Goal: Task Accomplishment & Management: Manage account settings

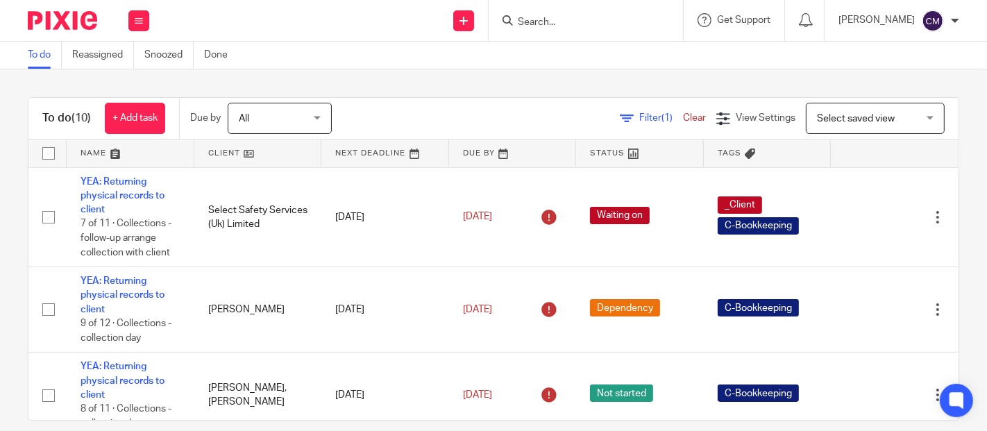
click at [277, 8] on div "Send new email Create task Add client Get Support Contact Support Help Document…" at bounding box center [575, 20] width 824 height 41
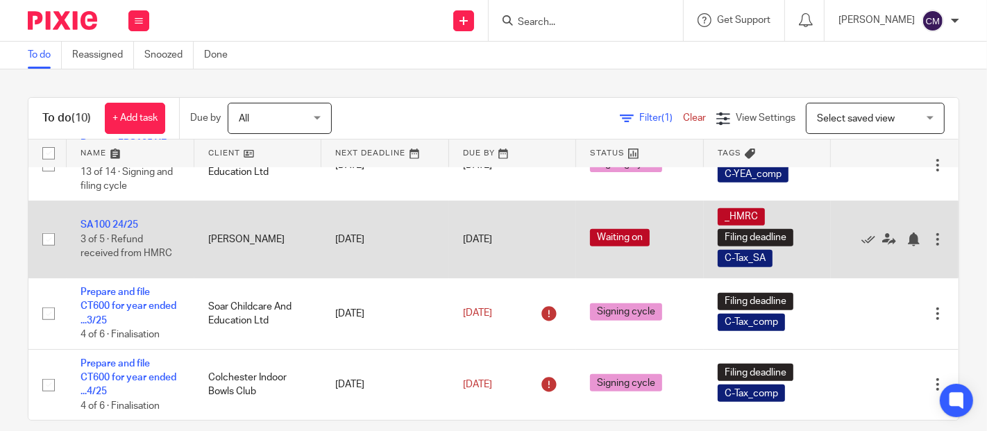
scroll to position [566, 0]
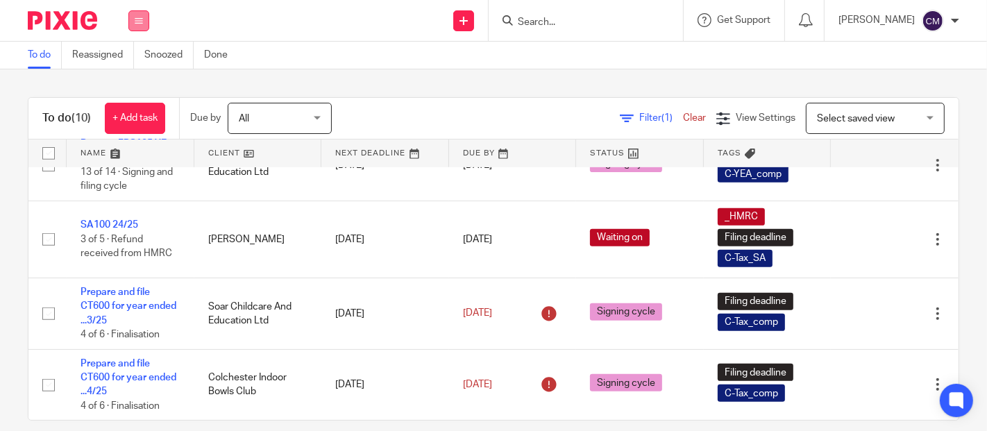
click at [143, 21] on button at bounding box center [138, 20] width 21 height 21
click at [139, 60] on link "Work" at bounding box center [132, 65] width 24 height 10
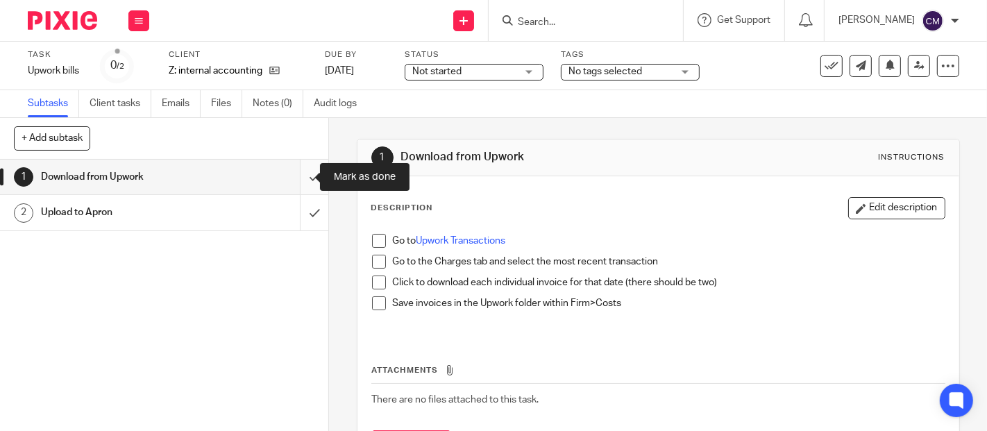
click at [298, 174] on input "submit" at bounding box center [164, 177] width 328 height 35
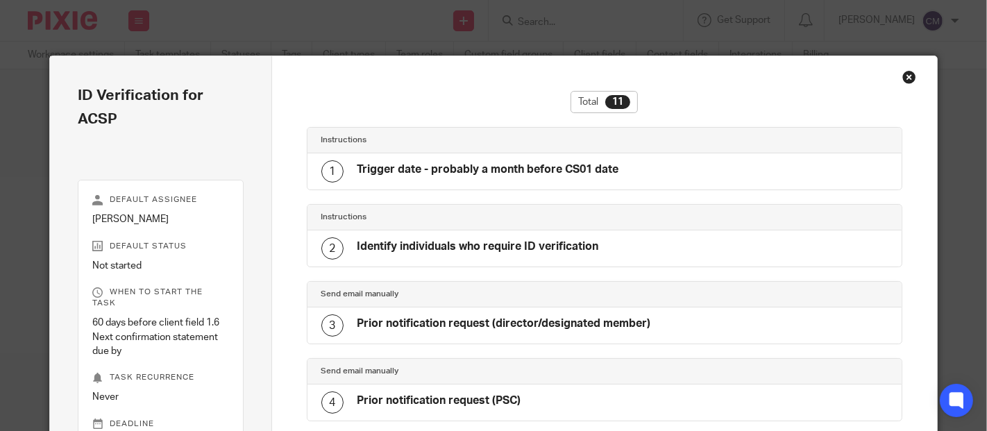
scroll to position [652, 0]
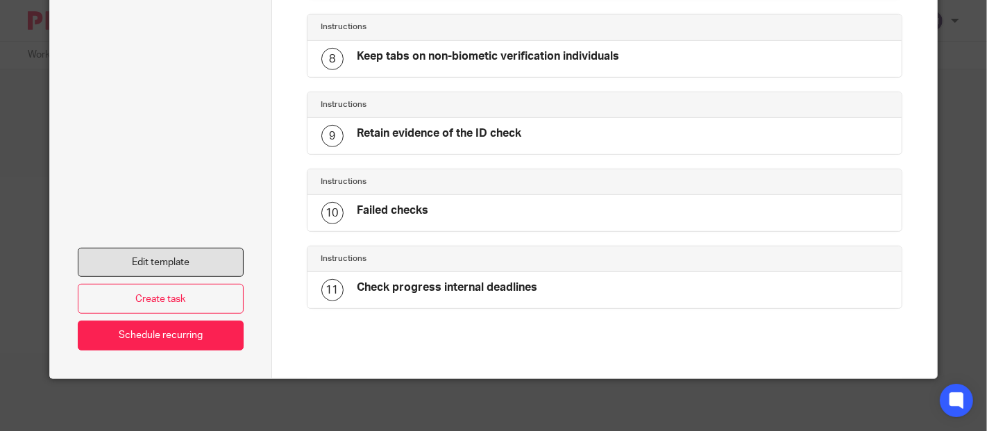
click at [130, 255] on link "Edit template" at bounding box center [160, 263] width 165 height 30
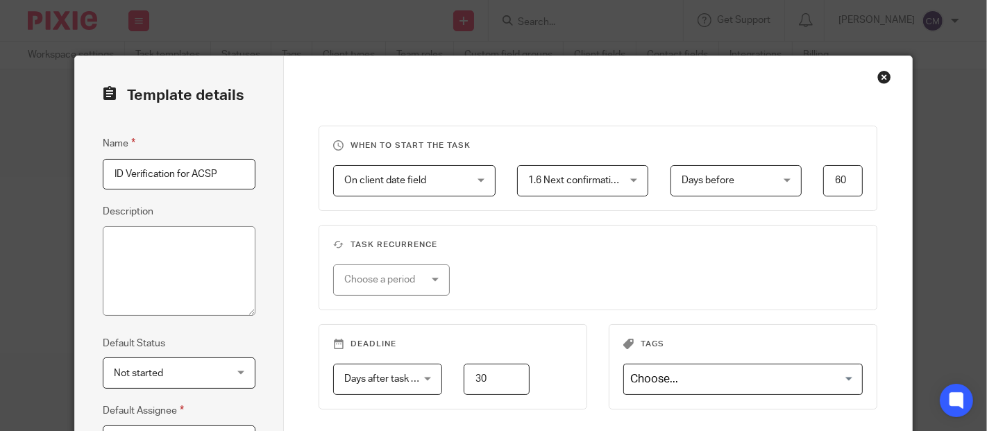
scroll to position [231, 0]
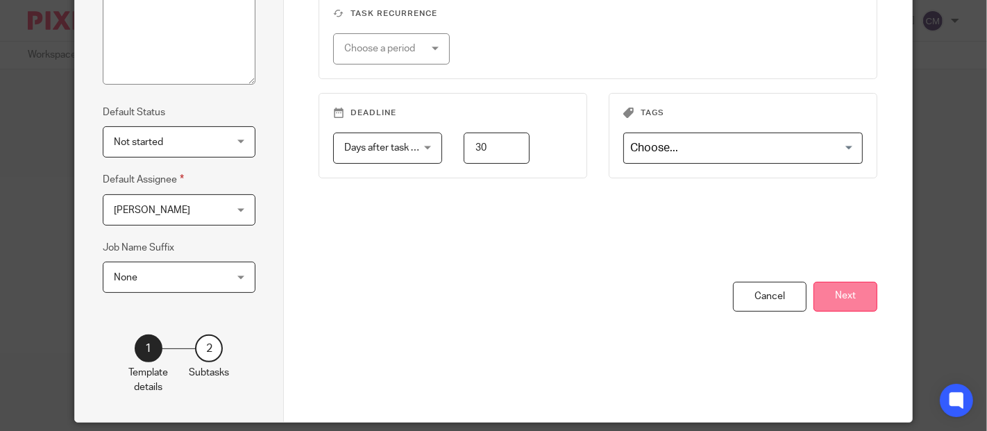
click at [824, 298] on button "Next" at bounding box center [845, 297] width 64 height 30
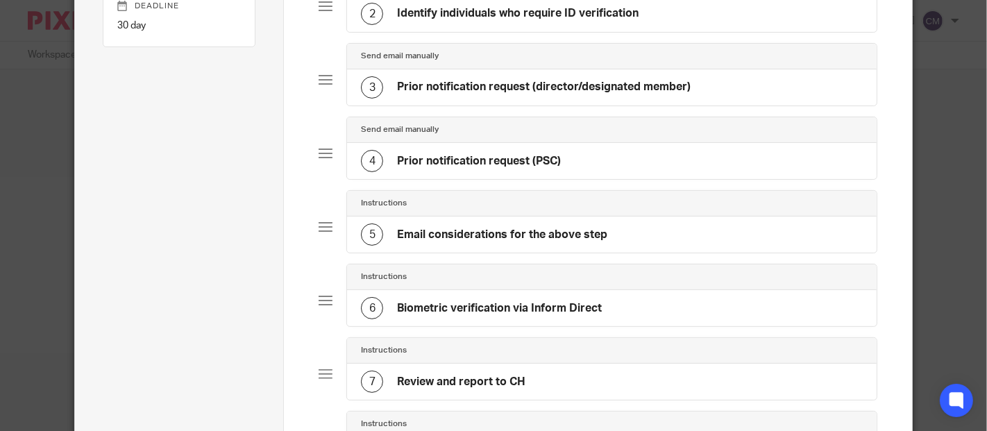
scroll to position [0, 0]
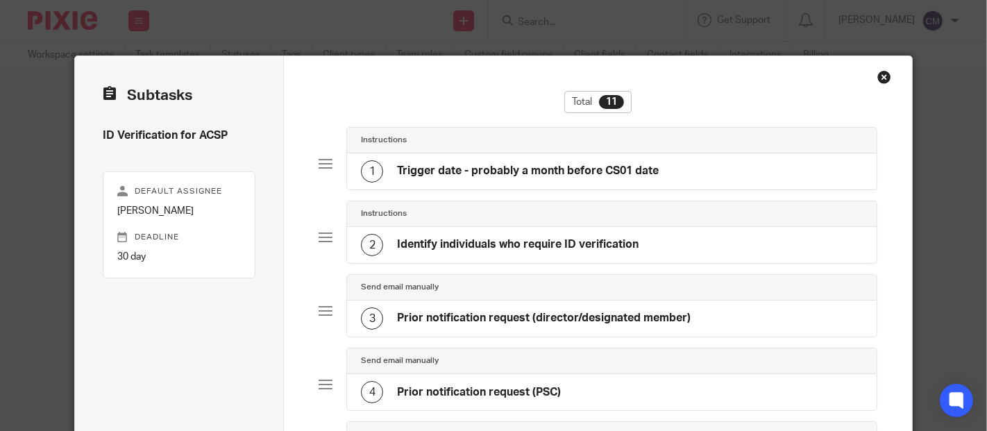
click at [450, 139] on div "Instructions" at bounding box center [612, 140] width 502 height 11
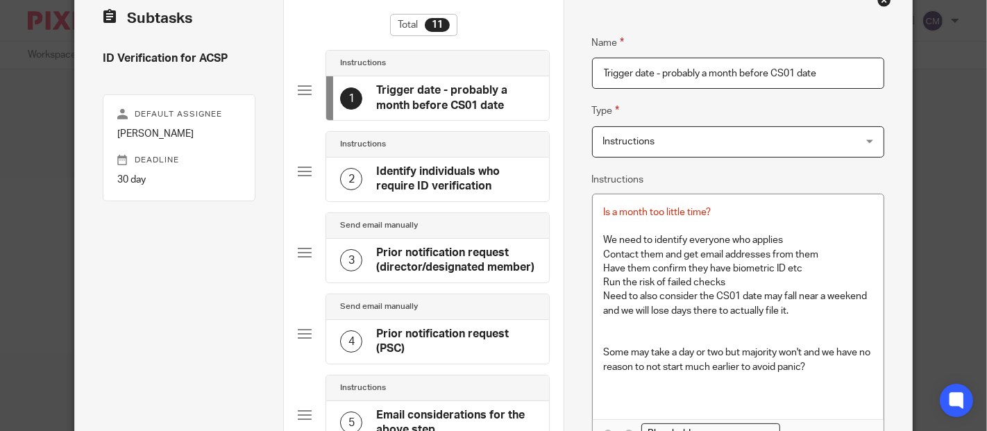
scroll to position [154, 0]
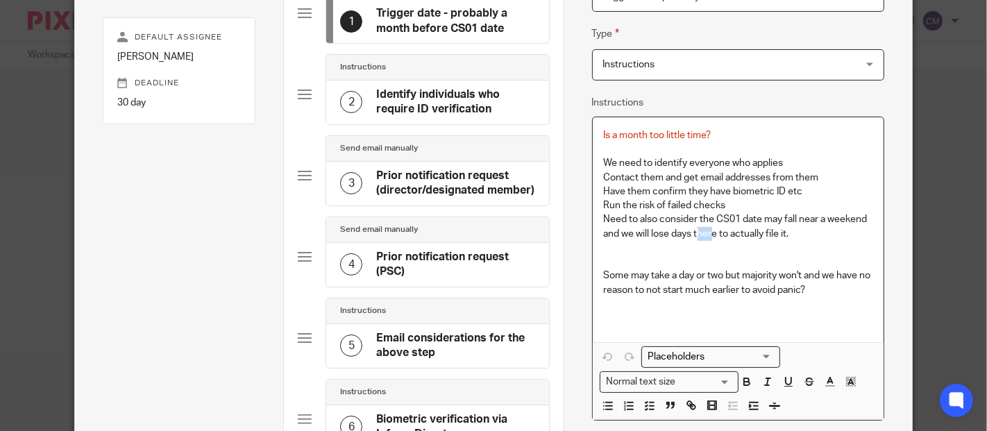
drag, startPoint x: 710, startPoint y: 232, endPoint x: 691, endPoint y: 231, distance: 19.5
click at [691, 231] on p "Need to also consider the CS01 date may fall near a weekend and we will lose da…" at bounding box center [738, 226] width 269 height 28
click at [755, 233] on p "Need to also consider the CS01 date may fall near a weekend and we will lose da…" at bounding box center [738, 226] width 269 height 28
click at [437, 87] on h4 "Identify individuals who require ID verification" at bounding box center [455, 102] width 158 height 30
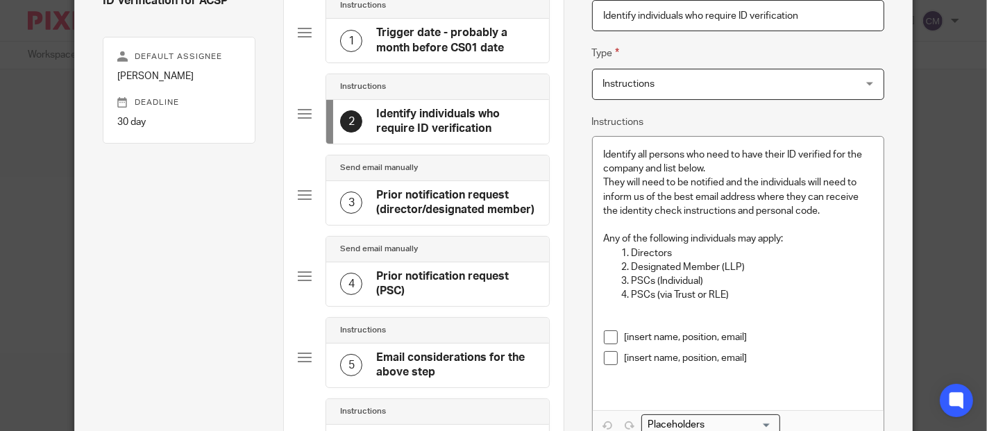
click at [439, 46] on h4 "Trigger date - probably a month before CS01 date" at bounding box center [455, 41] width 158 height 30
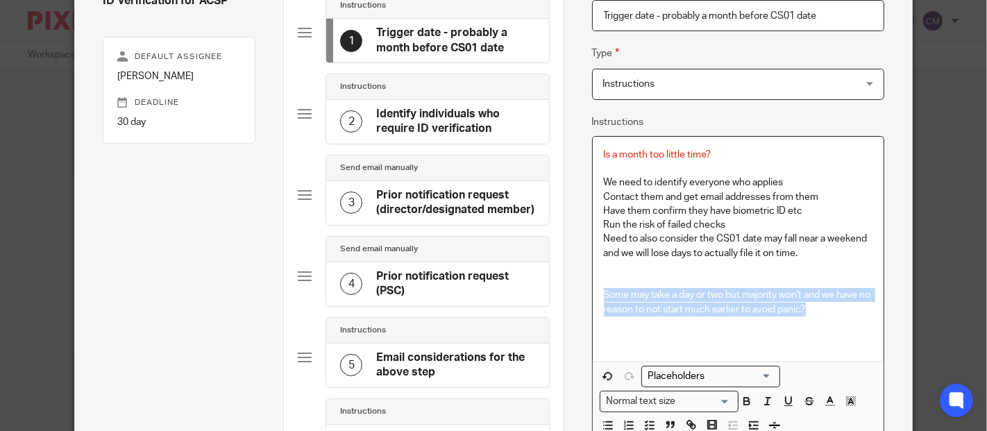
drag, startPoint x: 820, startPoint y: 305, endPoint x: 598, endPoint y: 289, distance: 223.3
click at [604, 289] on p "Some may take a day or two but majority won't and we have no reason to not star…" at bounding box center [738, 302] width 269 height 28
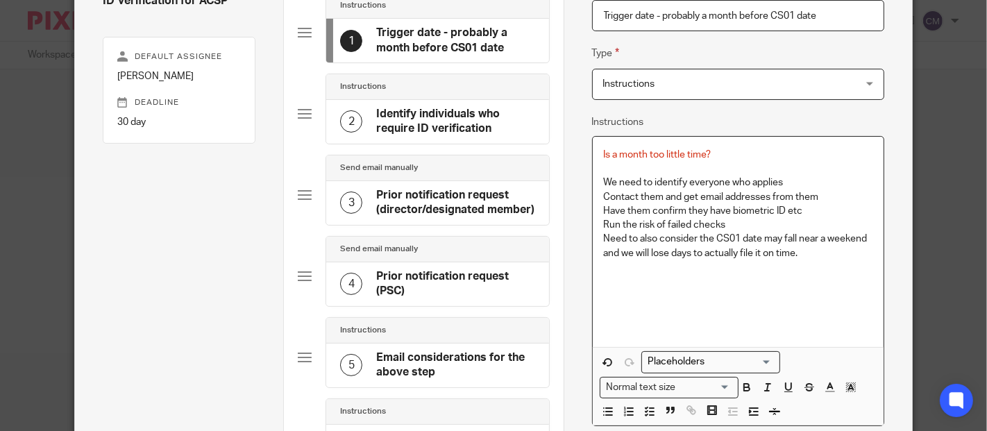
click at [438, 98] on div "Instructions" at bounding box center [437, 87] width 222 height 26
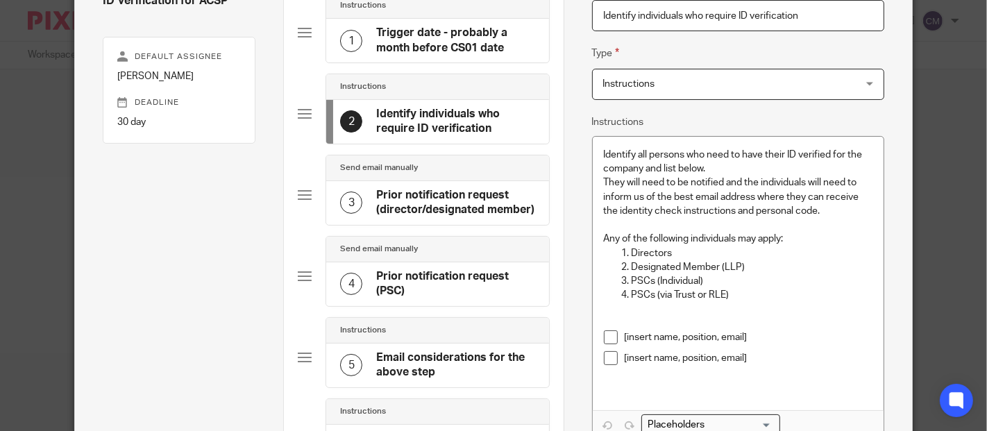
click at [439, 204] on h4 "Prior notification request (director/designated member)" at bounding box center [455, 203] width 158 height 30
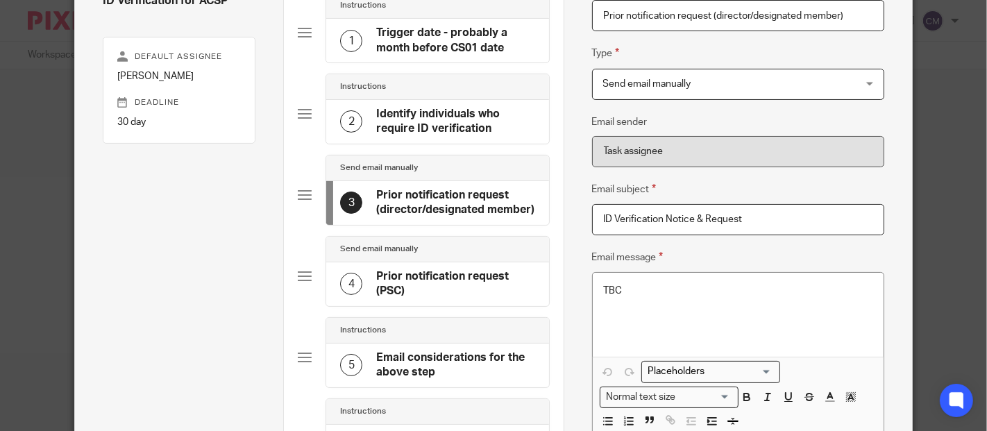
click at [439, 251] on div "Send email manually" at bounding box center [437, 249] width 194 height 11
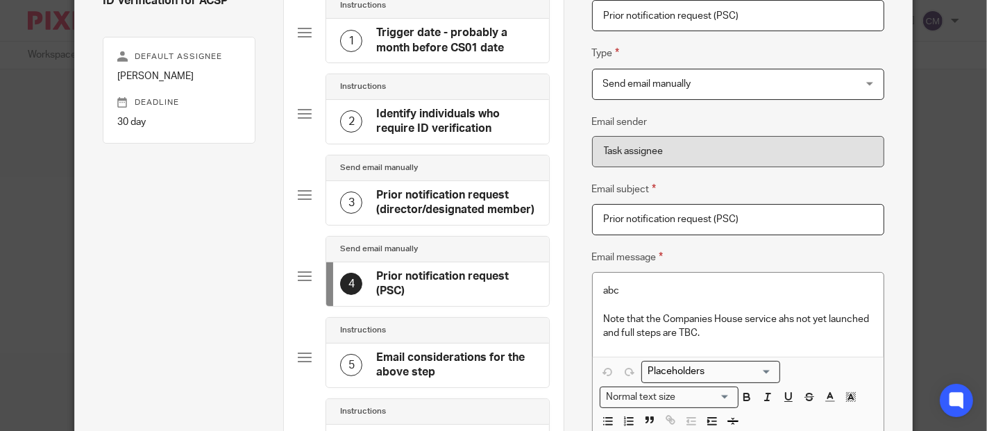
scroll to position [212, 0]
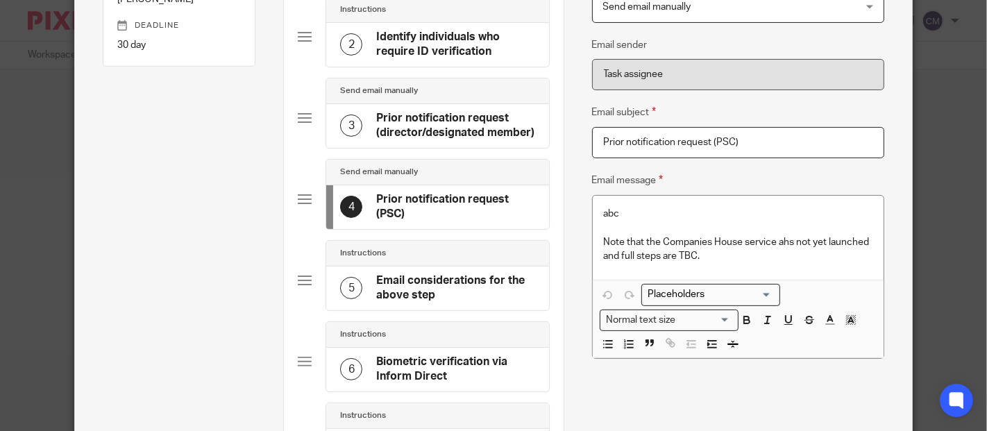
click at [439, 251] on div "Instructions" at bounding box center [437, 253] width 194 height 11
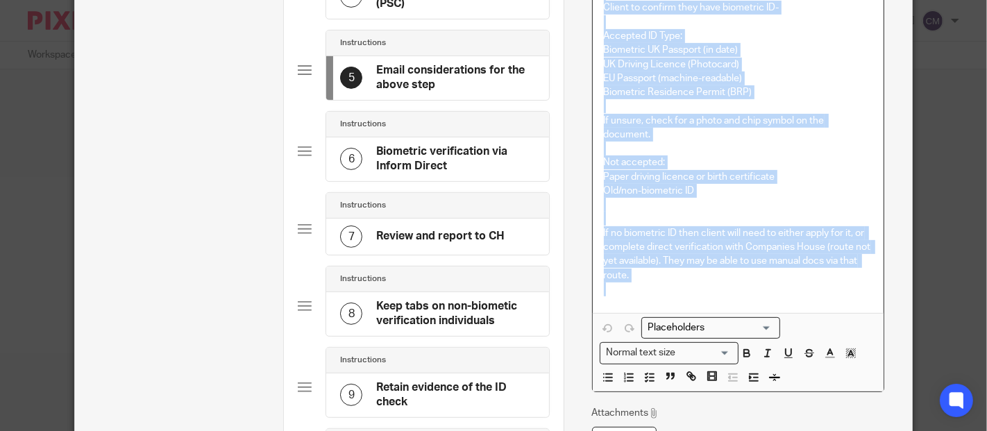
scroll to position [492, 0]
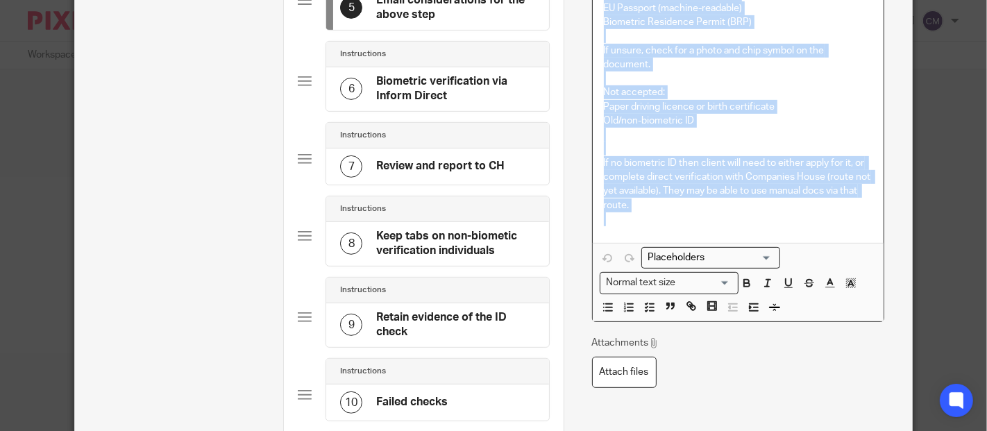
drag, startPoint x: 595, startPoint y: 82, endPoint x: 786, endPoint y: 223, distance: 237.1
click at [786, 223] on div "Include- Individual to confirm suitable email address Give awareness of complet…" at bounding box center [738, 11] width 291 height 464
copy div "Individual to confirm suitable email address Give awareness of completion deadl…"
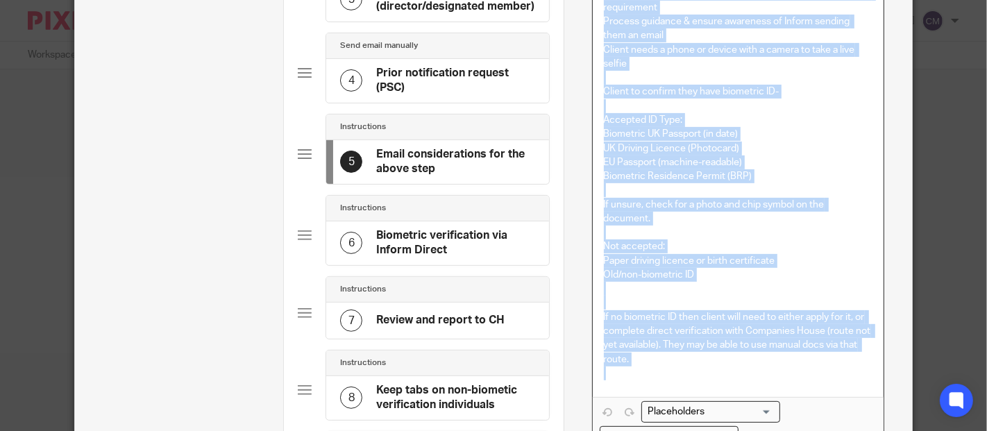
scroll to position [261, 0]
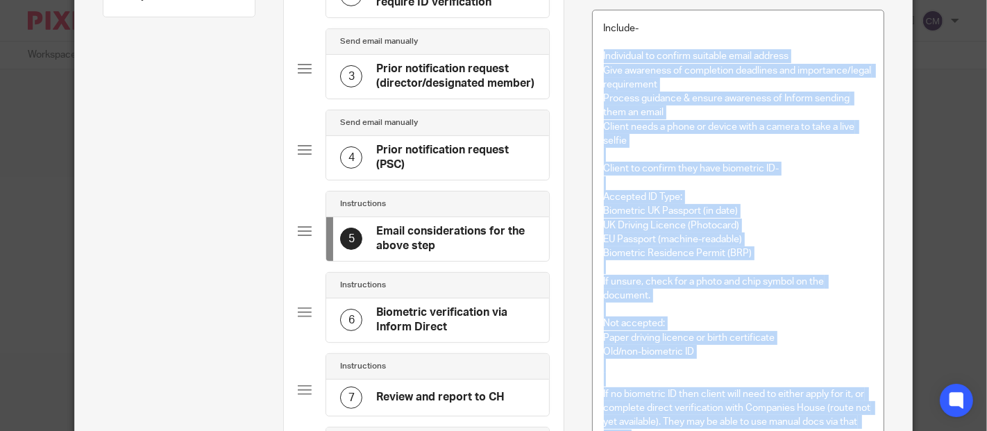
click at [449, 65] on h4 "Prior notification request (director/designated member)" at bounding box center [455, 77] width 158 height 30
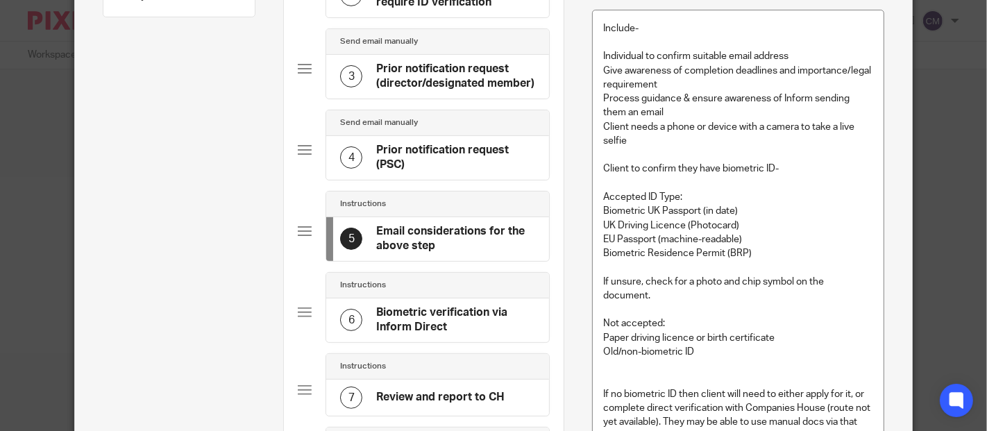
scroll to position [0, 0]
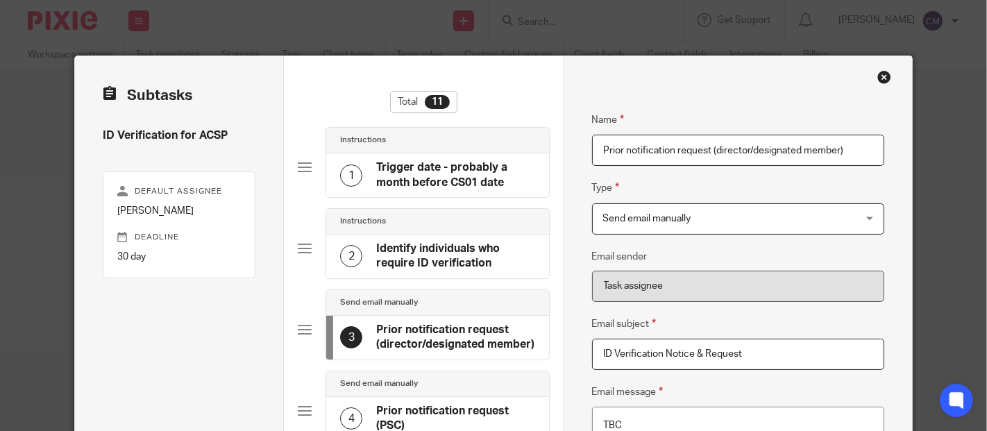
drag, startPoint x: 750, startPoint y: 350, endPoint x: 421, endPoint y: 349, distance: 328.3
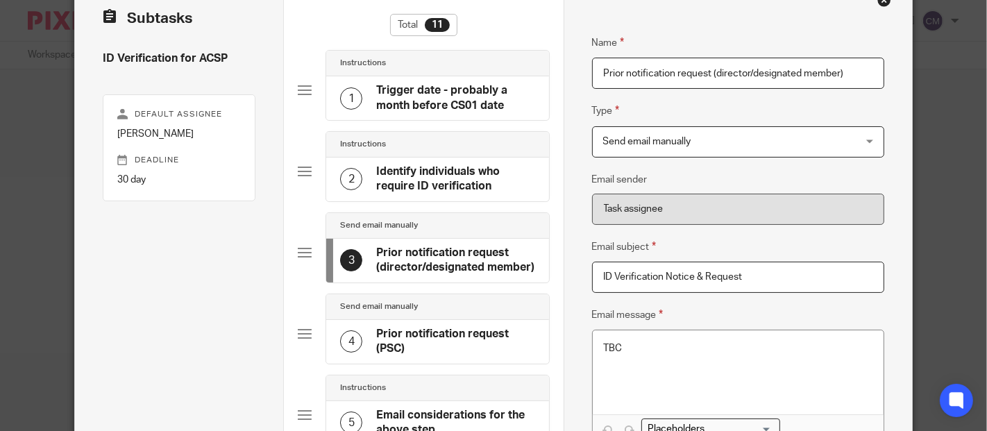
scroll to position [154, 0]
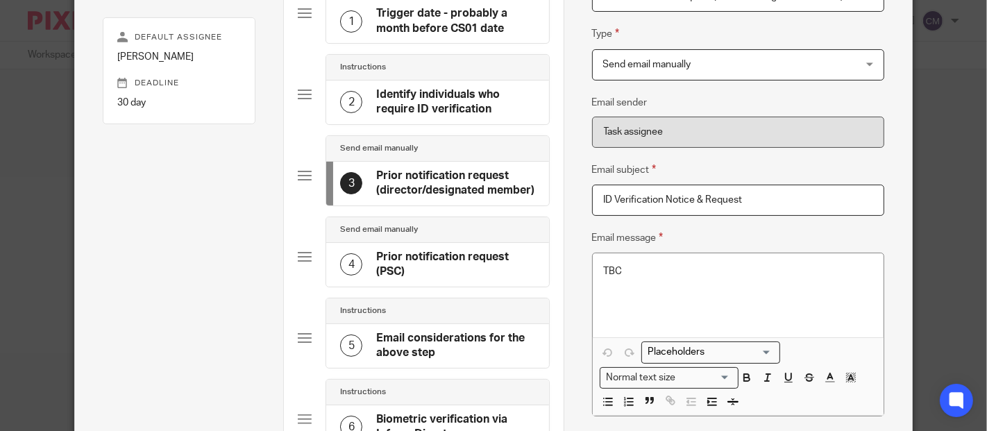
paste input "Action Required: New ID Verification Requirement for Directors"
type input "Action Required: New ID Verification Requirement for Directors"
click at [584, 224] on div "Name Trigger date - probably a month before CS01 date Type Instructions Instruc…" at bounding box center [738, 439] width 349 height 1074
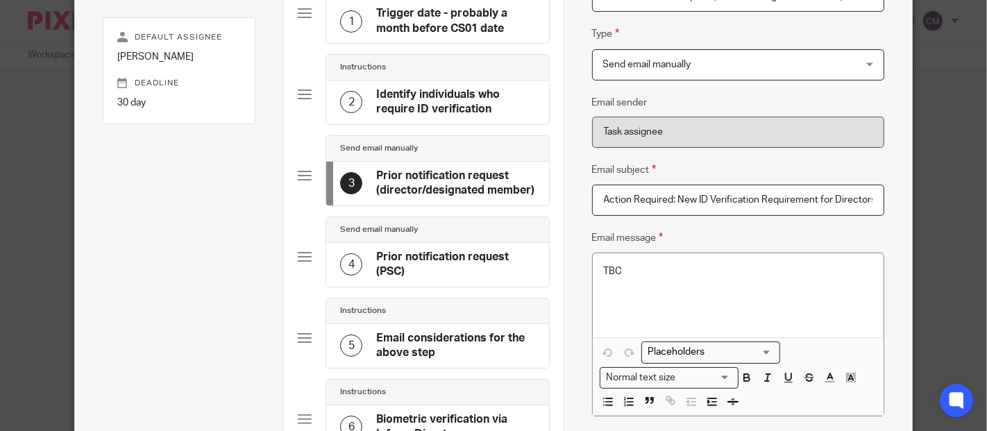
click at [658, 275] on p "TBC" at bounding box center [738, 271] width 269 height 14
drag, startPoint x: 658, startPoint y: 275, endPoint x: 577, endPoint y: 262, distance: 81.5
click at [577, 262] on div "Name Trigger date - probably a month before CS01 date Type Instructions Instruc…" at bounding box center [738, 439] width 349 height 1074
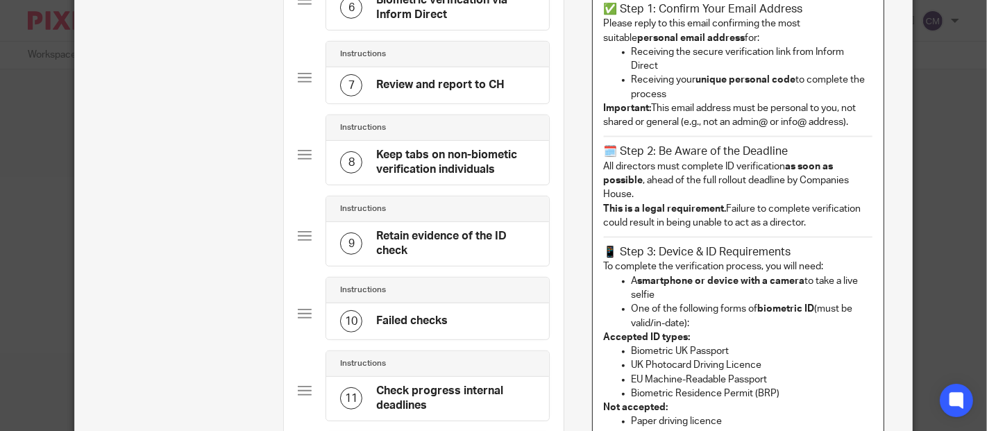
scroll to position [265, 0]
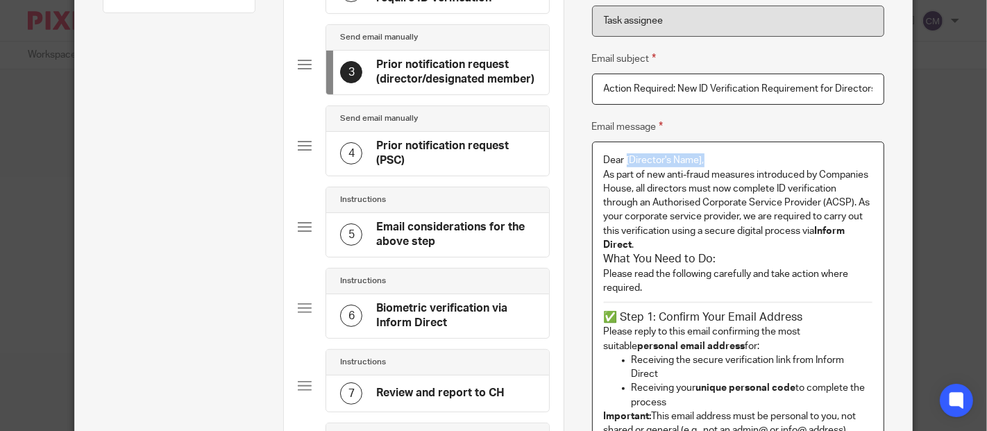
drag, startPoint x: 702, startPoint y: 159, endPoint x: 620, endPoint y: 156, distance: 81.2
click at [620, 156] on p "Dear [Director's Name]," at bounding box center [738, 160] width 269 height 14
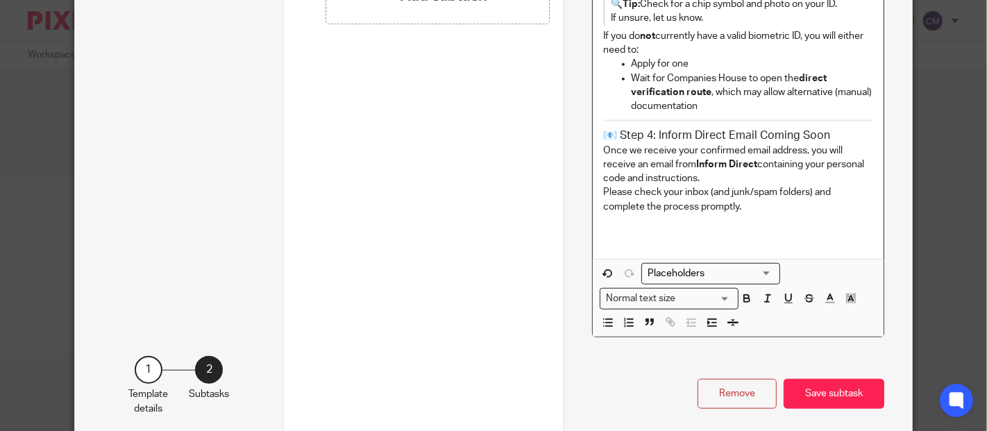
scroll to position [1088, 0]
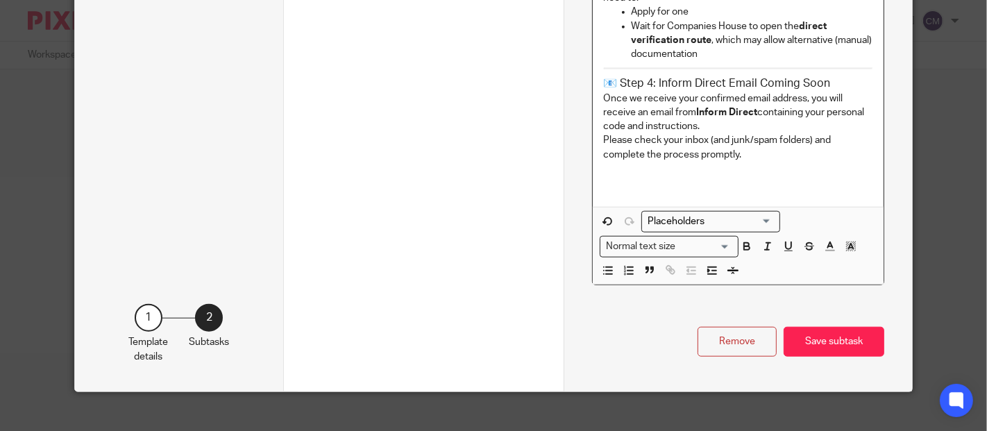
click at [706, 214] on input "Search for option" at bounding box center [707, 221] width 128 height 15
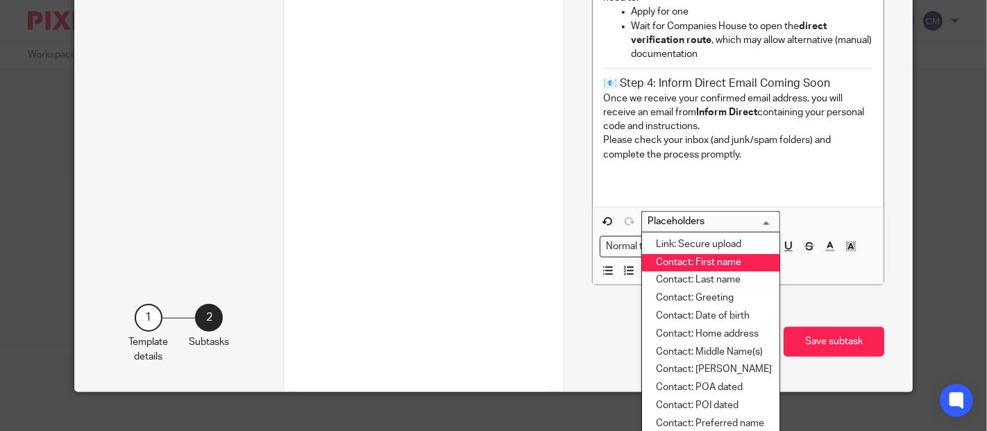
click at [713, 254] on li "Contact: First name" at bounding box center [710, 263] width 137 height 18
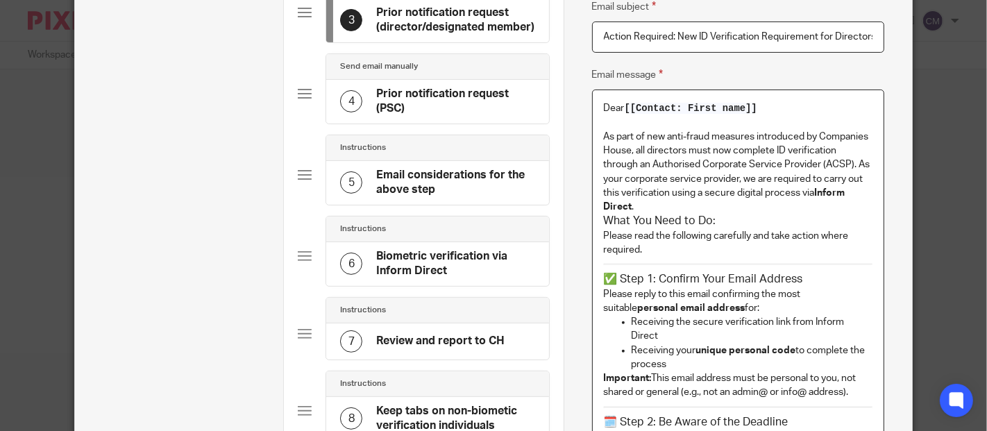
scroll to position [394, 0]
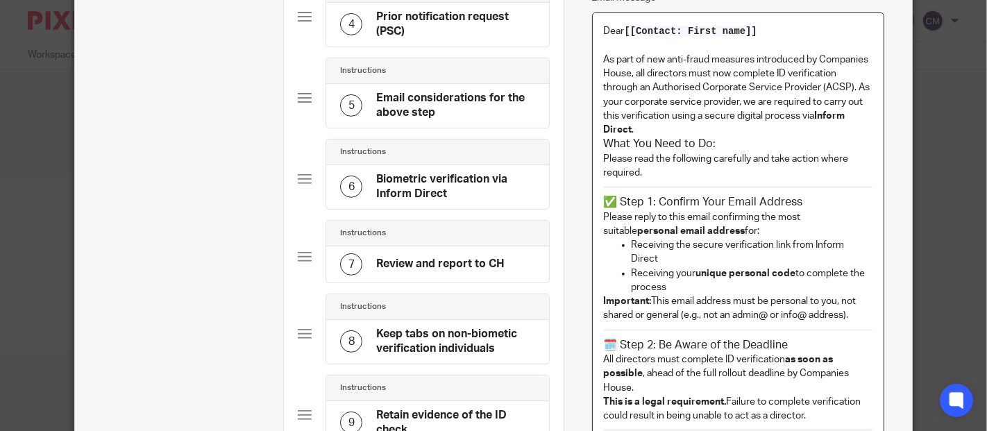
click at [661, 126] on p "As part of new anti-fraud measures introduced by Companies House, all directors…" at bounding box center [738, 95] width 269 height 85
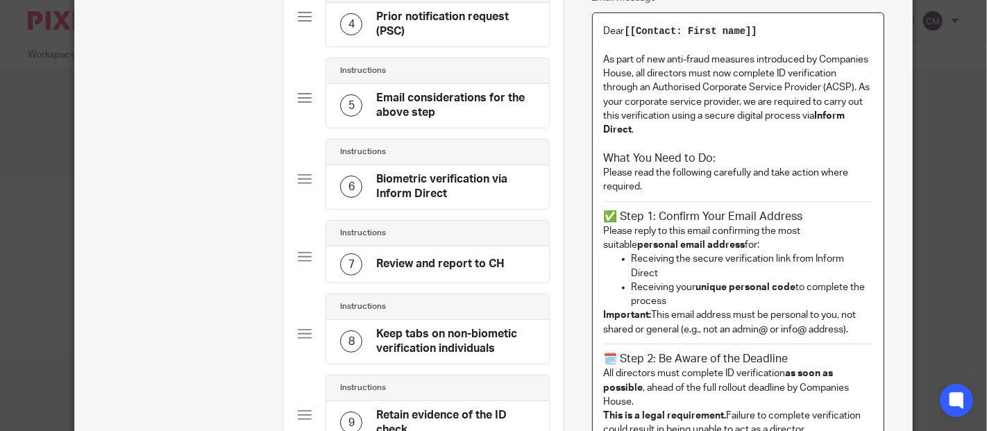
scroll to position [472, 0]
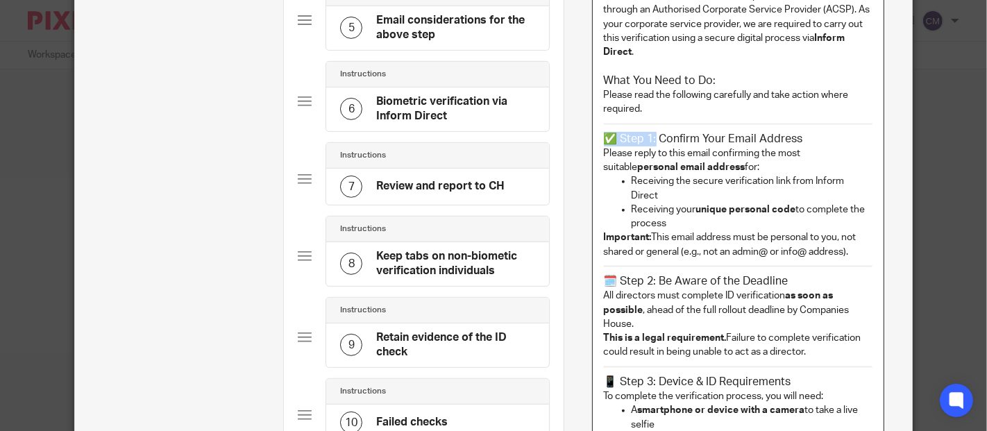
drag, startPoint x: 650, startPoint y: 139, endPoint x: 584, endPoint y: 143, distance: 65.4
click at [584, 143] on div "Name Trigger date - probably a month before CS01 date Type Instructions Instruc…" at bounding box center [738, 309] width 349 height 1451
click at [753, 135] on h3 "Confirm Your Email Address" at bounding box center [738, 139] width 269 height 15
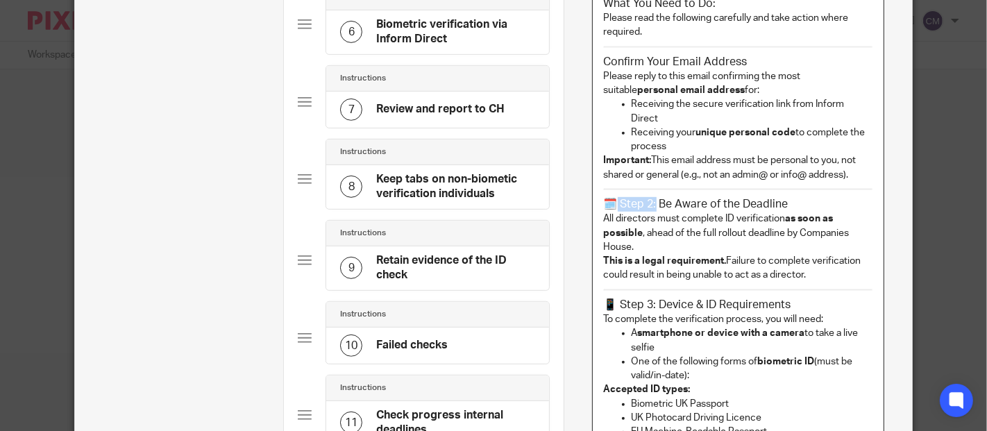
drag, startPoint x: 650, startPoint y: 189, endPoint x: 605, endPoint y: 189, distance: 44.4
click at [605, 197] on h3 "🗓️ Step 2: Be Aware of the Deadline" at bounding box center [738, 204] width 269 height 15
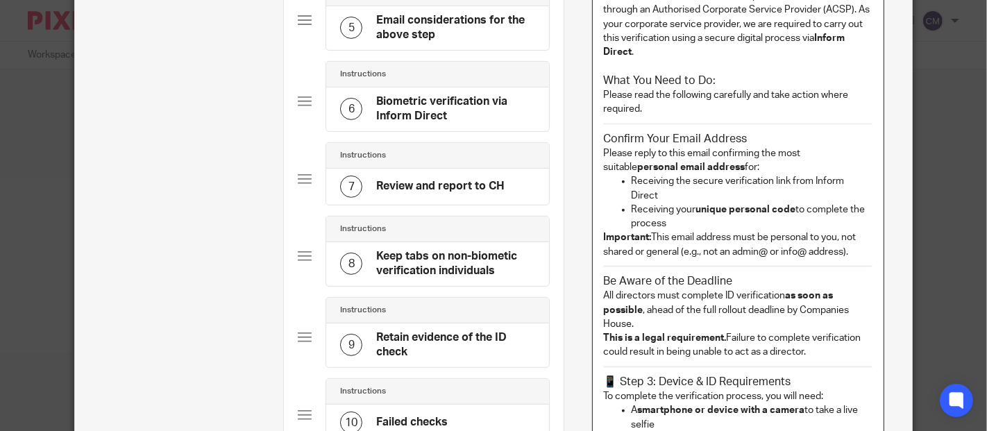
scroll to position [394, 0]
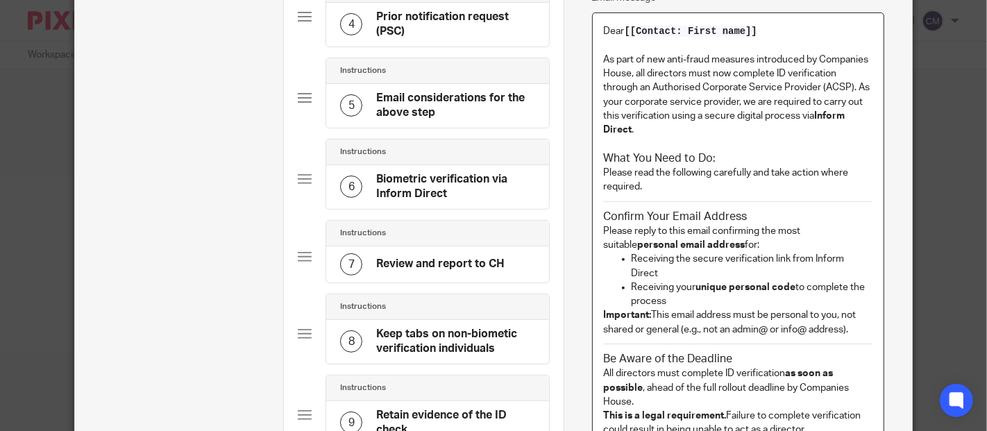
drag, startPoint x: 743, startPoint y: 212, endPoint x: 589, endPoint y: 155, distance: 164.0
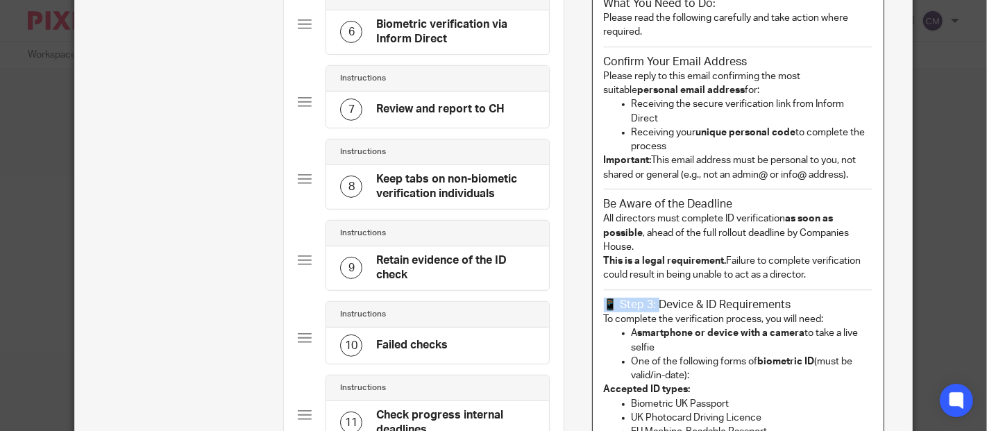
drag, startPoint x: 647, startPoint y: 288, endPoint x: 593, endPoint y: 282, distance: 54.4
click at [593, 282] on div "Dear [[Contact: First name]] As part of new anti-fraud measures introduced by C…" at bounding box center [738, 315] width 291 height 915
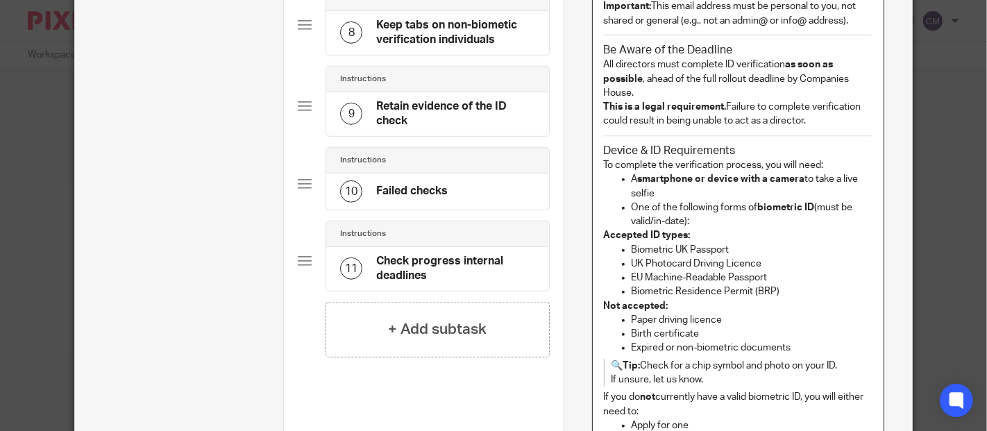
scroll to position [780, 0]
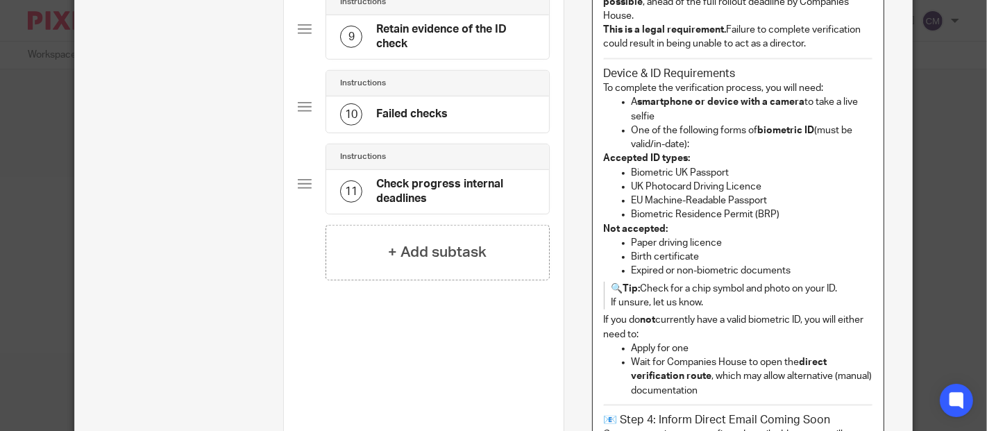
click at [627, 284] on strong "Tip:" at bounding box center [631, 289] width 17 height 10
drag, startPoint x: 637, startPoint y: 276, endPoint x: 604, endPoint y: 280, distance: 32.8
click at [611, 282] on p "🔍 Tip: Check for a chip symbol and photo on your ID. If unsure, let us know." at bounding box center [728, 296] width 234 height 28
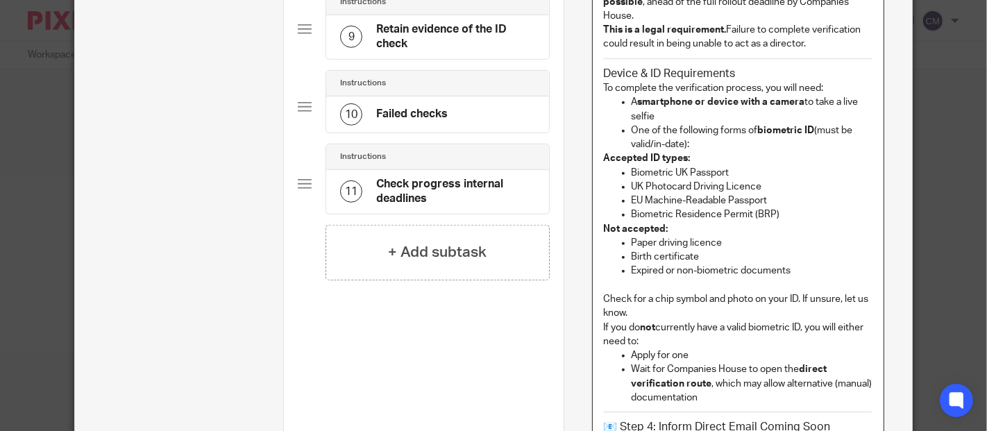
click at [643, 296] on p "Check for a chip symbol and photo on your ID. If unsure, let us know." at bounding box center [738, 306] width 269 height 28
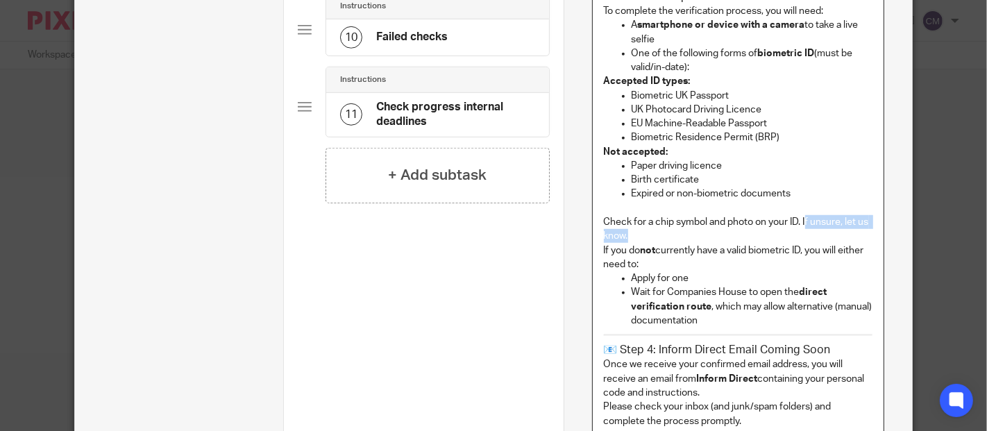
drag, startPoint x: 642, startPoint y: 219, endPoint x: 802, endPoint y: 206, distance: 160.1
click at [802, 215] on p "Check for a chip symbol and photo on your ID. If unsure, let us know." at bounding box center [738, 229] width 269 height 28
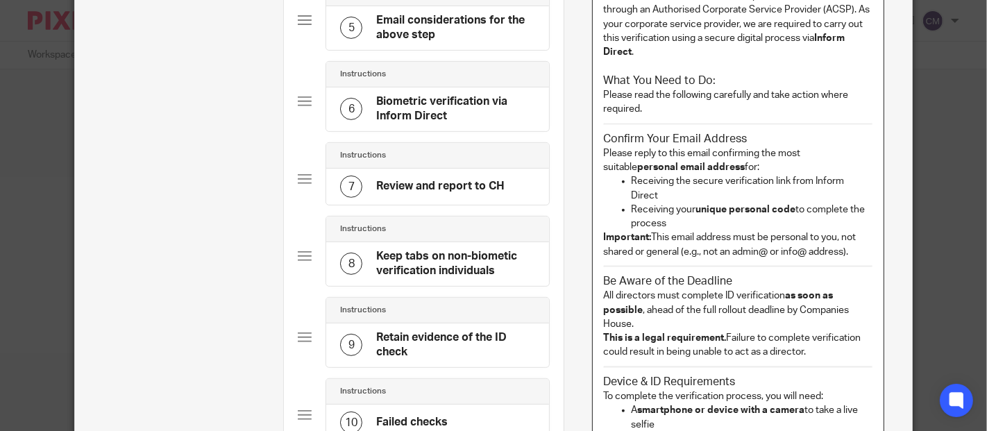
scroll to position [549, 0]
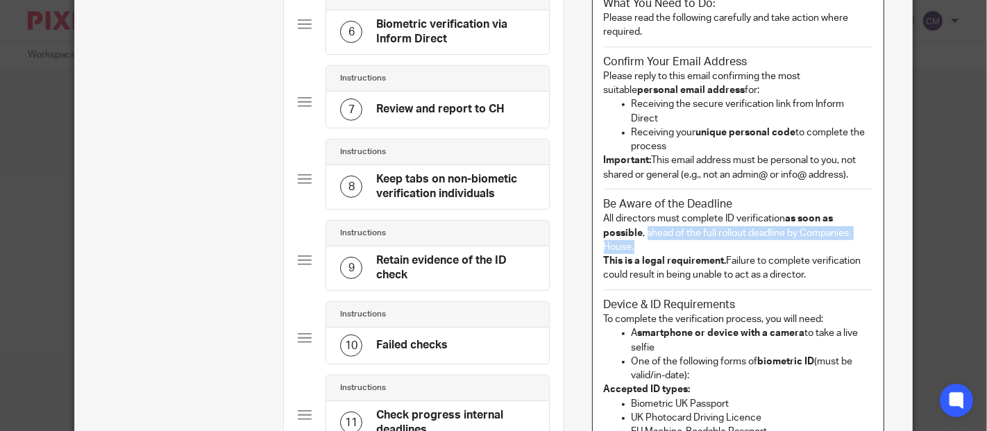
drag, startPoint x: 634, startPoint y: 233, endPoint x: 642, endPoint y: 219, distance: 16.5
click at [642, 219] on p "All directors must complete ID verification as soon as possible , ahead of the …" at bounding box center [738, 247] width 269 height 70
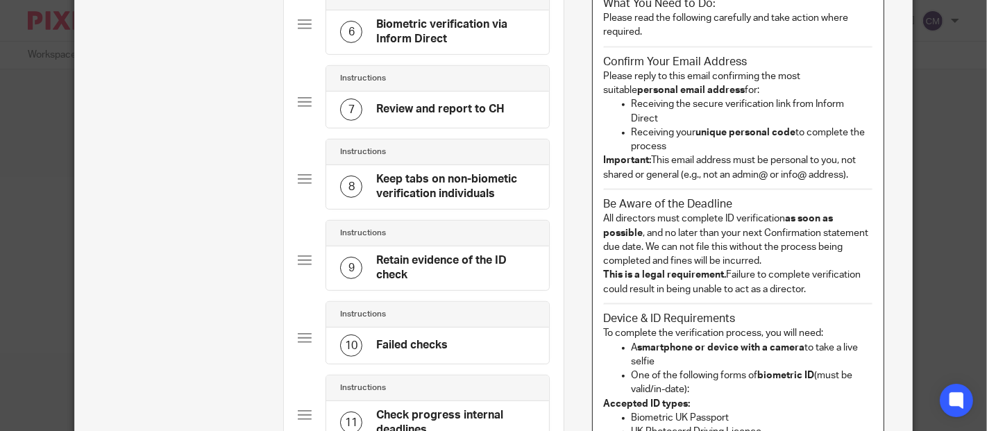
drag, startPoint x: 723, startPoint y: 190, endPoint x: 593, endPoint y: 198, distance: 130.0
click at [593, 198] on div "Dear [[Contact: First name]] As part of new anti-fraud measures introduced by C…" at bounding box center [738, 319] width 291 height 922
drag, startPoint x: 592, startPoint y: 194, endPoint x: 738, endPoint y: 191, distance: 146.5
click at [738, 191] on div "Dear [[Contact: First name]] As part of new anti-fraud measures introduced by C…" at bounding box center [738, 319] width 291 height 922
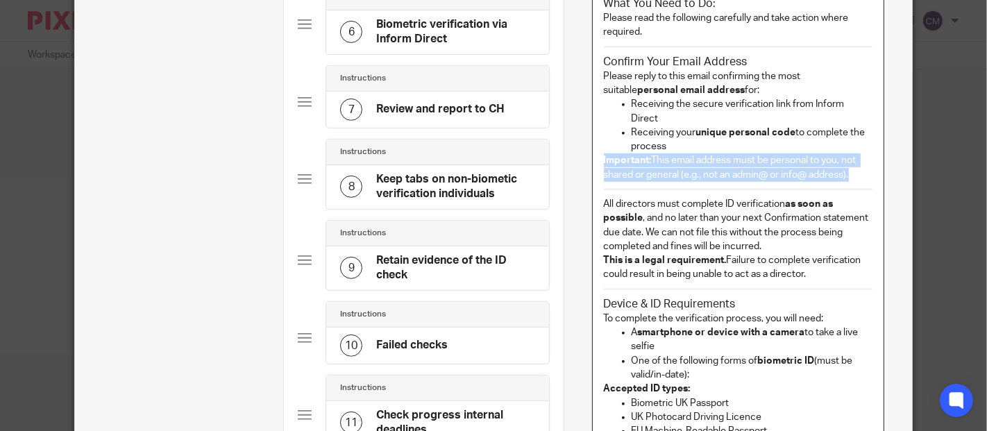
drag, startPoint x: 845, startPoint y: 160, endPoint x: 583, endPoint y: 59, distance: 281.0
click at [583, 59] on div "Name Trigger date - probably a month before CS01 date Type Instructions Instruc…" at bounding box center [738, 229] width 349 height 1444
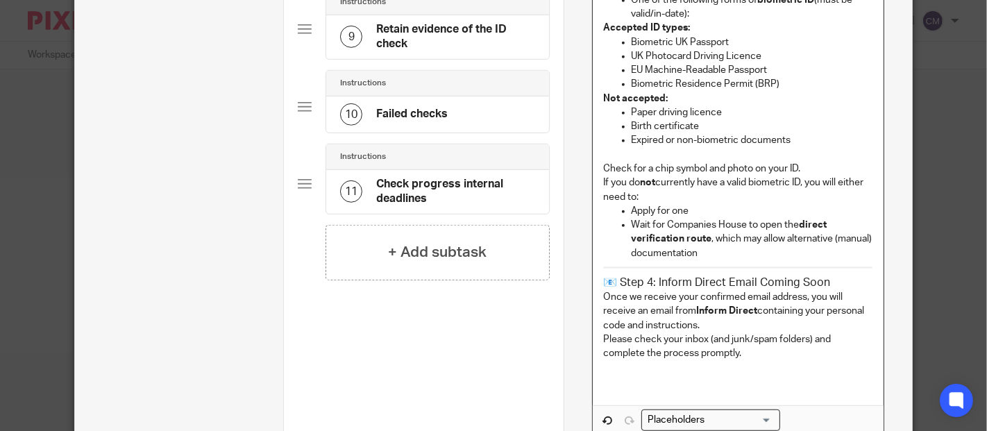
scroll to position [857, 0]
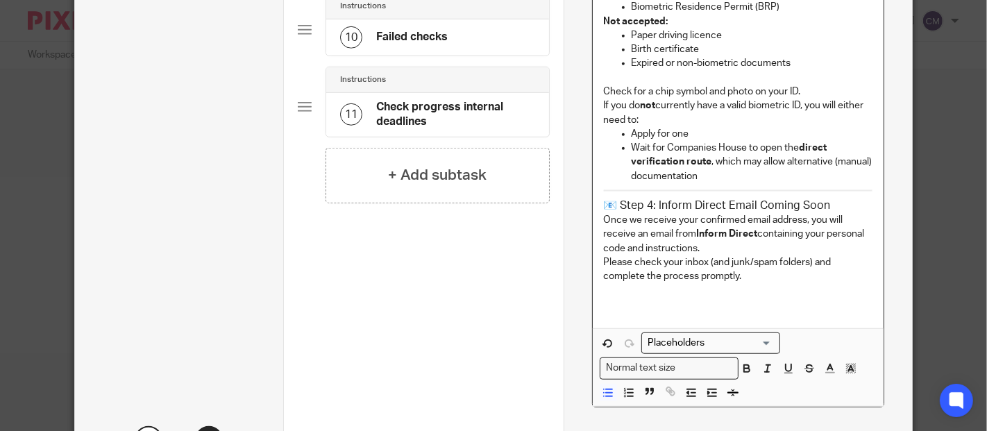
click at [710, 178] on p "Wait for Companies House to open the direct verification route , which may allo…" at bounding box center [753, 162] width 242 height 42
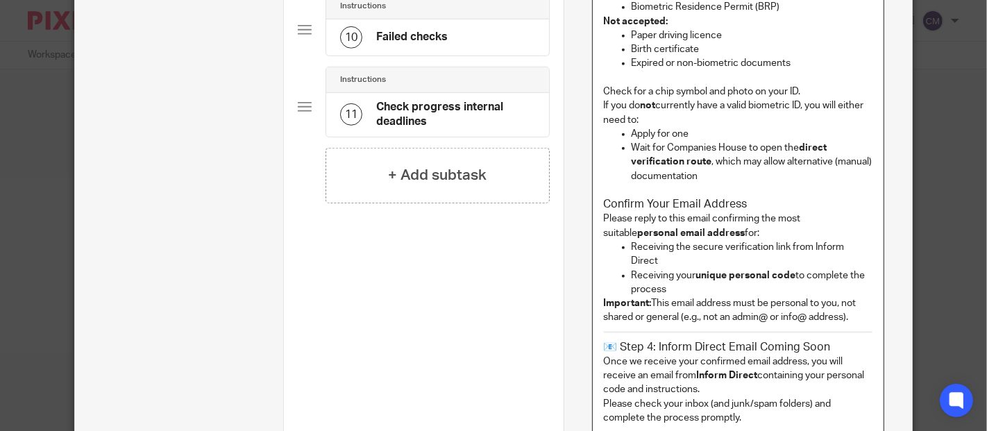
click at [604, 206] on h3 "Confirm Your Email Address" at bounding box center [738, 204] width 269 height 15
click at [686, 190] on p at bounding box center [738, 190] width 269 height 14
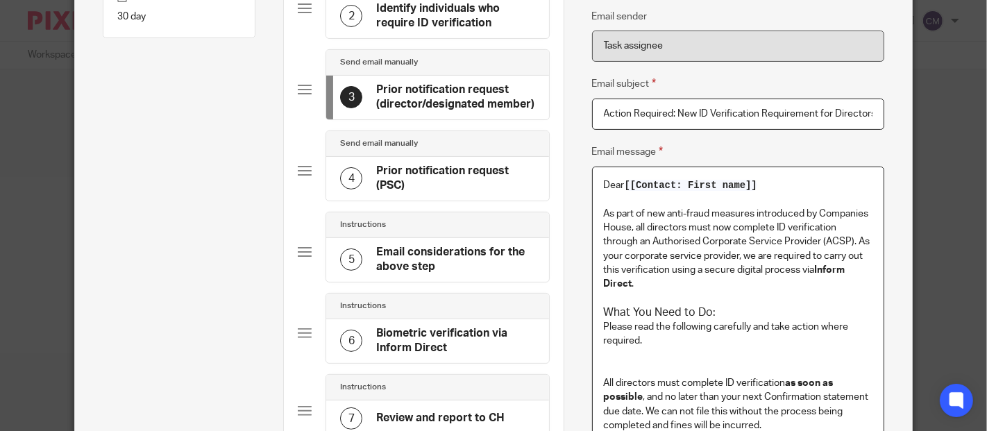
scroll to position [394, 0]
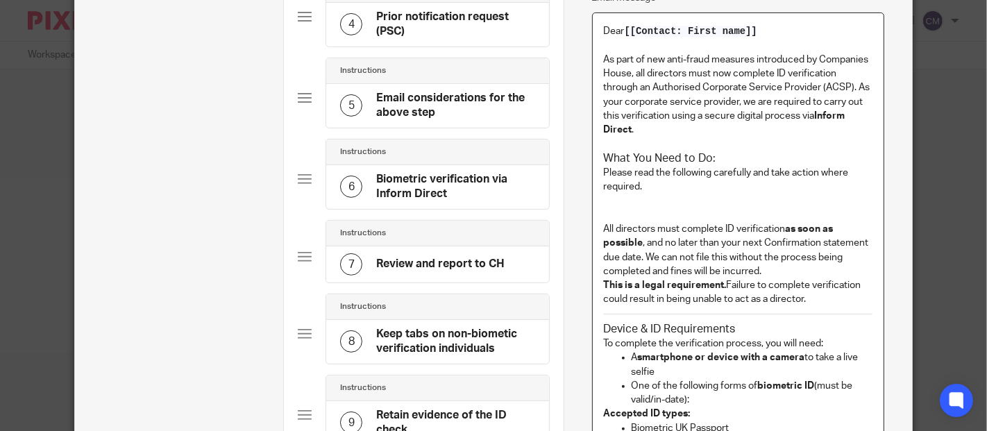
click at [636, 242] on p "All directors must complete ID verification as soon as possible , and no later …" at bounding box center [738, 264] width 269 height 85
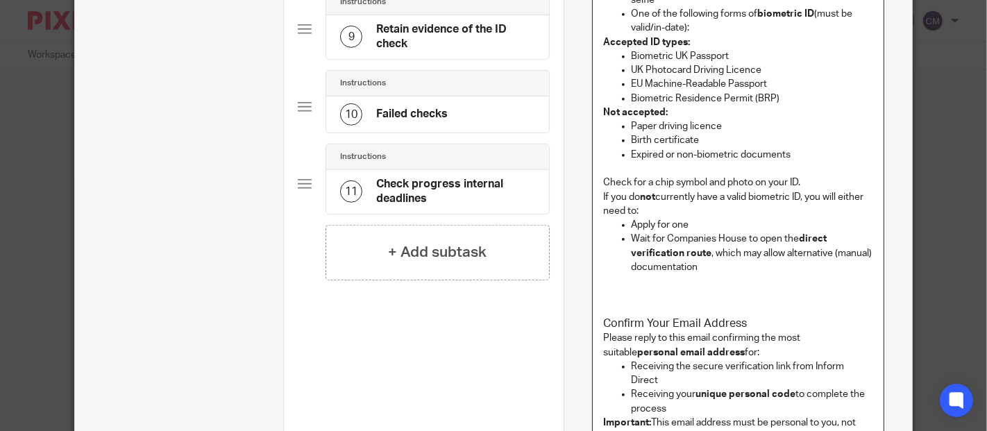
scroll to position [1088, 0]
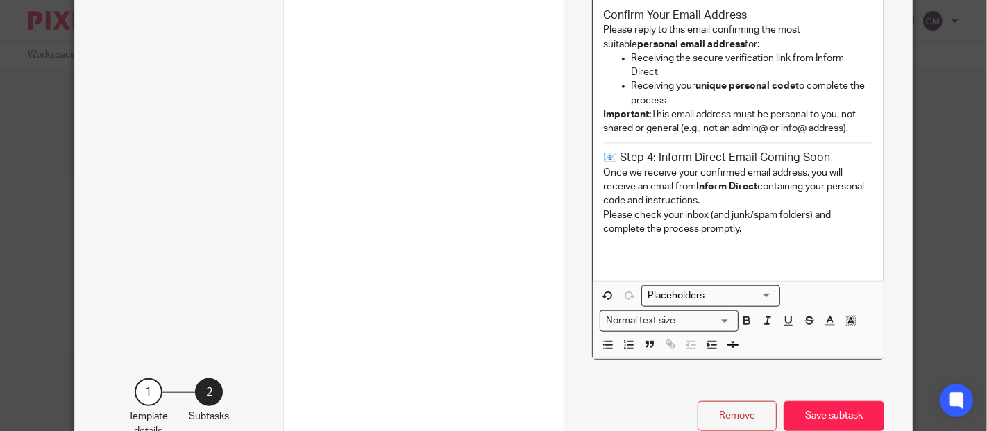
click at [741, 289] on input "Search for option" at bounding box center [707, 296] width 128 height 15
type input "c"
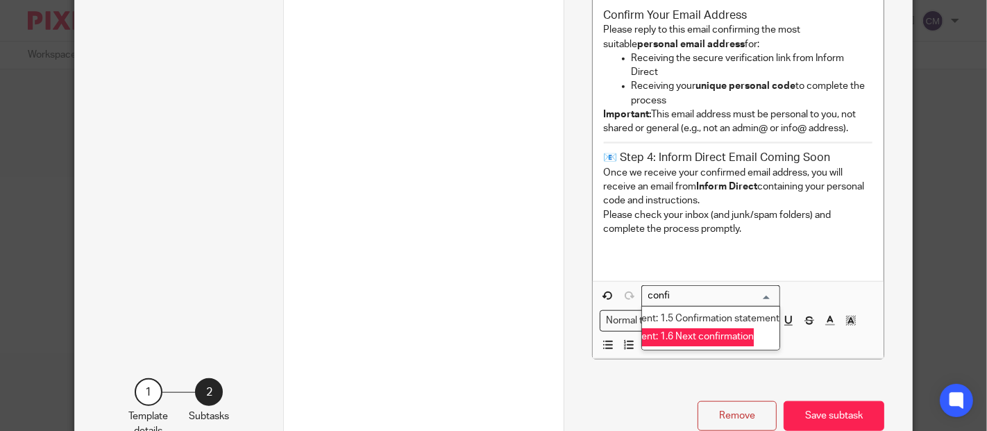
scroll to position [0, 22]
click at [715, 328] on li "Client: 1.6 Next confirmation statement due by" at bounding box center [688, 337] width 137 height 18
type input "confi"
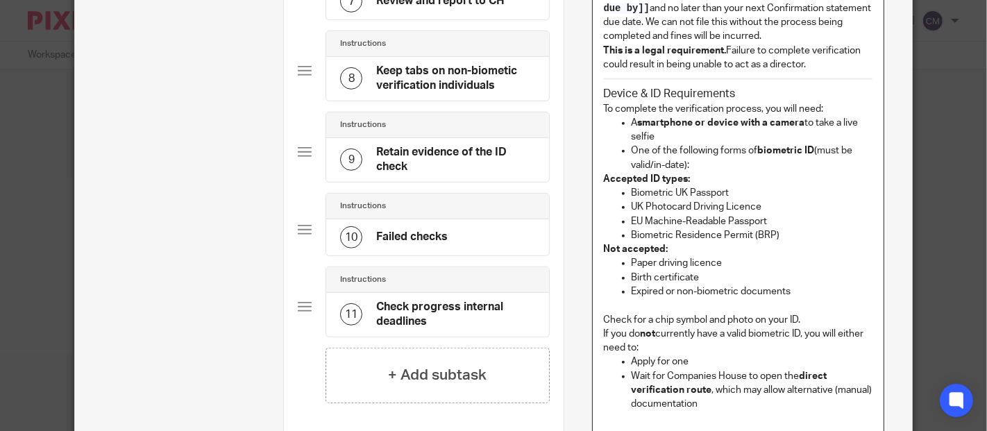
scroll to position [503, 0]
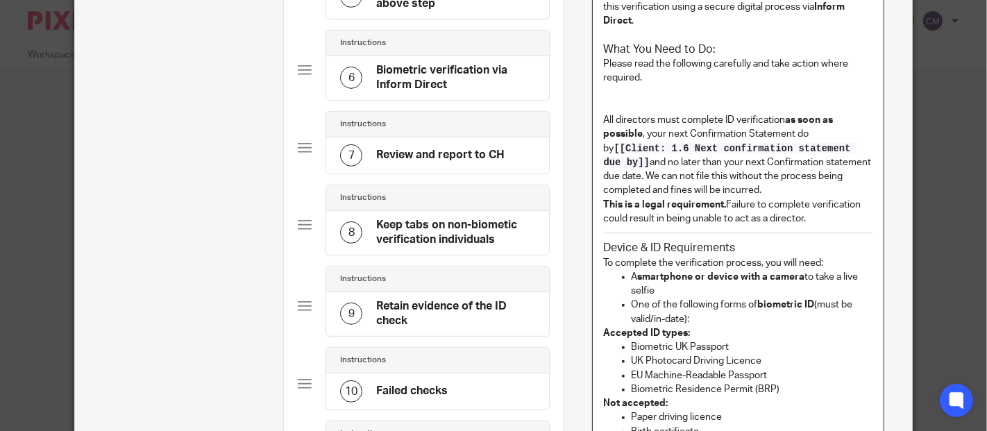
click at [798, 131] on p "All directors must complete ID verification as soon as possible , your next Con…" at bounding box center [738, 169] width 269 height 112
click at [622, 163] on p "All directors must complete ID verification as soon as possible , your next Con…" at bounding box center [738, 169] width 269 height 112
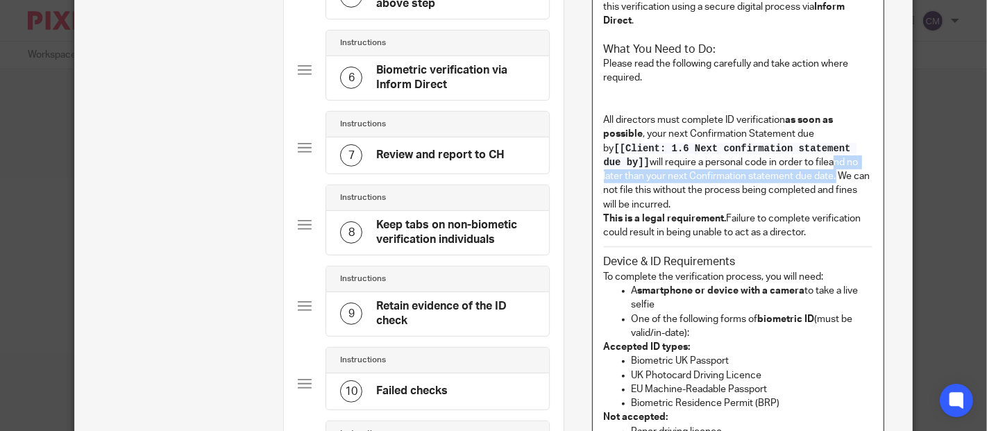
drag, startPoint x: 806, startPoint y: 176, endPoint x: 802, endPoint y: 168, distance: 9.3
click at [802, 168] on p "All directors must complete ID verification as soon as possible , your next Con…" at bounding box center [738, 176] width 269 height 126
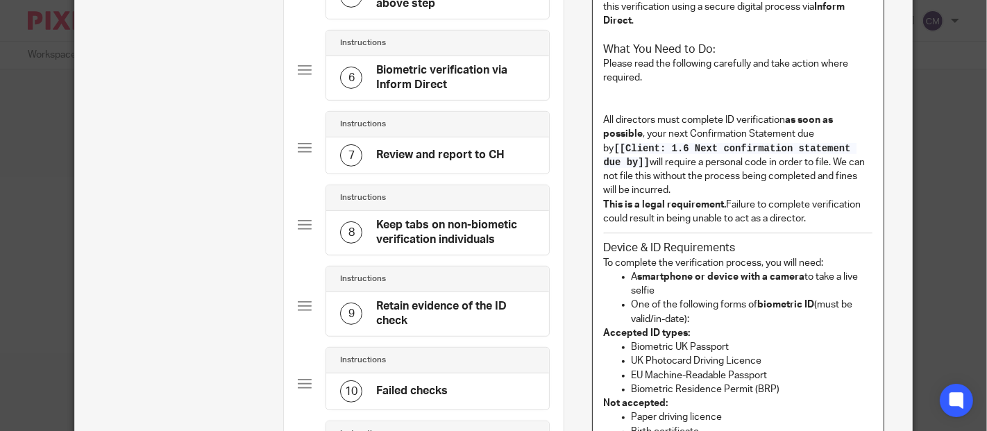
click at [677, 162] on p "All directors must complete ID verification as soon as possible , your next Con…" at bounding box center [738, 169] width 269 height 112
click at [752, 160] on p "All directors must complete ID verification as soon as possible , your next Con…" at bounding box center [738, 169] width 269 height 112
click at [823, 191] on p "All directors must complete ID verification as soon as possible , your next Con…" at bounding box center [738, 169] width 269 height 112
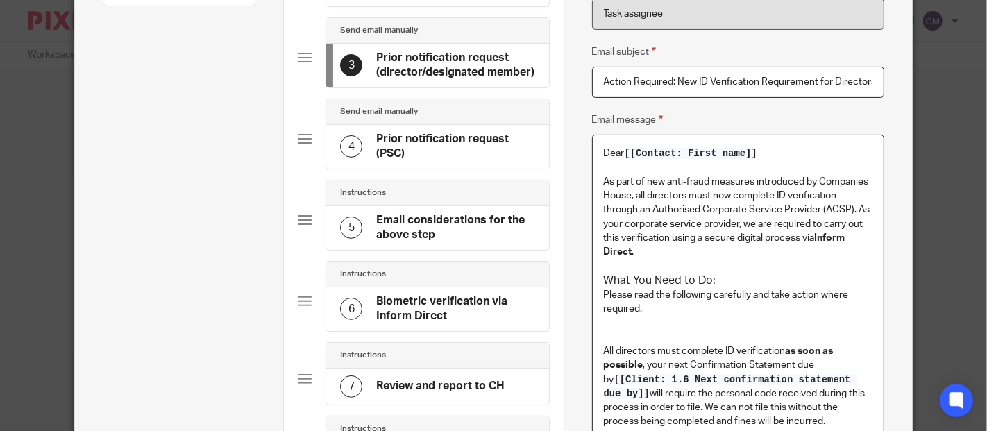
scroll to position [349, 0]
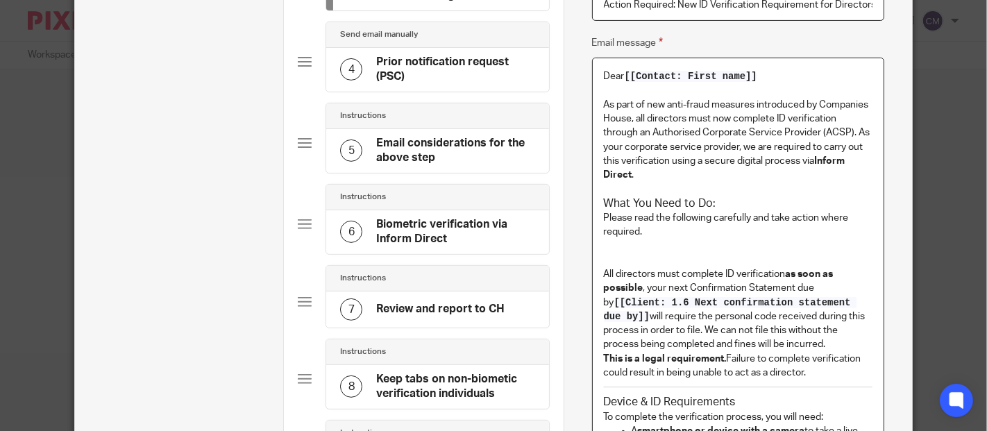
click at [606, 243] on p at bounding box center [738, 246] width 269 height 14
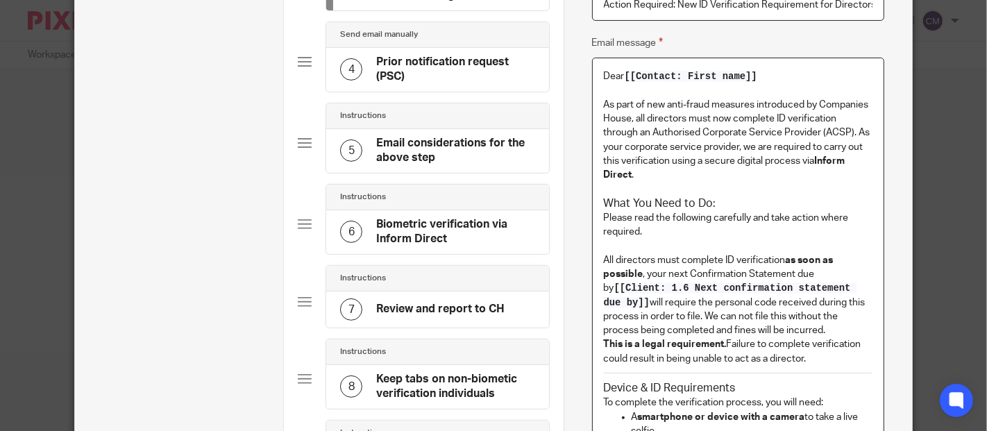
scroll to position [426, 0]
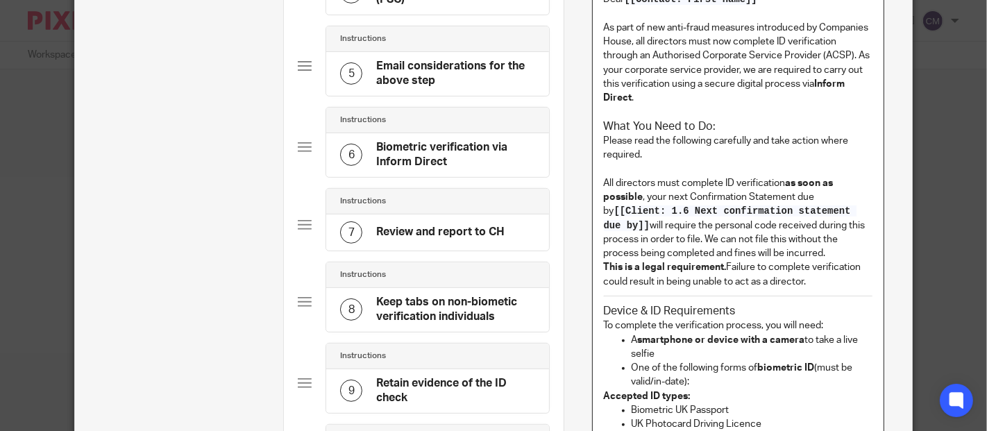
click at [818, 257] on p "All directors must complete ID verification as soon as possible , your next Con…" at bounding box center [738, 232] width 269 height 112
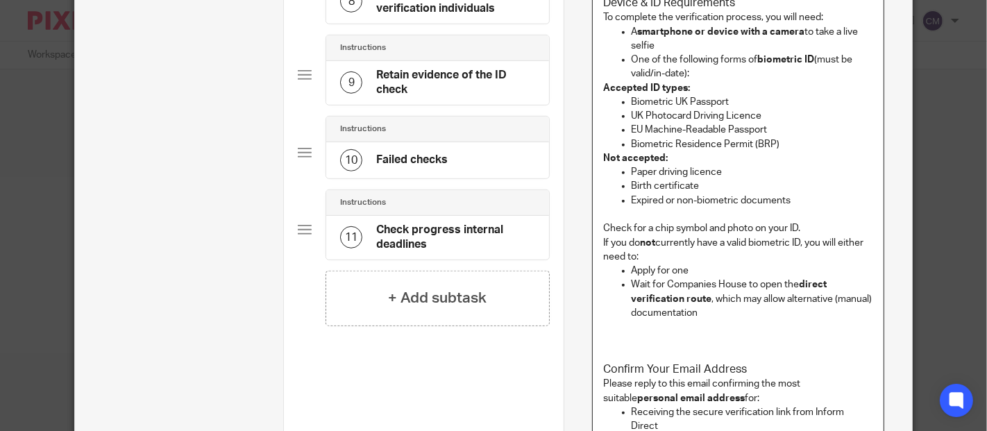
scroll to position [811, 0]
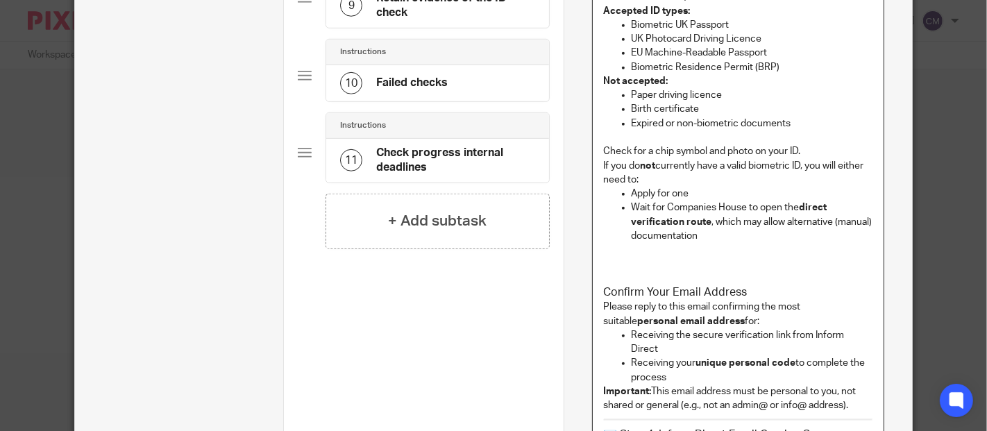
click at [722, 235] on p "Wait for Companies House to open the direct verification route , which may allo…" at bounding box center [753, 222] width 242 height 42
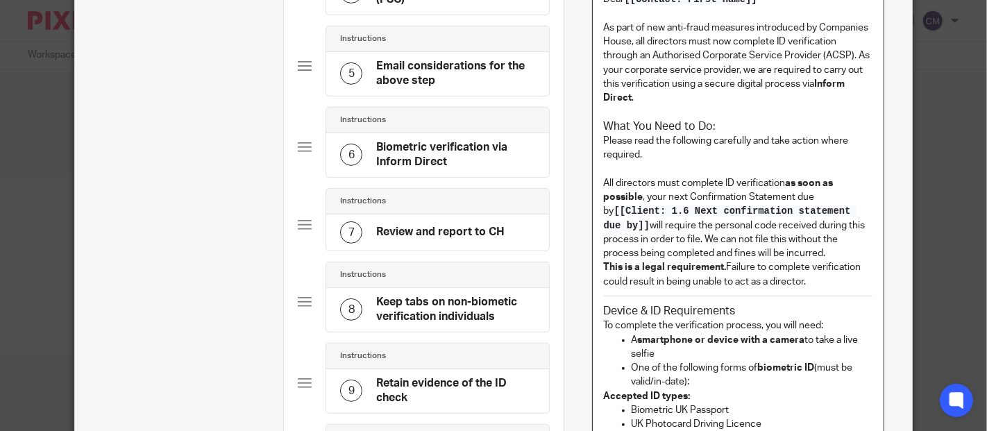
scroll to position [503, 0]
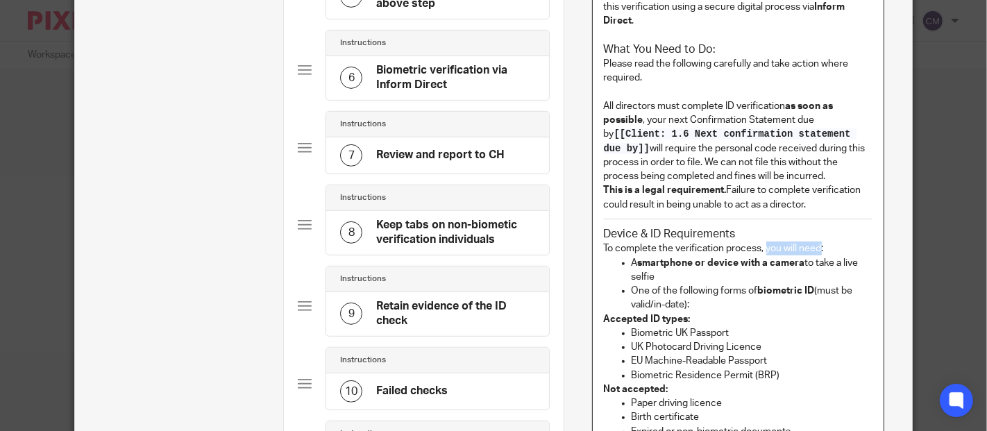
drag, startPoint x: 815, startPoint y: 250, endPoint x: 761, endPoint y: 253, distance: 54.2
click at [761, 253] on p "To complete the verification process, you will need:" at bounding box center [738, 249] width 269 height 14
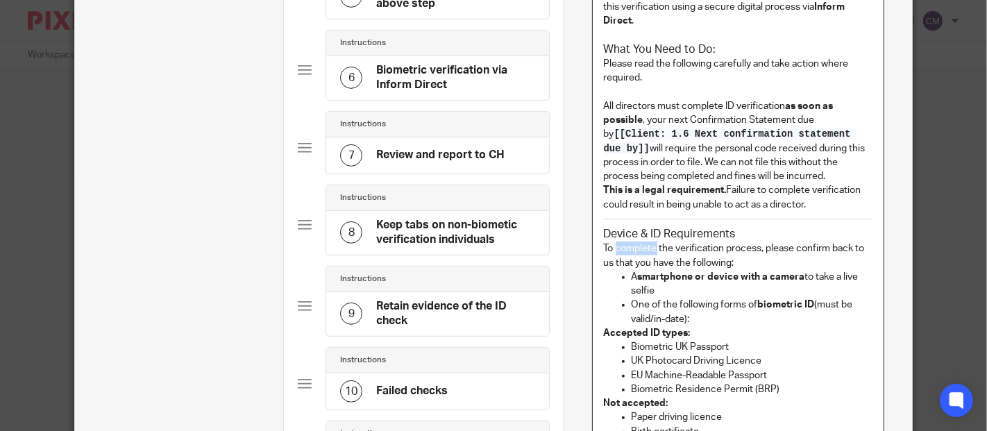
drag, startPoint x: 650, startPoint y: 250, endPoint x: 611, endPoint y: 251, distance: 38.9
click at [611, 251] on p "To complete the verification process, please confirm back to us that you have t…" at bounding box center [738, 256] width 269 height 28
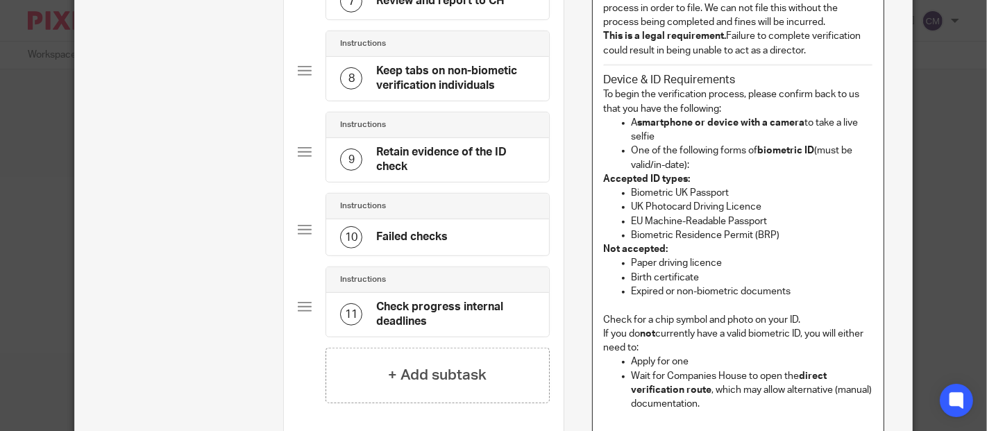
scroll to position [734, 0]
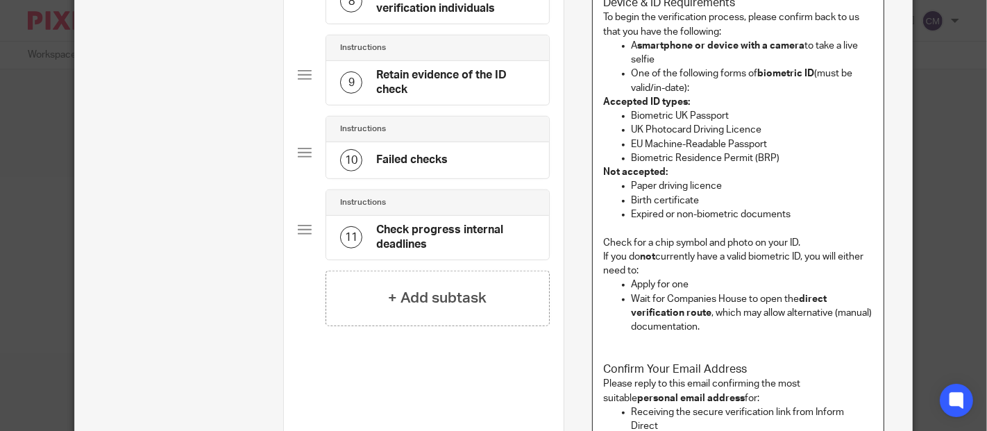
click at [805, 256] on p "If you do not currently have a valid biometric ID, you will either need to:" at bounding box center [738, 264] width 269 height 28
drag, startPoint x: 616, startPoint y: 272, endPoint x: 804, endPoint y: 264, distance: 188.3
click at [804, 264] on p "If you do not currently have a valid biometric ID, please let us know. You will…" at bounding box center [738, 264] width 269 height 28
drag, startPoint x: 620, startPoint y: 270, endPoint x: 806, endPoint y: 256, distance: 187.2
click at [806, 256] on p "If you do not currently have a valid biometric ID, please let us know. You will…" at bounding box center [738, 264] width 269 height 28
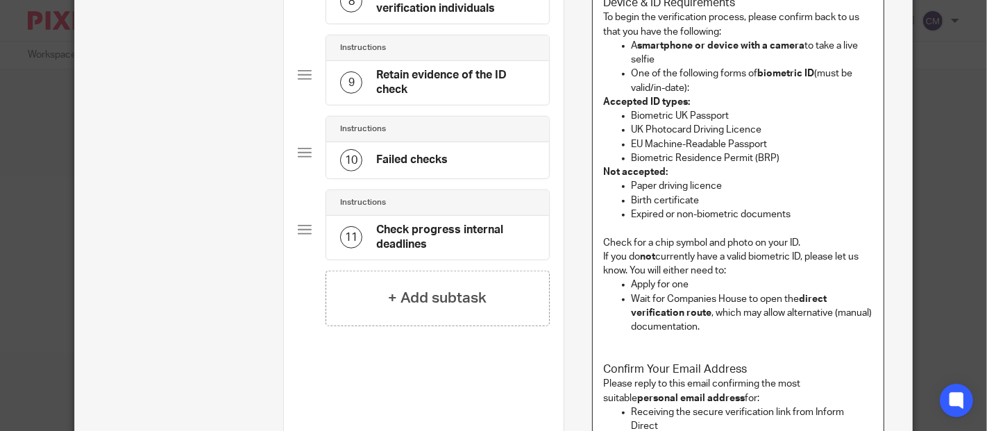
click at [666, 298] on p "Wait for Companies House to open the direct verification route , which may allo…" at bounding box center [753, 313] width 242 height 42
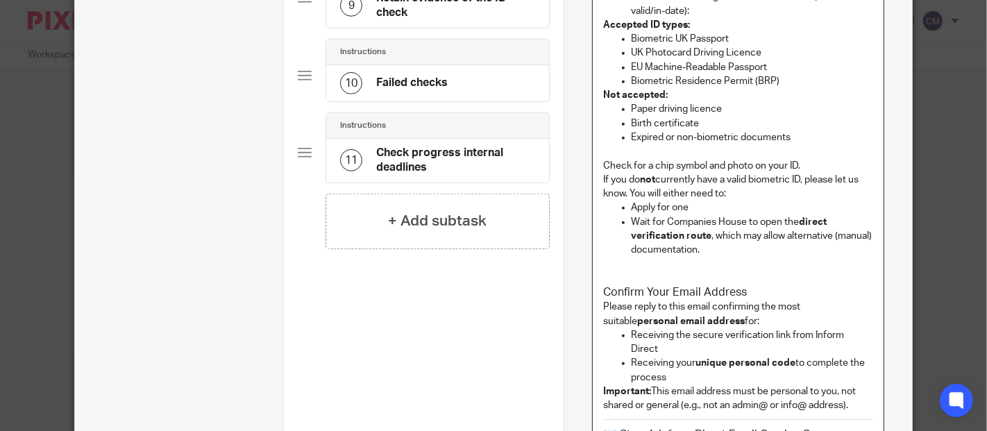
scroll to position [888, 0]
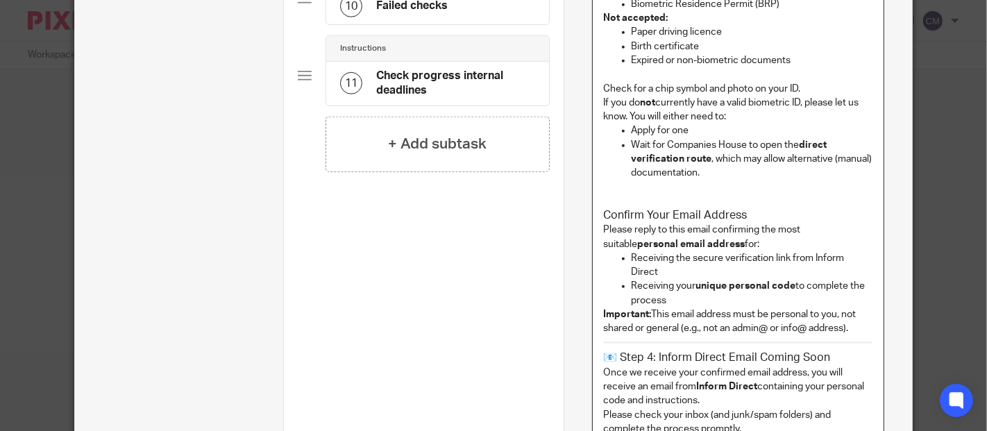
click at [753, 229] on p "Please reply to this email confirming the most suitable personal email address …" at bounding box center [738, 237] width 269 height 28
drag, startPoint x: 688, startPoint y: 217, endPoint x: 594, endPoint y: 213, distance: 93.8
click at [594, 213] on div "Dear [[Contact: First name]] As part of new anti-fraud measures introduced by C…" at bounding box center [738, -1] width 291 height 961
click at [731, 316] on p "Important: This email address must be personal to you, not shared or general (e…" at bounding box center [738, 321] width 269 height 28
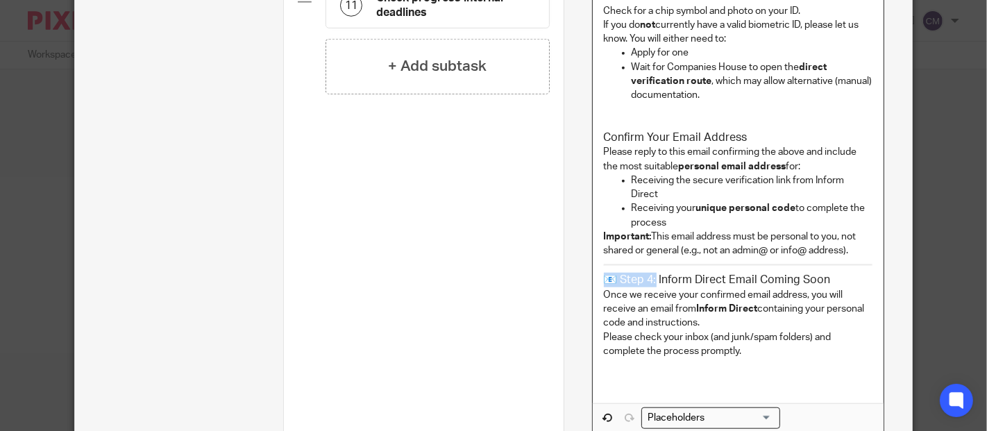
drag, startPoint x: 650, startPoint y: 267, endPoint x: 602, endPoint y: 267, distance: 47.9
click at [604, 273] on h3 "📧 Step 4: Inform Direct Email Coming Soon" at bounding box center [738, 280] width 269 height 15
drag, startPoint x: 768, startPoint y: 265, endPoint x: 598, endPoint y: 260, distance: 170.8
click at [604, 273] on h3 "Inform Direct Email Coming Soon" at bounding box center [738, 280] width 269 height 15
click at [802, 288] on p "Once we receive your confirmed email address, you will receive an email from In…" at bounding box center [738, 337] width 269 height 99
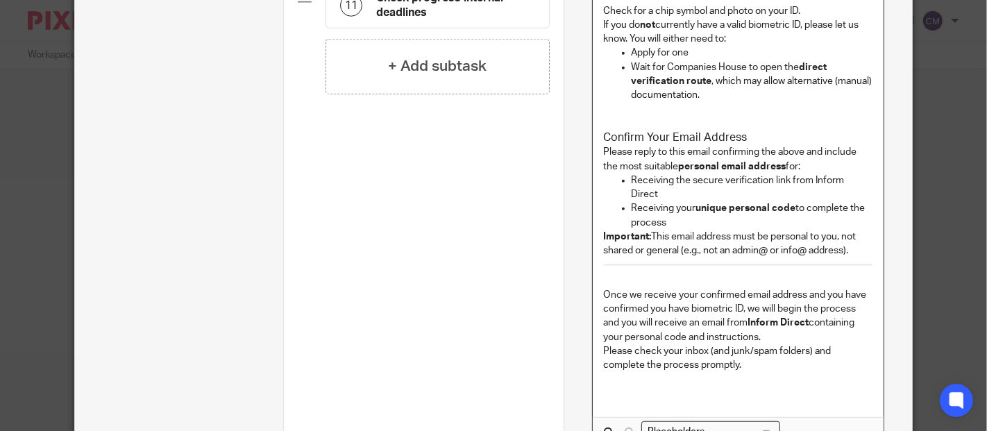
click at [772, 326] on p "Once we receive your confirmed email address and you have confirmed you have bi…" at bounding box center [738, 344] width 269 height 112
drag, startPoint x: 698, startPoint y: 323, endPoint x: 615, endPoint y: 323, distance: 83.3
click at [615, 323] on p "Once we receive your confirmed email address and you have confirmed you have bi…" at bounding box center [738, 344] width 269 height 112
click at [671, 325] on p "Once we receive your confirmed email address and you have confirmed you have bi…" at bounding box center [738, 344] width 269 height 112
click at [697, 325] on p "Once we receive your confirmed email address and you have confirmed you have bi…" at bounding box center [738, 344] width 269 height 112
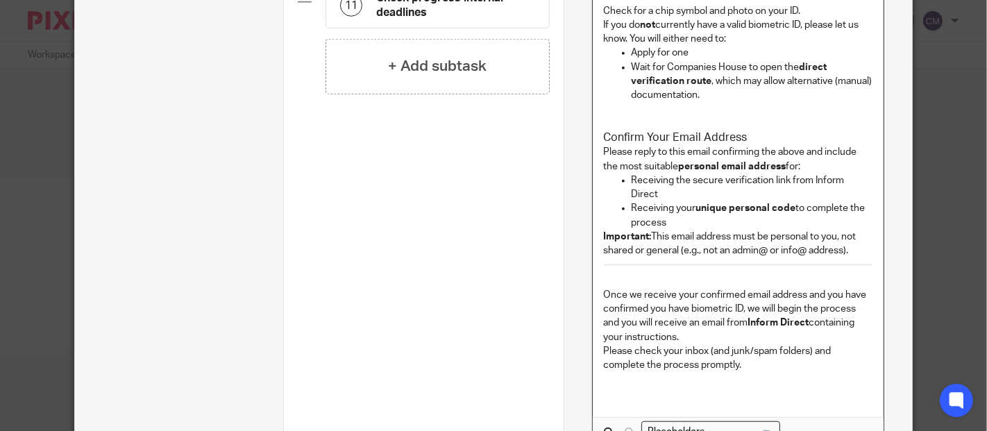
click at [770, 346] on p "Once we receive your confirmed email address and you have confirmed you have bi…" at bounding box center [738, 344] width 269 height 112
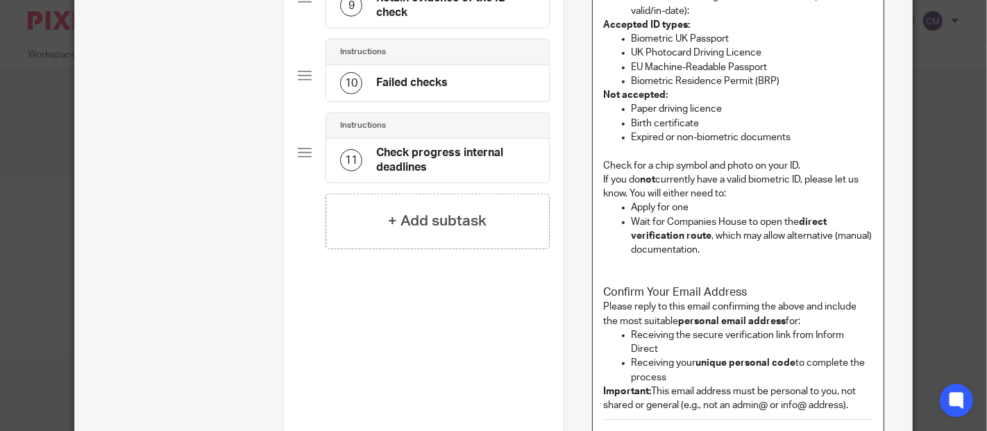
scroll to position [888, 0]
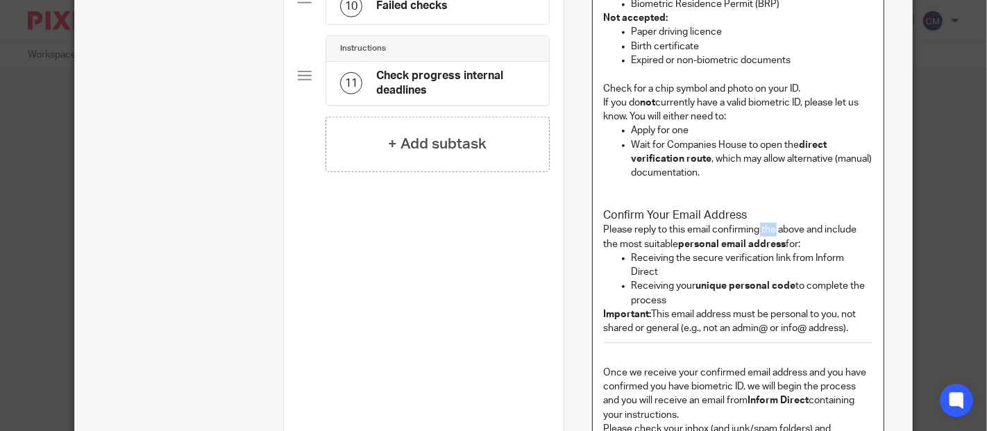
drag, startPoint x: 772, startPoint y: 229, endPoint x: 754, endPoint y: 229, distance: 17.4
click at [754, 229] on p "Please reply to this email confirming the above and include the most suitable p…" at bounding box center [738, 237] width 269 height 28
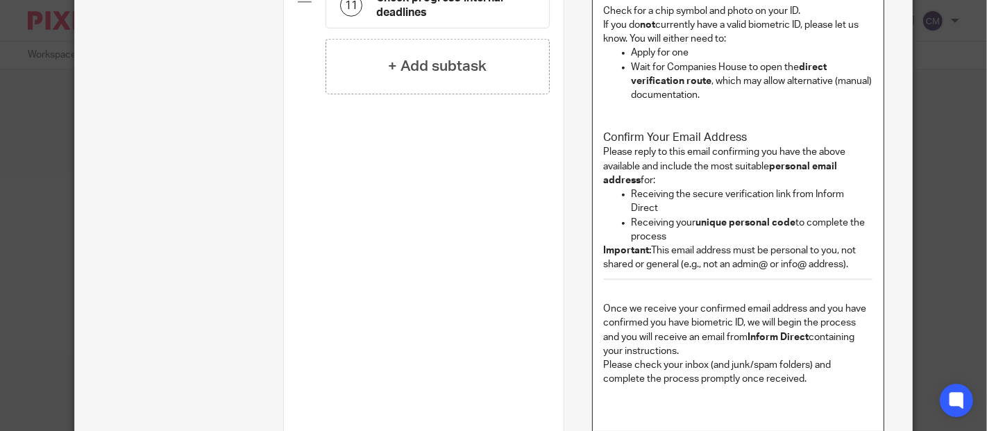
scroll to position [1043, 0]
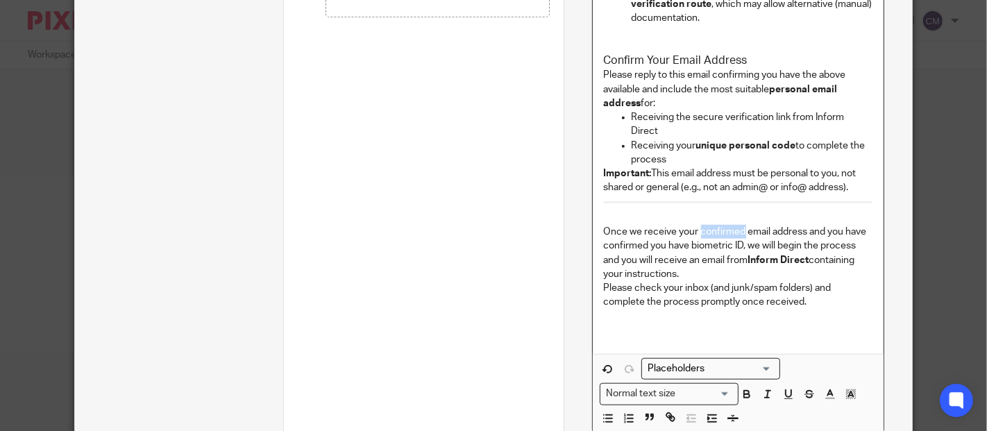
drag, startPoint x: 738, startPoint y: 219, endPoint x: 693, endPoint y: 219, distance: 45.1
click at [693, 225] on p "Once we receive your confirmed email address and you have confirmed you have bi…" at bounding box center [738, 281] width 269 height 112
click at [836, 284] on p "Once we receive your chosen email address and you have confirmed you have biome…" at bounding box center [738, 281] width 269 height 112
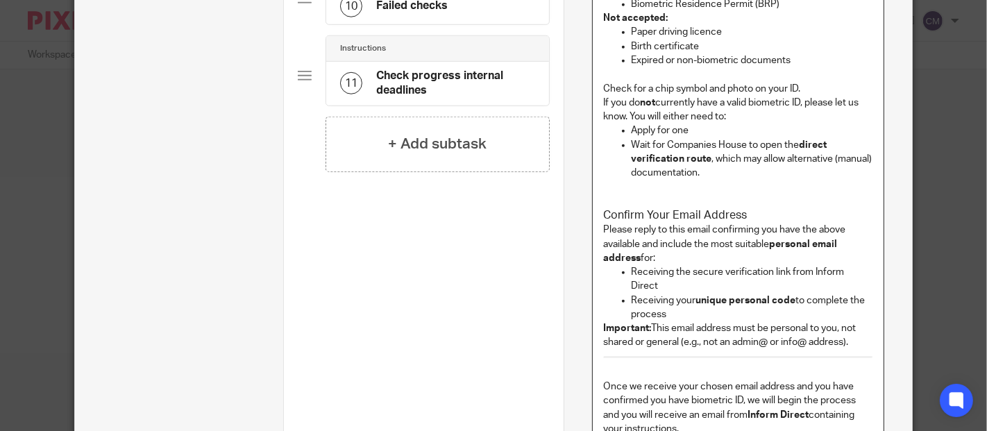
scroll to position [966, 0]
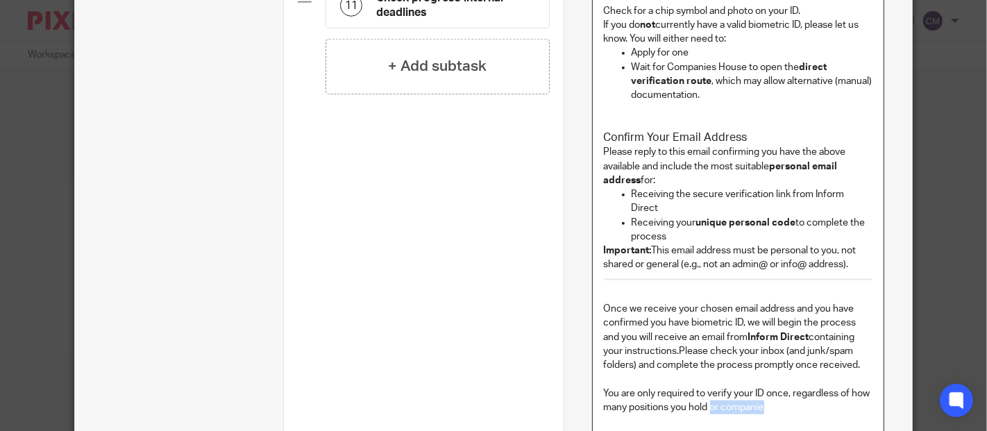
drag, startPoint x: 766, startPoint y: 393, endPoint x: 708, endPoint y: 394, distance: 58.3
click at [708, 394] on p "You are only required to verify your ID once, regardless of how many positions …" at bounding box center [738, 415] width 269 height 56
click at [734, 388] on p "You are only required to verify your ID once, regardless of how many positions …" at bounding box center [738, 415] width 269 height 56
click at [829, 396] on p "You are only required to verify your ID once, regardless of how many positions …" at bounding box center [738, 415] width 269 height 56
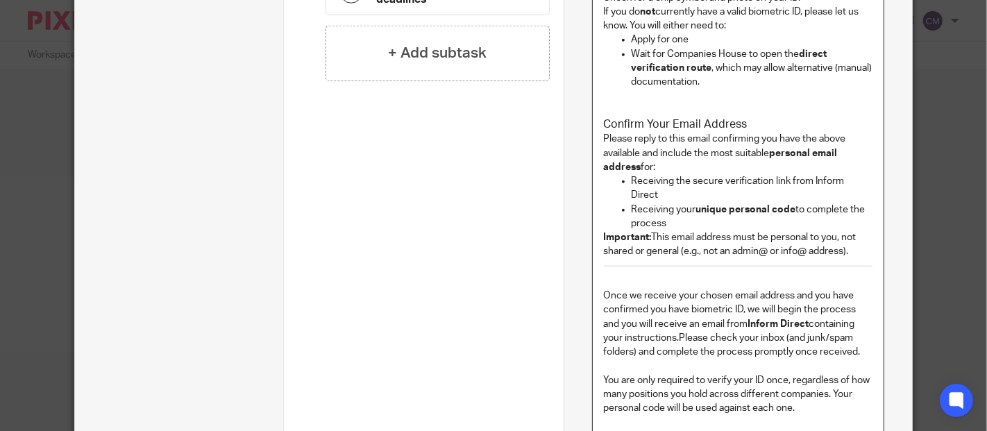
scroll to position [1056, 0]
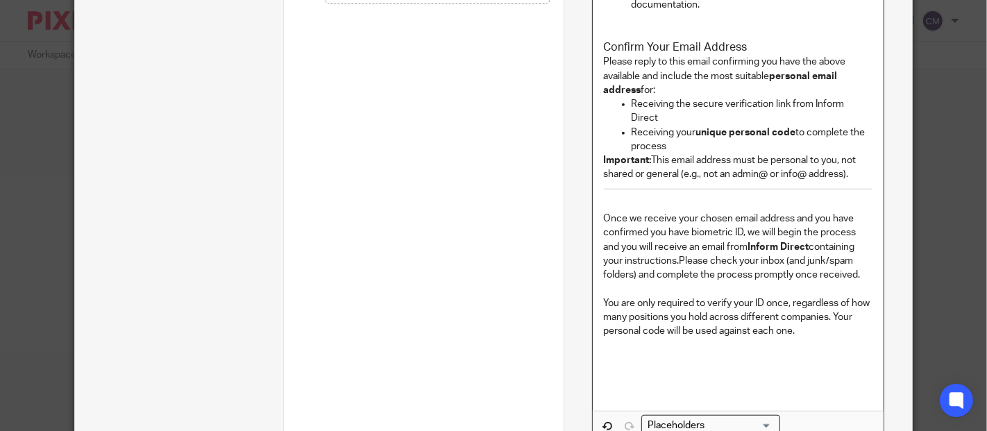
click at [674, 251] on p "Once we receive your chosen email address and you have confirmed you have biome…" at bounding box center [738, 247] width 269 height 70
click at [822, 318] on p "You are only required to verify your ID once, regardless of how many positions …" at bounding box center [738, 317] width 269 height 42
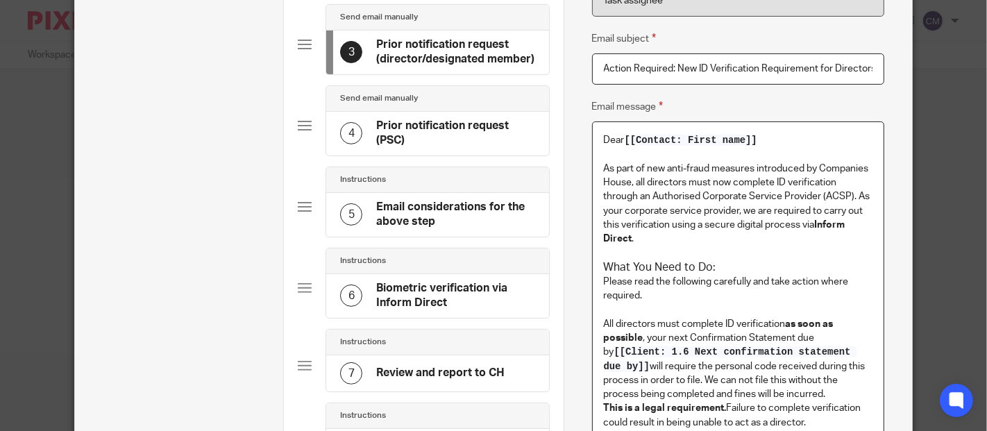
scroll to position [362, 0]
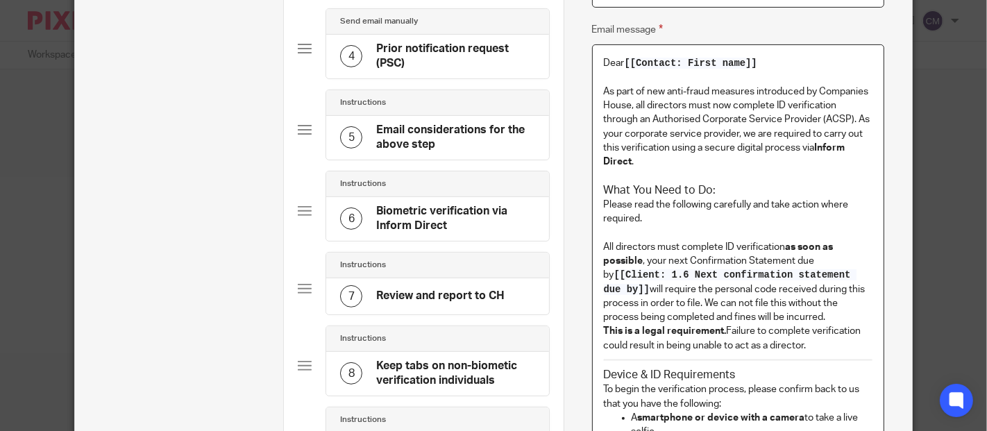
click at [790, 260] on p "All directors must complete ID verification as soon as possible , your next Con…" at bounding box center [738, 296] width 269 height 112
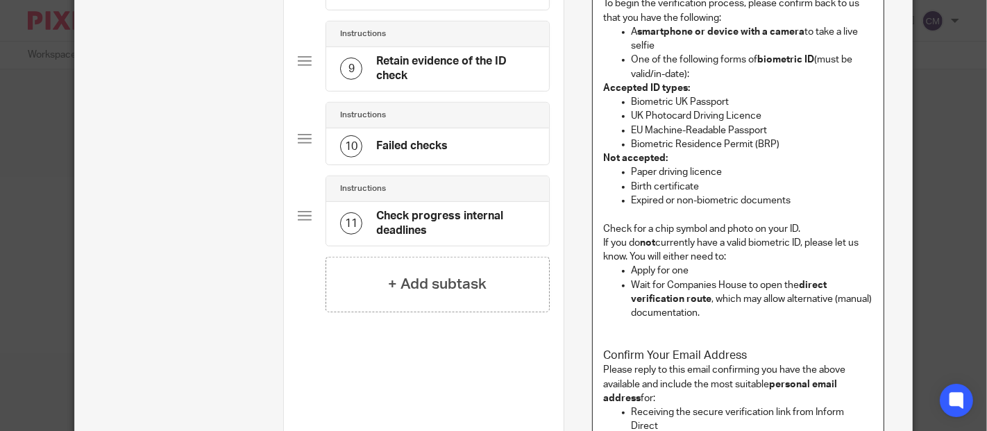
scroll to position [1133, 0]
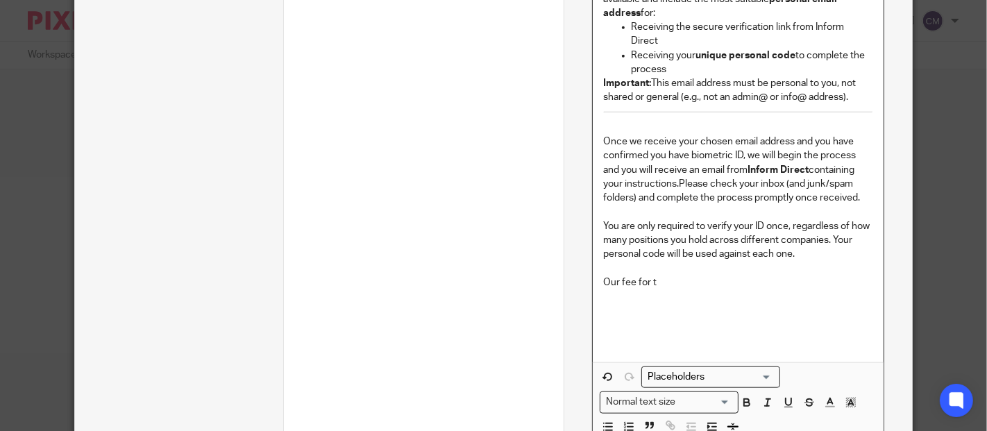
click at [675, 370] on input "Search for option" at bounding box center [707, 377] width 128 height 15
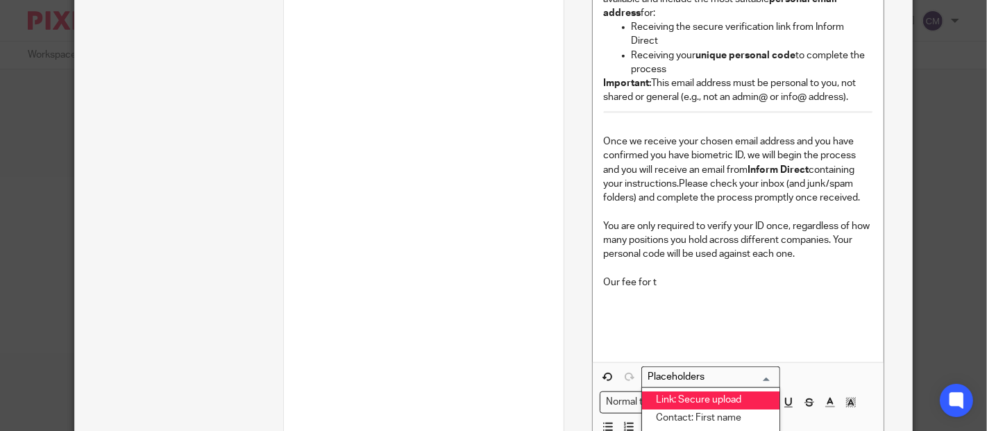
scroll to position [1210, 0]
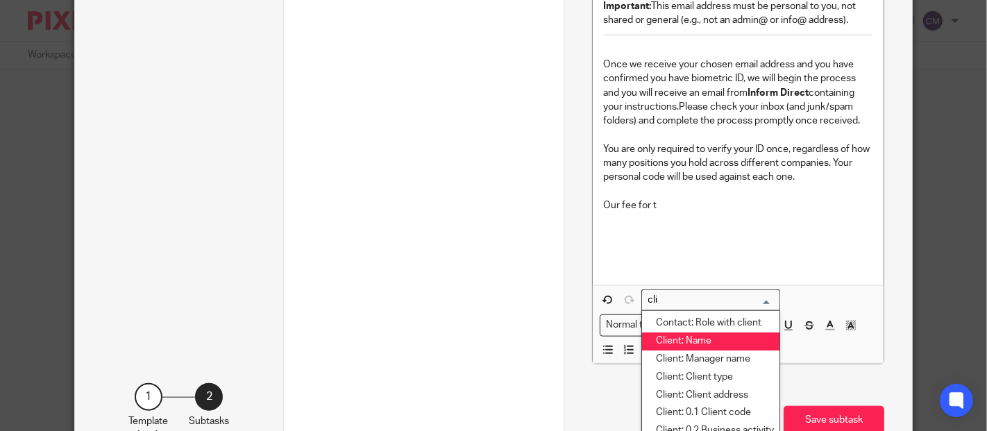
click at [688, 332] on li "Client: Name" at bounding box center [710, 341] width 137 height 18
type input "cli"
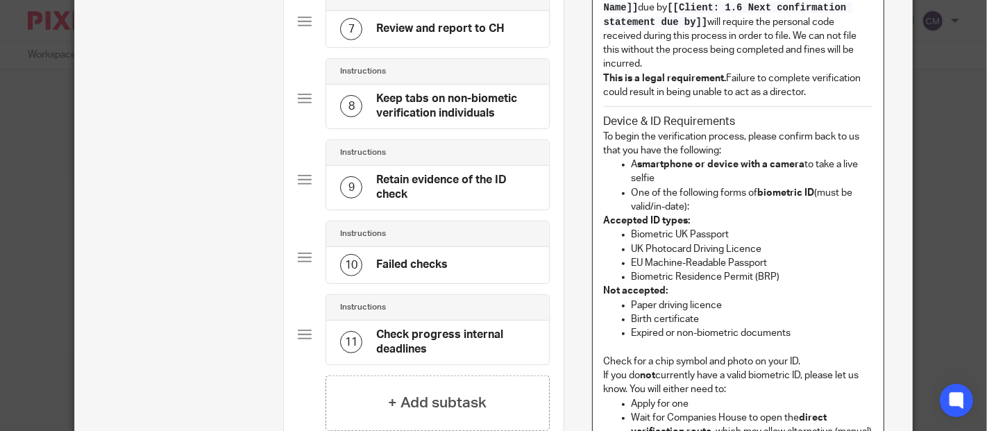
scroll to position [398, 0]
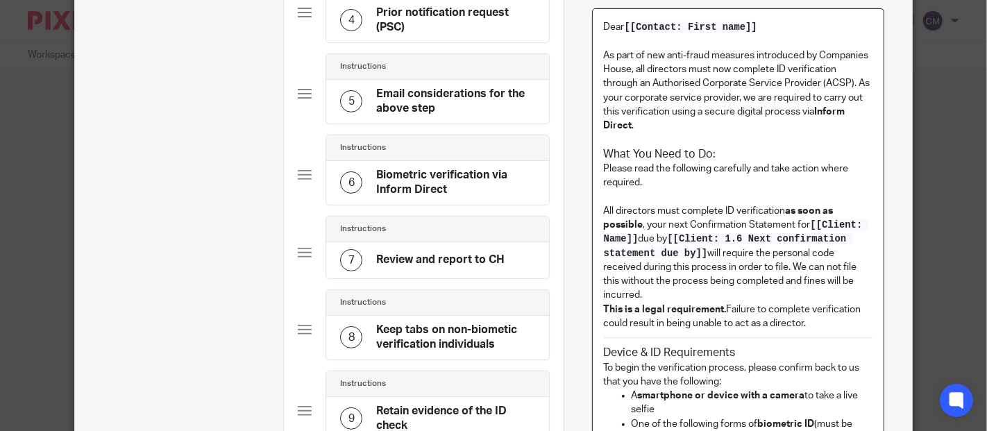
click at [660, 225] on p "All directors must complete ID verification as soon as possible , your next Con…" at bounding box center [738, 267] width 269 height 126
click at [688, 301] on p "All directors must complete ID verification as soon as possible , the next Conf…" at bounding box center [738, 267] width 269 height 126
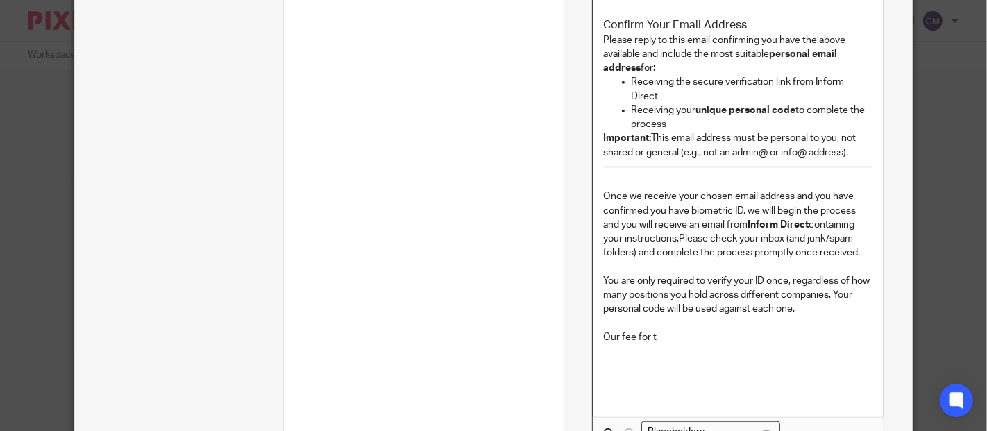
scroll to position [1169, 0]
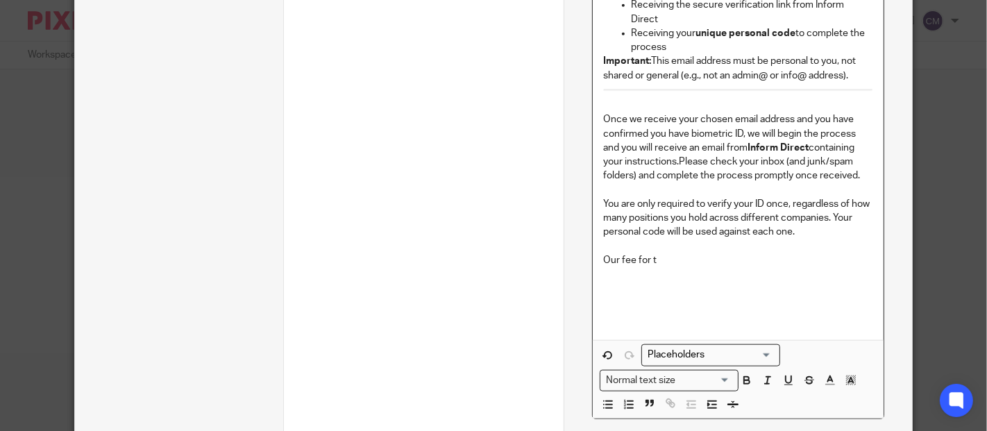
click at [688, 253] on p "Our fee for t" at bounding box center [738, 260] width 269 height 14
drag, startPoint x: 711, startPoint y: 251, endPoint x: 578, endPoint y: 246, distance: 132.6
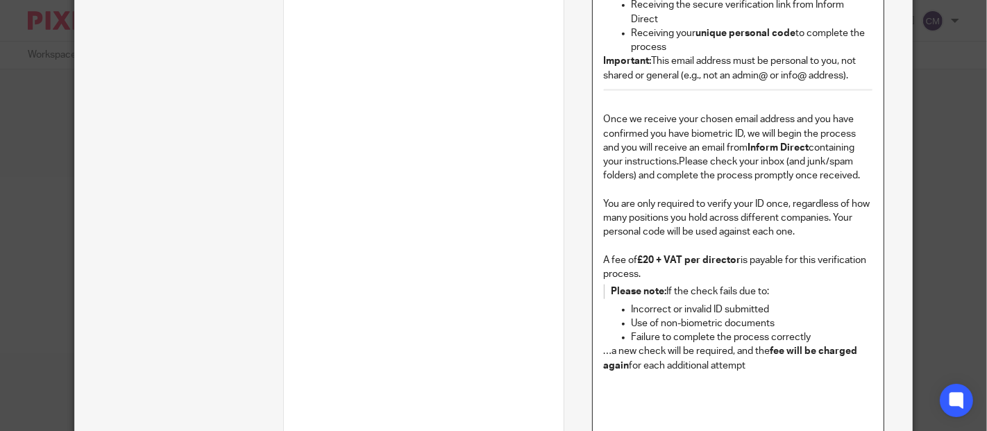
click at [605, 344] on p "…a new check will be required, and the fee will be charged again for each addit…" at bounding box center [738, 358] width 269 height 28
click at [781, 373] on p at bounding box center [738, 380] width 269 height 14
click at [620, 338] on ul "Incorrect or invalid ID submitted Use of non-biometric documents Failure to com…" at bounding box center [738, 338] width 269 height 70
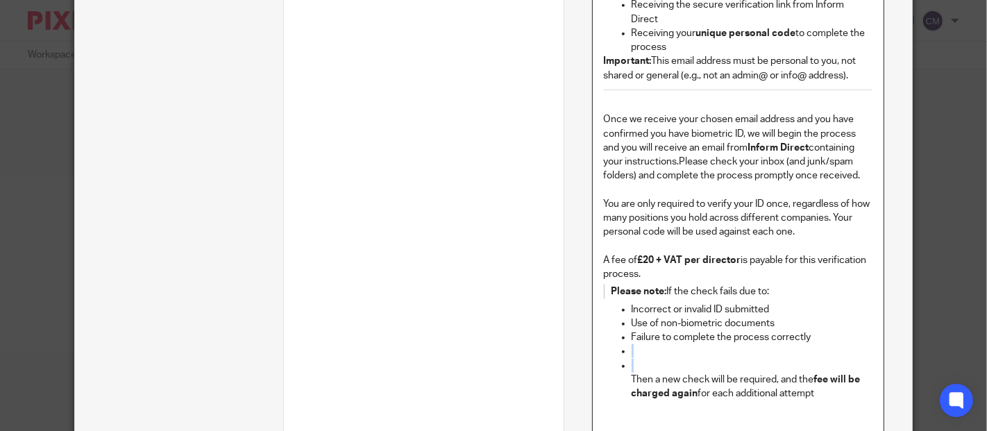
drag, startPoint x: 627, startPoint y: 353, endPoint x: 613, endPoint y: 337, distance: 22.1
click at [613, 337] on ul "Incorrect or invalid ID submitted Use of non-biometric documents Failure to com…" at bounding box center [738, 352] width 269 height 99
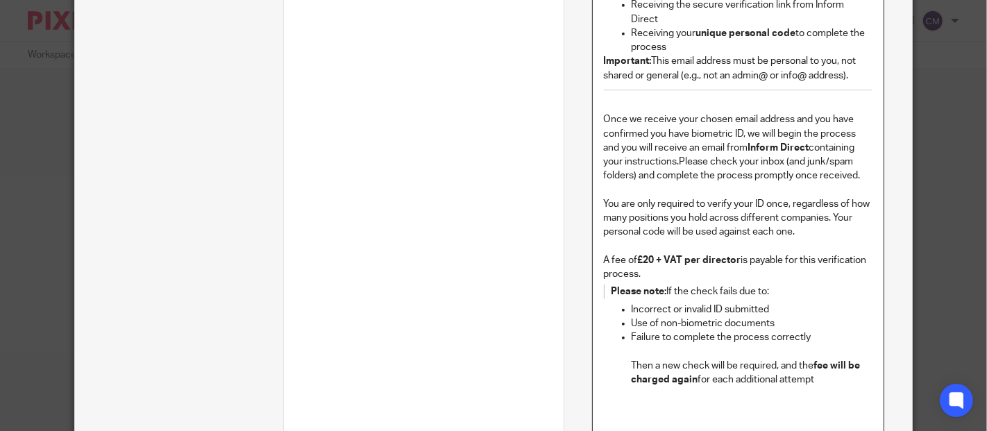
click at [611, 287] on strong "Please note:" at bounding box center [639, 292] width 56 height 10
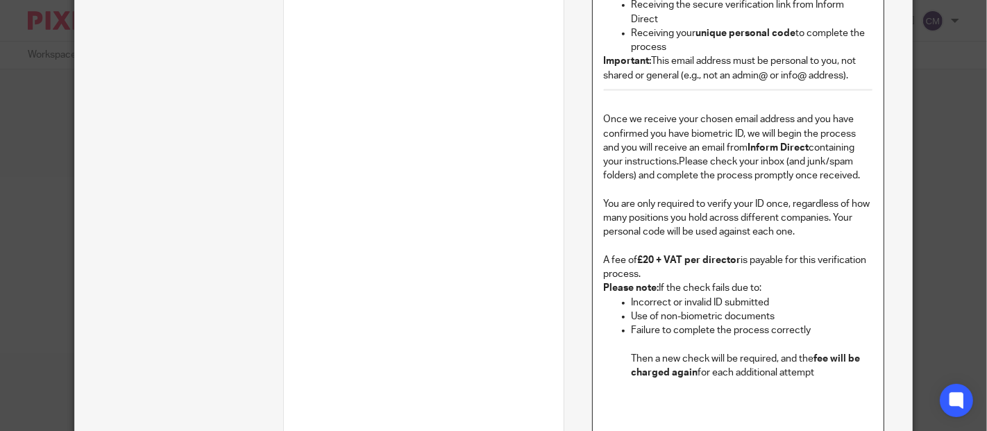
click at [604, 348] on ul "Incorrect or invalid ID submitted Use of non-biometric documents Failure to com…" at bounding box center [738, 338] width 269 height 85
drag, startPoint x: 781, startPoint y: 329, endPoint x: 600, endPoint y: 338, distance: 182.1
click at [604, 338] on ul "Incorrect or invalid ID submitted Use of non-biometric documents Failure to com…" at bounding box center [738, 338] width 269 height 85
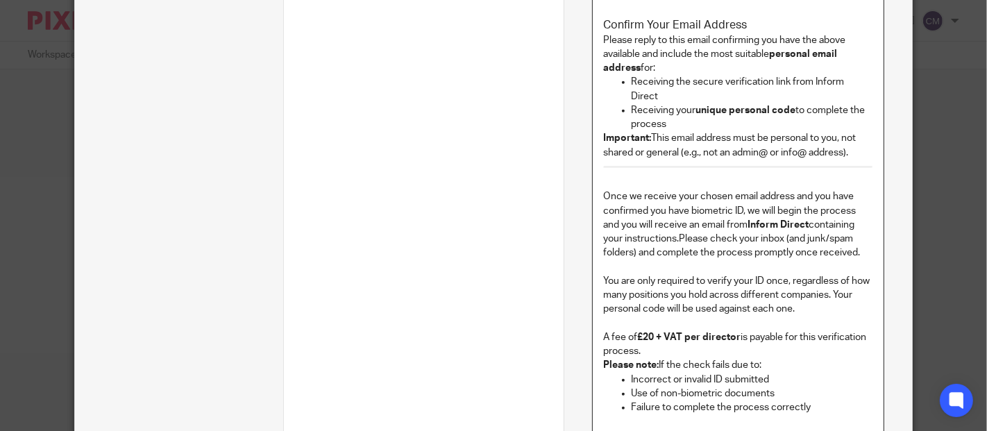
scroll to position [1246, 0]
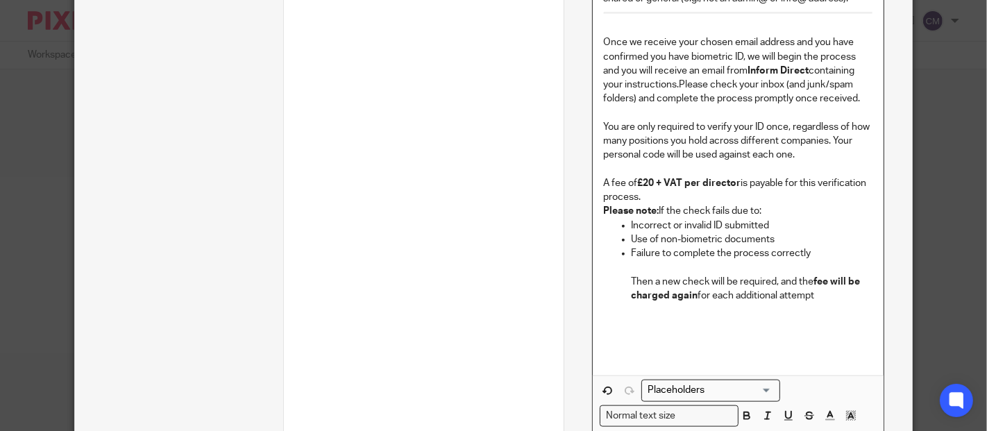
click at [823, 285] on p "Then a new check will be required, and the fee will be charged again for each a…" at bounding box center [753, 289] width 242 height 28
drag, startPoint x: 812, startPoint y: 276, endPoint x: 804, endPoint y: 267, distance: 12.8
click at [804, 275] on p "Then a new check will be required, and the fee will be charged again for each a…" at bounding box center [753, 289] width 242 height 28
click at [741, 409] on icon "button" at bounding box center [747, 415] width 12 height 12
click at [833, 279] on p "Then a new check will be required, and the fee will be charged again for each a…" at bounding box center [753, 289] width 242 height 28
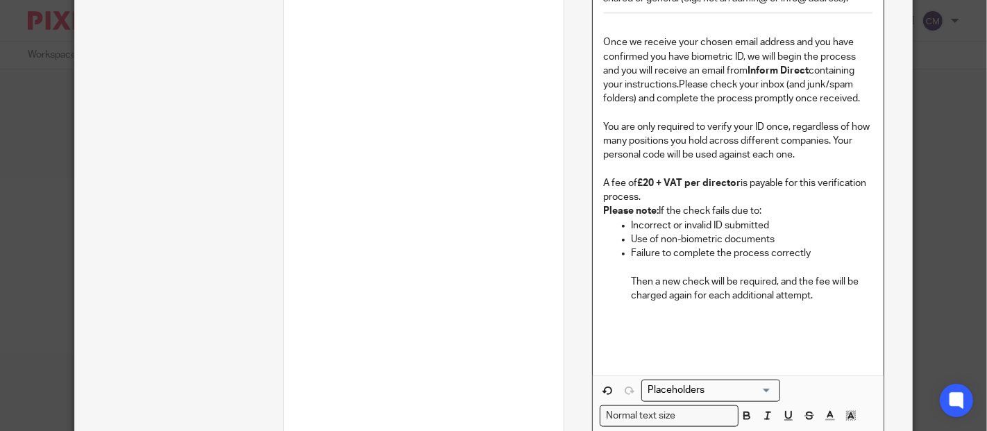
click at [649, 317] on p at bounding box center [738, 338] width 269 height 42
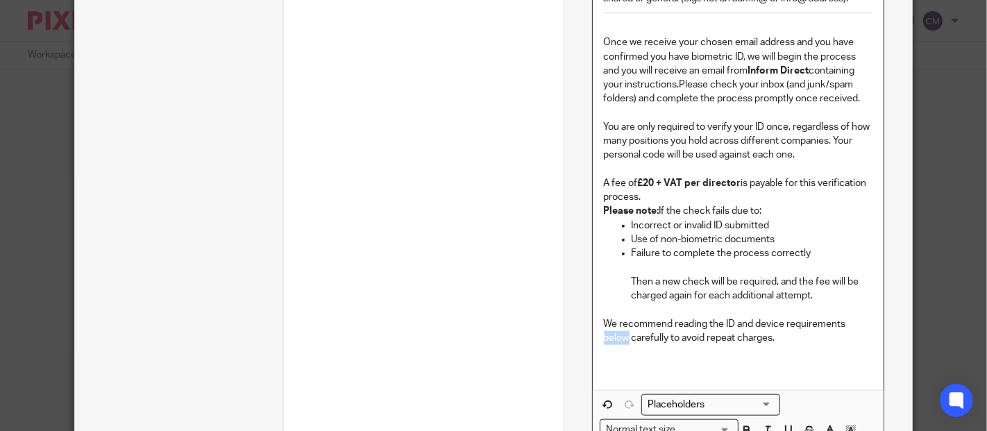
drag, startPoint x: 623, startPoint y: 328, endPoint x: 597, endPoint y: 326, distance: 26.5
click at [604, 326] on p "We recommend reading the ID and device requirements below carefully to avoid re…" at bounding box center [738, 345] width 269 height 56
click at [800, 327] on p "We recommend reading the ID and device requirements above carefully to avoid re…" at bounding box center [738, 345] width 269 height 56
click at [774, 303] on p at bounding box center [738, 310] width 269 height 14
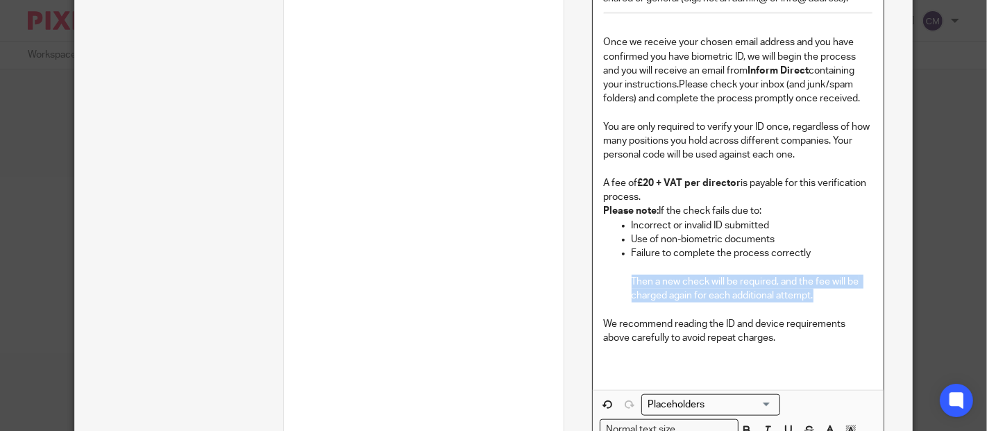
drag, startPoint x: 814, startPoint y: 288, endPoint x: 620, endPoint y: 272, distance: 194.3
click at [620, 272] on ul "Incorrect or invalid ID submitted Use of non-biometric documents Failure to com…" at bounding box center [738, 261] width 269 height 85
drag, startPoint x: 812, startPoint y: 282, endPoint x: 600, endPoint y: 276, distance: 212.4
click at [604, 276] on ul "Then a new check will be required, and the fee will be charged again for each a…" at bounding box center [738, 289] width 269 height 28
click at [811, 285] on p "Then a new check will be required, and the fee will be charged again for each a…" at bounding box center [753, 289] width 242 height 28
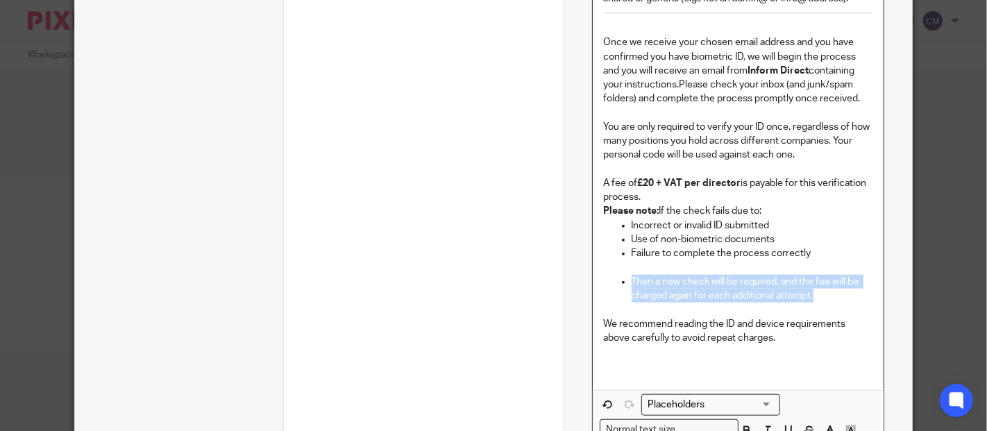
drag, startPoint x: 816, startPoint y: 285, endPoint x: 609, endPoint y: 269, distance: 207.5
click at [609, 275] on ul "Then a new check will be required, and the fee will be charged again for each a…" at bounding box center [738, 289] width 269 height 28
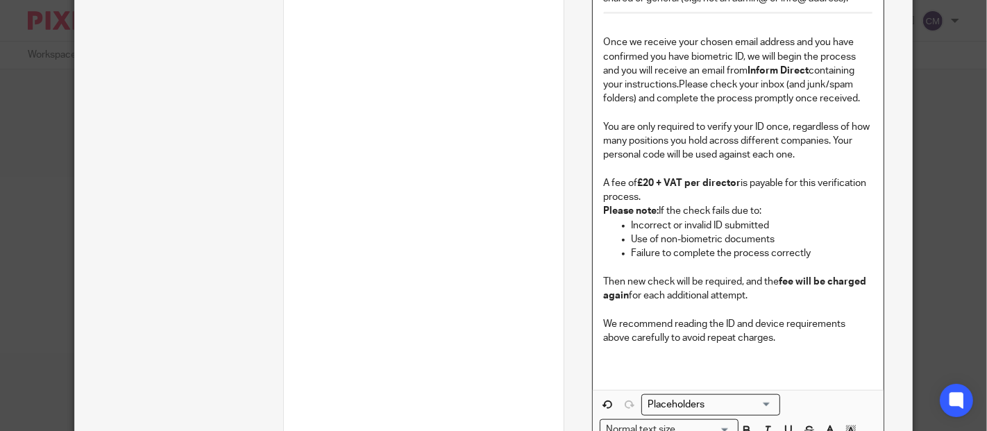
click at [616, 275] on p "Then new check will be required, and the fee will be charged again for each add…" at bounding box center [738, 289] width 269 height 28
drag, startPoint x: 667, startPoint y: 281, endPoint x: 775, endPoint y: 262, distance: 109.3
click at [775, 275] on p "Then a new check will be required, and the fee will be charged again for each a…" at bounding box center [738, 289] width 269 height 28
click at [741, 424] on icon "button" at bounding box center [747, 430] width 12 height 12
click at [766, 287] on p "Then a new check will be required, and the fee will be charged again for each a…" at bounding box center [738, 289] width 269 height 28
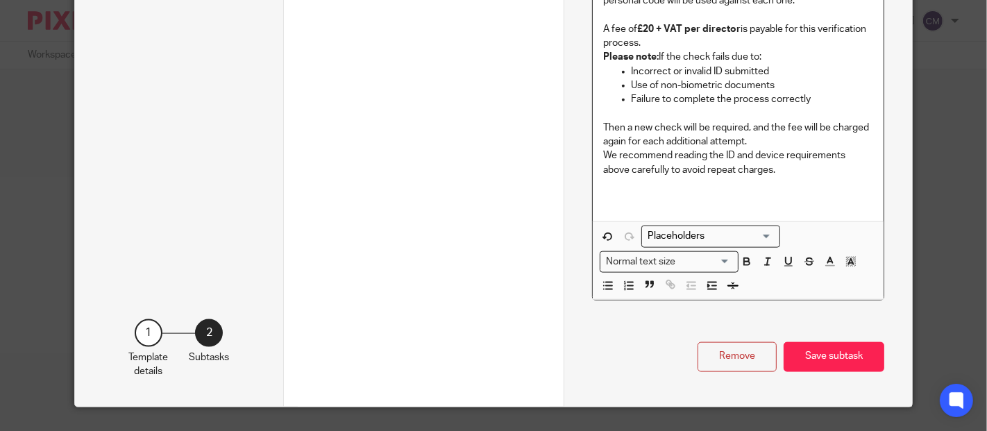
scroll to position [1169, 0]
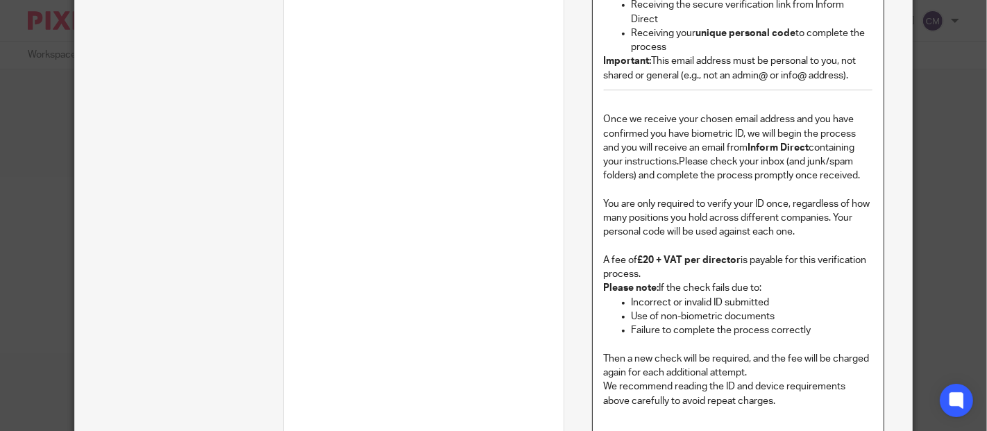
click at [800, 221] on p "You are only required to verify your ID once, regardless of how many positions …" at bounding box center [738, 218] width 269 height 42
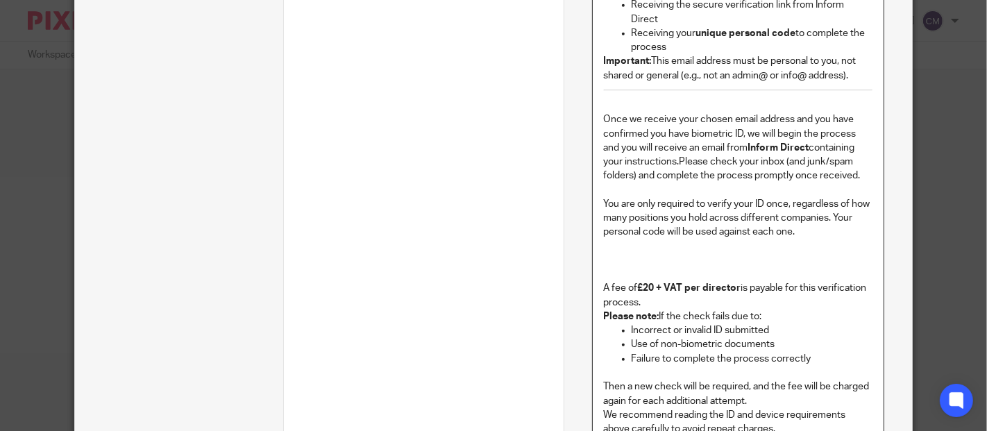
scroll to position [1246, 0]
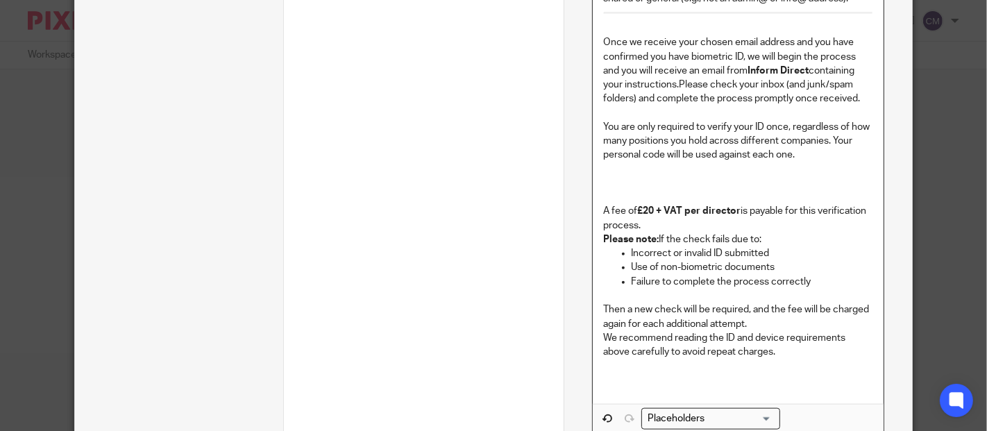
click at [788, 341] on p "We recommend reading the ID and device requirements above carefully to avoid re…" at bounding box center [738, 359] width 269 height 56
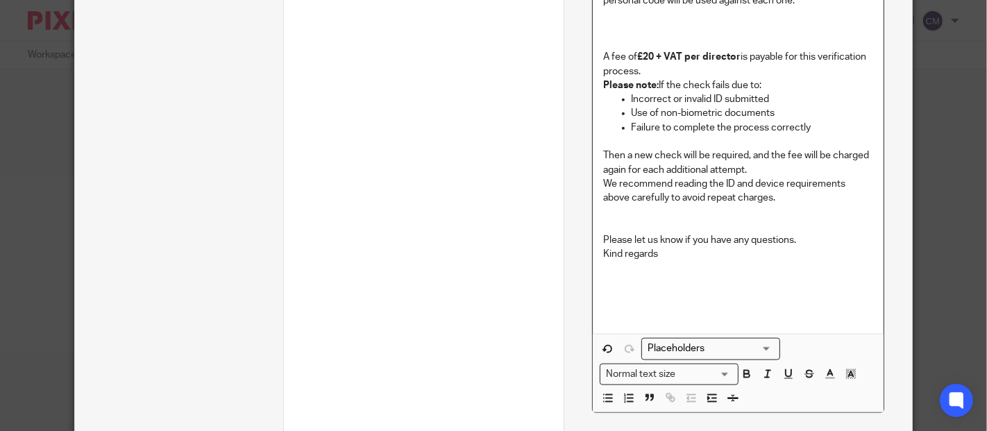
scroll to position [1531, 0]
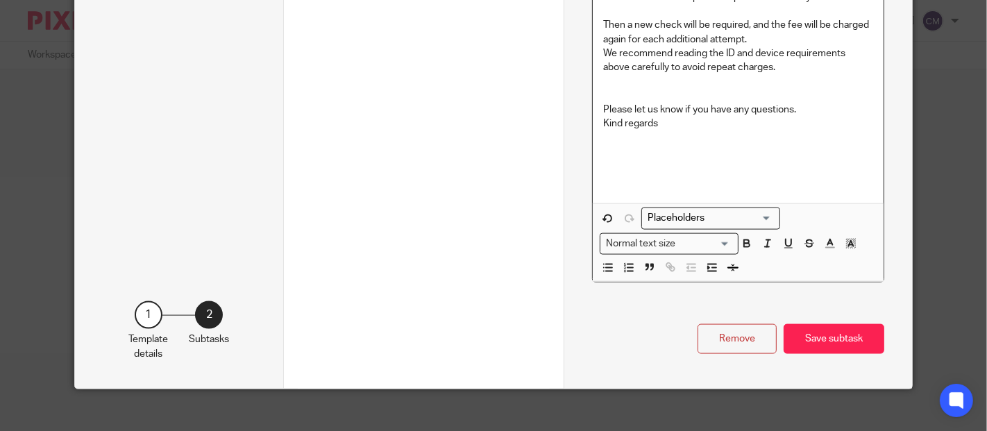
click at [676, 211] on input "Search for option" at bounding box center [707, 218] width 128 height 15
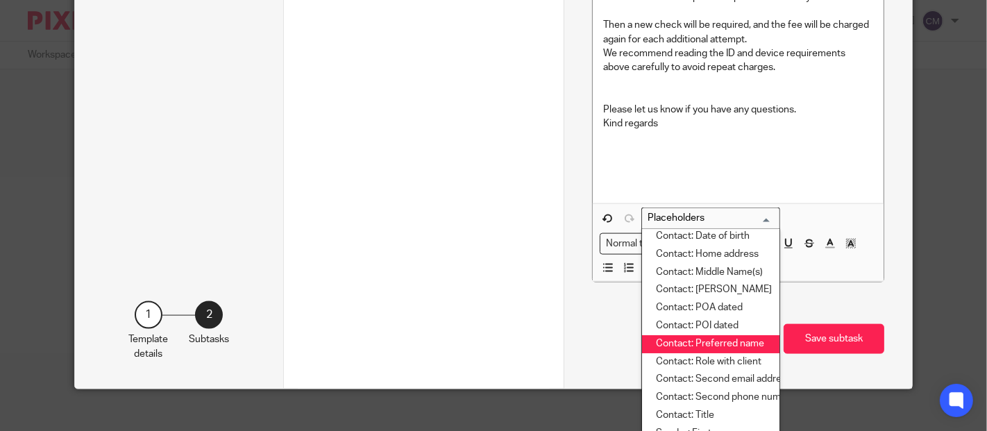
scroll to position [154, 0]
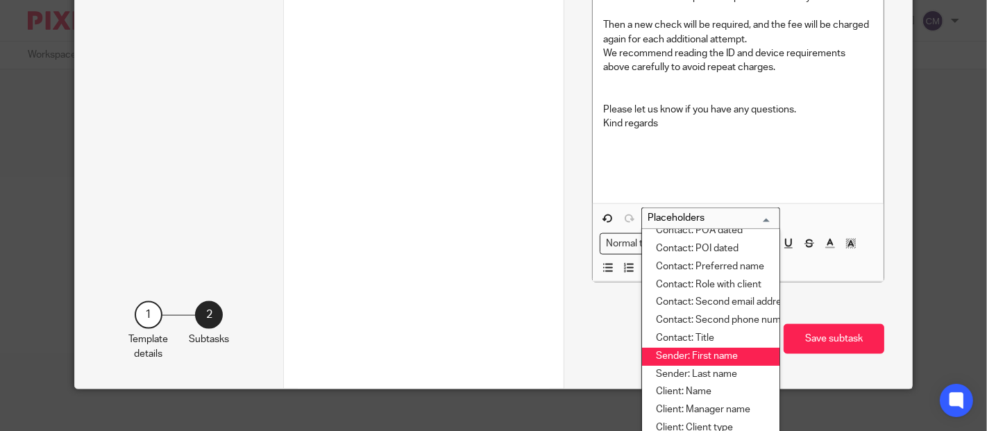
click at [686, 348] on li "Sender: First name" at bounding box center [710, 357] width 137 height 18
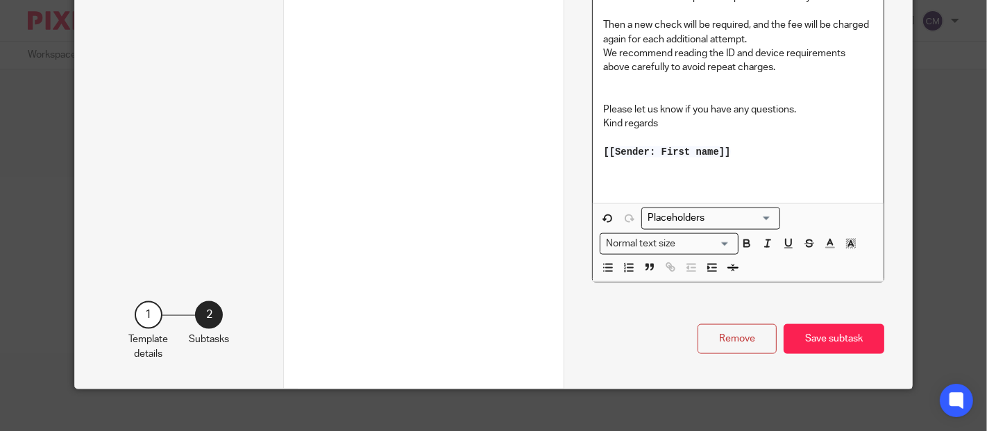
click at [723, 211] on input "Search for option" at bounding box center [707, 218] width 128 height 15
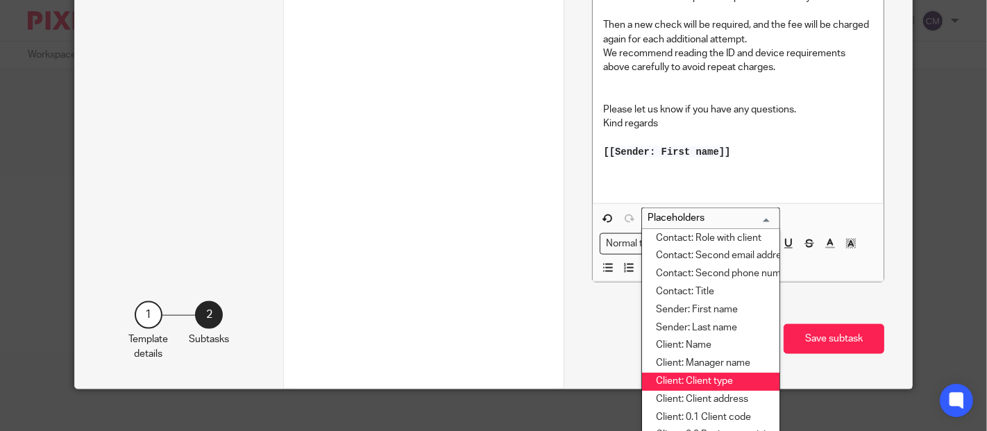
scroll to position [278, 0]
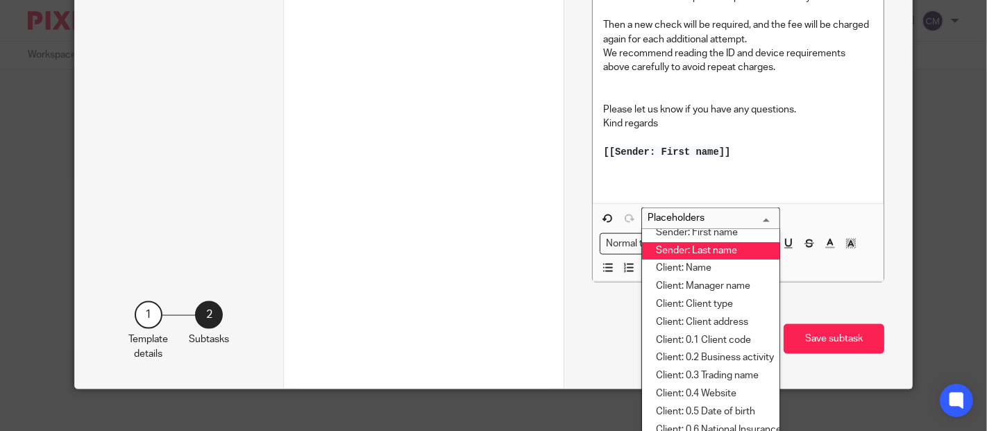
click at [722, 242] on li "Sender: Last name" at bounding box center [710, 251] width 137 height 18
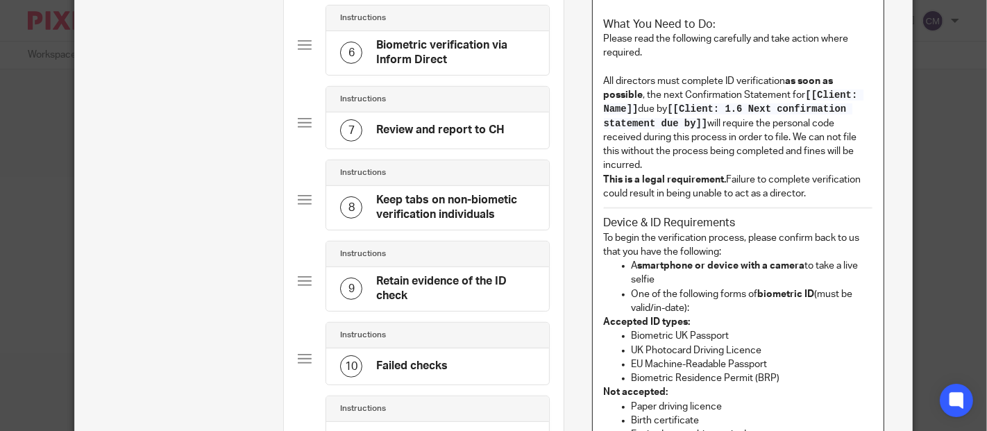
scroll to position [1068, 0]
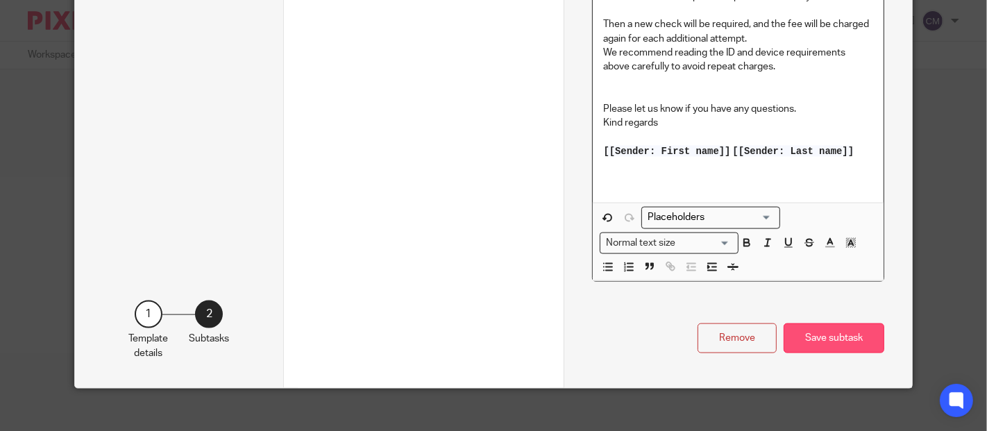
click at [837, 328] on button "Save subtask" at bounding box center [834, 338] width 101 height 30
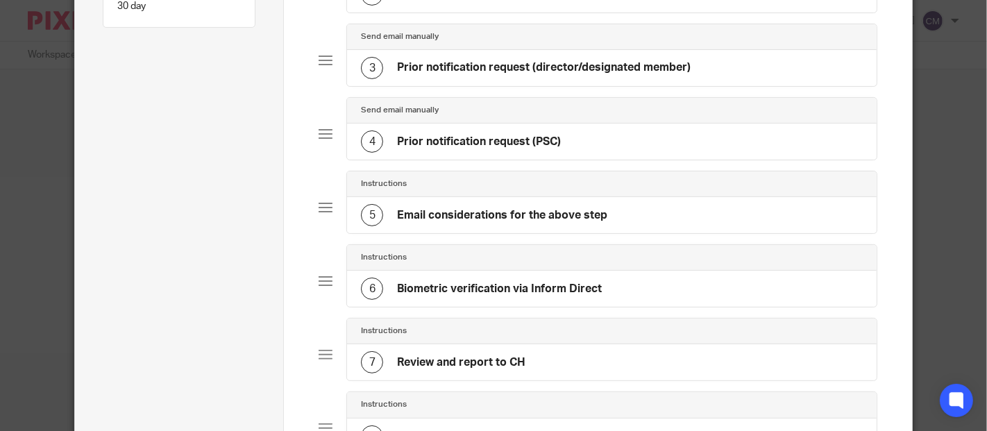
scroll to position [0, 0]
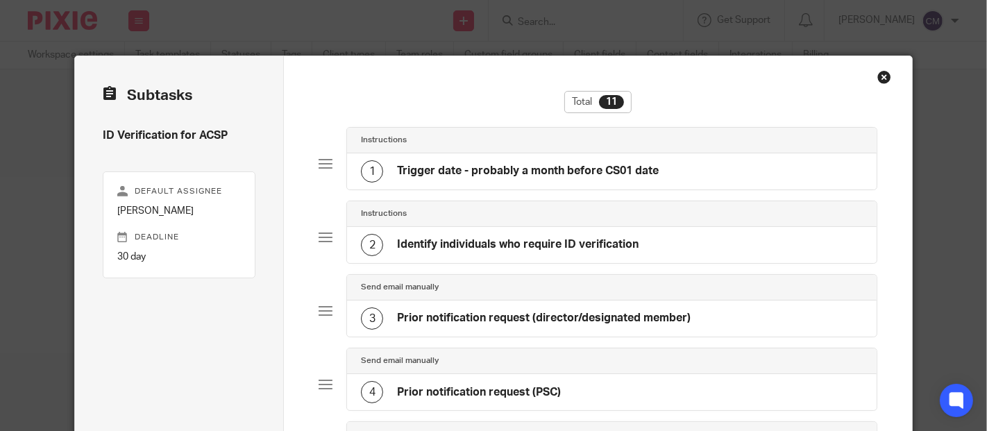
click at [468, 236] on div "2 Identify individuals who require ID verification" at bounding box center [500, 245] width 278 height 22
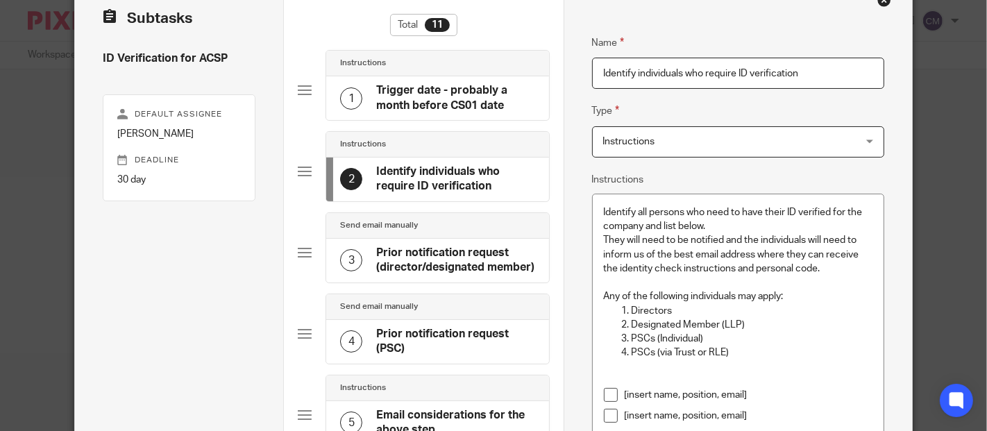
scroll to position [154, 0]
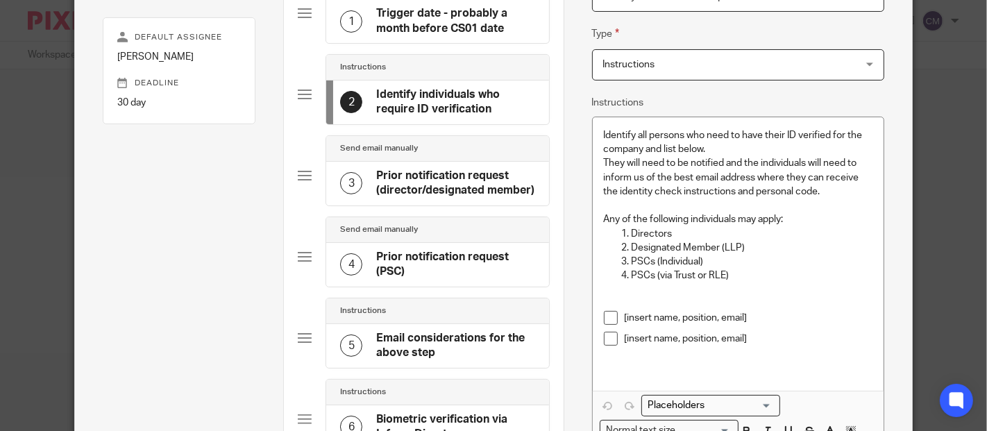
click at [405, 164] on div "3 Prior notification request (director/designated member)" at bounding box center [437, 184] width 222 height 44
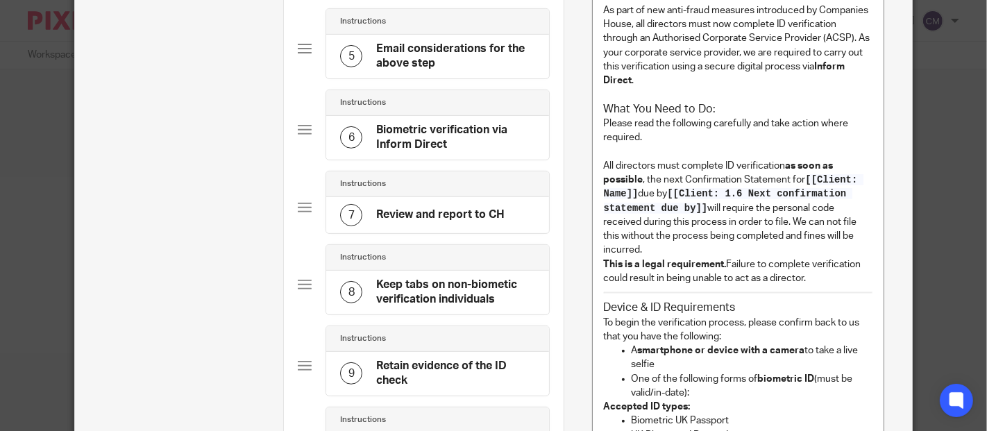
scroll to position [289, 0]
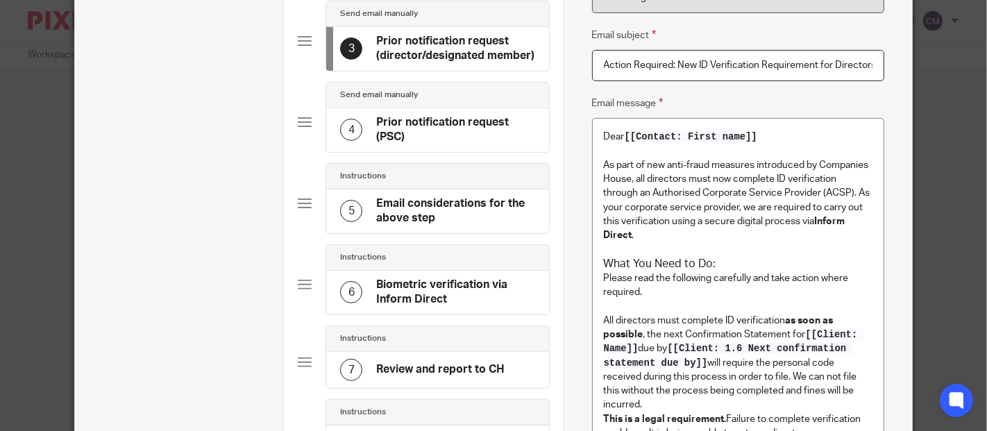
click at [441, 108] on div "4 Prior notification request (PSC)" at bounding box center [437, 130] width 222 height 44
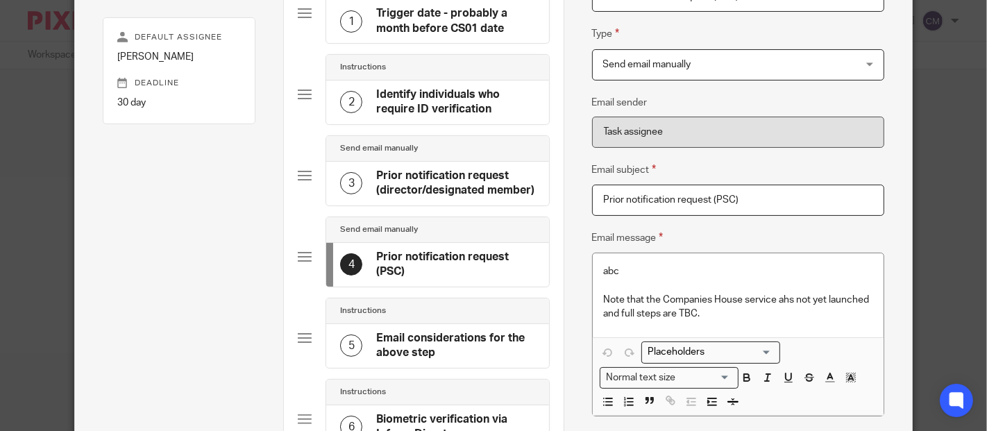
scroll to position [231, 0]
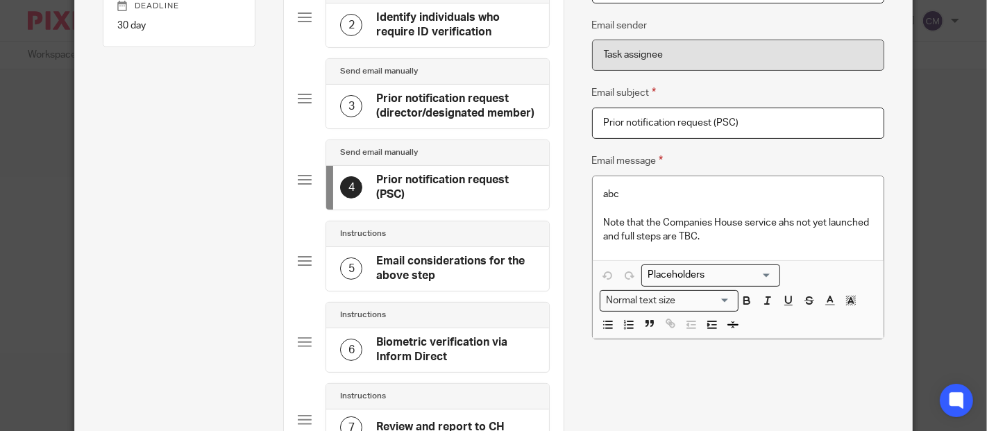
drag, startPoint x: 750, startPoint y: 126, endPoint x: 536, endPoint y: 117, distance: 213.3
click at [536, 117] on div "Subtasks ID Verification for ACSP Default assignee Charmaine Meek Deadline 30 d…" at bounding box center [494, 362] width 838 height 1074
paste input "Action Required: New ID Verification Requirement for PSCs (Persons with Signifi…"
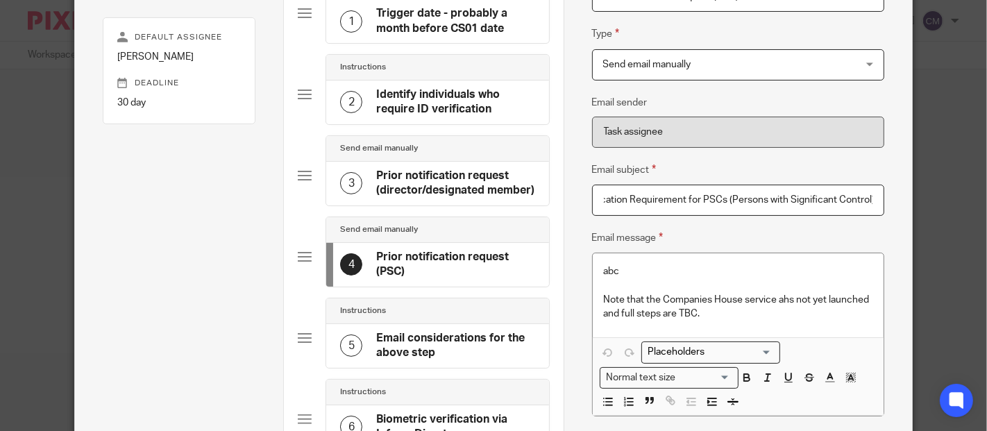
scroll to position [77, 0]
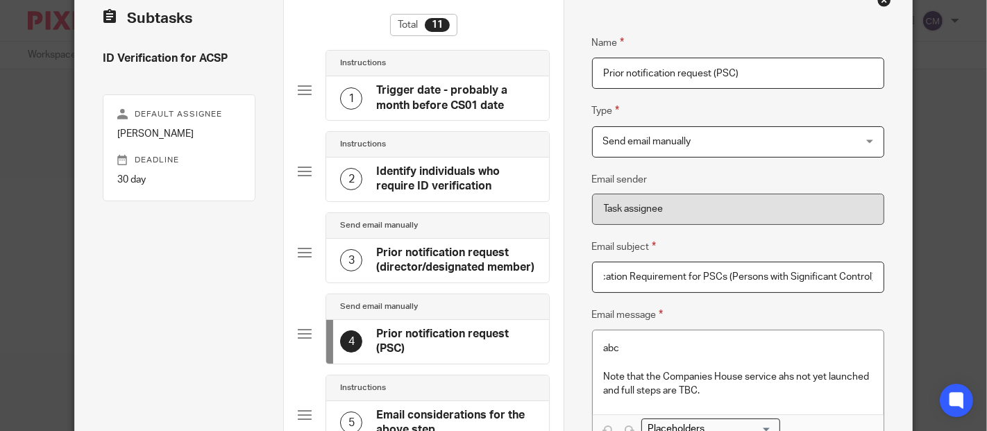
type input "Action Required: New ID Verification Requirement for PSCs (Persons with Signifi…"
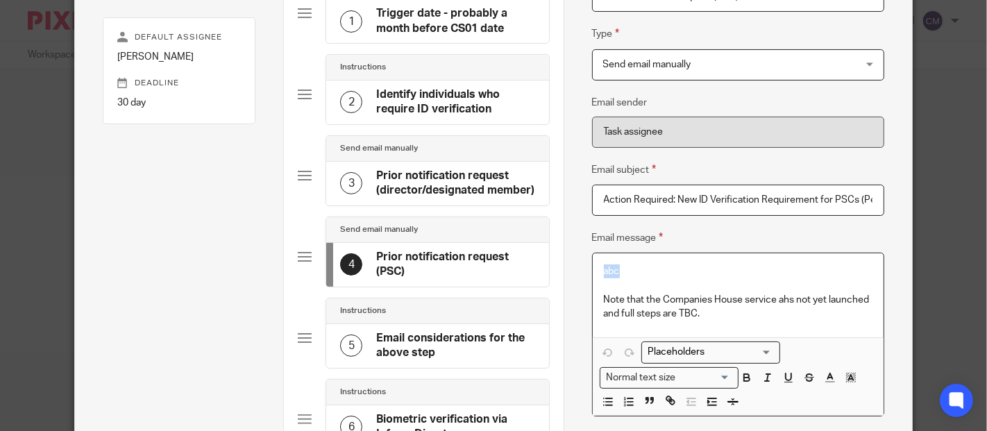
drag, startPoint x: 642, startPoint y: 262, endPoint x: 556, endPoint y: 252, distance: 86.7
click at [556, 252] on div "Subtasks ID Verification for ACSP Default assignee Charmaine Meek Deadline 30 d…" at bounding box center [494, 439] width 838 height 1074
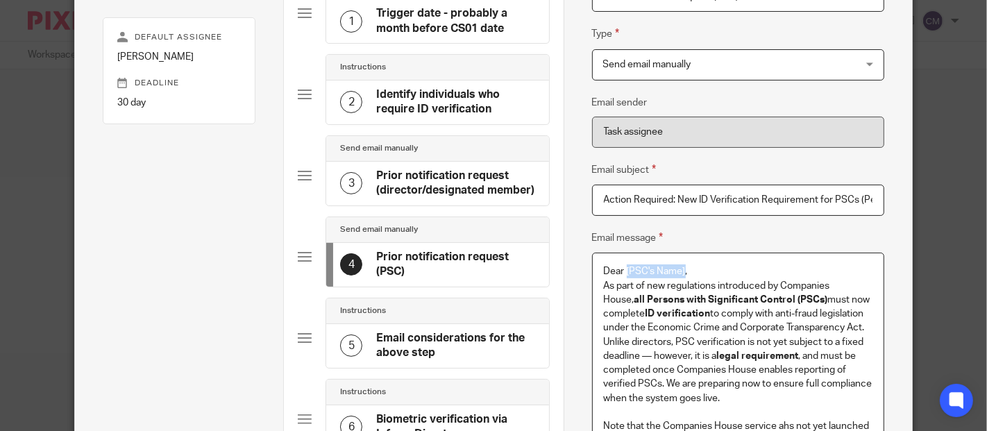
drag, startPoint x: 679, startPoint y: 271, endPoint x: 621, endPoint y: 262, distance: 58.2
click at [621, 262] on div "Dear [PSC's Name], As part of new regulations introduced by Companies House, al…" at bounding box center [738, 358] width 291 height 210
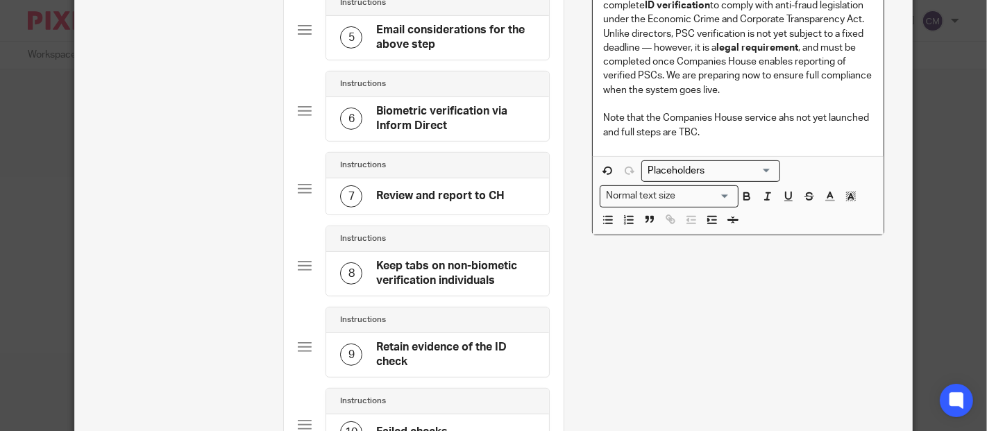
scroll to position [539, 0]
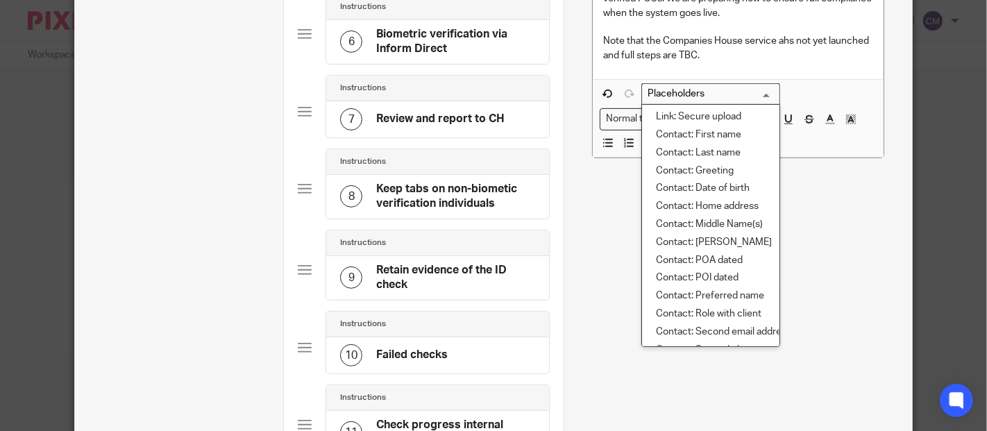
click at [685, 97] on input "Search for option" at bounding box center [707, 94] width 128 height 15
click at [695, 137] on li "Contact: First name" at bounding box center [710, 135] width 137 height 18
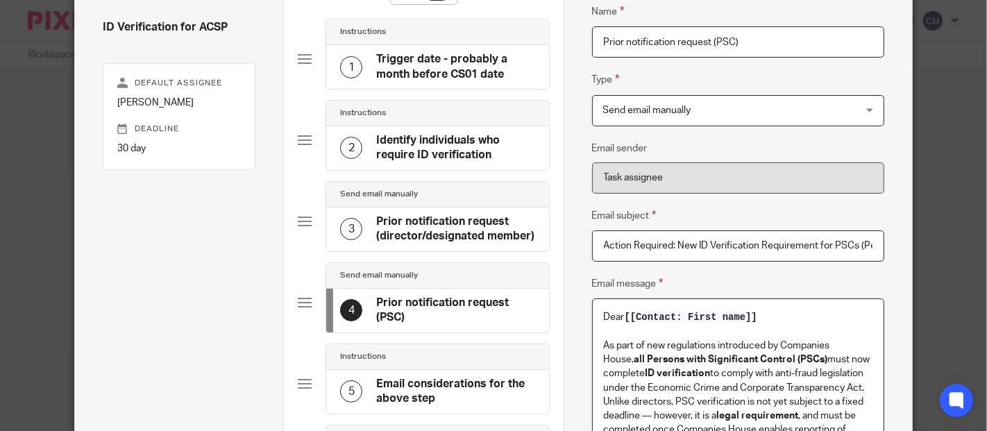
scroll to position [185, 0]
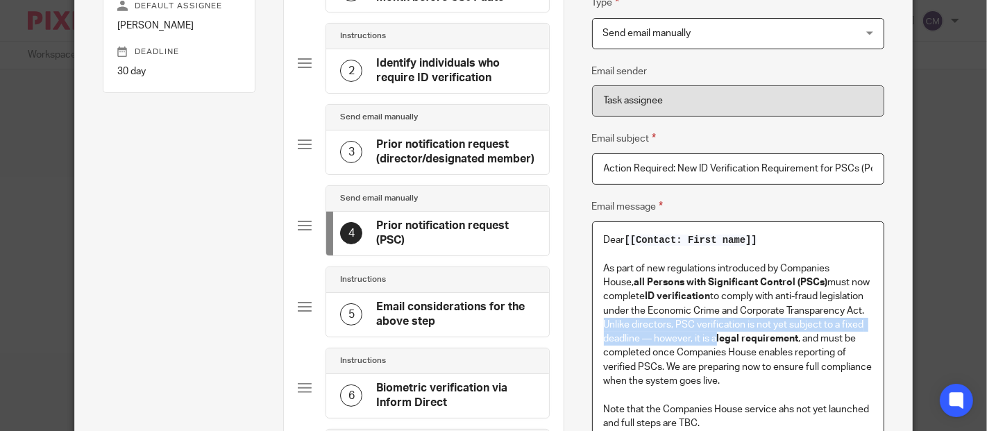
drag, startPoint x: 711, startPoint y: 337, endPoint x: 600, endPoint y: 323, distance: 111.8
click at [604, 323] on p "Unlike directors, PSC verification is not yet subject to a fixed deadline — how…" at bounding box center [738, 353] width 269 height 70
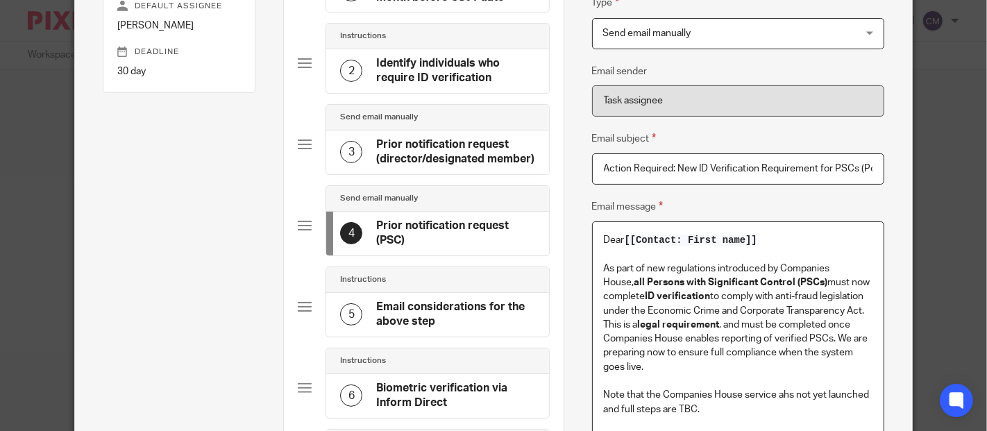
click at [833, 338] on p "This is a legal requirement , and must be completed once Companies House enable…" at bounding box center [738, 346] width 269 height 56
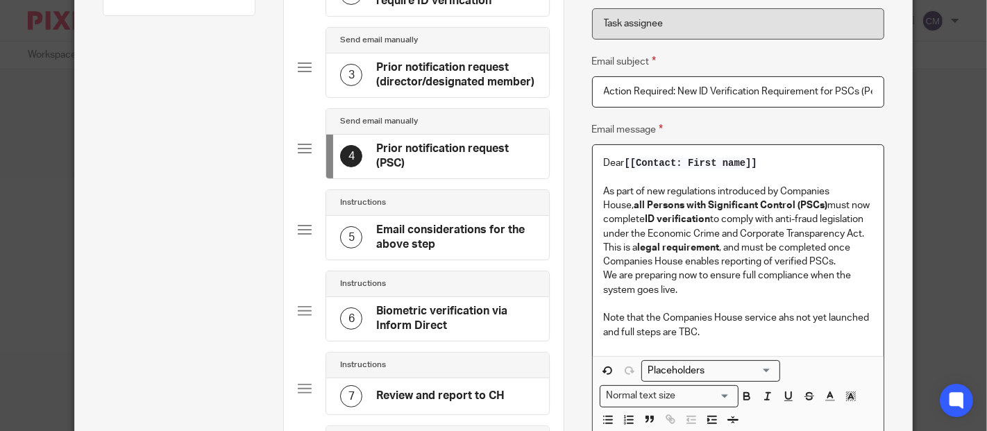
click at [673, 289] on p "We are preparing now to ensure full compliance when the system goes live." at bounding box center [738, 283] width 269 height 28
click at [724, 287] on p "We are preparing now to ensure full compliance when the system goes live on 18 …" at bounding box center [738, 283] width 269 height 28
click at [772, 288] on p "We are preparing now to ensure full compliance when the system goes live on 18 …" at bounding box center [738, 283] width 269 height 28
drag, startPoint x: 772, startPoint y: 288, endPoint x: 687, endPoint y: 291, distance: 84.7
click at [687, 291] on p "We are preparing now to ensure full compliance when the system goes live on 18 …" at bounding box center [738, 283] width 269 height 28
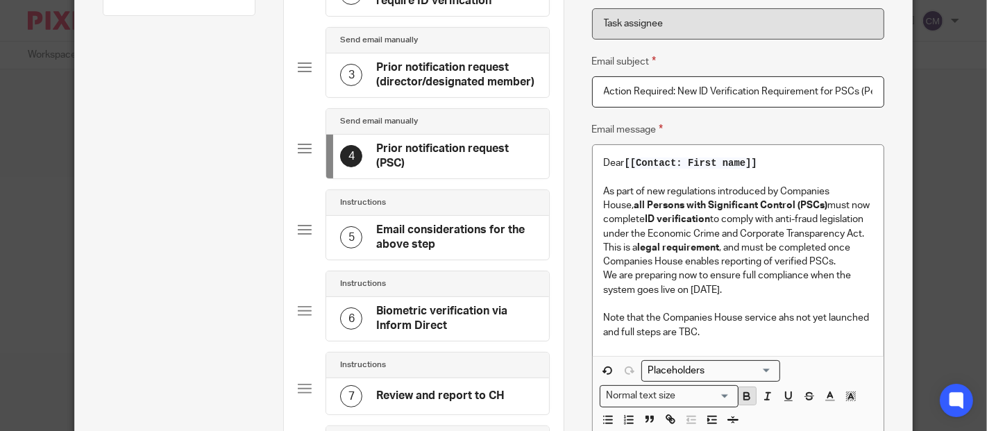
click at [741, 393] on icon "button" at bounding box center [747, 396] width 12 height 12
click at [673, 299] on p at bounding box center [738, 304] width 269 height 14
click at [740, 334] on p "Note that the Companies House service ahs not yet launched and full steps are T…" at bounding box center [738, 325] width 269 height 28
click at [787, 283] on p "We are preparing now to ensure full compliance when the system goes live on 18 …" at bounding box center [738, 283] width 269 height 28
click at [432, 54] on div "3 Prior notification request (director/designated member)" at bounding box center [437, 75] width 222 height 44
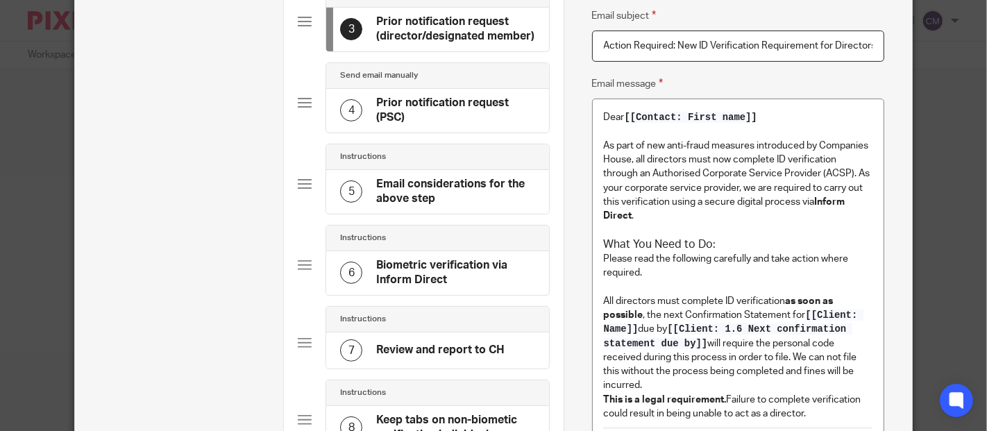
scroll to position [385, 0]
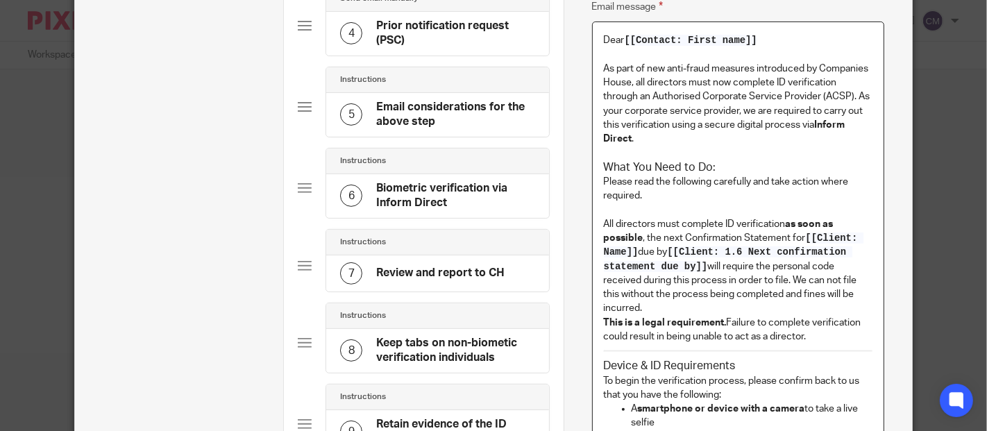
drag, startPoint x: 600, startPoint y: 166, endPoint x: 731, endPoint y: 312, distance: 197.1
copy div "What You Need to Do: Please read the following carefully and take action where …"
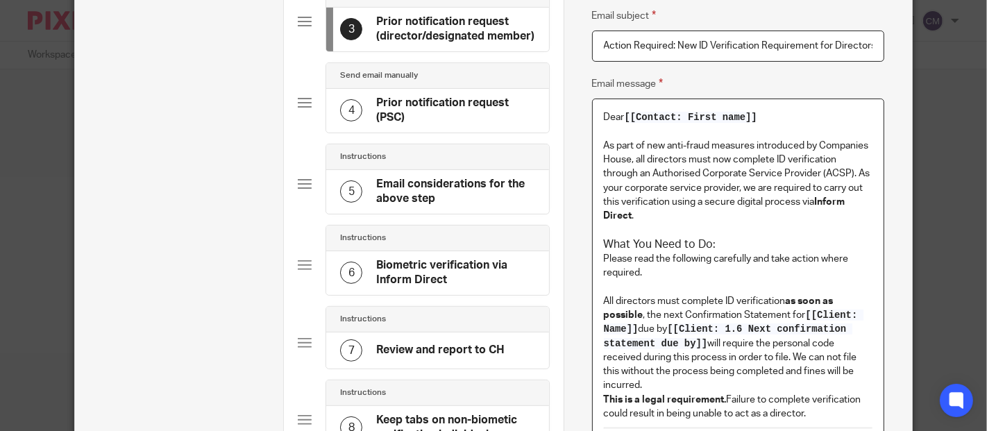
click at [443, 105] on h4 "Prior notification request (PSC)" at bounding box center [455, 111] width 158 height 30
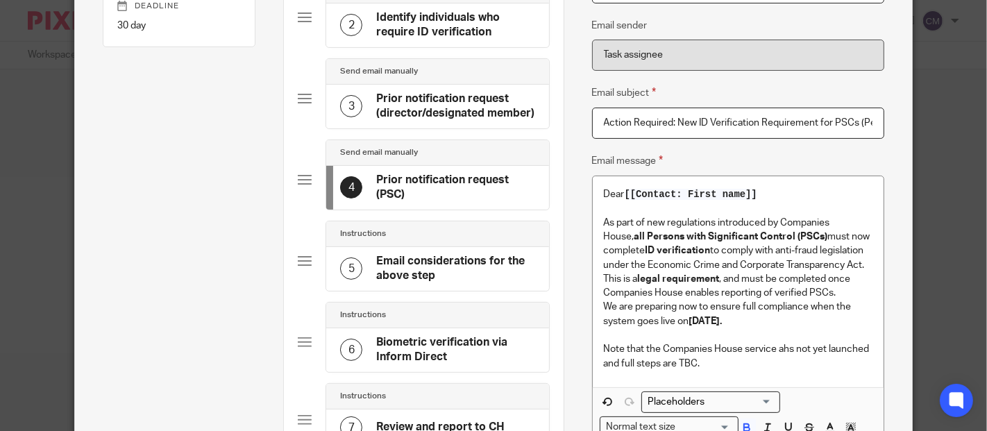
scroll to position [385, 0]
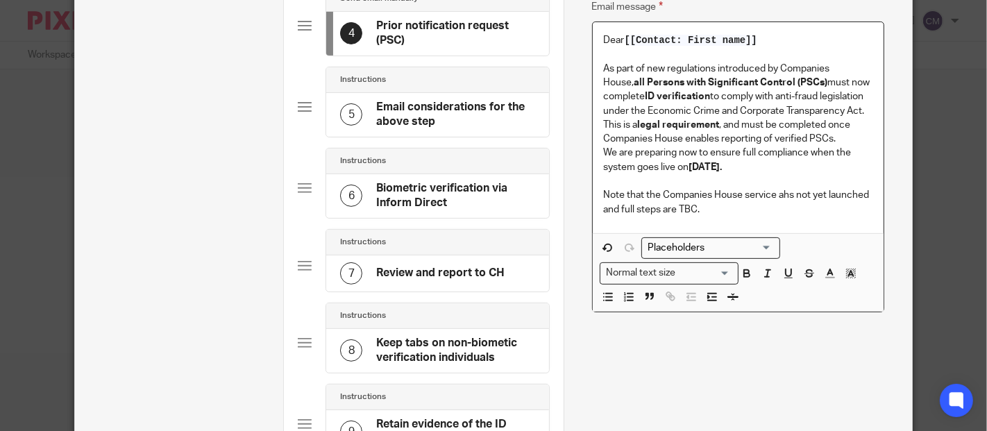
click at [789, 174] on p at bounding box center [738, 181] width 269 height 14
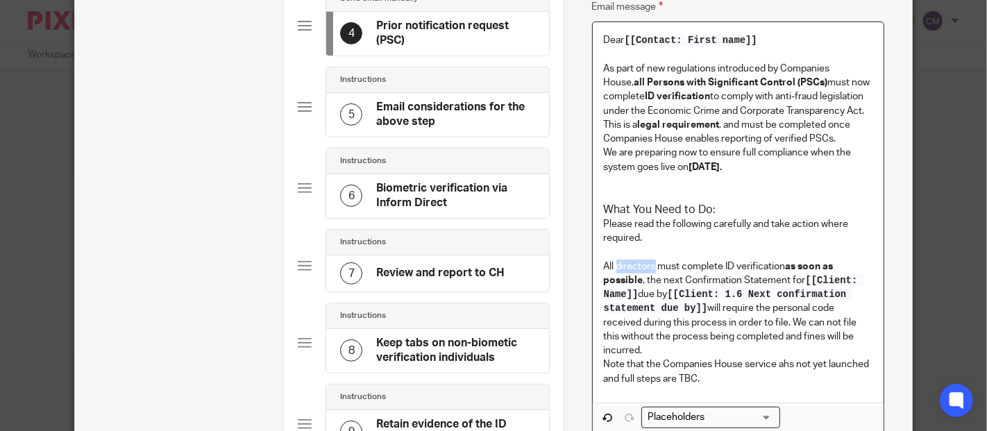
drag, startPoint x: 648, startPoint y: 265, endPoint x: 612, endPoint y: 265, distance: 35.4
click at [612, 265] on p "All directors must complete ID verification as soon as possible , the next Conf…" at bounding box center [738, 309] width 269 height 99
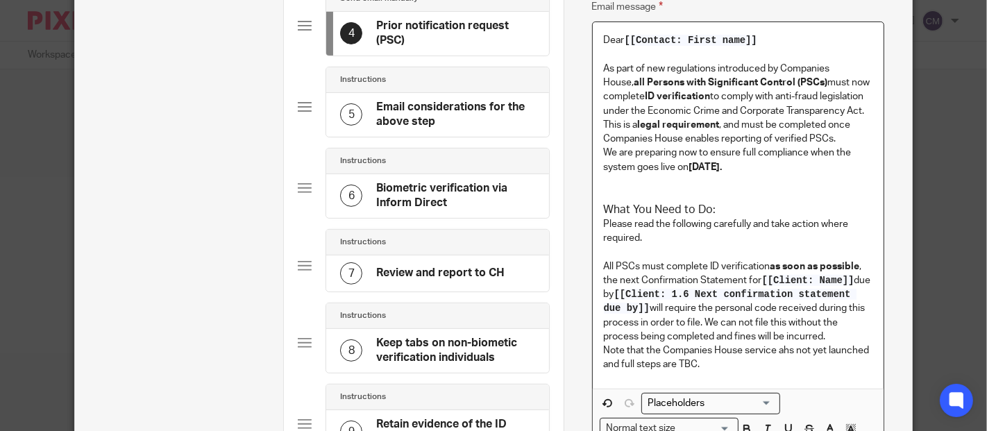
click at [849, 279] on p "All PSCs must complete ID verification as soon as possible , the next Confirmat…" at bounding box center [738, 302] width 269 height 85
click at [832, 337] on p "All PSCs must complete ID verification as soon as possible , the next Confirmat…" at bounding box center [738, 302] width 269 height 85
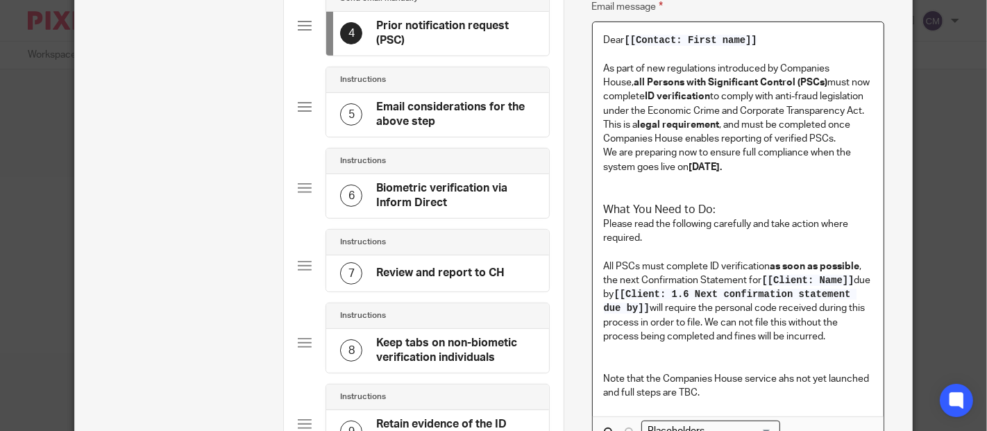
drag, startPoint x: 822, startPoint y: 336, endPoint x: 593, endPoint y: 282, distance: 236.0
click at [593, 282] on div "Dear [[Contact: First name]] As part of new regulations introduced by Companies…" at bounding box center [738, 219] width 291 height 394
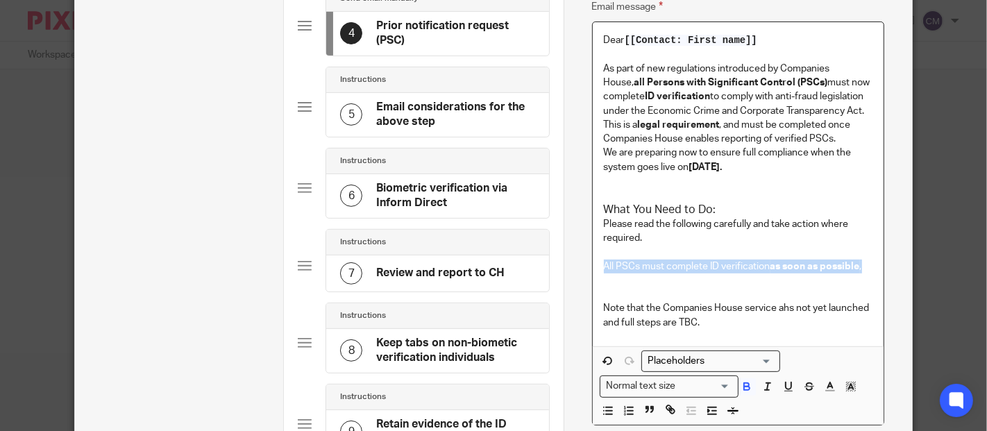
drag, startPoint x: 859, startPoint y: 265, endPoint x: 568, endPoint y: 262, distance: 290.8
click at [568, 262] on div "Name Trigger date - probably a month before CS01 date Type Instructions Instruc…" at bounding box center [738, 208] width 349 height 1074
drag, startPoint x: 783, startPoint y: 165, endPoint x: 593, endPoint y: 155, distance: 189.8
click at [593, 155] on div "Dear [[Contact: First name]] As part of new regulations introduced by Companies…" at bounding box center [738, 184] width 291 height 324
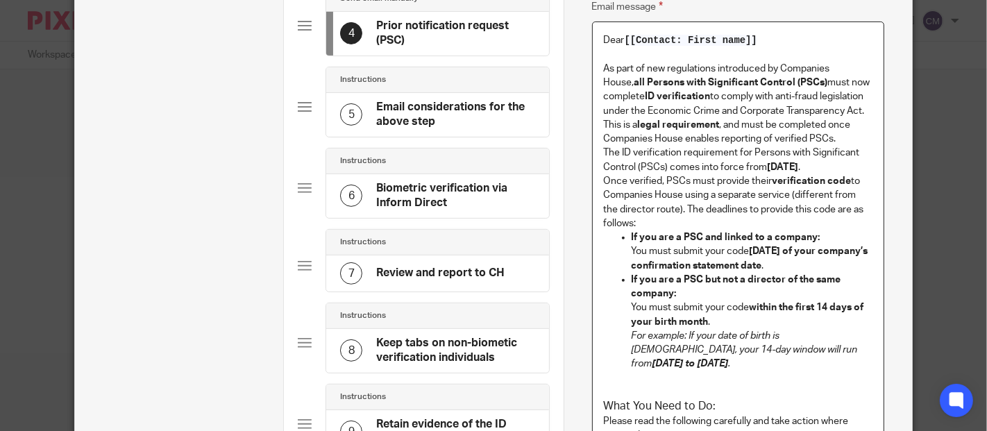
click at [838, 137] on p "This is a legal requirement , and must be completed once Companies House enable…" at bounding box center [738, 132] width 269 height 28
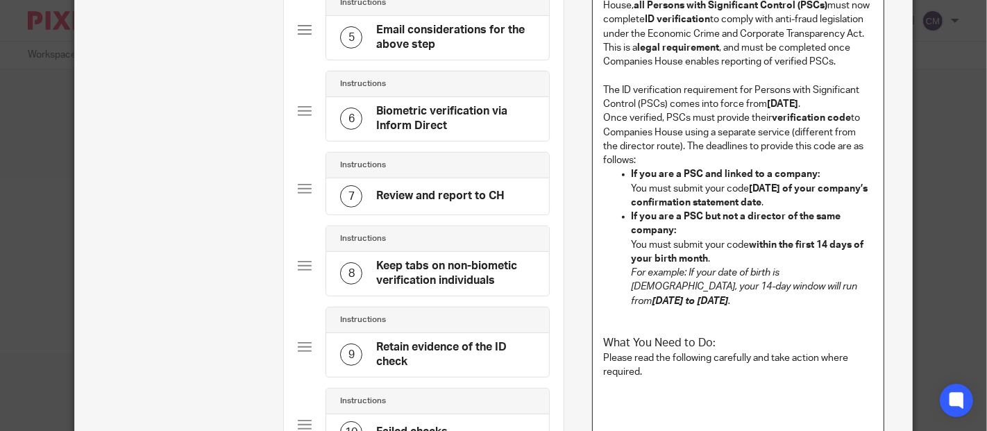
scroll to position [308, 0]
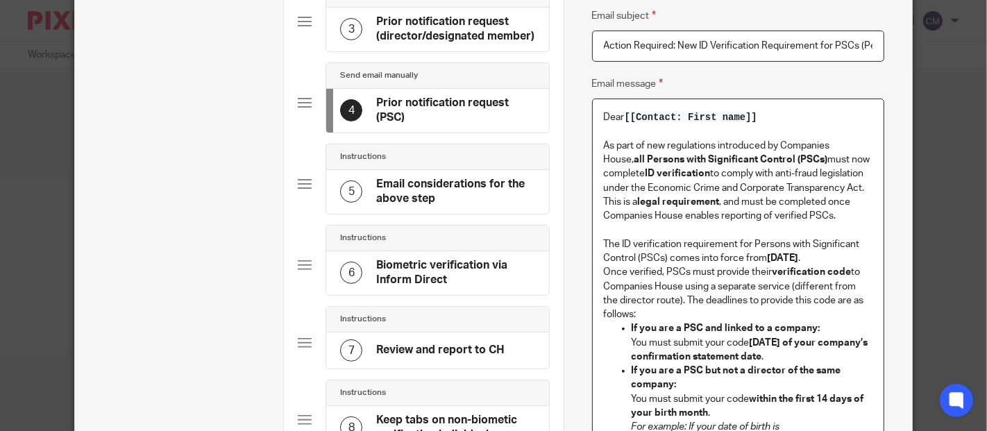
click at [417, 44] on div "3 Prior notification request (director/designated member)" at bounding box center [437, 30] width 222 height 44
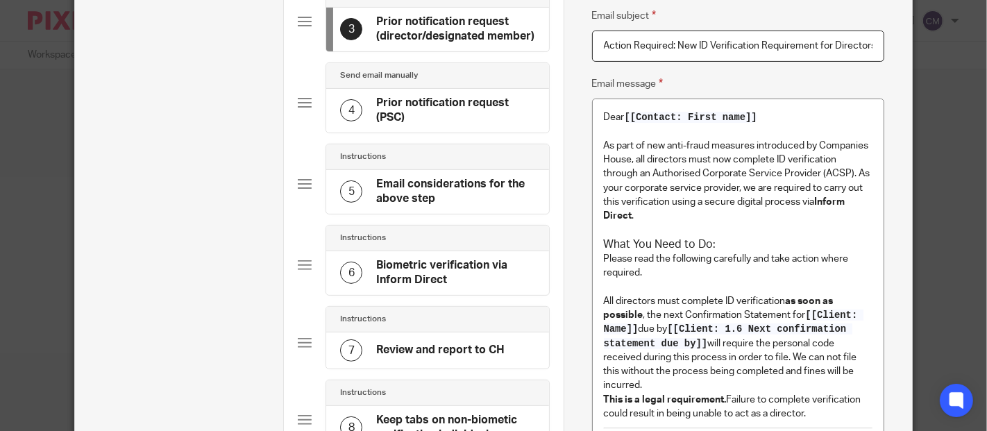
click at [413, 85] on div "Send email manually" at bounding box center [437, 76] width 222 height 26
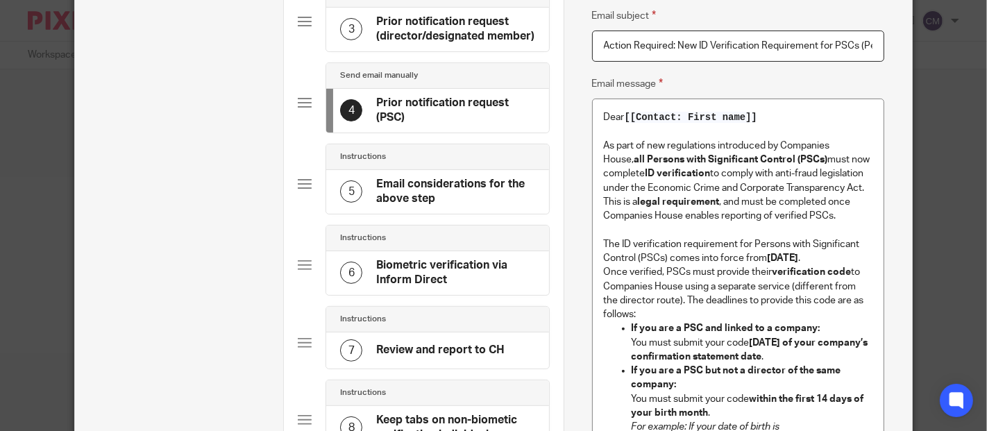
scroll to position [385, 0]
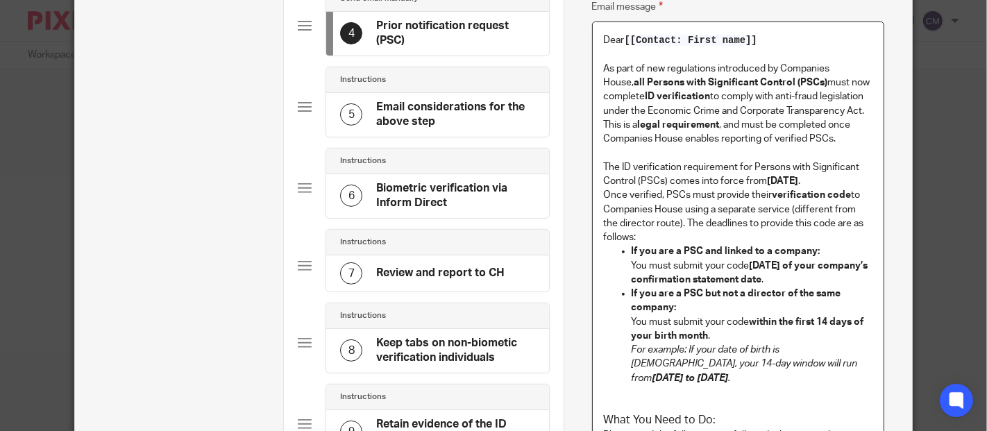
click at [822, 280] on p "If you are a PSC and linked to a company: You must submit your code within 14 d…" at bounding box center [753, 265] width 242 height 42
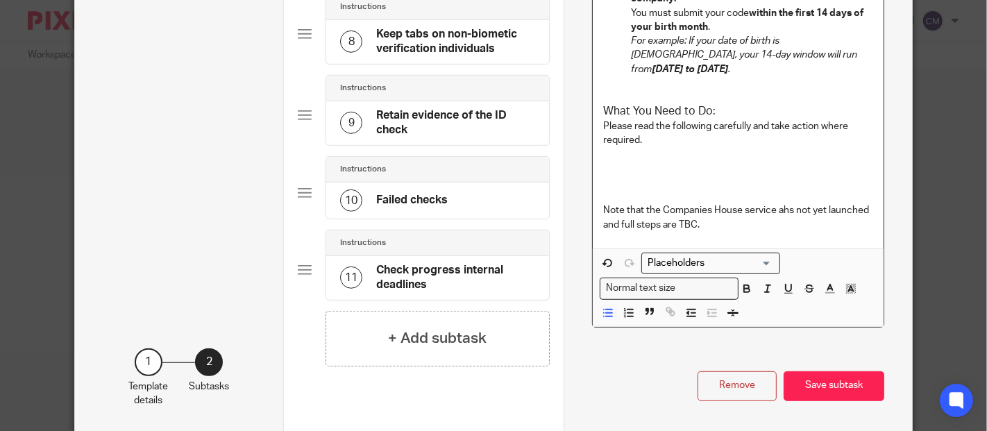
scroll to position [752, 0]
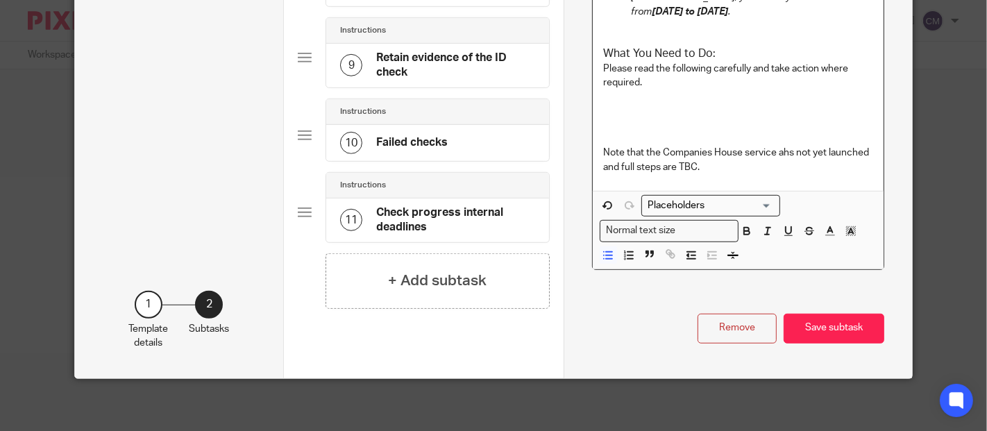
click at [722, 198] on input "Search for option" at bounding box center [707, 205] width 128 height 15
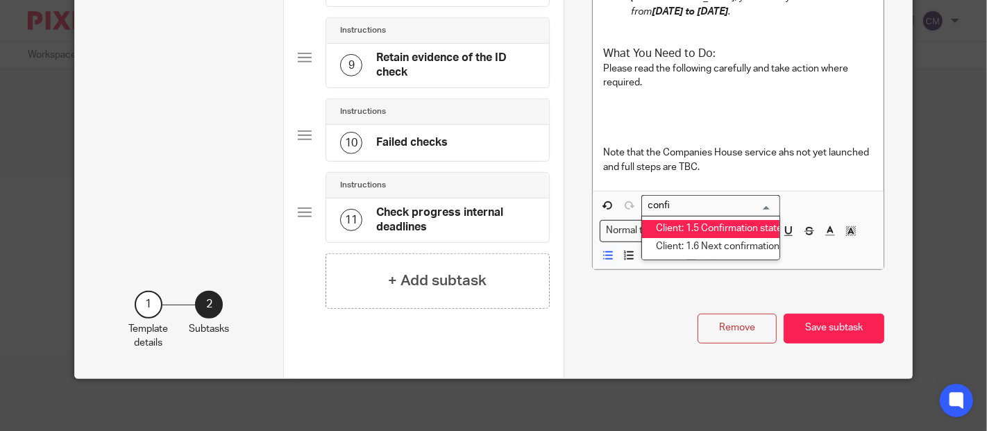
click at [707, 220] on li "Client: 1.5 Confirmation statement date" at bounding box center [710, 229] width 137 height 18
type input "confi"
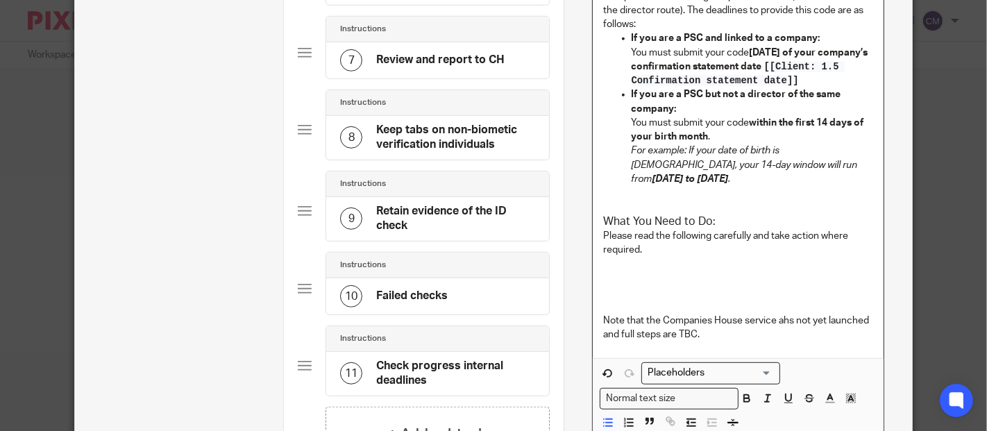
scroll to position [521, 0]
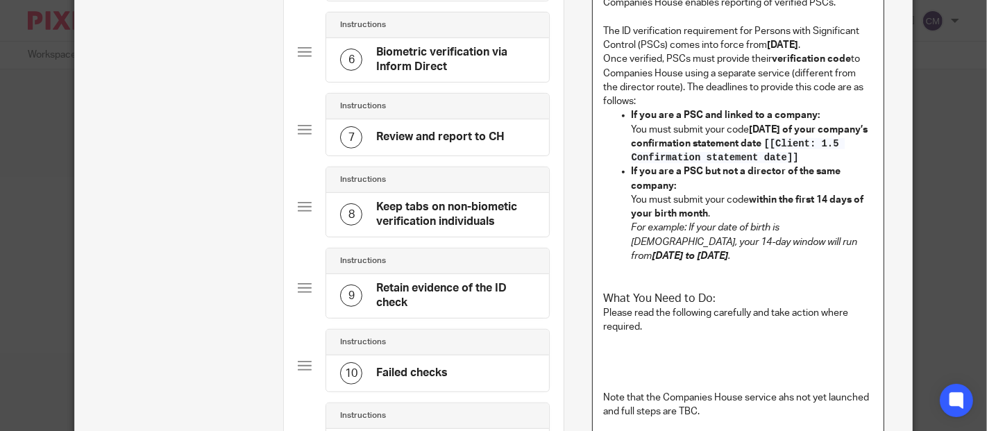
click at [763, 114] on strong "If you are a PSC and linked to a company:" at bounding box center [726, 115] width 189 height 10
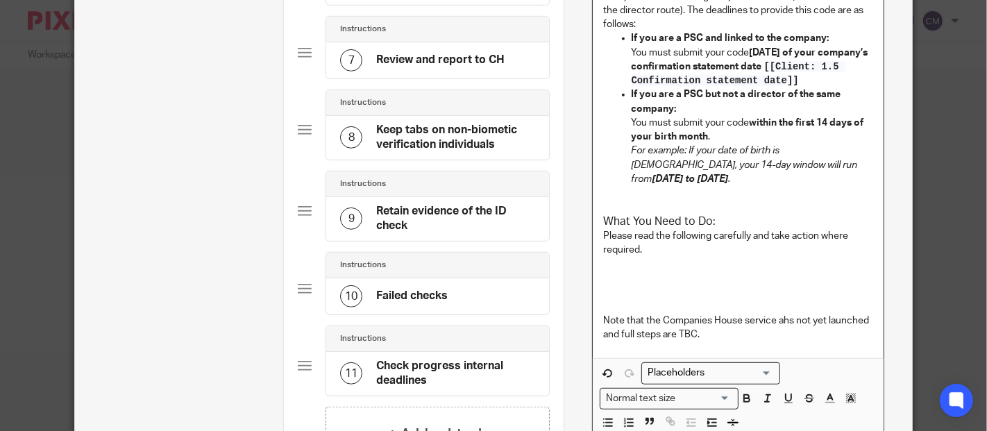
click at [607, 285] on p at bounding box center [738, 292] width 269 height 14
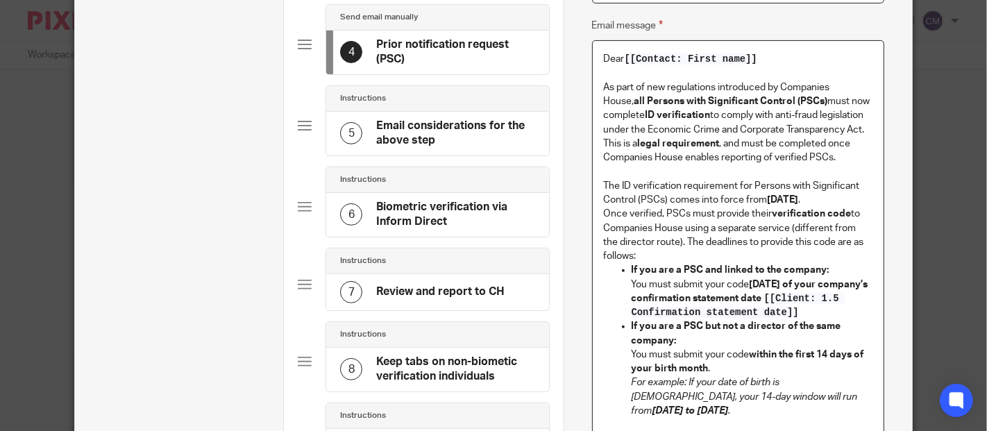
scroll to position [289, 0]
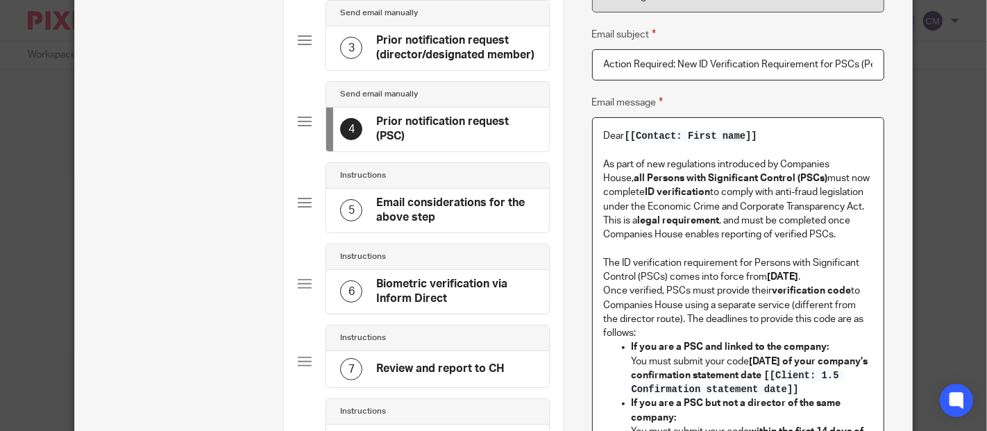
click at [416, 51] on h4 "Prior notification request (director/designated member)" at bounding box center [455, 48] width 158 height 30
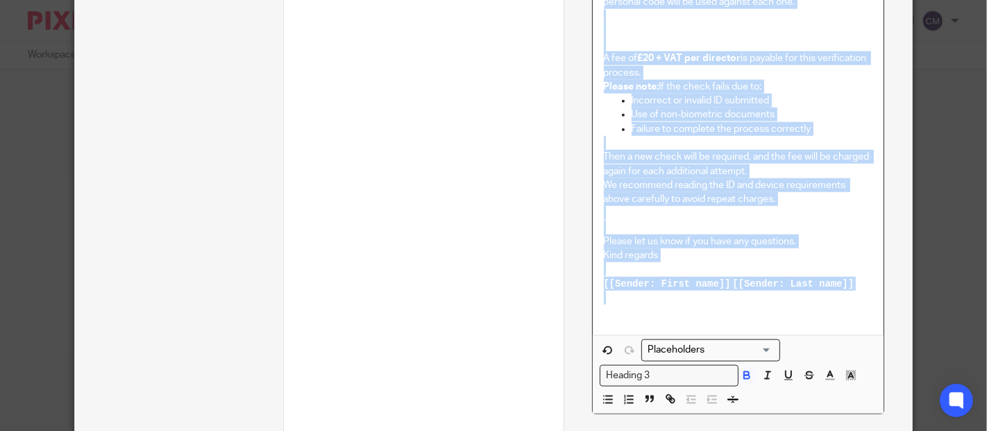
scroll to position [1532, 0]
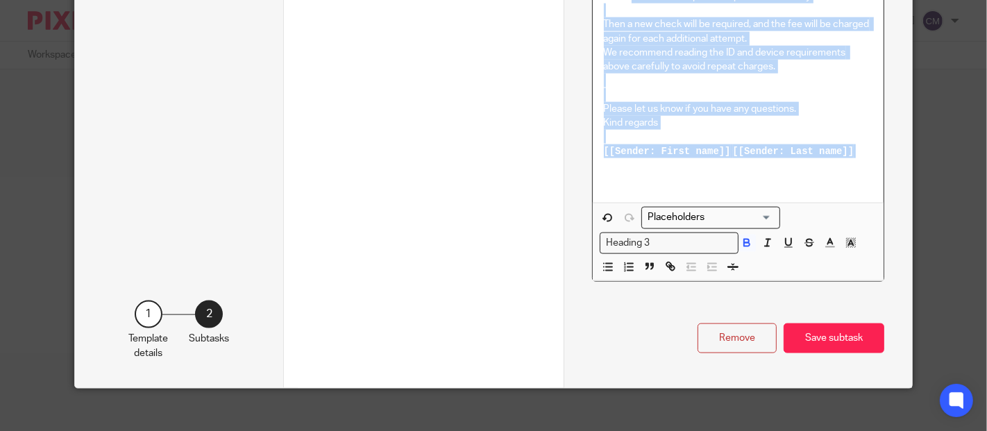
drag, startPoint x: 595, startPoint y: 57, endPoint x: 772, endPoint y: 157, distance: 203.2
copy div "Device & ID Requirements To begin the verification process, please confirm back…"
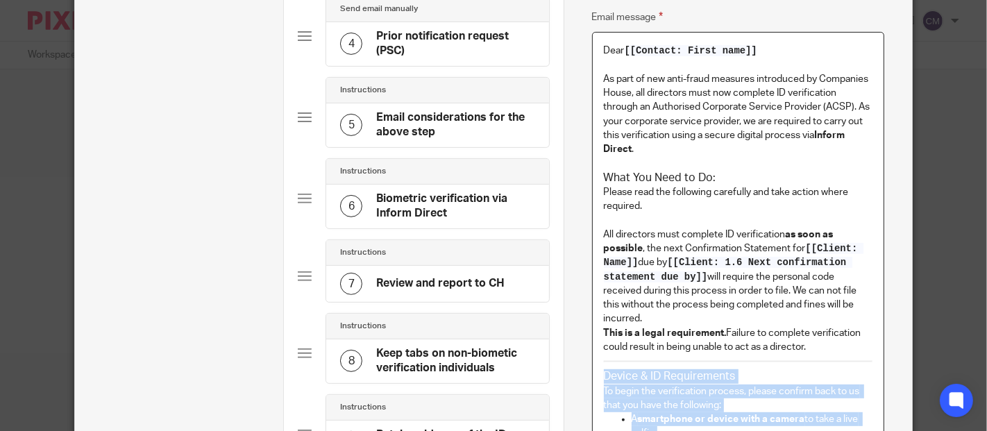
scroll to position [298, 0]
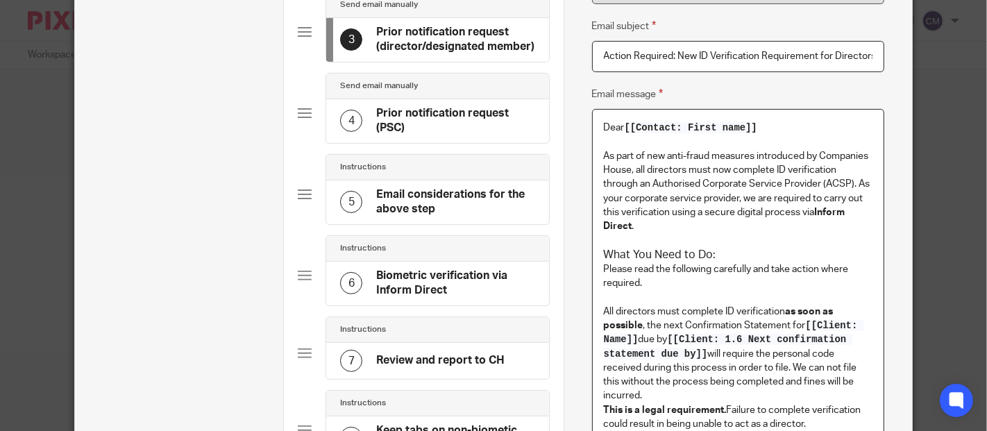
click at [438, 106] on h4 "Prior notification request (PSC)" at bounding box center [455, 121] width 158 height 30
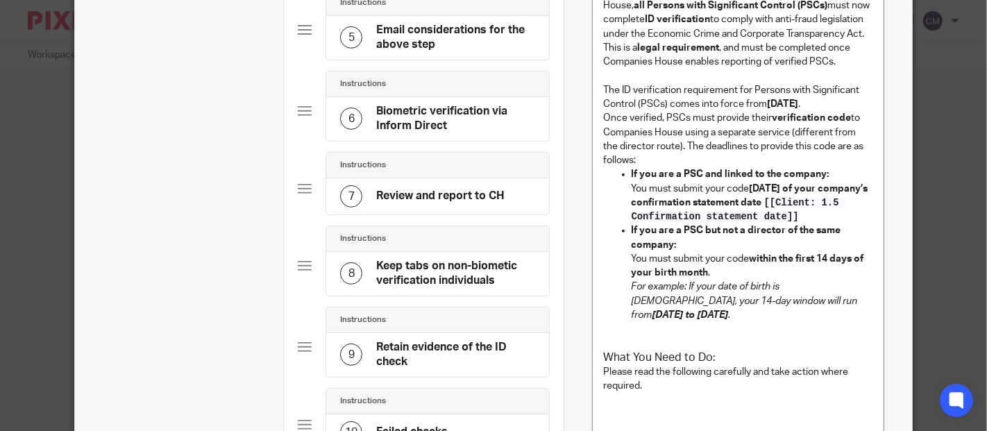
scroll to position [539, 0]
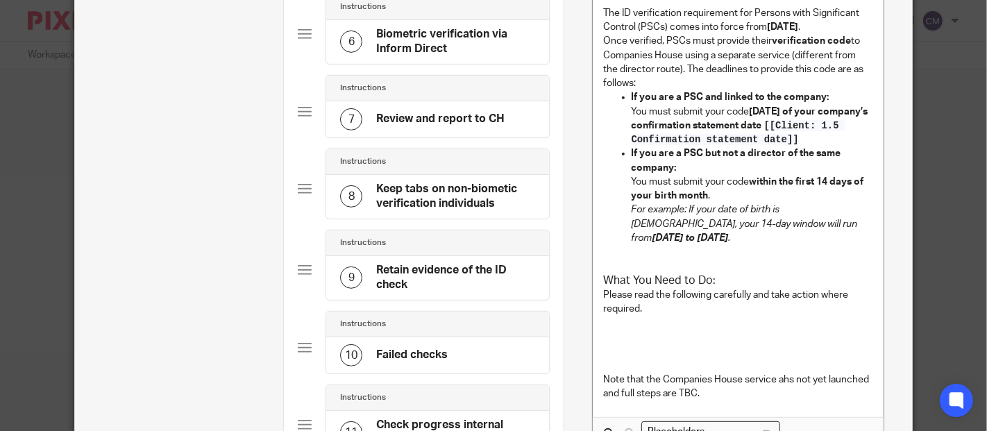
click at [608, 330] on p at bounding box center [738, 337] width 269 height 14
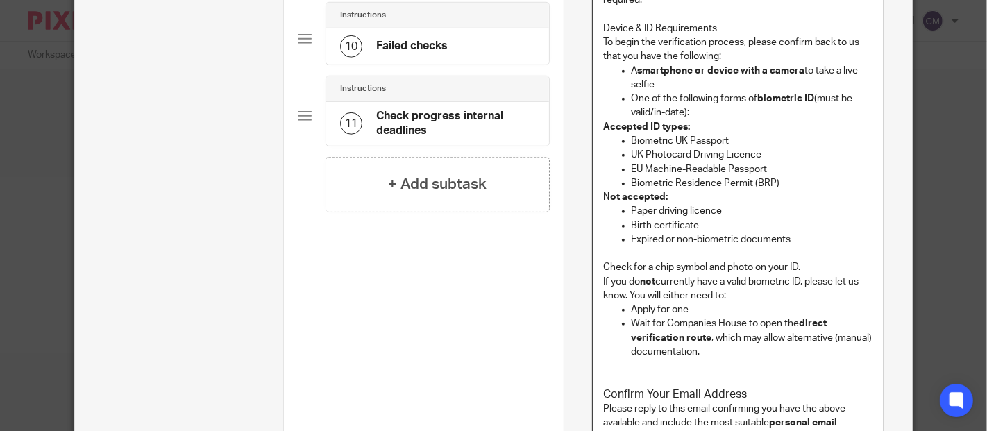
scroll to position [925, 0]
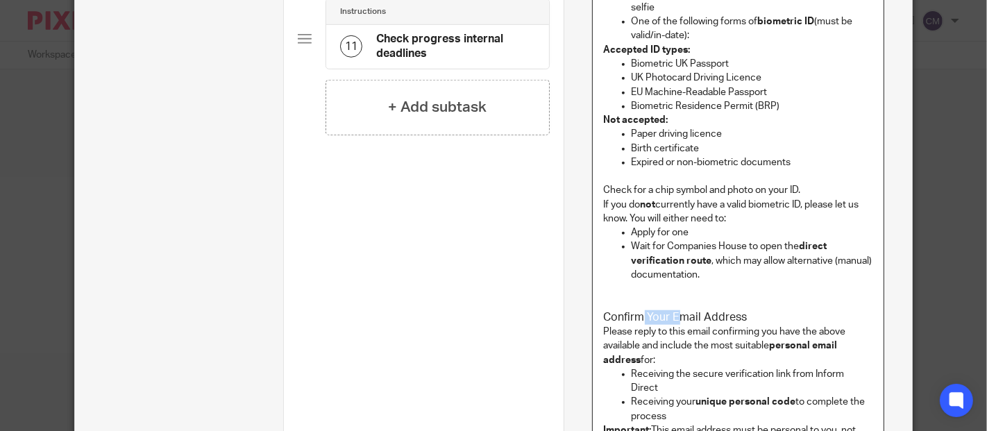
drag, startPoint x: 654, startPoint y: 299, endPoint x: 669, endPoint y: 299, distance: 15.3
click at [669, 310] on h3 "Confirm Your Email Address" at bounding box center [738, 317] width 269 height 15
drag, startPoint x: 672, startPoint y: 300, endPoint x: 637, endPoint y: 303, distance: 34.8
click at [637, 310] on h3 "Confirm Your Email Address" at bounding box center [738, 317] width 269 height 15
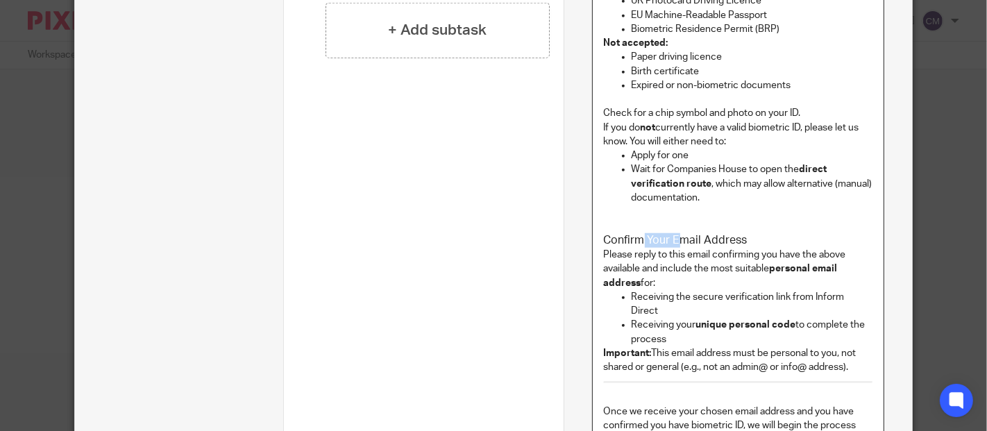
scroll to position [848, 0]
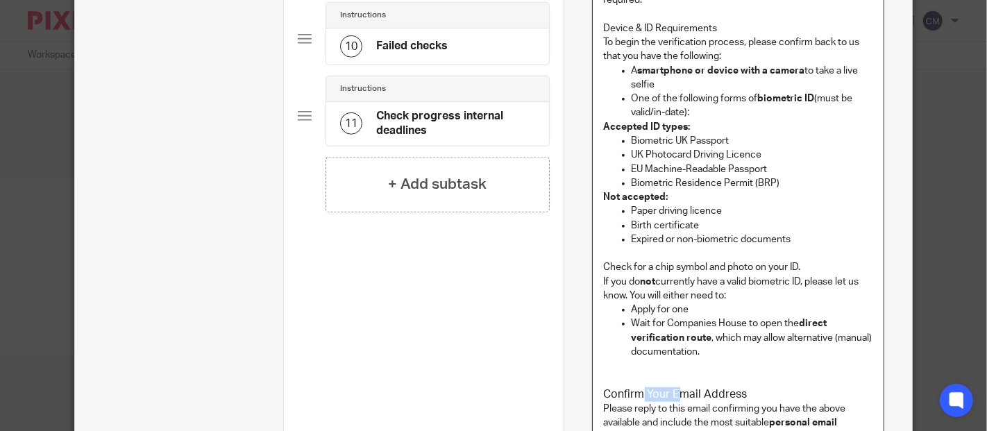
drag, startPoint x: 600, startPoint y: 14, endPoint x: 716, endPoint y: 16, distance: 116.6
click at [716, 22] on p "Device & ID Requirements" at bounding box center [738, 29] width 269 height 14
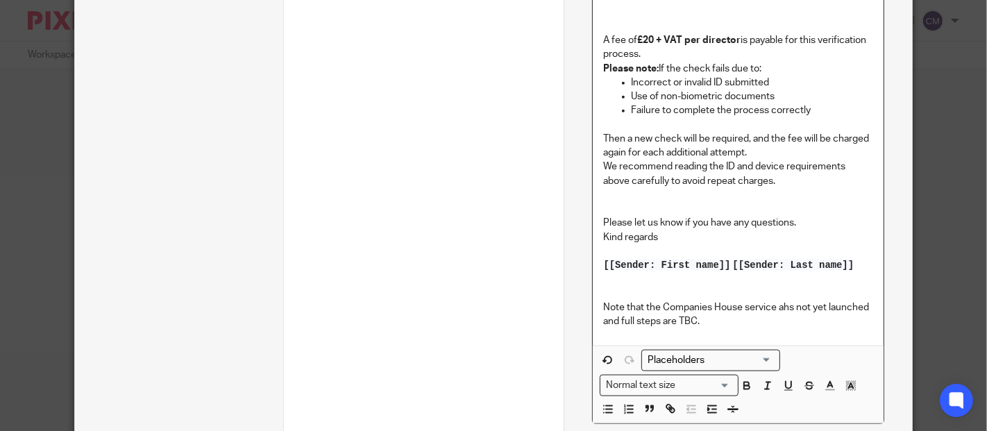
scroll to position [1619, 0]
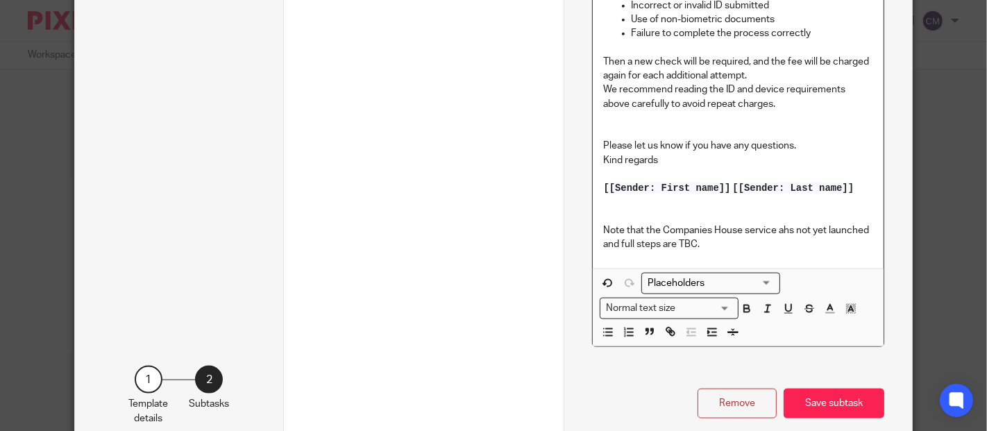
click at [639, 298] on div "Normal text size" at bounding box center [665, 306] width 131 height 17
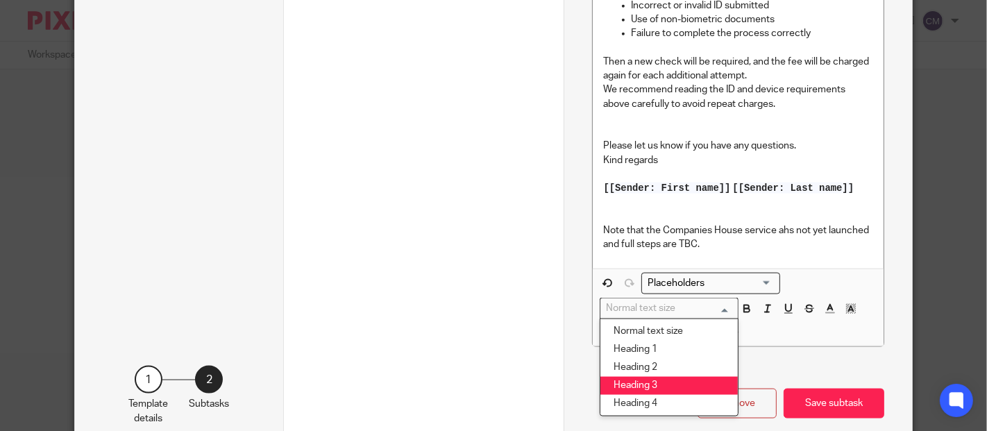
click at [656, 377] on li "Heading 3" at bounding box center [668, 386] width 137 height 18
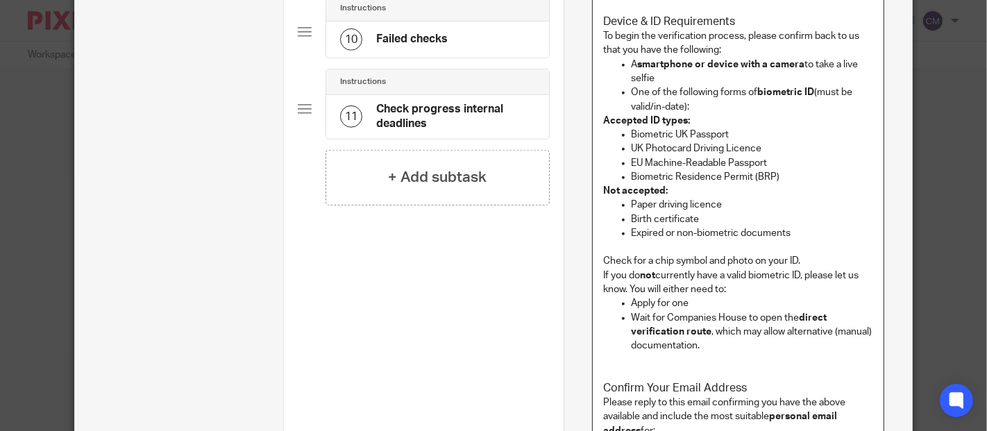
scroll to position [470, 0]
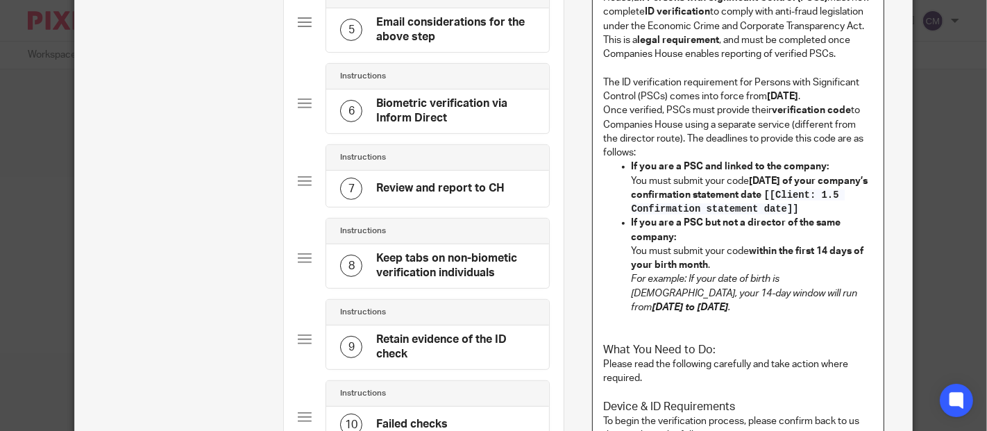
click at [604, 400] on h3 "Device & ID Requirements" at bounding box center [738, 407] width 269 height 15
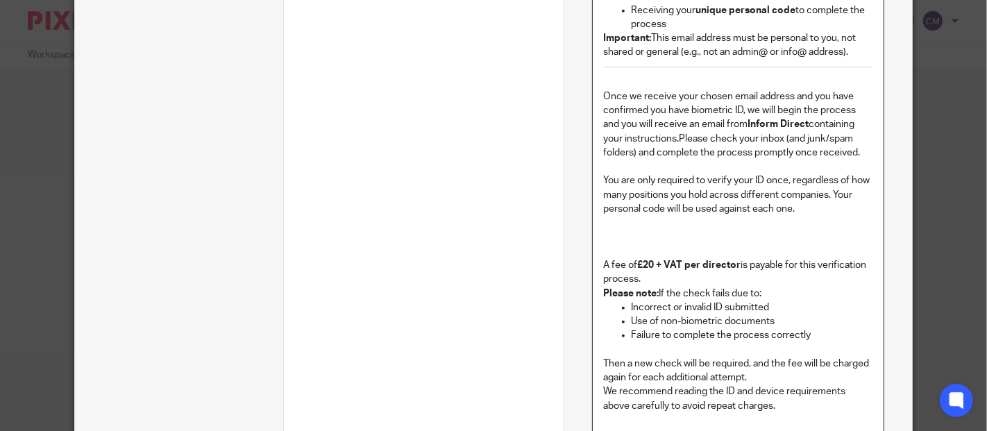
scroll to position [1395, 0]
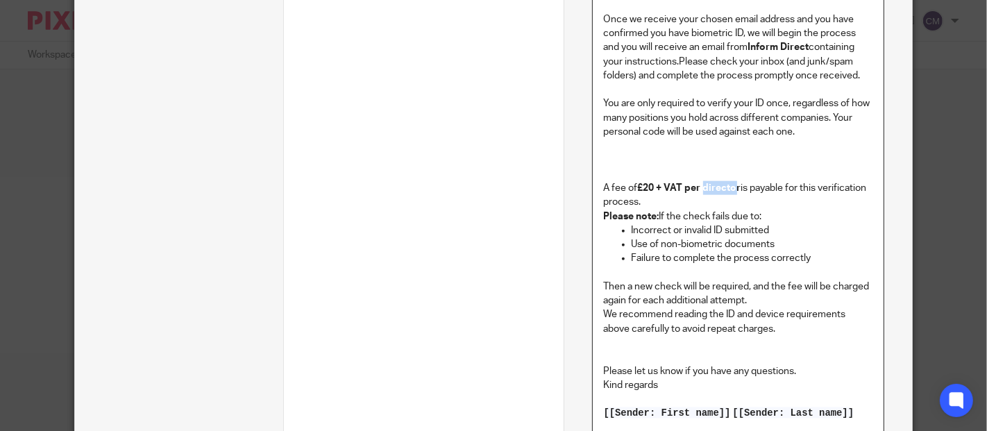
drag, startPoint x: 733, startPoint y: 160, endPoint x: 697, endPoint y: 160, distance: 36.1
click at [697, 183] on strong "£20 + VAT per director" at bounding box center [689, 188] width 103 height 10
click at [786, 237] on p "Use of non-biometric documents" at bounding box center [753, 244] width 242 height 14
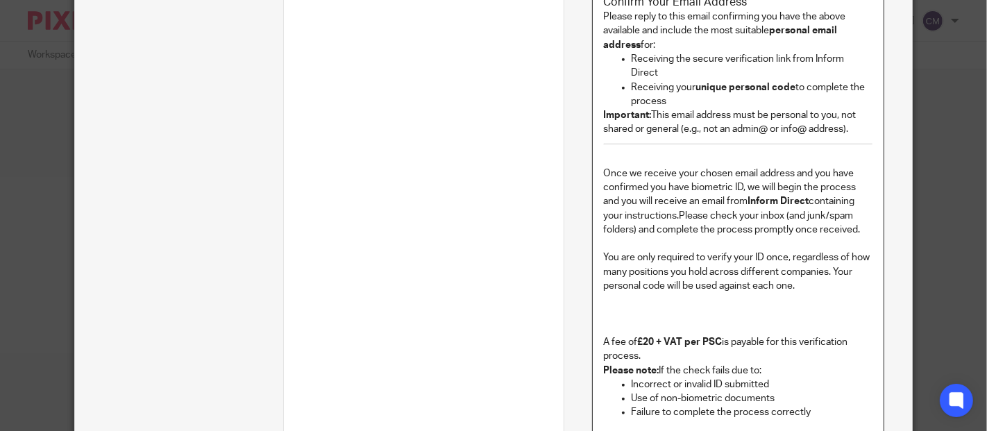
scroll to position [1472, 0]
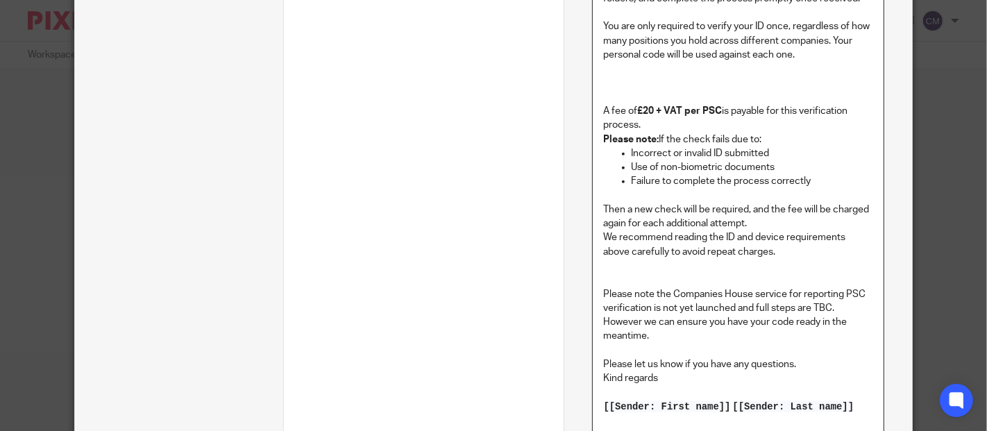
scroll to position [1627, 0]
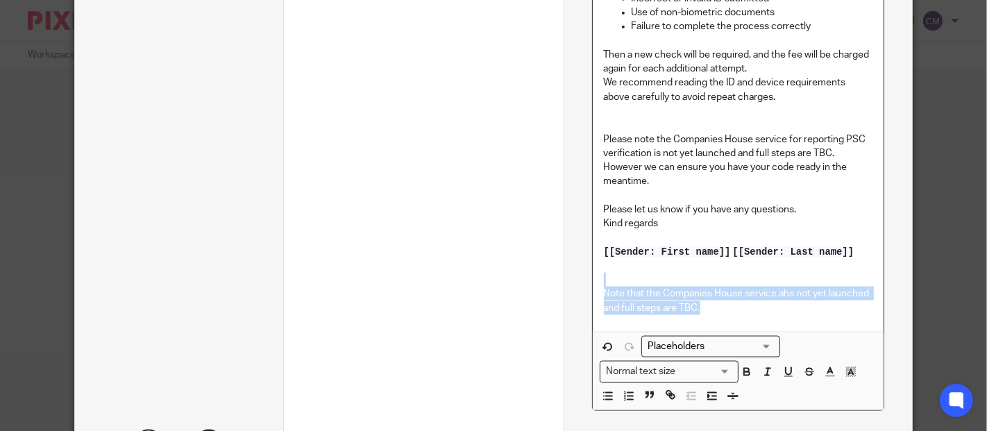
drag, startPoint x: 704, startPoint y: 280, endPoint x: 582, endPoint y: 259, distance: 124.0
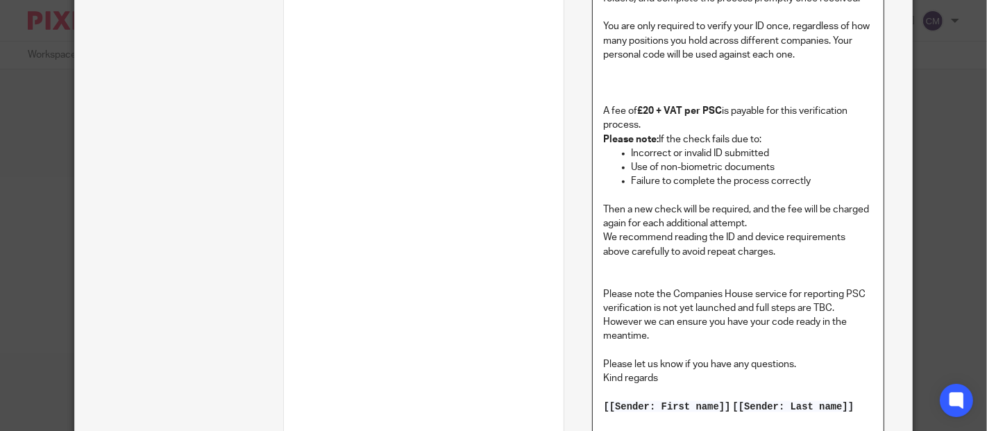
scroll to position [1549, 0]
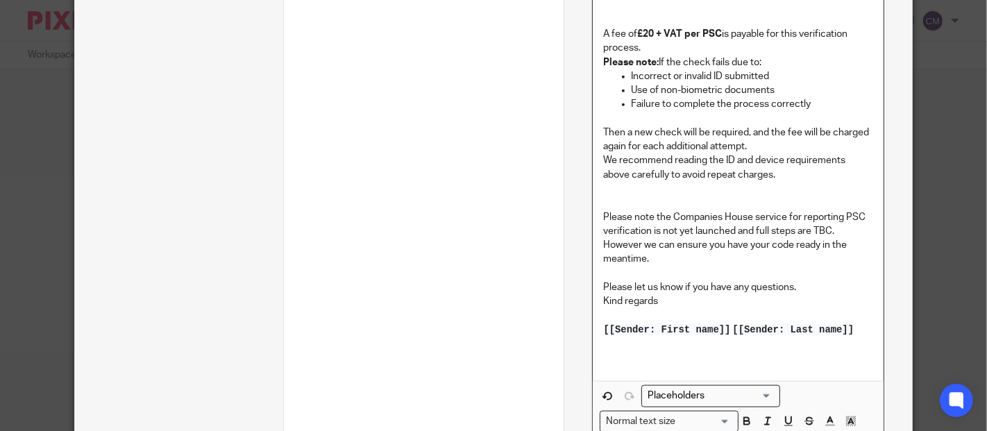
click at [815, 217] on p "Please note the Companies House service for reporting PSC verification is not y…" at bounding box center [738, 238] width 269 height 56
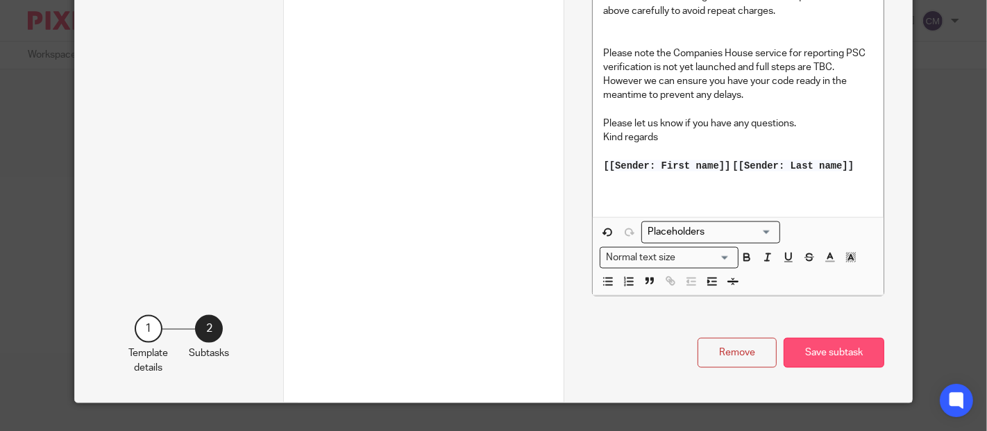
click at [813, 338] on button "Save subtask" at bounding box center [834, 353] width 101 height 30
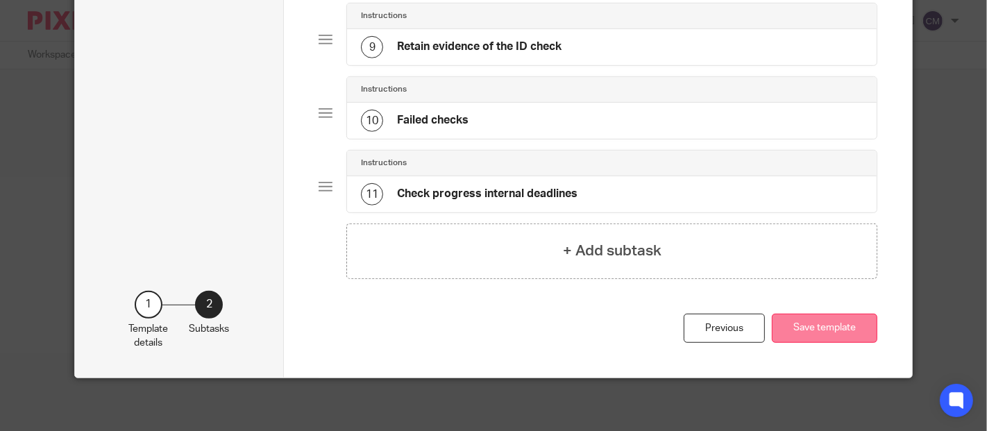
click at [827, 326] on button "Save template" at bounding box center [824, 329] width 105 height 30
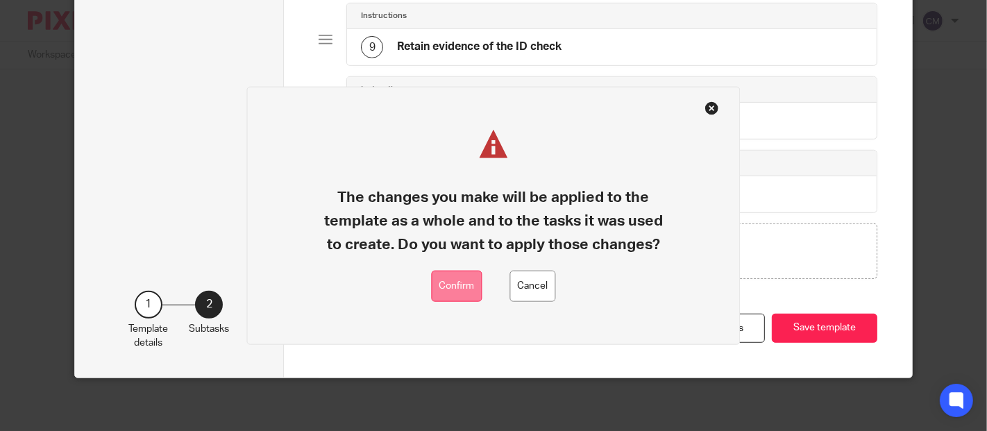
click at [461, 282] on button "Confirm" at bounding box center [457, 286] width 51 height 31
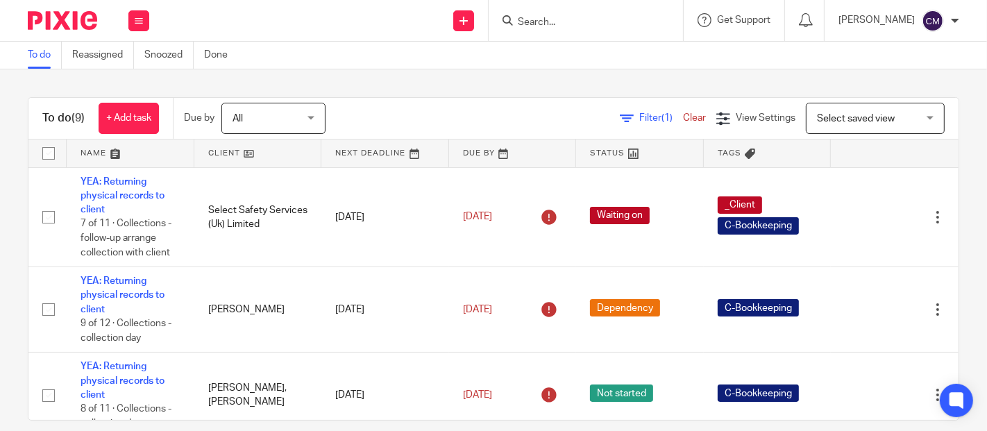
click at [577, 26] on input "Search" at bounding box center [578, 23] width 125 height 12
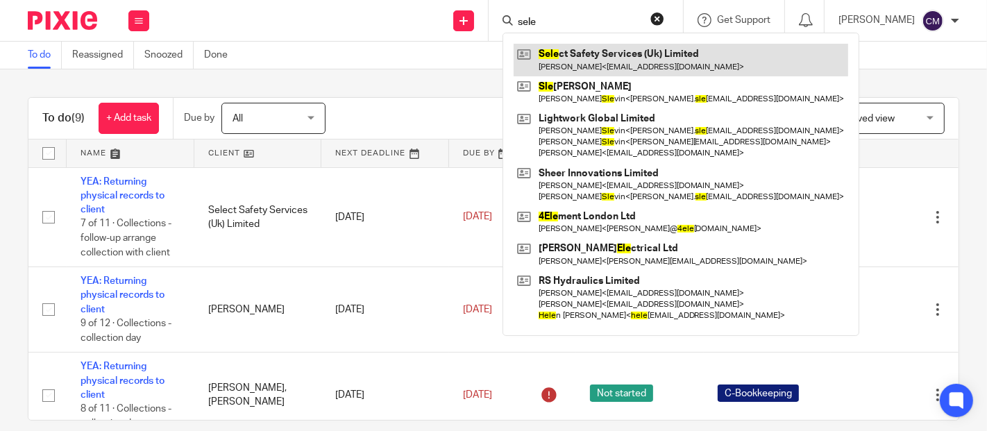
type input "sele"
click at [568, 62] on link at bounding box center [681, 60] width 335 height 32
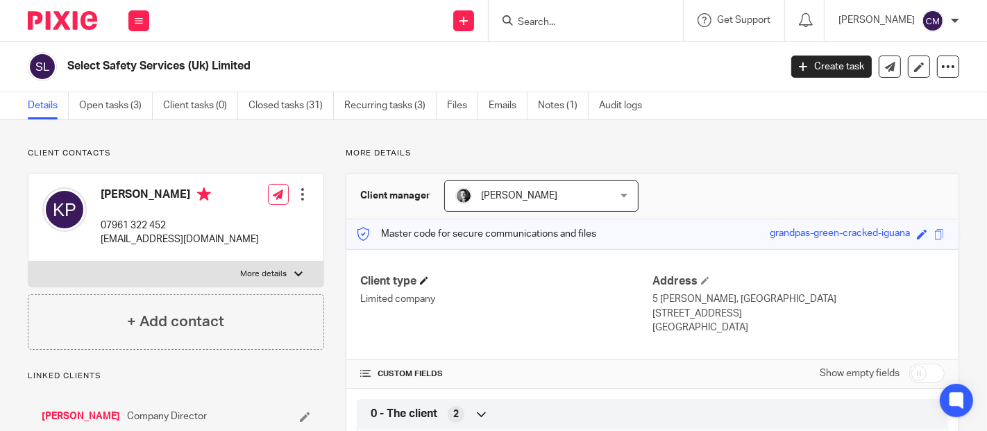
scroll to position [154, 0]
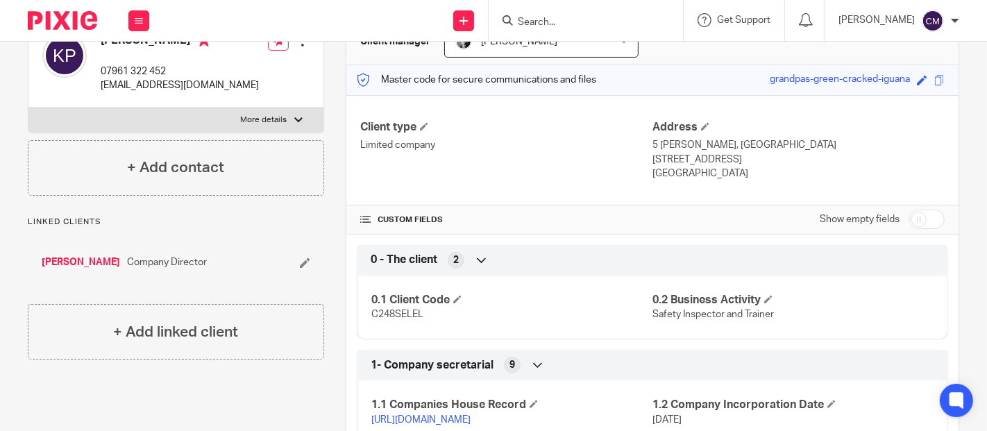
click at [404, 416] on link "[URL][DOMAIN_NAME]" at bounding box center [420, 420] width 99 height 10
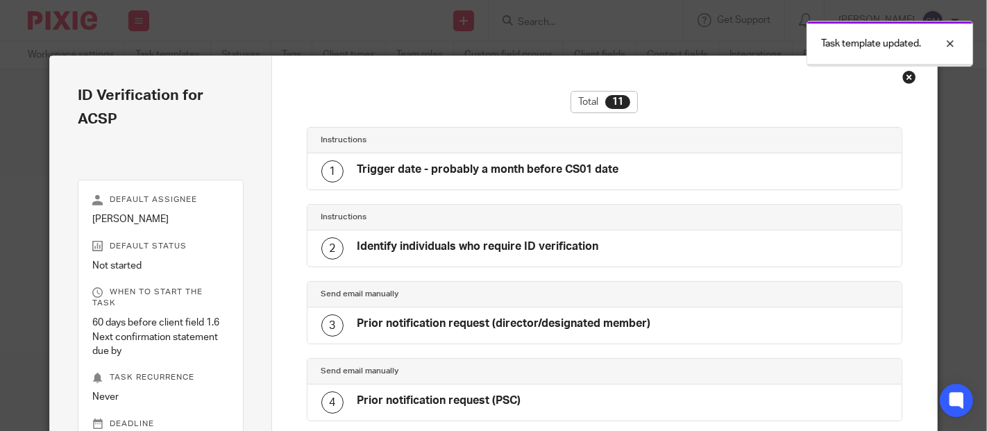
scroll to position [652, 0]
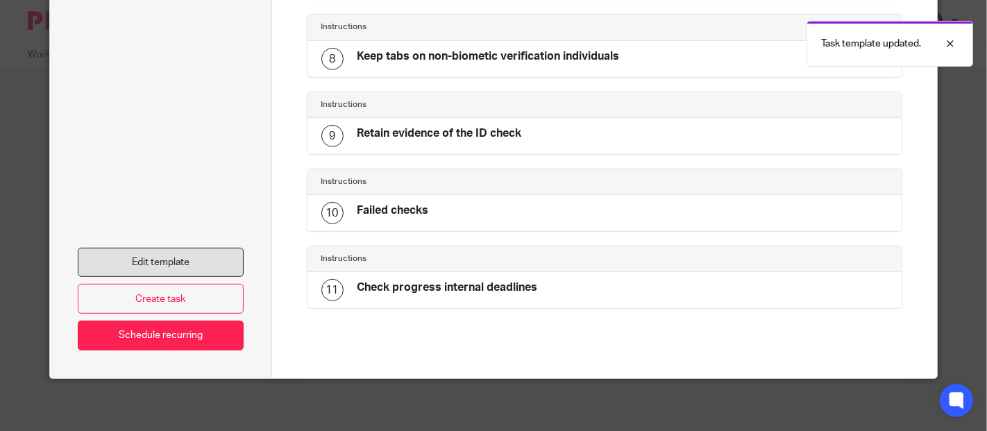
click at [163, 260] on link "Edit template" at bounding box center [160, 263] width 165 height 30
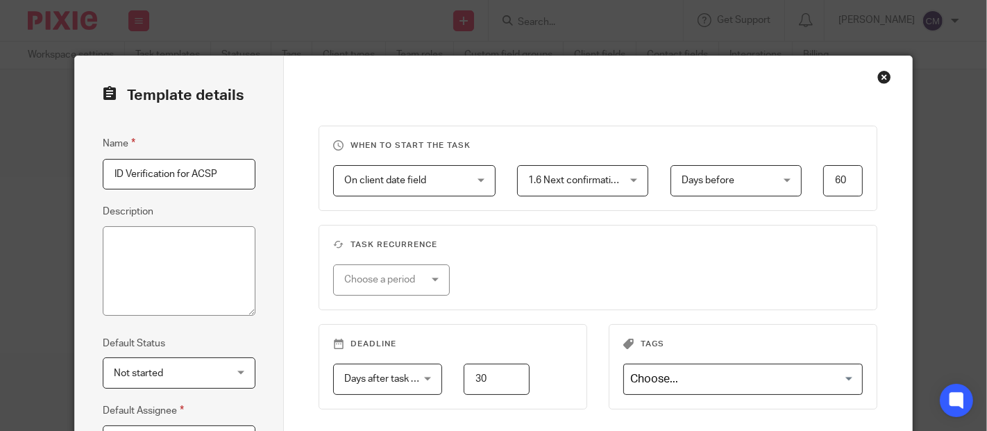
scroll to position [154, 0]
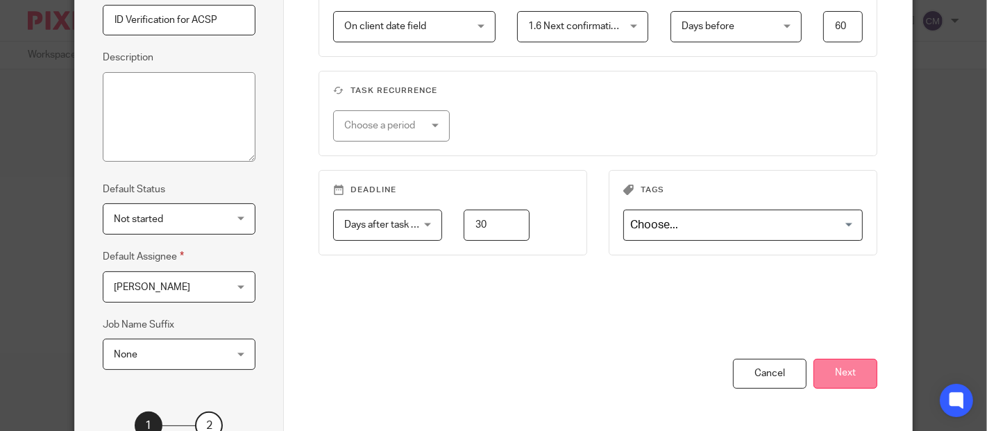
click at [827, 382] on button "Next" at bounding box center [845, 374] width 64 height 30
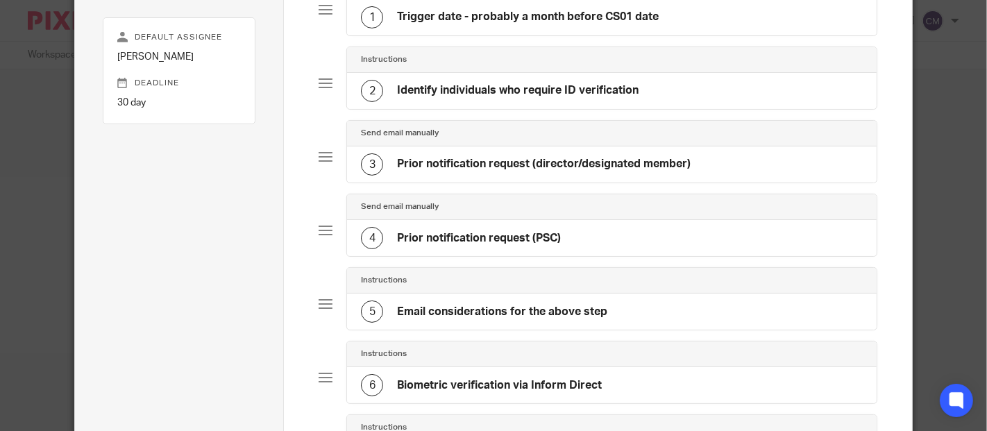
click at [423, 26] on div "1 Trigger date - probably a month before CS01 date" at bounding box center [510, 17] width 298 height 22
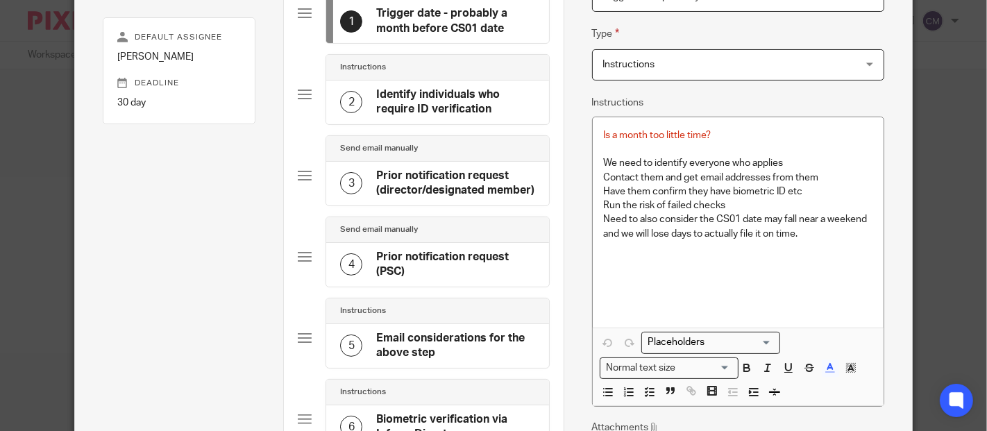
scroll to position [135, 0]
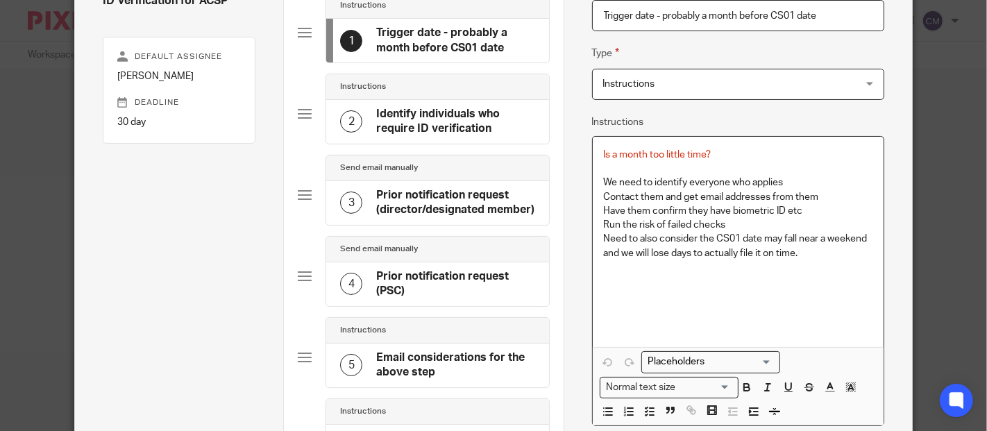
click at [836, 254] on p "Need to also consider the CS01 date may fall near a weekend and we will lose da…" at bounding box center [738, 246] width 269 height 28
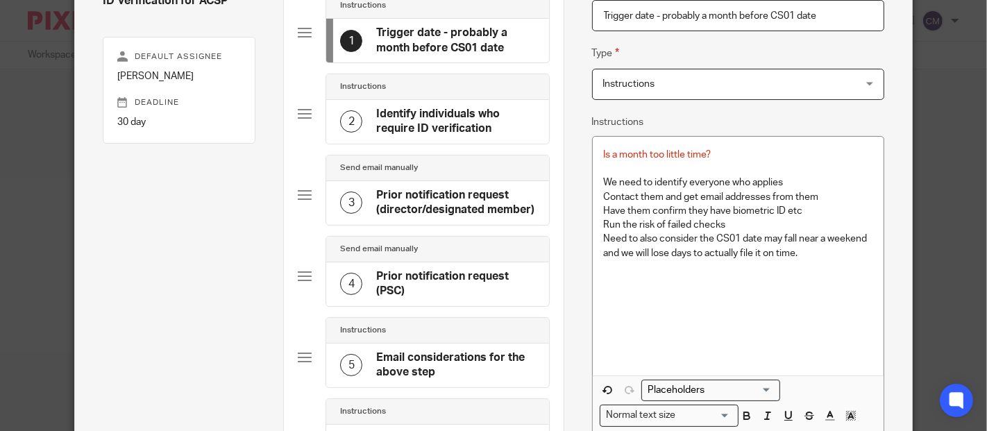
click at [422, 109] on h4 "Identify individuals who require ID verification" at bounding box center [455, 122] width 158 height 30
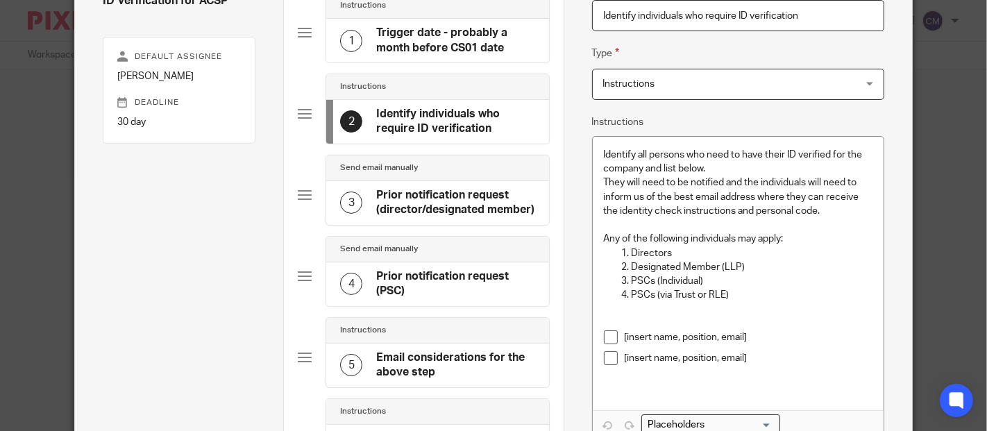
click at [422, 181] on div "3 Prior notification request (director/designated member)" at bounding box center [437, 203] width 222 height 44
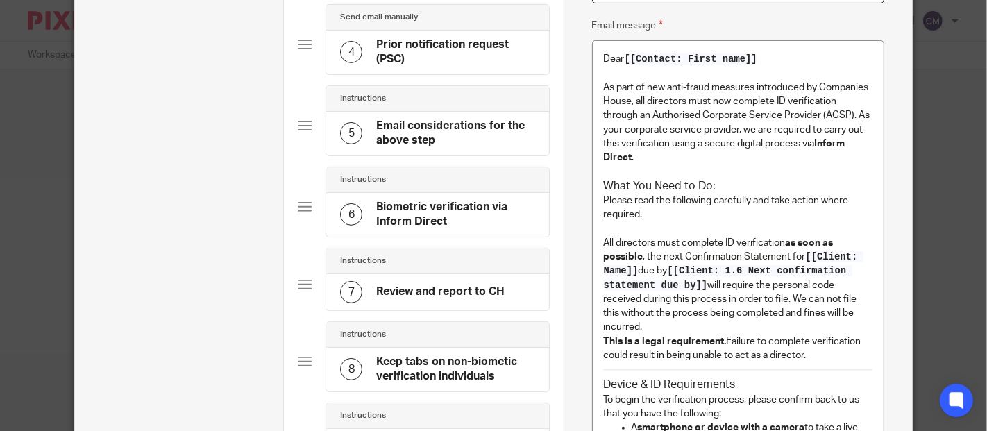
scroll to position [212, 0]
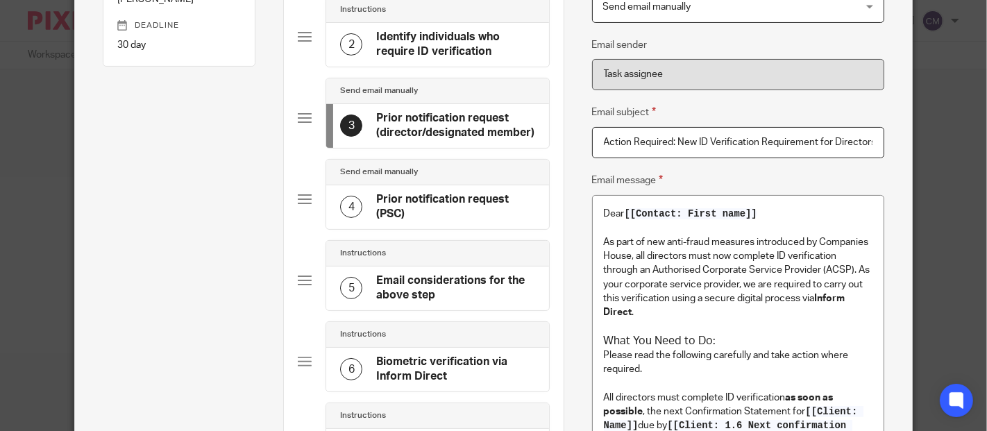
click at [450, 179] on div "Send email manually" at bounding box center [437, 173] width 222 height 26
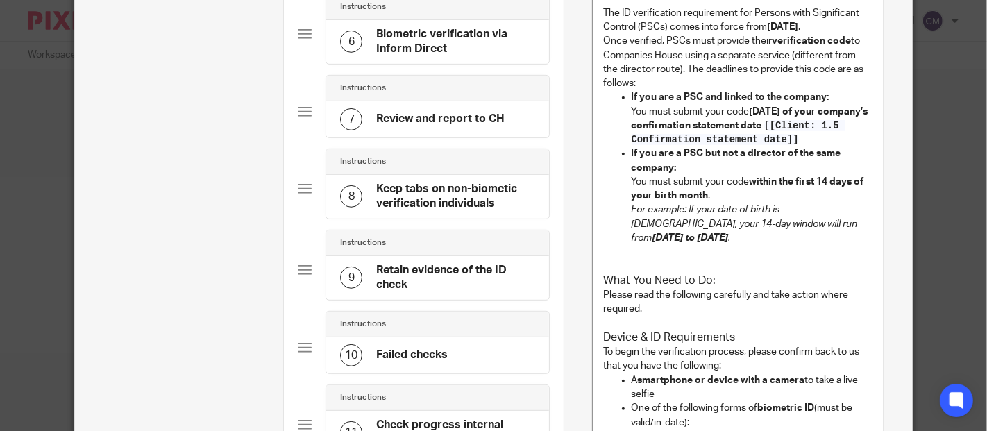
scroll to position [308, 0]
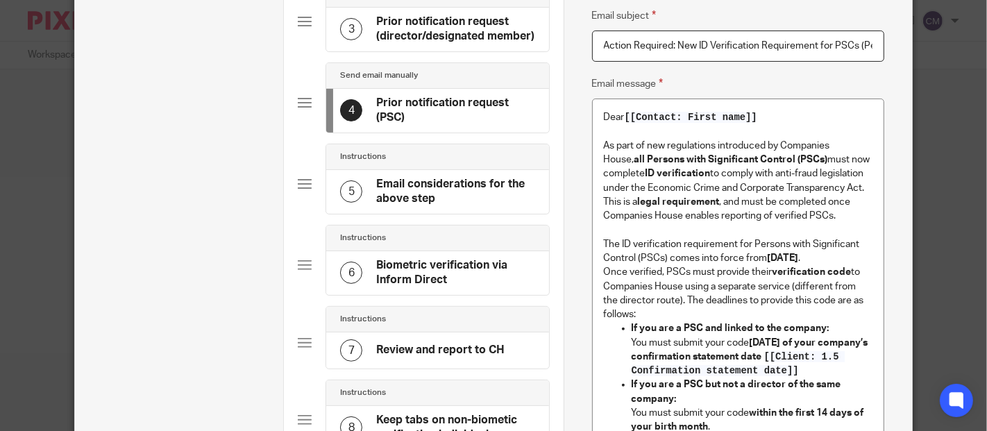
click at [461, 185] on h4 "Email considerations for the above step" at bounding box center [455, 192] width 158 height 30
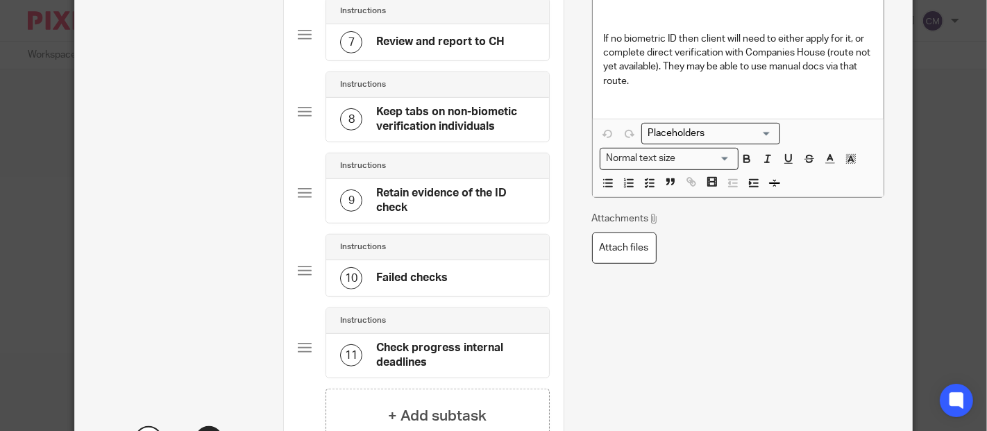
scroll to position [694, 0]
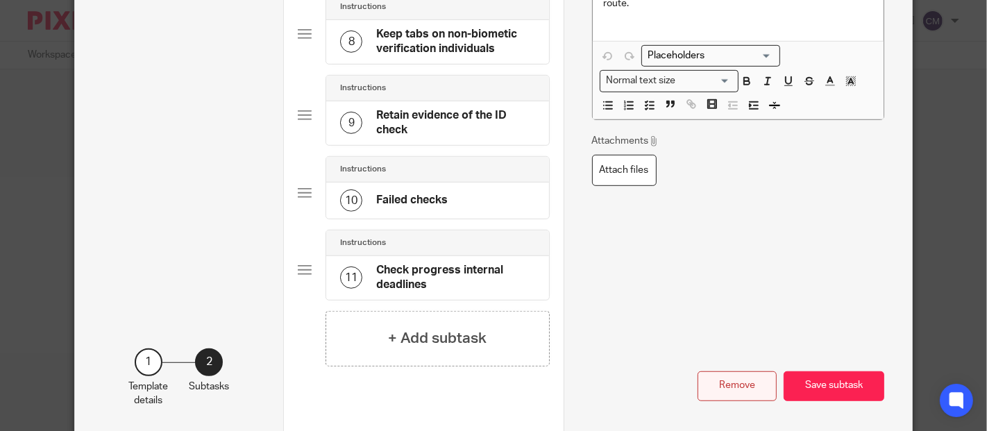
click at [711, 387] on button "Remove" at bounding box center [736, 386] width 79 height 30
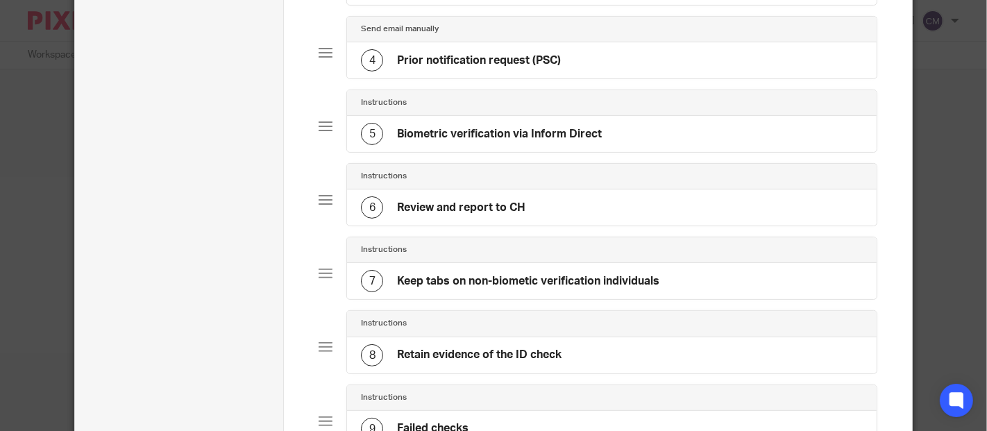
scroll to position [100, 0]
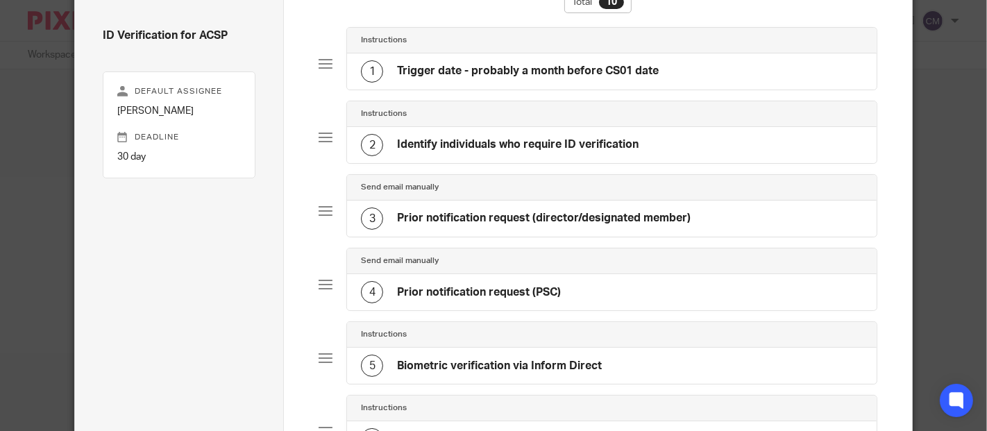
click at [457, 348] on div "5 Biometric verification via Inform Direct" at bounding box center [612, 366] width 530 height 36
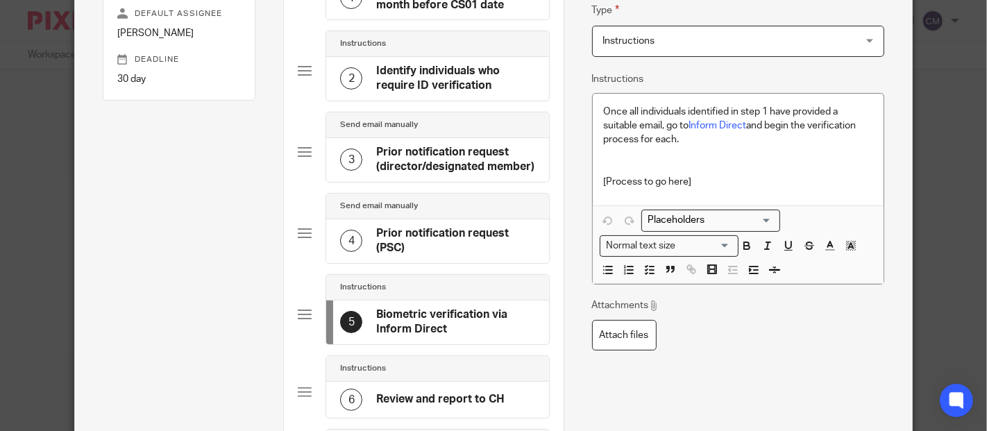
scroll to position [255, 0]
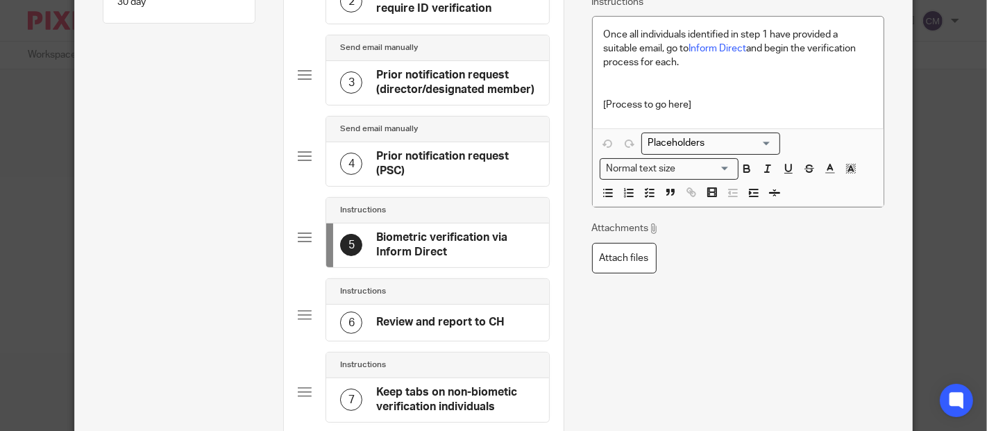
click at [414, 298] on div "Instructions" at bounding box center [437, 292] width 222 height 26
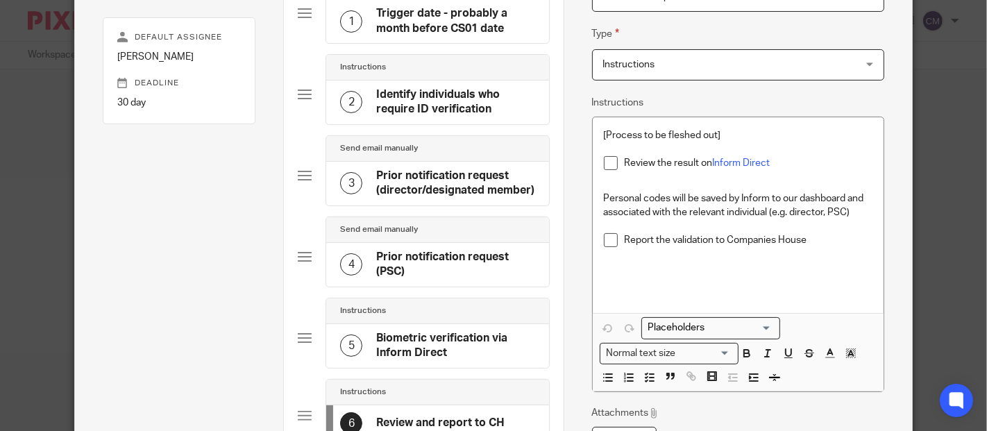
scroll to position [308, 0]
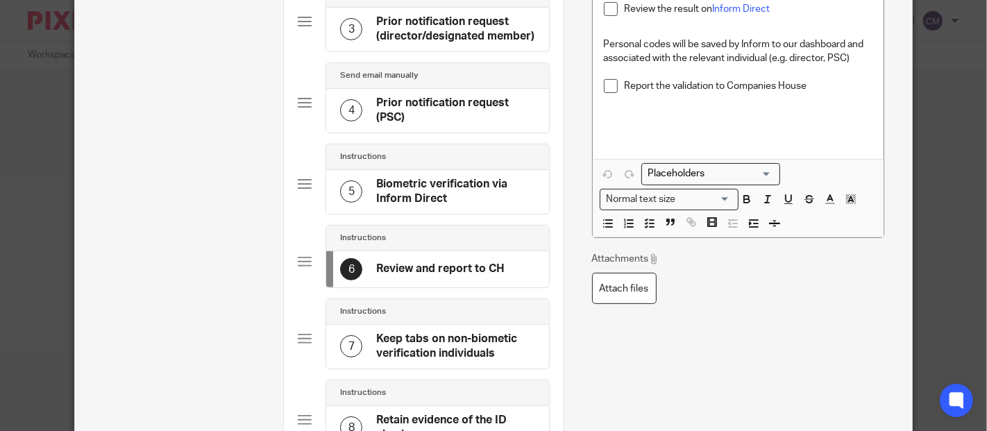
click at [403, 318] on div "Instructions" at bounding box center [437, 312] width 222 height 26
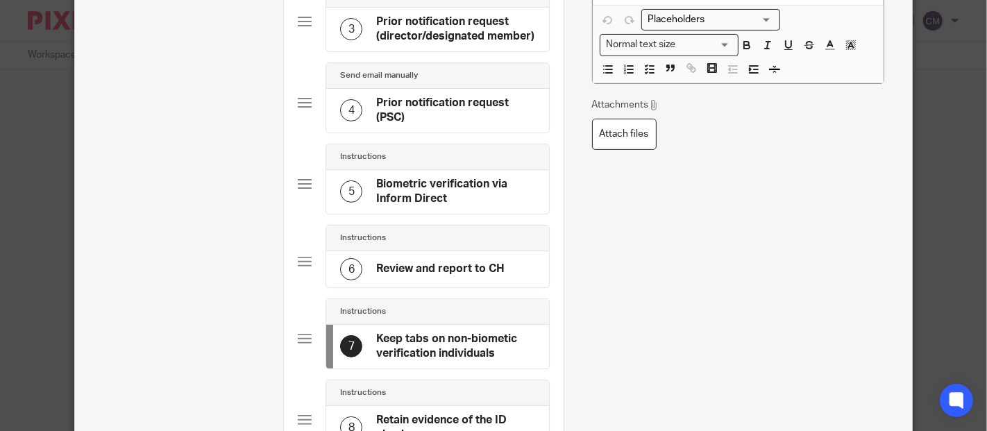
scroll to position [0, 0]
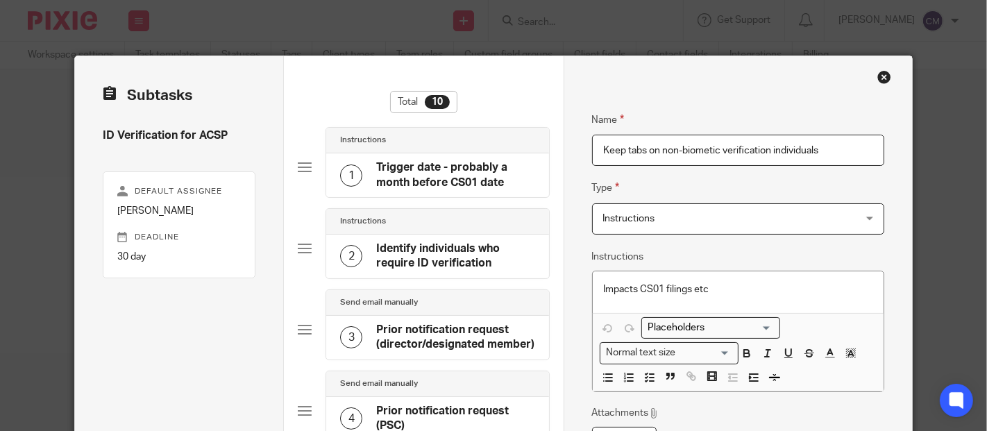
drag, startPoint x: 827, startPoint y: 149, endPoint x: 552, endPoint y: 188, distance: 278.4
drag, startPoint x: 713, startPoint y: 285, endPoint x: 584, endPoint y: 285, distance: 129.8
click at [645, 377] on polyline "button" at bounding box center [646, 377] width 2 height 1
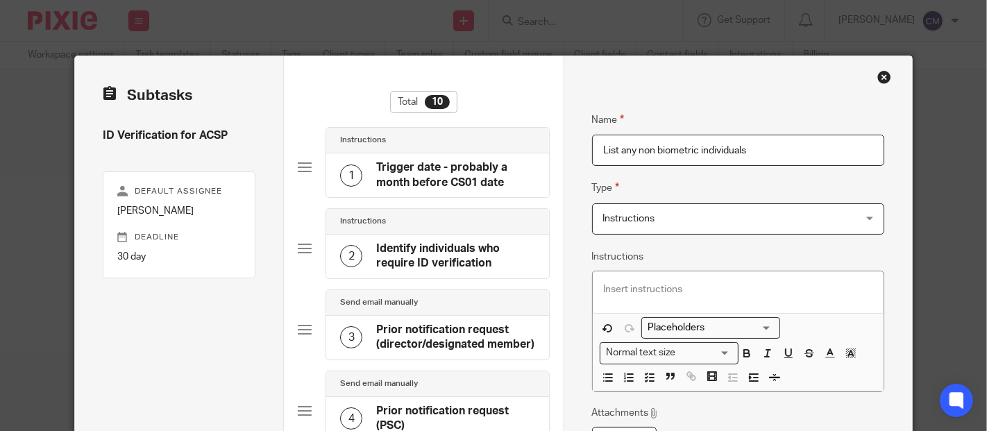
click at [618, 146] on input "List any non biometric individuals" at bounding box center [738, 150] width 293 height 31
type input "List & track any non biometric individuals"
click at [663, 287] on p at bounding box center [738, 289] width 269 height 14
click at [644, 374] on icon "button" at bounding box center [649, 377] width 12 height 12
click at [641, 310] on div at bounding box center [738, 292] width 291 height 42
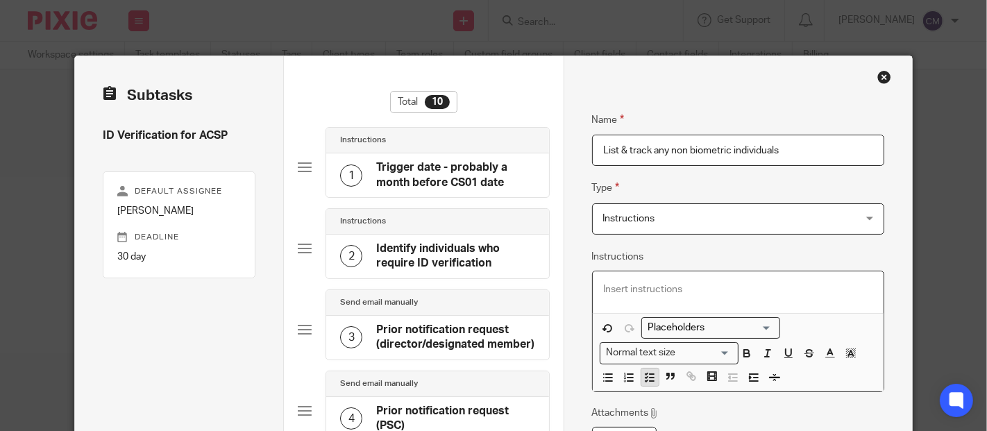
click at [645, 373] on polyline "button" at bounding box center [646, 373] width 2 height 1
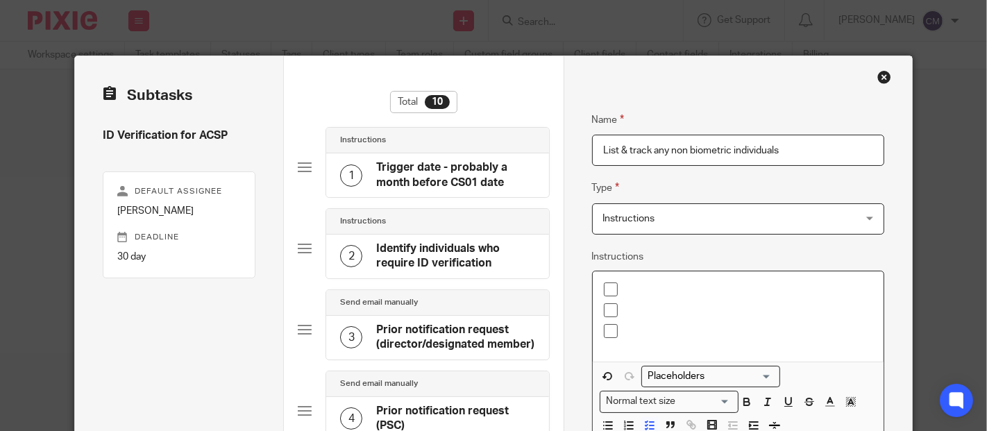
click at [625, 283] on p at bounding box center [749, 289] width 248 height 14
click at [645, 328] on p at bounding box center [749, 331] width 248 height 14
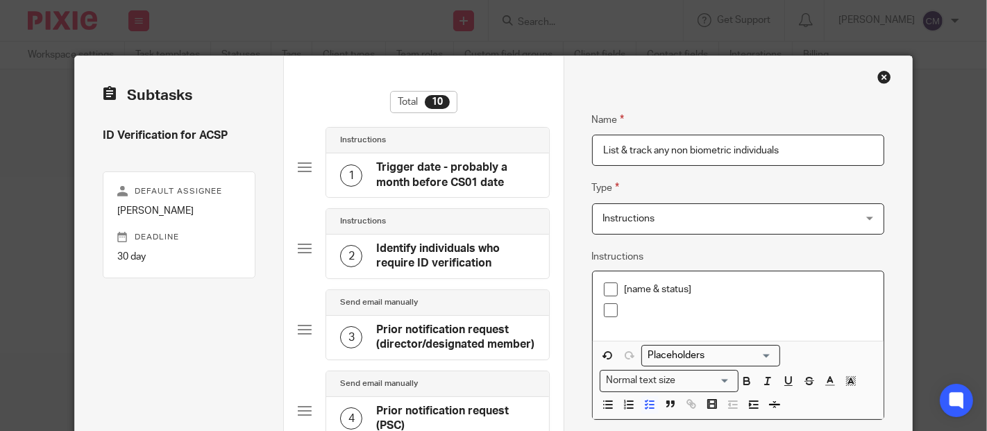
click at [684, 290] on p "[name & status]" at bounding box center [749, 289] width 248 height 14
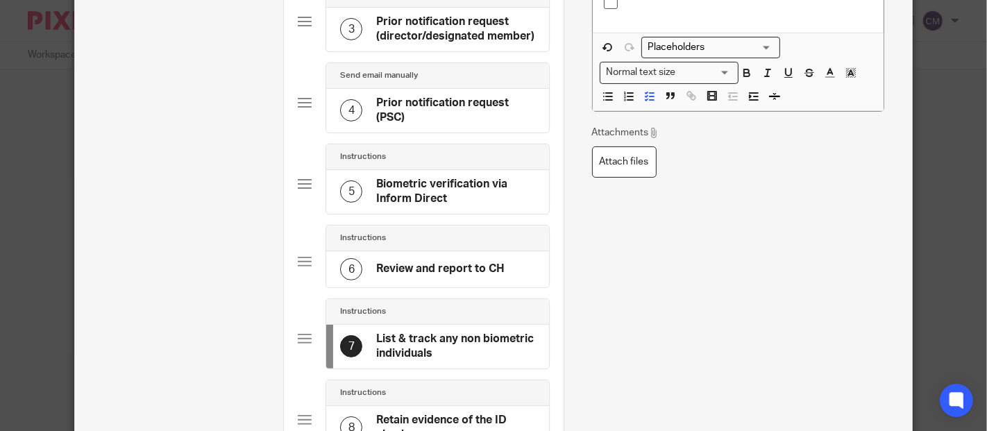
scroll to position [385, 0]
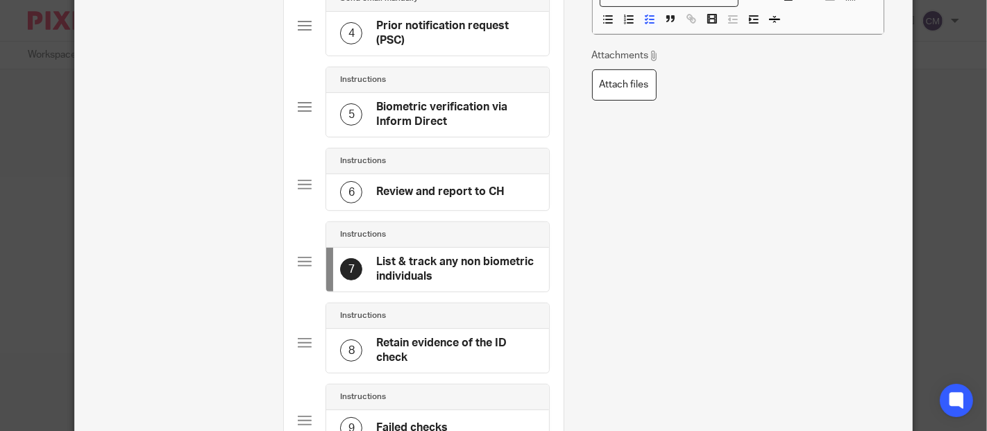
click at [460, 318] on div "Instructions" at bounding box center [437, 315] width 194 height 11
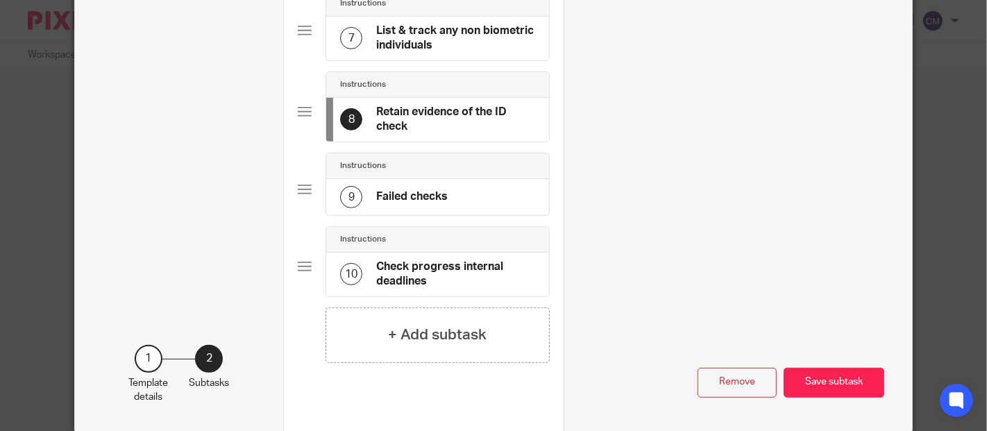
scroll to position [671, 0]
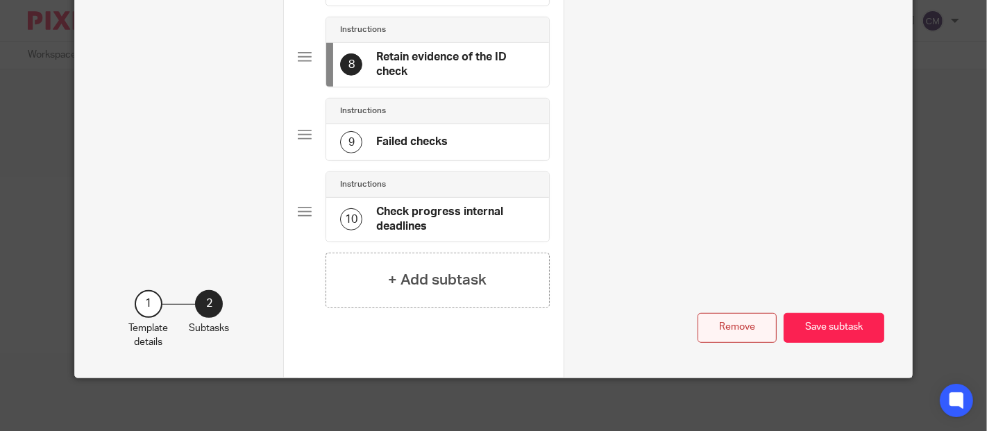
click at [703, 330] on button "Remove" at bounding box center [736, 328] width 79 height 30
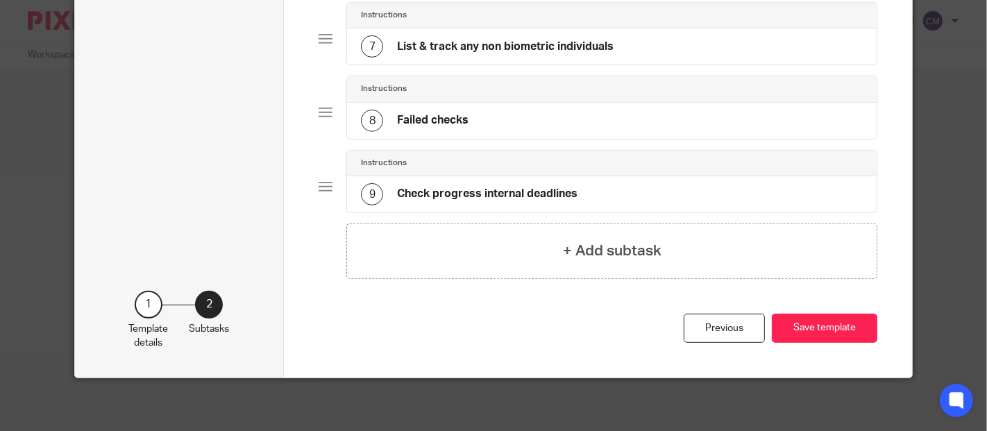
scroll to position [412, 0]
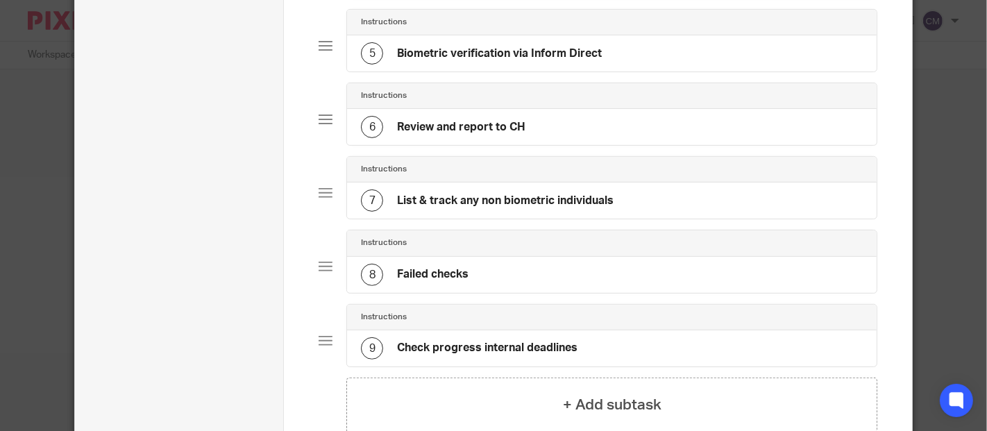
click at [528, 200] on h4 "List & track any non biometric individuals" at bounding box center [505, 201] width 217 height 15
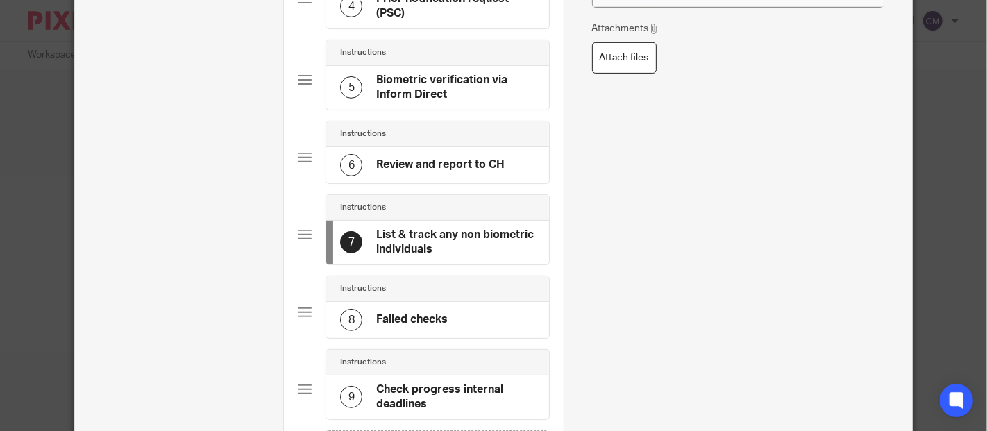
scroll to position [0, 0]
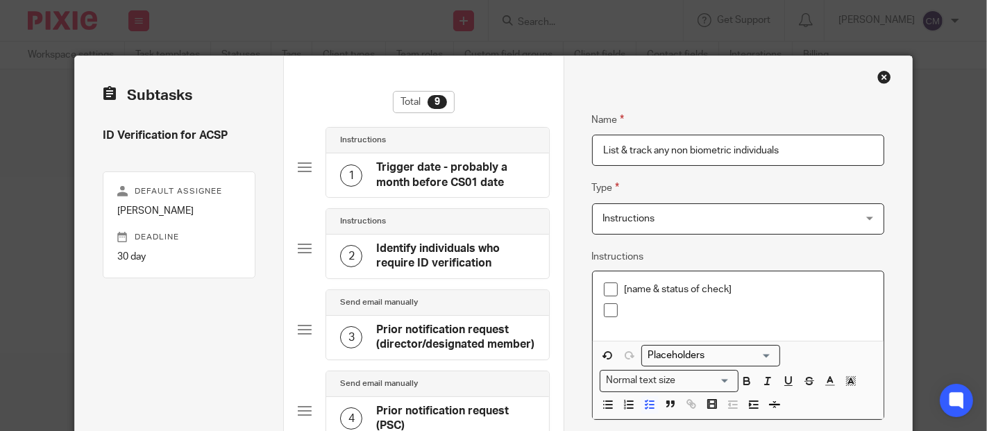
click at [593, 282] on div "[name & status of check]" at bounding box center [738, 305] width 291 height 69
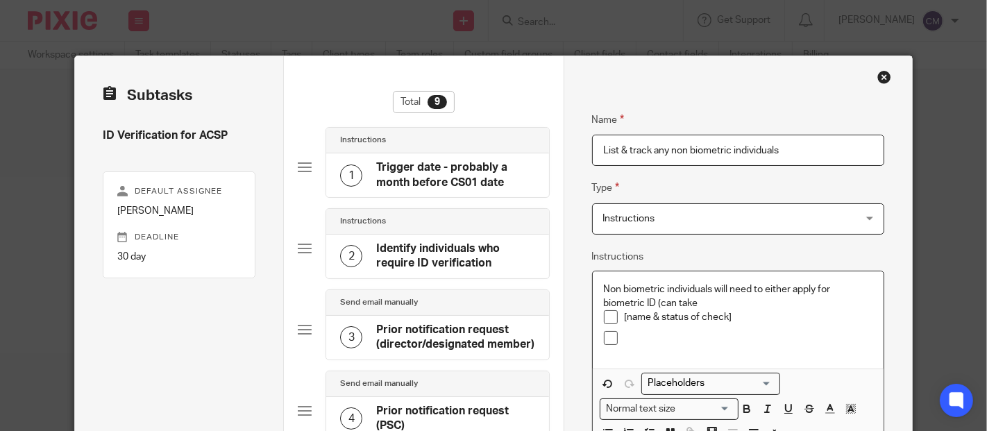
click at [705, 296] on p "Non biometric individuals will need to either apply for biometric ID (can take" at bounding box center [738, 296] width 269 height 28
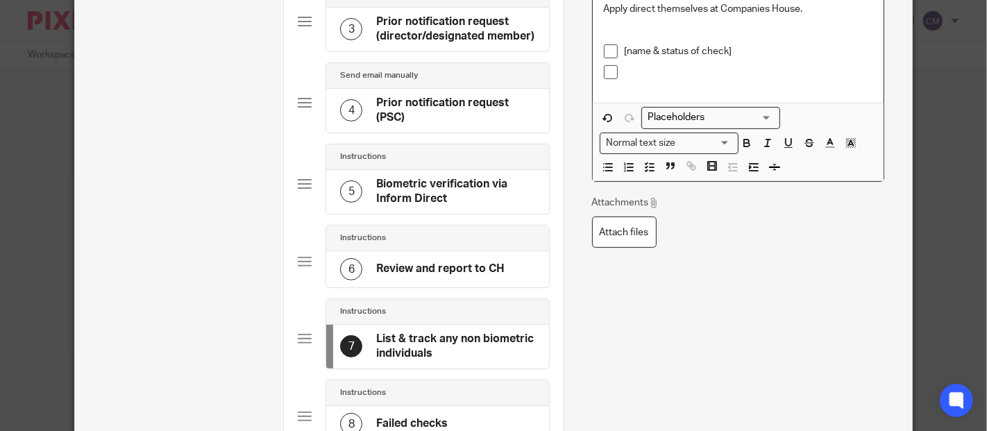
scroll to position [385, 0]
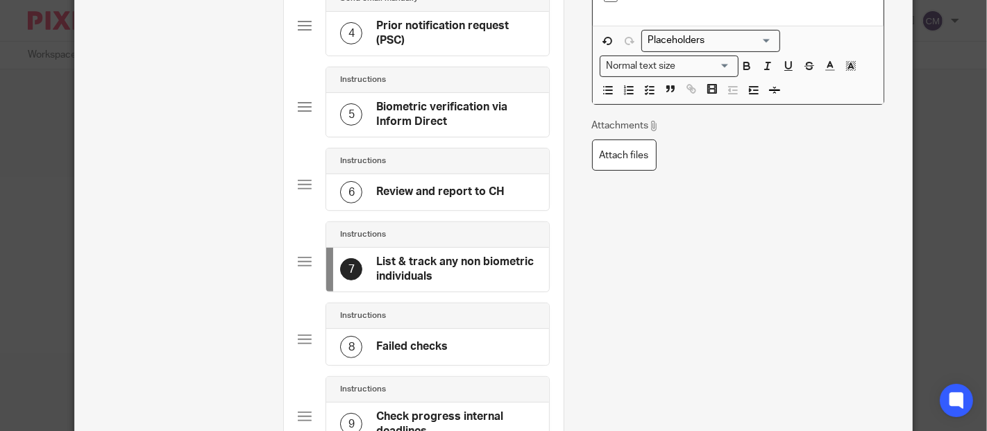
click at [367, 316] on h4 "Instructions" at bounding box center [363, 315] width 46 height 11
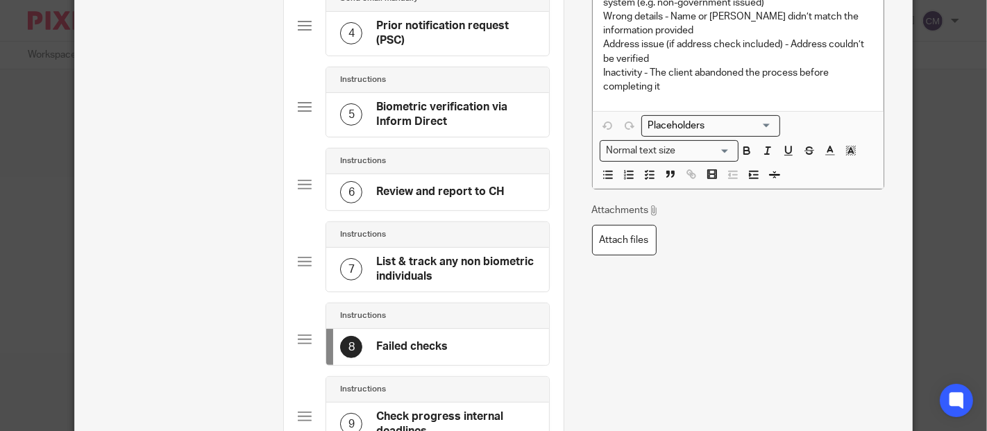
scroll to position [462, 0]
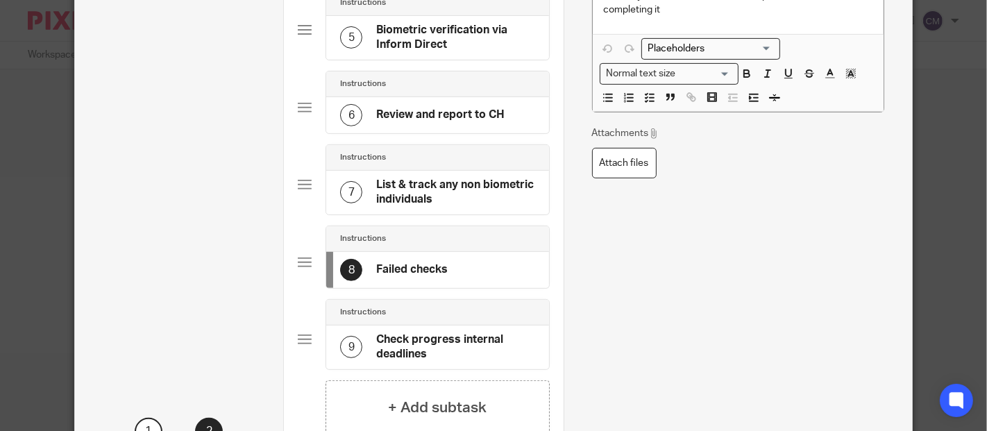
click at [455, 308] on div "Instructions" at bounding box center [437, 312] width 194 height 11
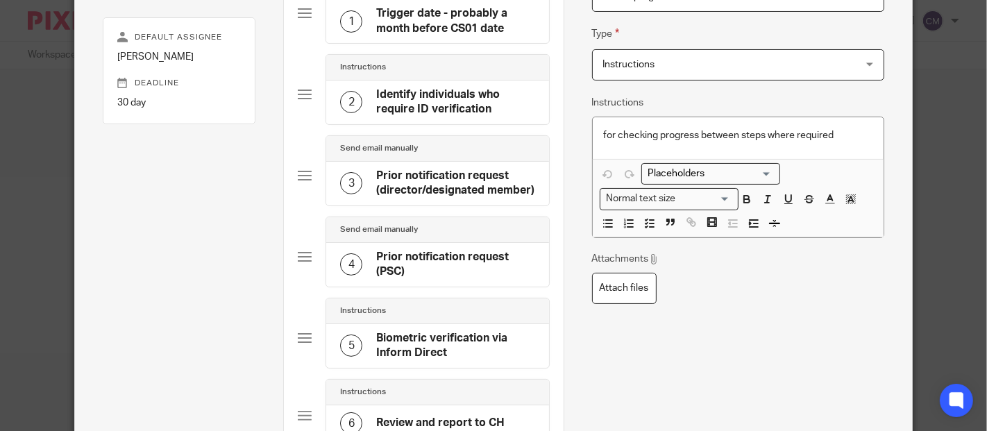
scroll to position [231, 0]
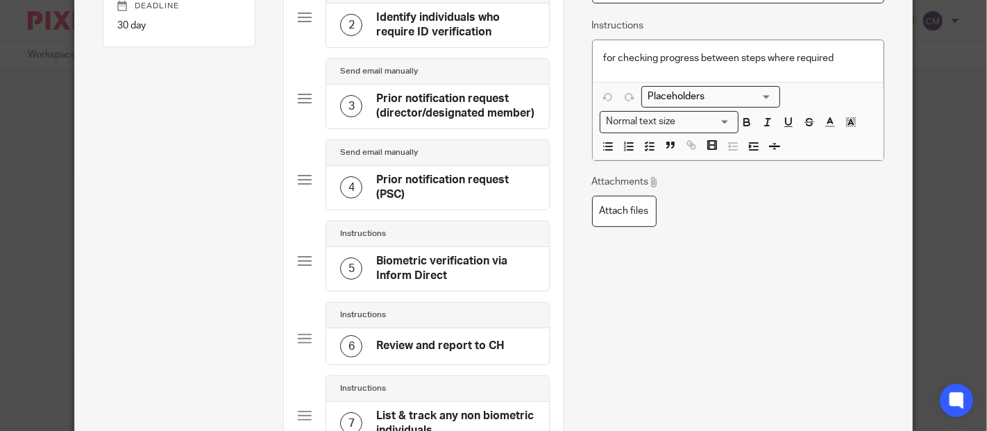
click at [405, 237] on div "Instructions" at bounding box center [437, 233] width 194 height 11
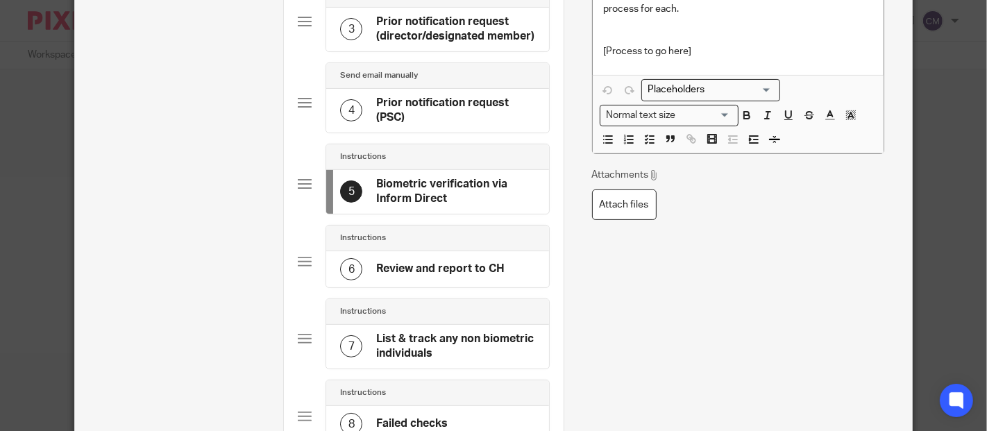
scroll to position [589, 0]
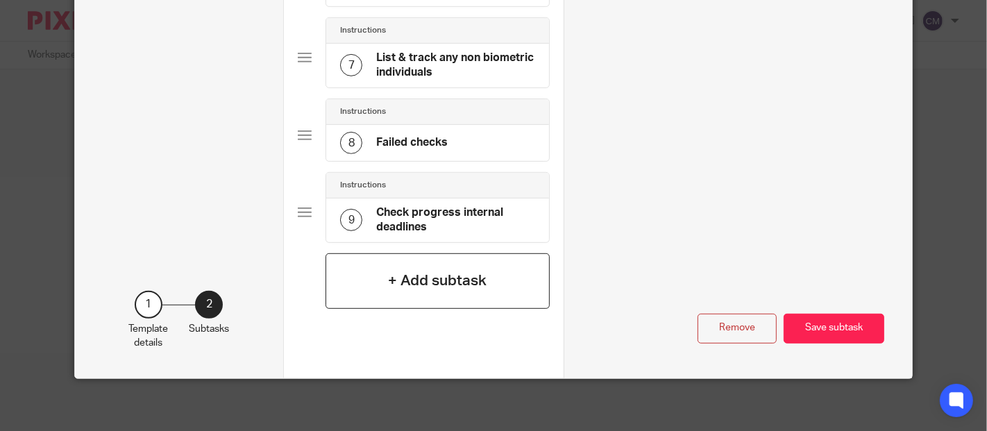
click at [409, 285] on h4 "+ Add subtask" at bounding box center [437, 281] width 99 height 22
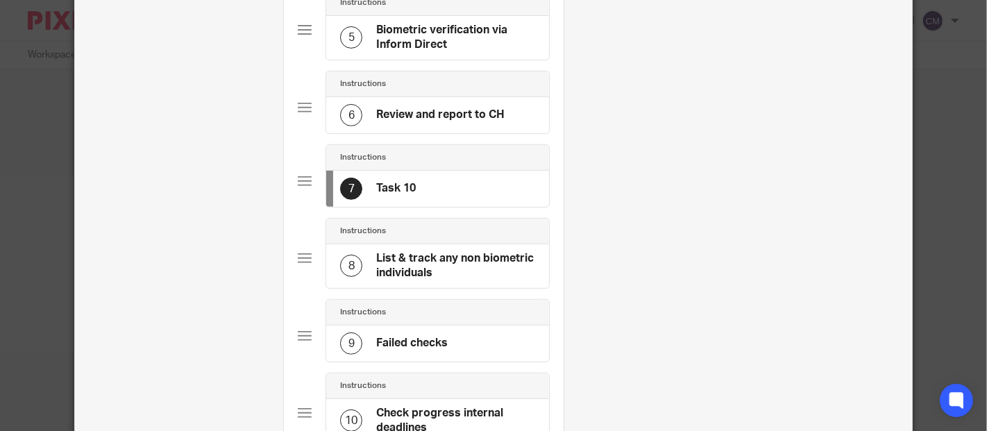
scroll to position [385, 0]
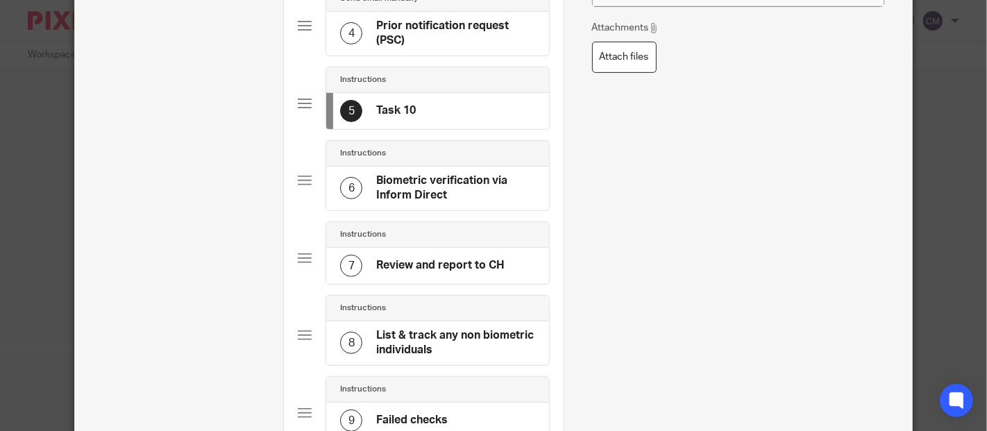
click at [450, 115] on div "5 Task 10" at bounding box center [437, 111] width 222 height 36
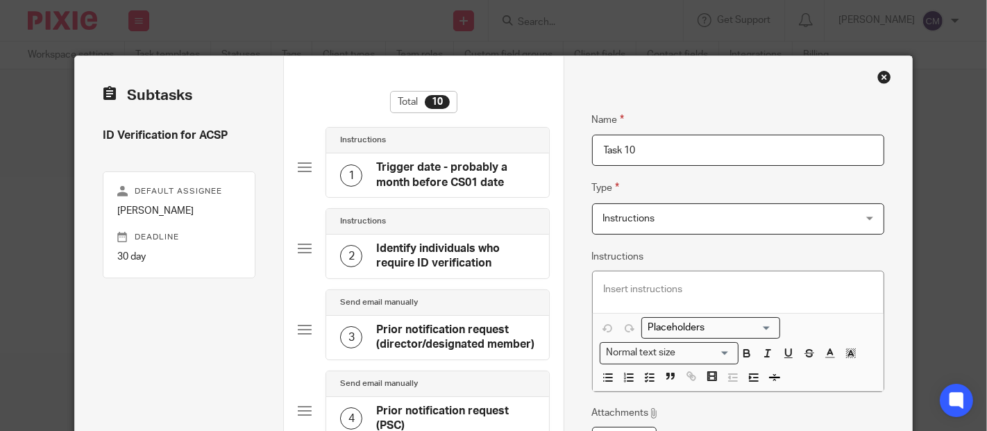
click at [686, 220] on span "Instructions" at bounding box center [715, 218] width 225 height 29
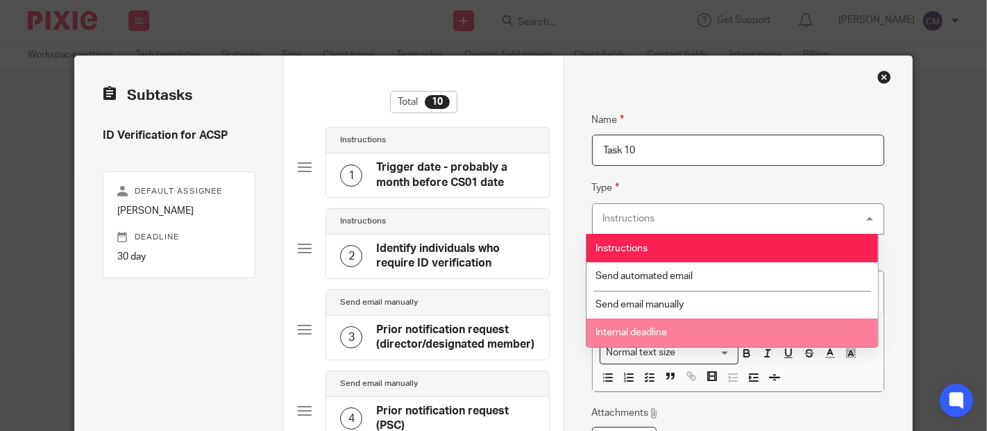
click at [679, 328] on li "Internal deadline" at bounding box center [731, 333] width 291 height 28
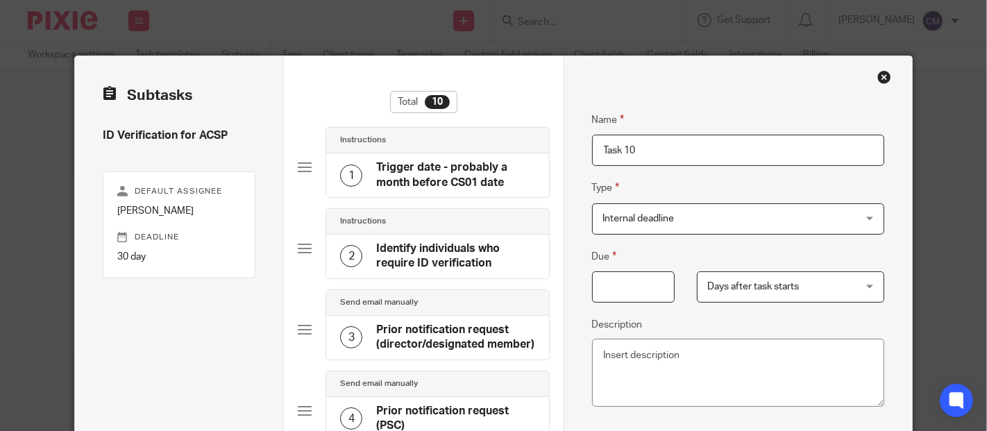
drag, startPoint x: 634, startPoint y: 150, endPoint x: 545, endPoint y: 139, distance: 90.2
drag, startPoint x: 808, startPoint y: 151, endPoint x: 780, endPoint y: 151, distance: 27.8
click at [780, 151] on input "Has the confirmation been received from client?" at bounding box center [738, 150] width 293 height 31
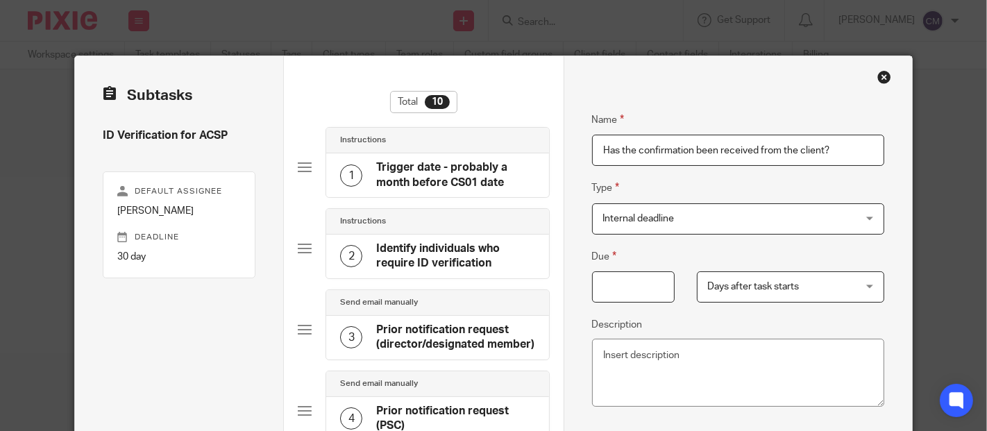
type input "Has the confirmation been received from the client?"
click at [738, 192] on fieldset "Type Internal deadline Internal deadline Instructions Send automated email Send…" at bounding box center [738, 207] width 293 height 54
click at [646, 289] on input "Due" at bounding box center [633, 286] width 83 height 31
type input "7"
click at [705, 311] on div "Due 7 Days after task starts Days after task starts Days after task starts Week…" at bounding box center [738, 330] width 293 height 164
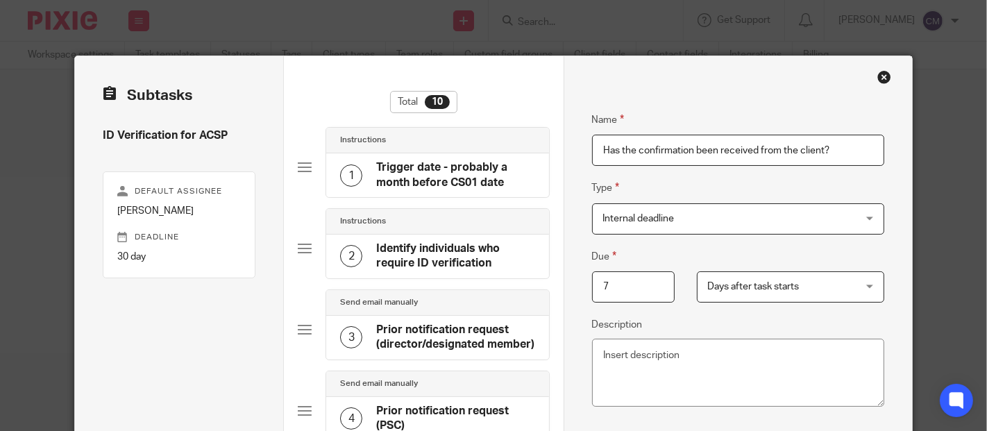
scroll to position [77, 0]
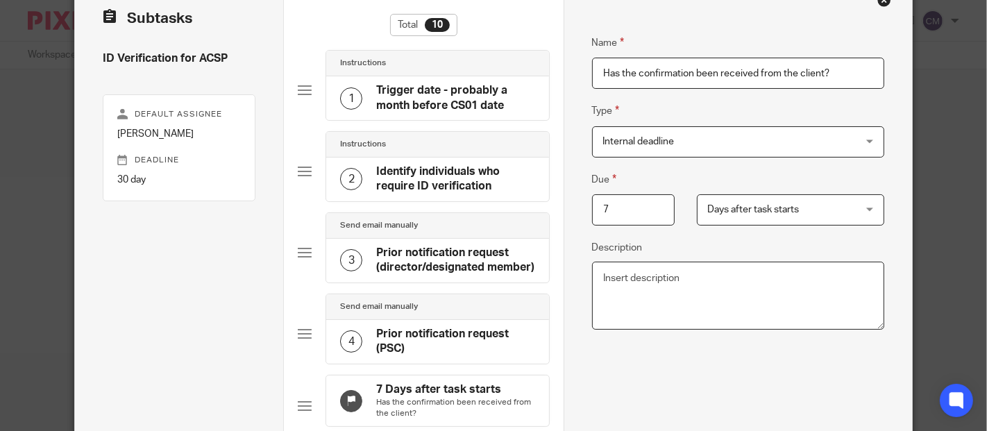
click at [669, 282] on textarea "Description" at bounding box center [738, 296] width 293 height 68
type textarea "s"
type textarea "Send reminder if no response"
click at [645, 377] on div "Name Has the confirmation been received from the client? Type Internal deadline…" at bounding box center [738, 323] width 293 height 618
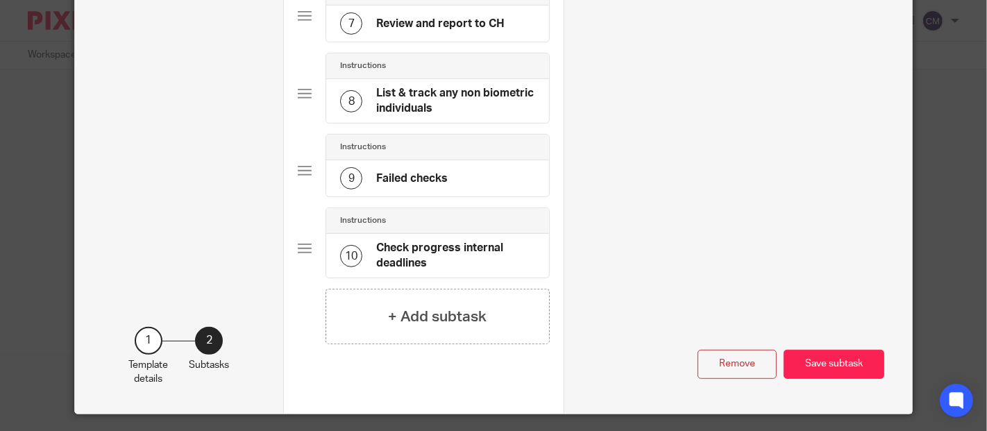
scroll to position [663, 0]
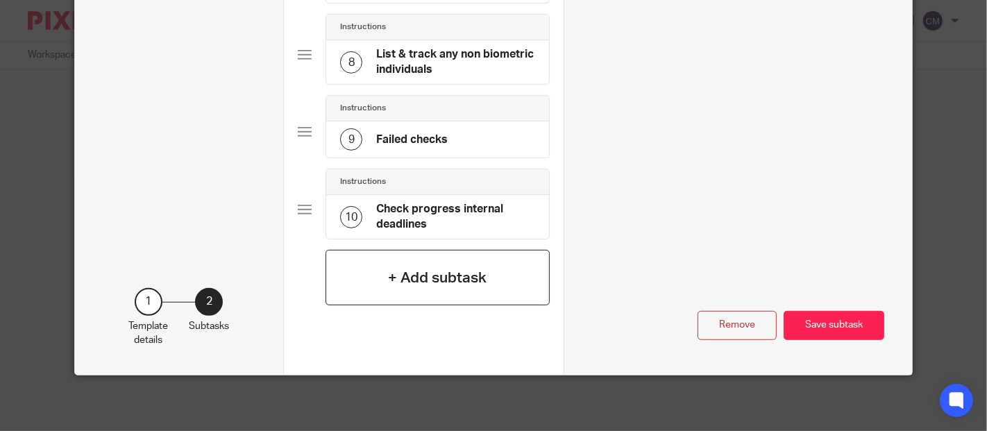
click at [422, 284] on h4 "+ Add subtask" at bounding box center [437, 278] width 99 height 22
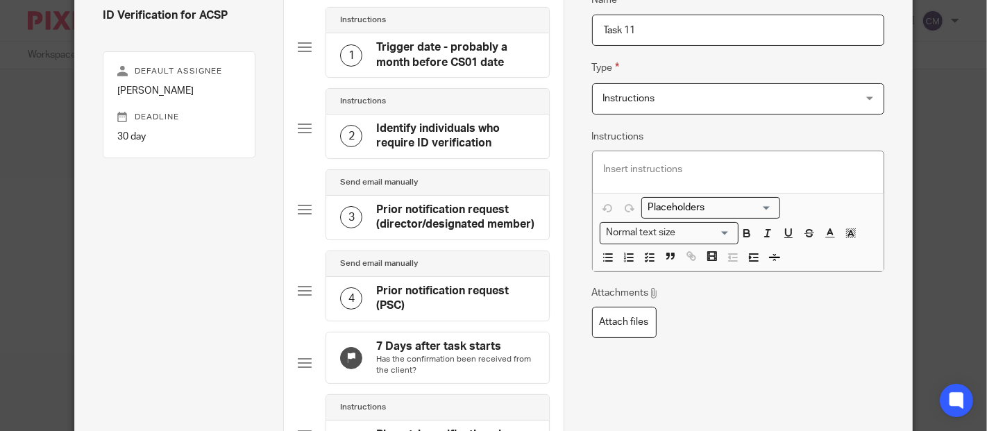
scroll to position [660, 0]
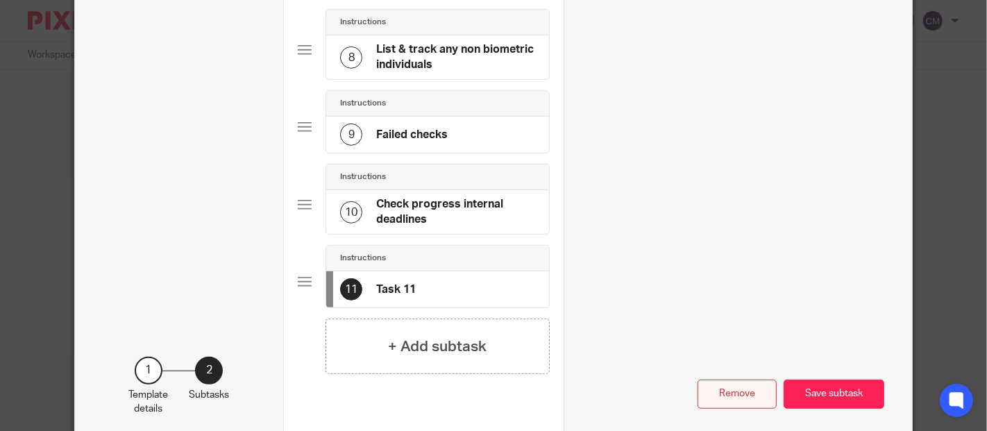
click at [743, 399] on button "Remove" at bounding box center [736, 395] width 79 height 30
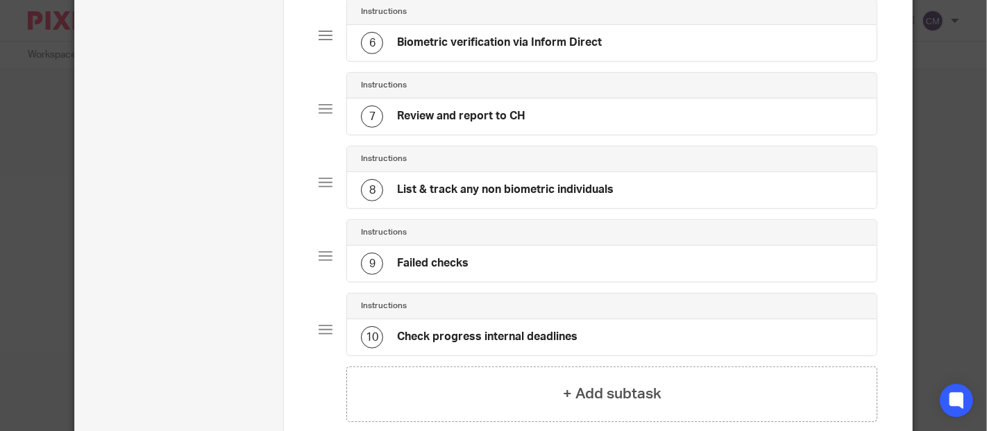
scroll to position [629, 0]
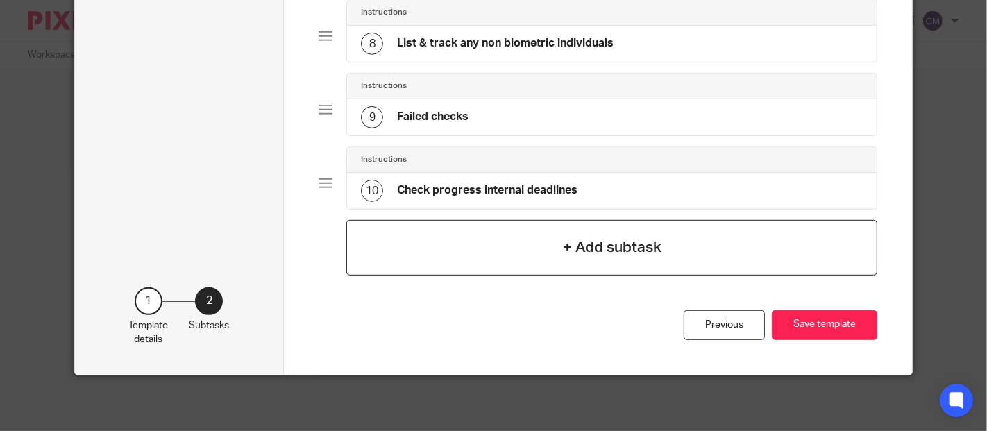
click at [380, 268] on div "+ Add subtask" at bounding box center [611, 248] width 531 height 56
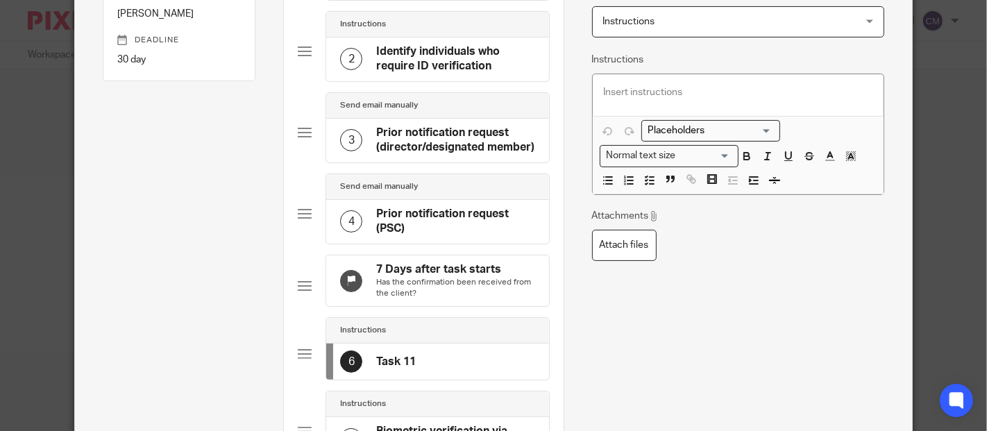
scroll to position [0, 0]
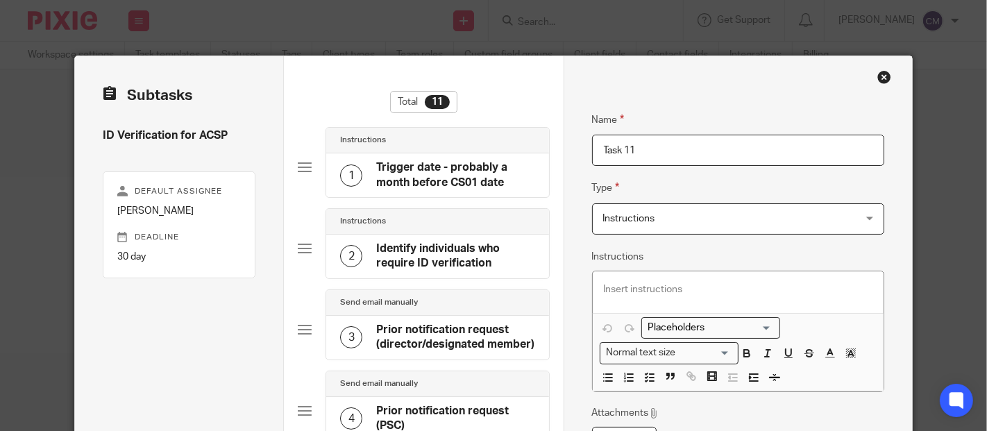
drag, startPoint x: 643, startPoint y: 150, endPoint x: 569, endPoint y: 153, distance: 74.3
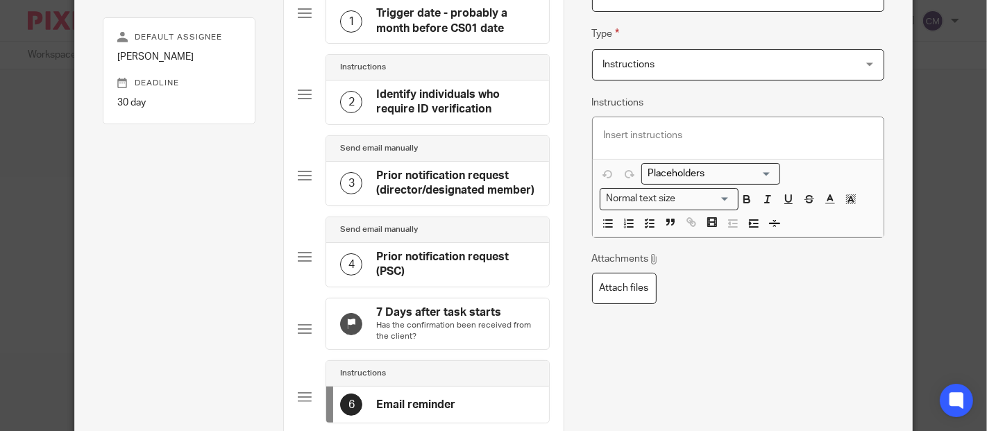
type input "Email reminder"
click at [681, 65] on span "Instructions" at bounding box center [715, 64] width 225 height 29
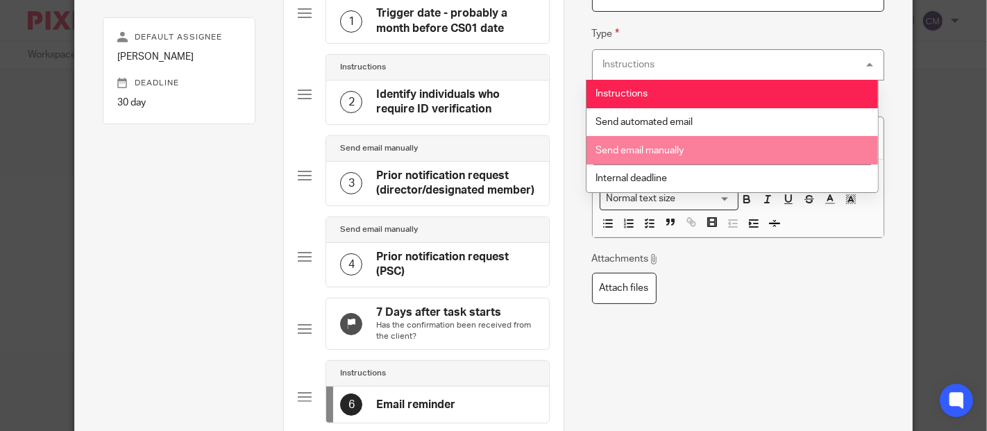
click at [675, 151] on span "Send email manually" at bounding box center [639, 151] width 88 height 10
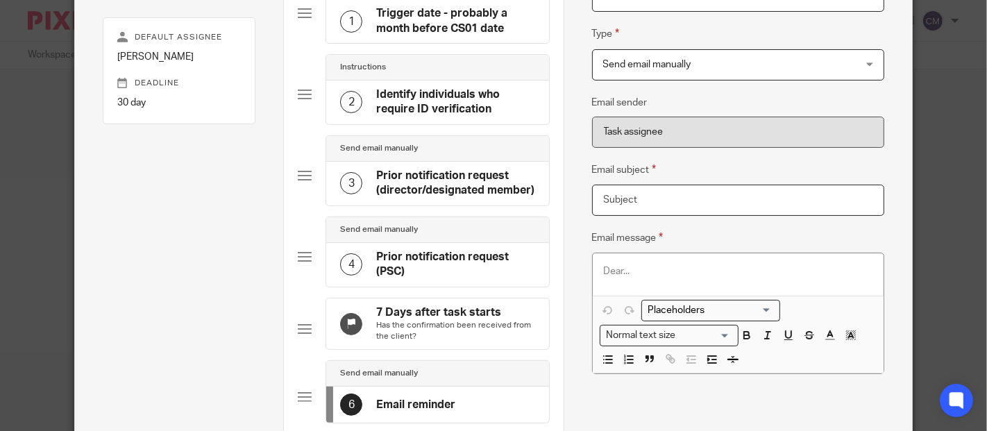
click at [657, 201] on input "Email subject" at bounding box center [738, 200] width 293 height 31
type input "Action required: Reminder for ID Verification"
click at [652, 269] on p at bounding box center [738, 271] width 269 height 14
click at [624, 264] on p at bounding box center [738, 271] width 269 height 14
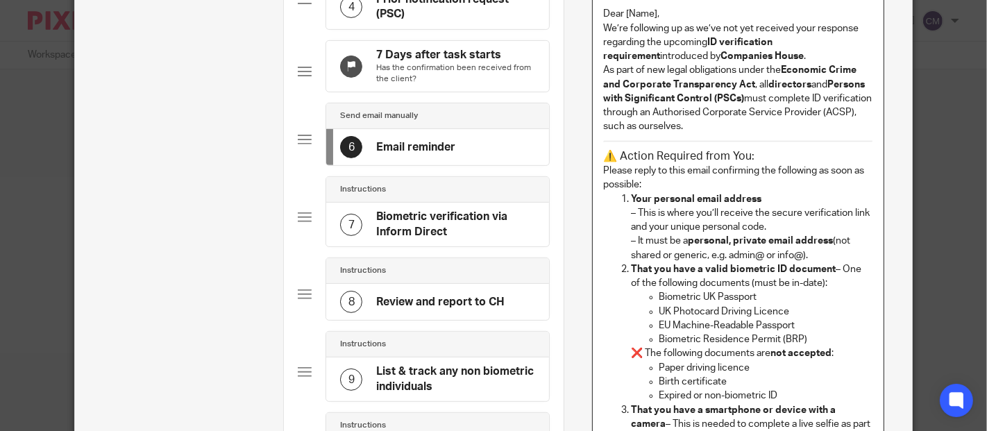
scroll to position [103, 0]
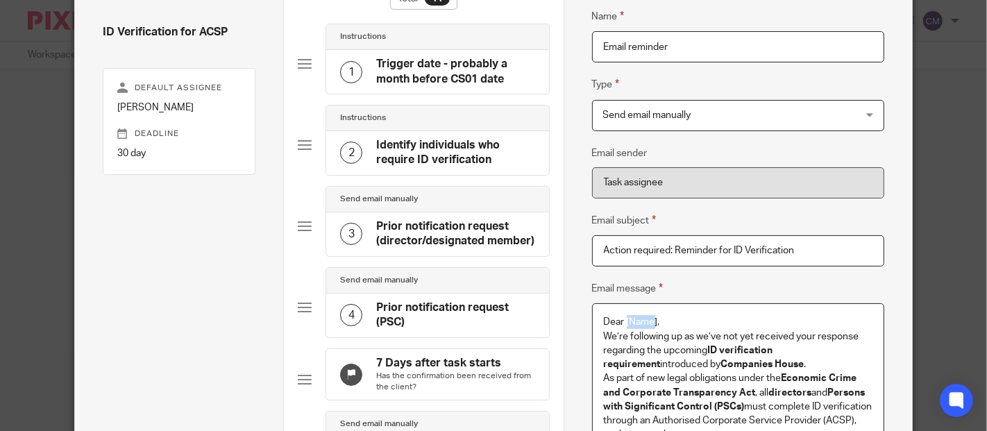
drag, startPoint x: 650, startPoint y: 321, endPoint x: 622, endPoint y: 314, distance: 28.6
click at [622, 315] on p "Dear [Name]," at bounding box center [738, 322] width 269 height 14
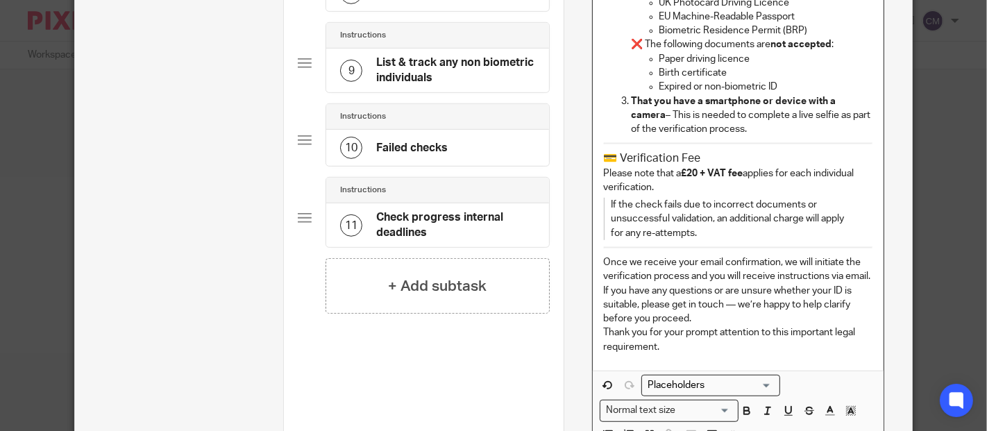
scroll to position [874, 0]
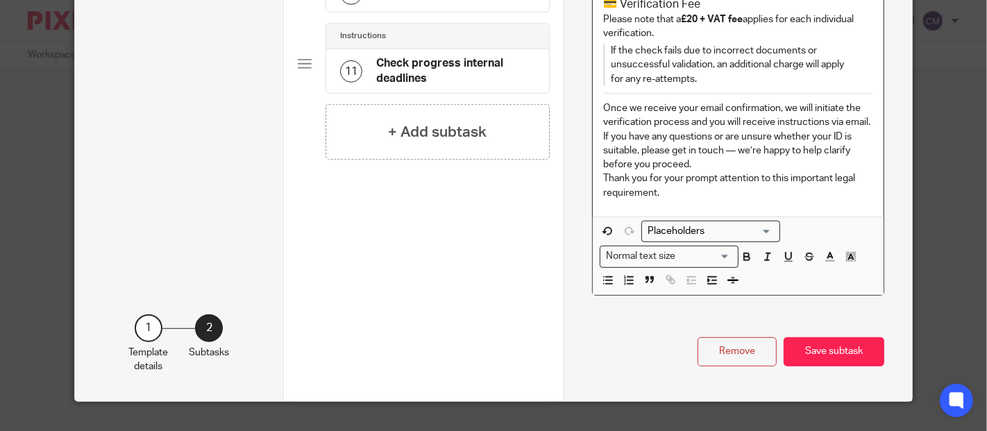
click at [697, 226] on input "Search for option" at bounding box center [707, 231] width 128 height 15
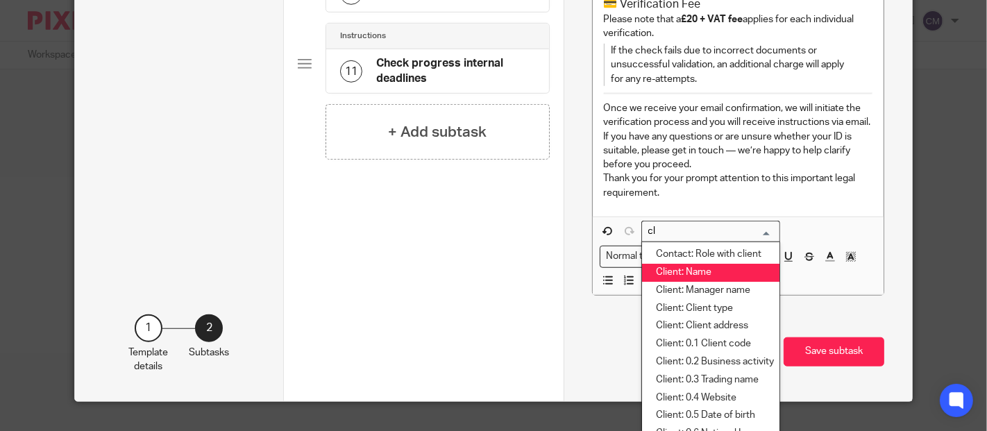
click at [697, 275] on li "Client: Name" at bounding box center [710, 273] width 137 height 18
type input "cl"
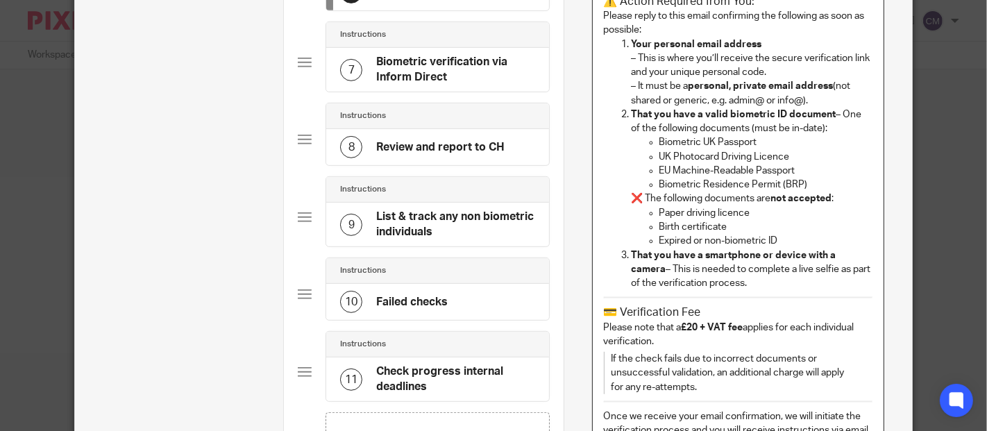
scroll to position [335, 0]
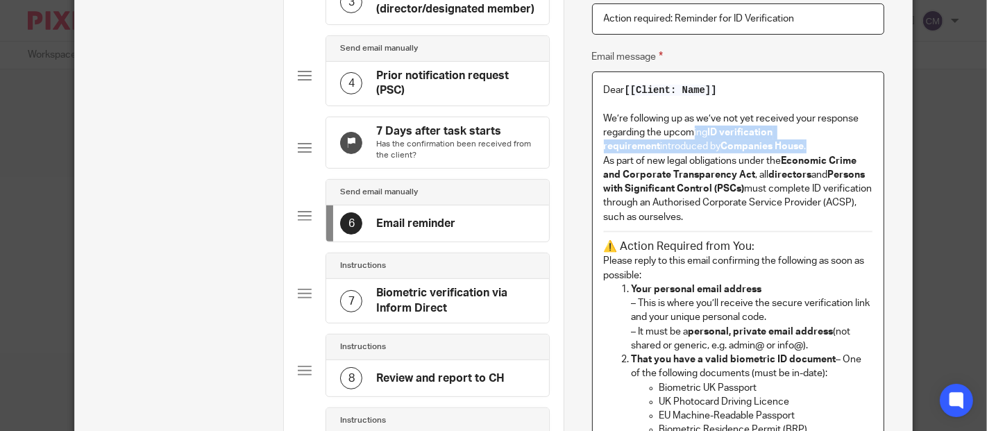
drag, startPoint x: 745, startPoint y: 149, endPoint x: 687, endPoint y: 135, distance: 59.8
click at [687, 135] on p "We’re following up as we’ve not yet received your response regarding the upcomi…" at bounding box center [738, 133] width 269 height 42
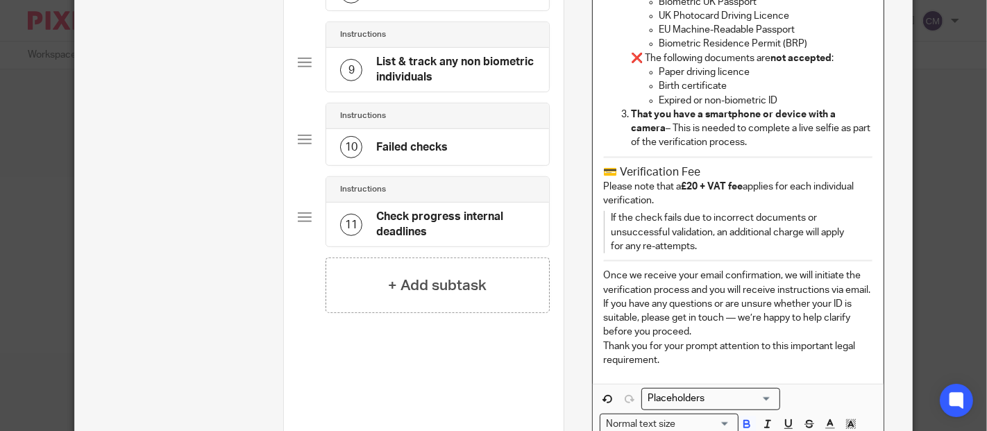
scroll to position [798, 0]
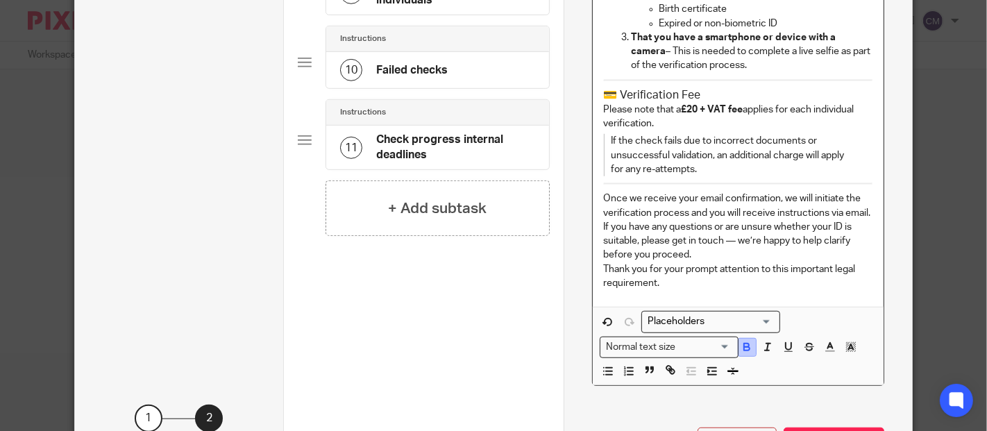
click at [741, 347] on icon "button" at bounding box center [747, 347] width 12 height 12
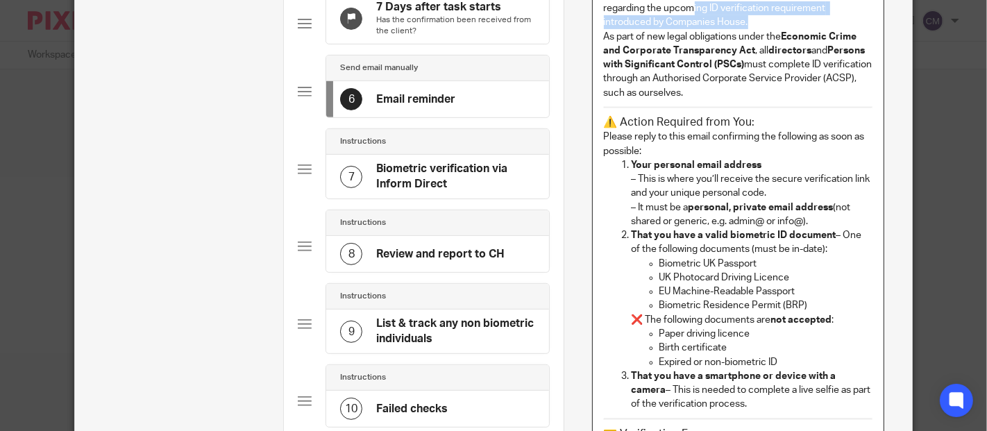
scroll to position [151, 0]
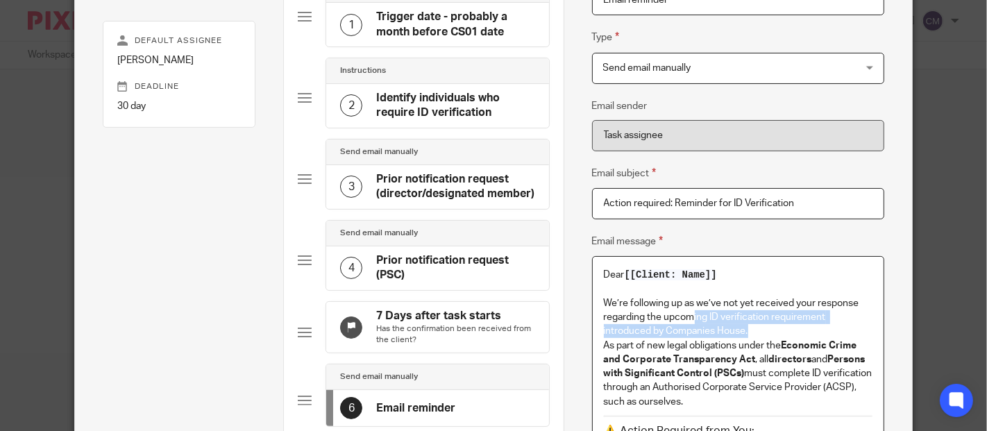
click at [745, 330] on p "We’re following up as we’ve not yet received your response regarding the upcomi…" at bounding box center [738, 317] width 269 height 42
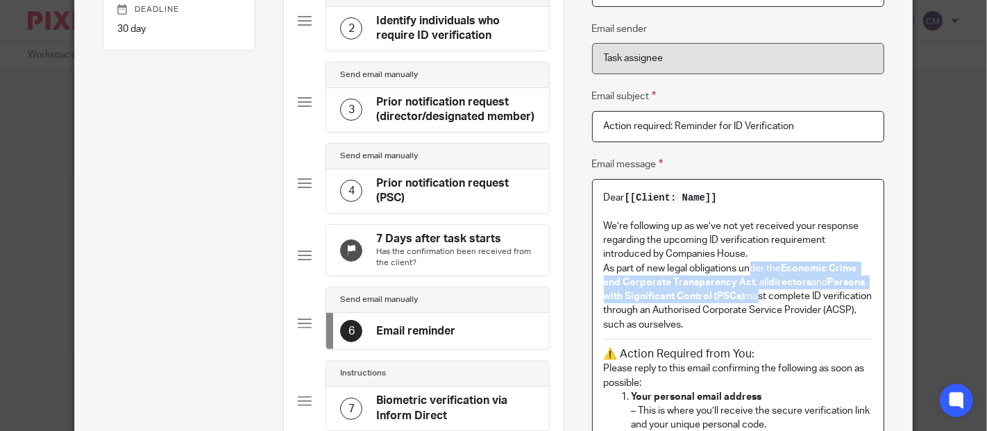
drag, startPoint x: 746, startPoint y: 298, endPoint x: 745, endPoint y: 271, distance: 27.8
click at [745, 271] on p "As part of new legal obligations under the Economic Crime and Corporate Transpa…" at bounding box center [738, 297] width 269 height 70
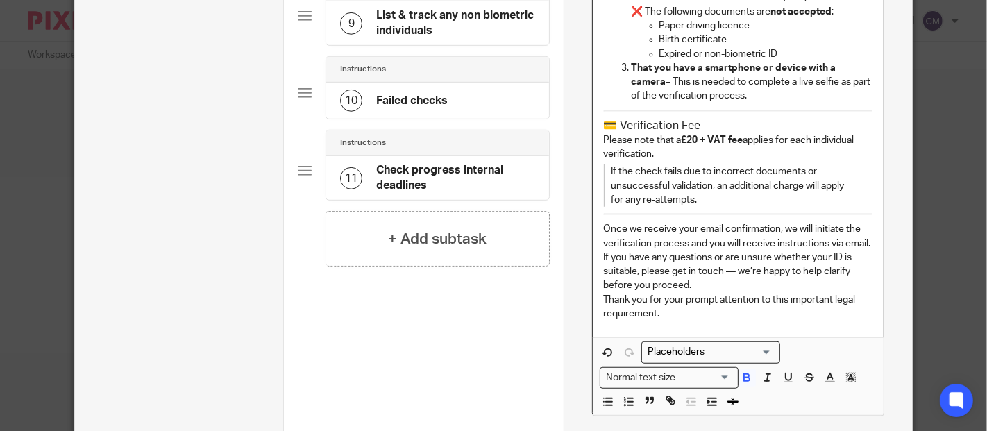
scroll to position [913, 0]
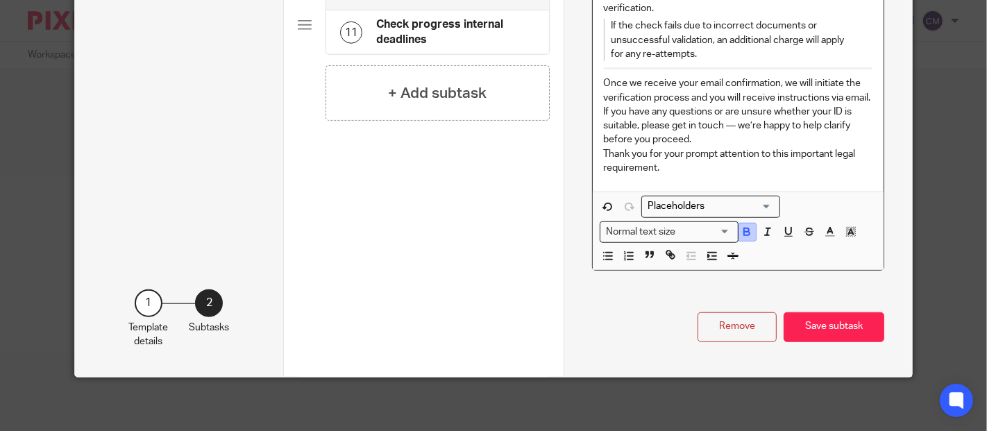
click at [742, 229] on icon "button" at bounding box center [747, 232] width 12 height 12
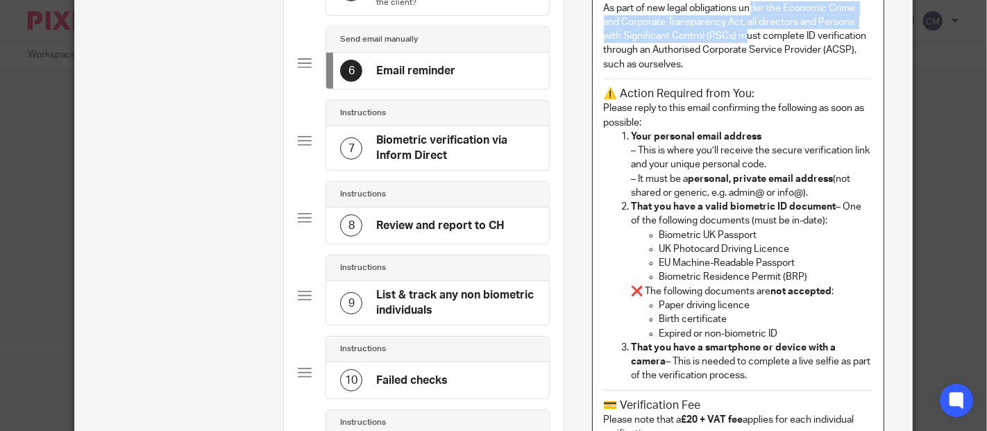
scroll to position [256, 0]
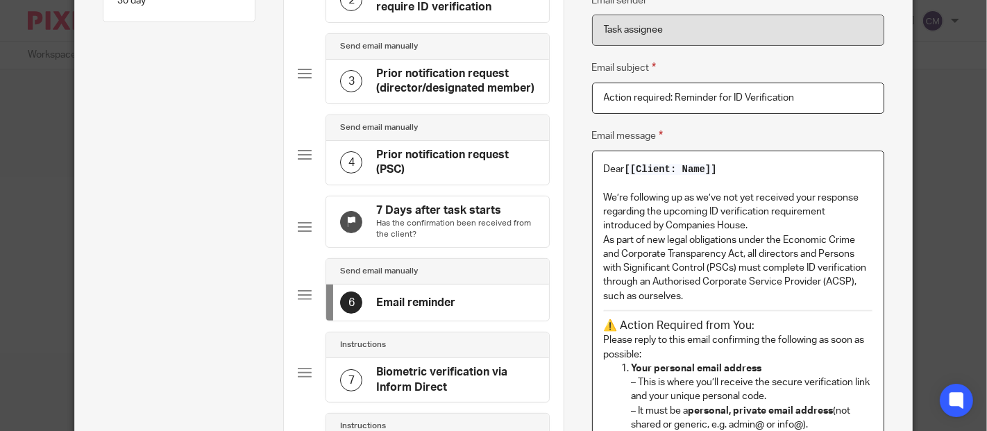
click at [800, 285] on p "As part of new legal obligations under the Economic Crime and Corporate Transpa…" at bounding box center [738, 268] width 269 height 70
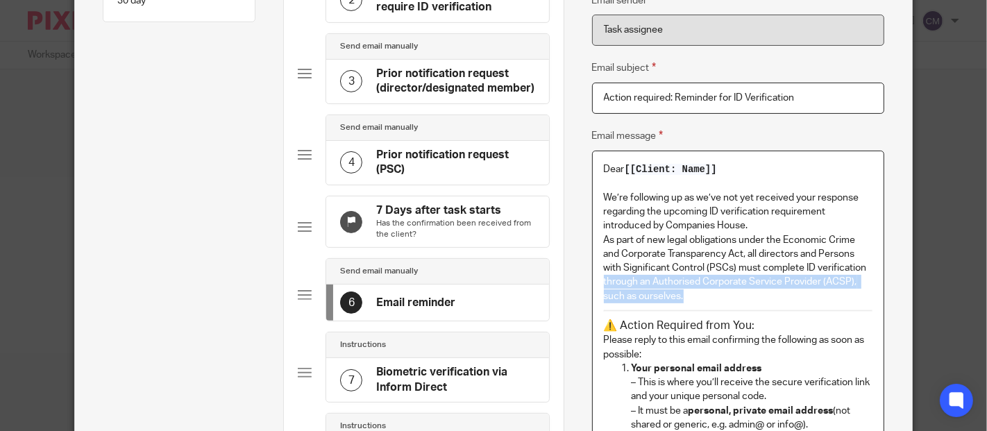
drag, startPoint x: 711, startPoint y: 291, endPoint x: 587, endPoint y: 282, distance: 123.8
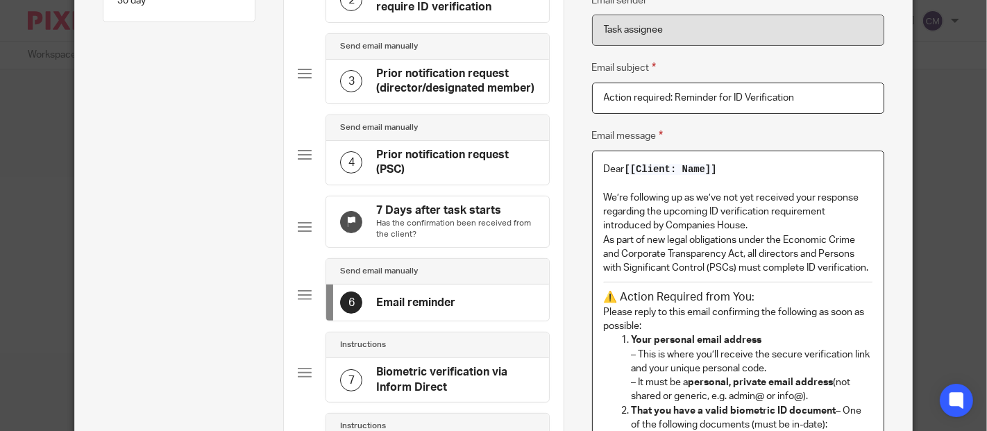
scroll to position [333, 0]
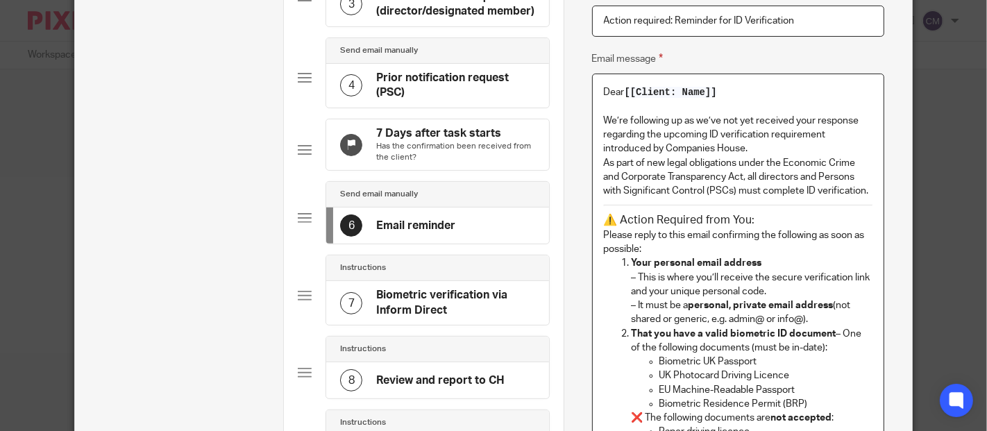
click at [615, 221] on h3 "⚠️ Action Required from You:" at bounding box center [738, 220] width 269 height 15
drag, startPoint x: 722, startPoint y: 220, endPoint x: 677, endPoint y: 221, distance: 45.1
click at [677, 221] on h3 "Action Required from You:" at bounding box center [738, 220] width 269 height 15
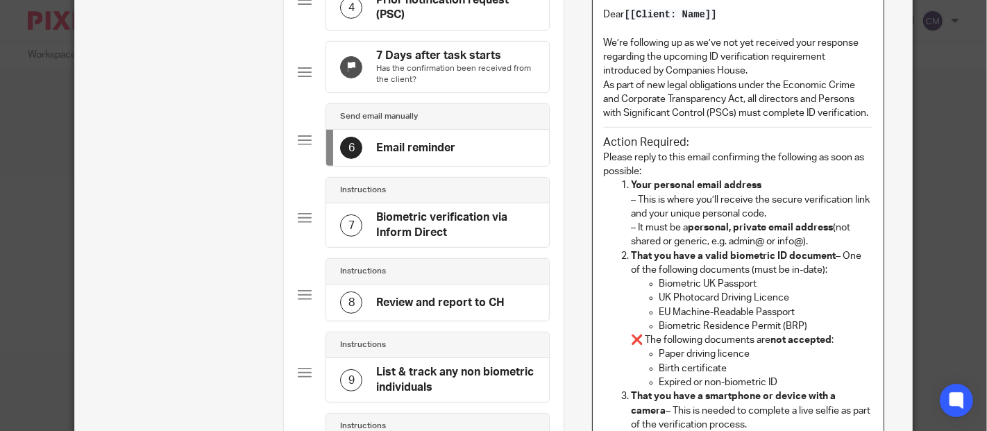
click at [640, 337] on p "❌ The following documents are not accepted :" at bounding box center [753, 340] width 242 height 14
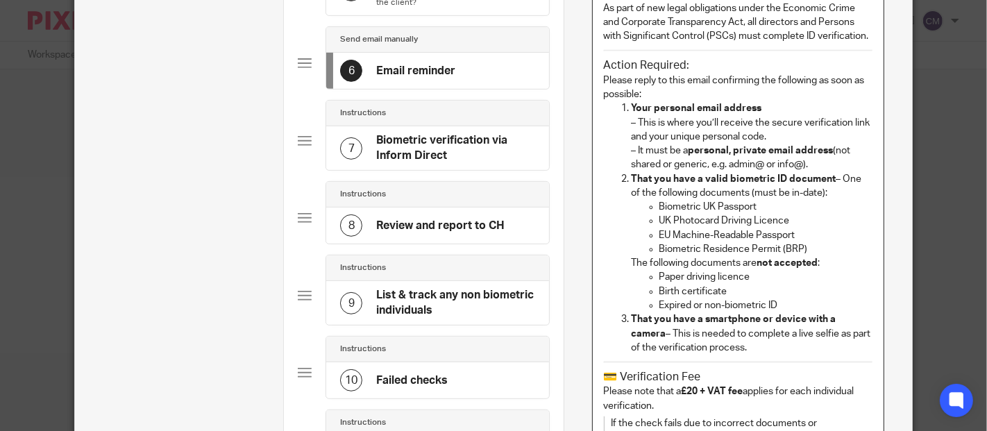
scroll to position [565, 0]
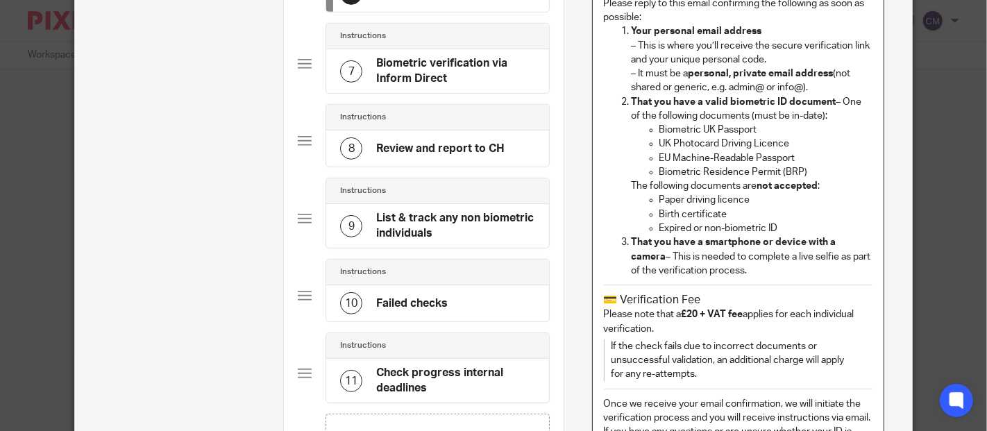
click at [694, 300] on h3 "💳 Verification Fee" at bounding box center [738, 300] width 269 height 15
click at [617, 299] on h3 "💳 Verification Fee" at bounding box center [738, 300] width 269 height 15
drag, startPoint x: 694, startPoint y: 298, endPoint x: 589, endPoint y: 302, distance: 104.9
click at [593, 302] on div "Dear [[Client: Name]] We’re following up as we’ve not yet received your respons…" at bounding box center [738, 176] width 291 height 669
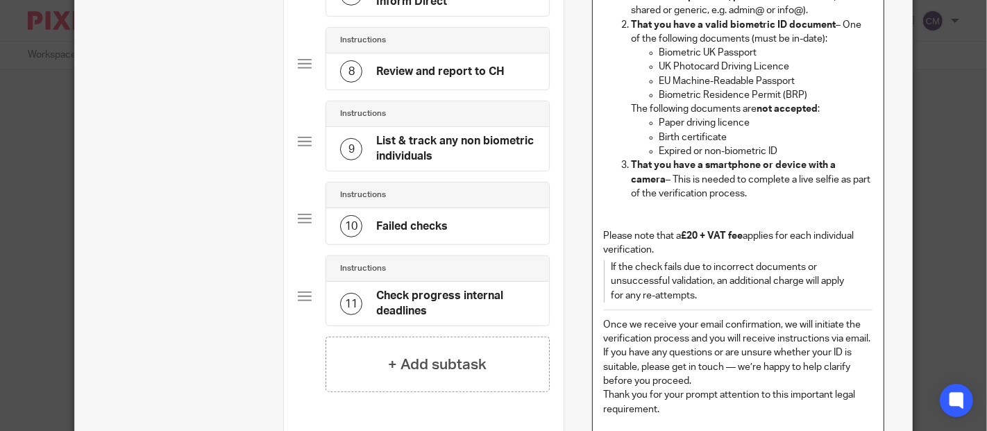
click at [611, 278] on p "If the check fails due to incorrect documents or unsuccessful validation, an ad…" at bounding box center [728, 281] width 234 height 42
click at [611, 261] on p "If the check fails due to incorrect documents or unsuccessful validation, an ad…" at bounding box center [728, 281] width 234 height 42
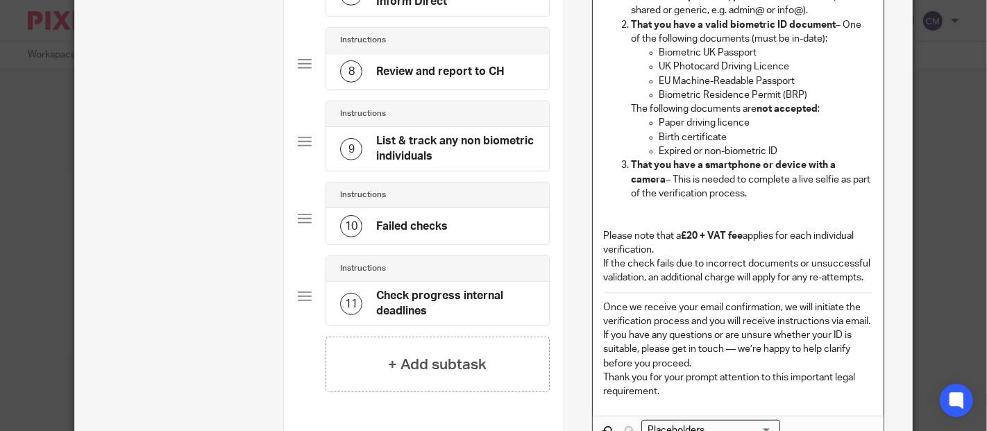
scroll to position [719, 0]
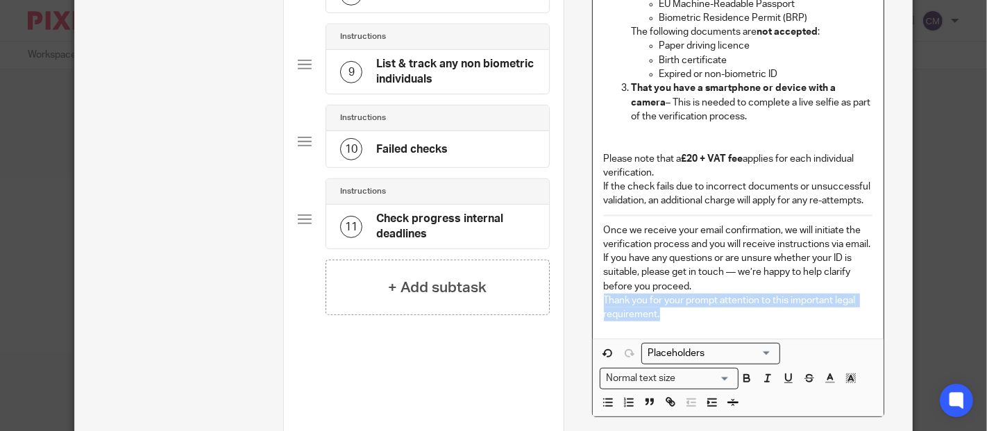
drag, startPoint x: 669, startPoint y: 308, endPoint x: 593, endPoint y: 301, distance: 76.7
click at [593, 301] on div "Dear [[Client: Name]] We’re following up as we’ve not yet received your respons…" at bounding box center [738, 13] width 291 height 650
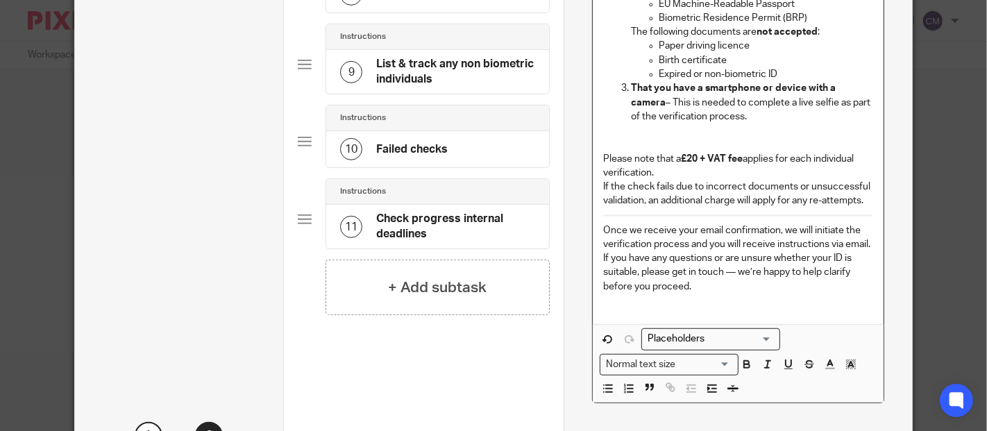
scroll to position [333, 0]
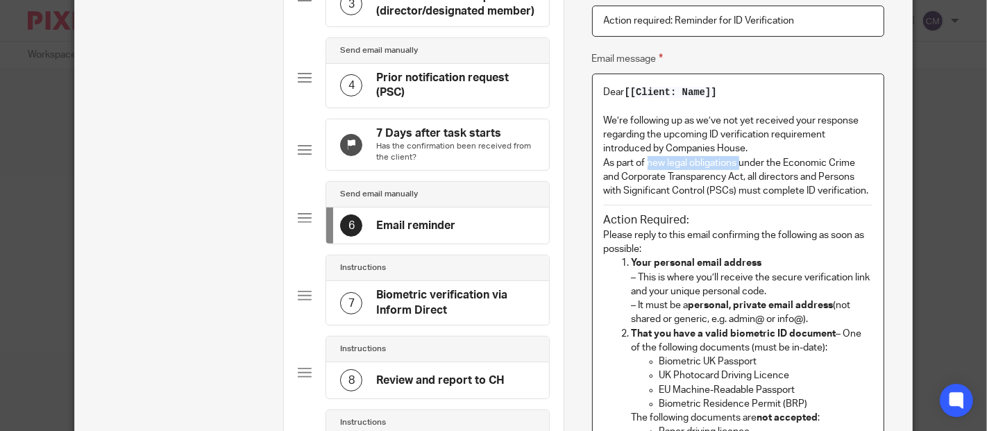
drag, startPoint x: 643, startPoint y: 163, endPoint x: 735, endPoint y: 163, distance: 92.3
click at [735, 163] on p "As part of new legal obligations under the Economic Crime and Corporate Transpa…" at bounding box center [738, 177] width 269 height 42
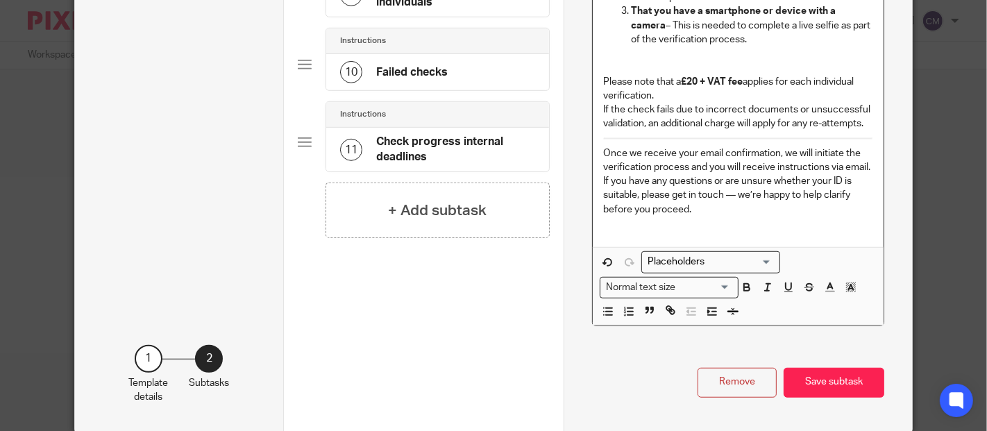
scroll to position [852, 0]
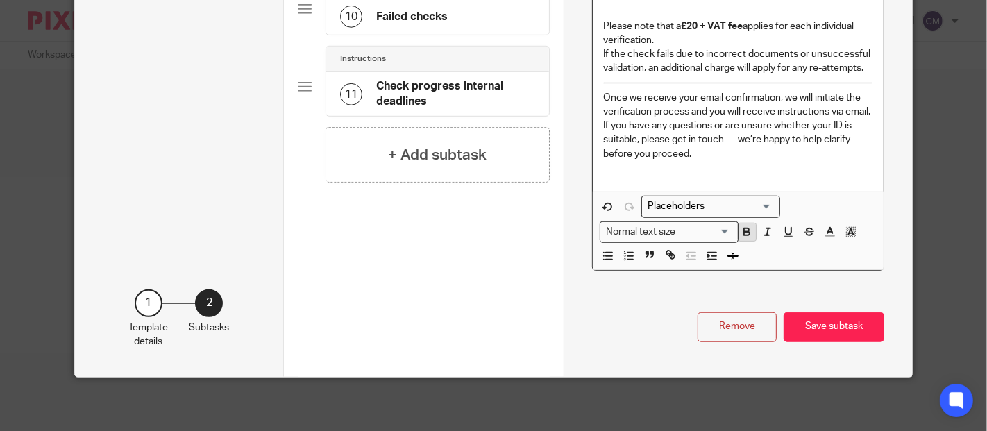
click at [742, 233] on icon "button" at bounding box center [747, 232] width 12 height 12
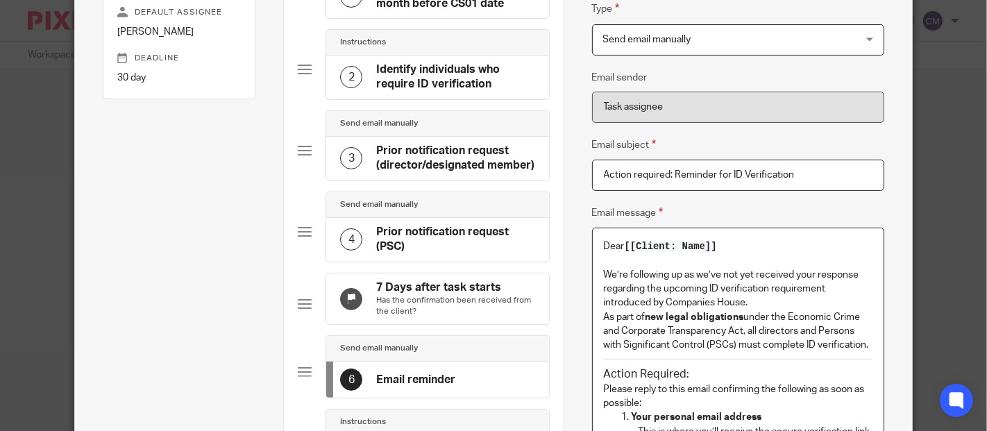
scroll to position [102, 0]
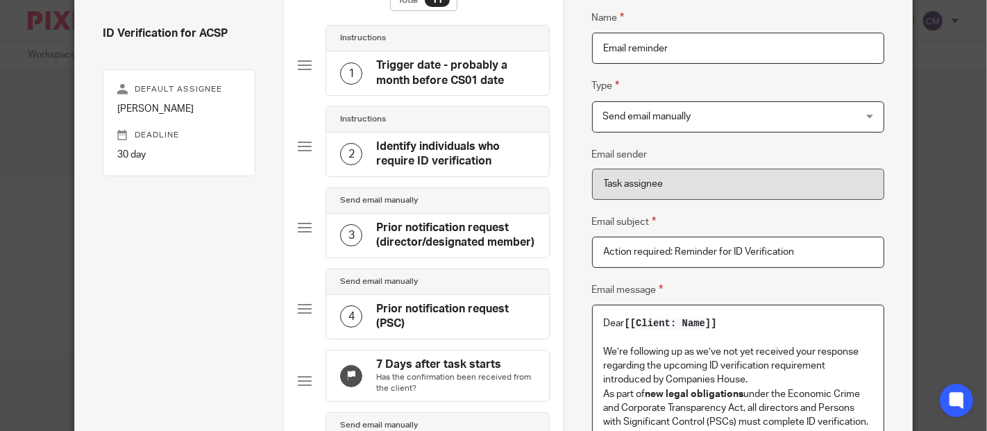
click at [722, 335] on p at bounding box center [738, 338] width 269 height 14
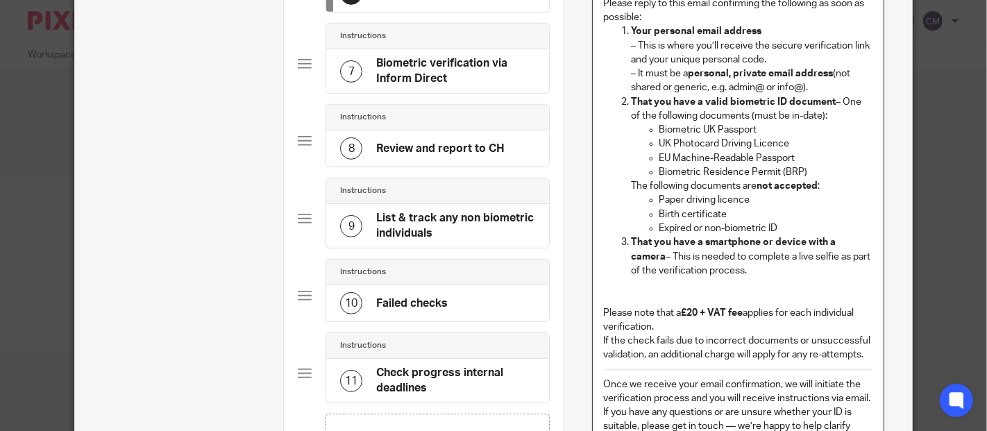
scroll to position [719, 0]
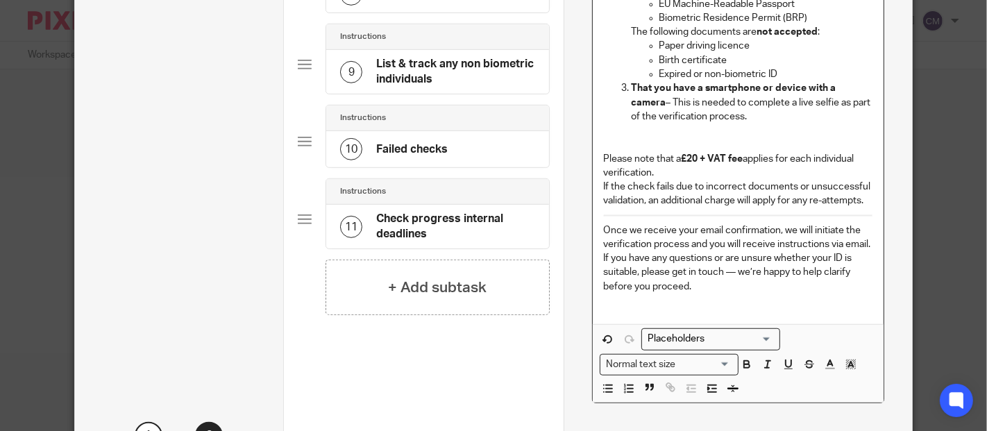
click at [705, 291] on p "If you have any questions or are unsure whether your ID is suitable, please get…" at bounding box center [738, 272] width 269 height 42
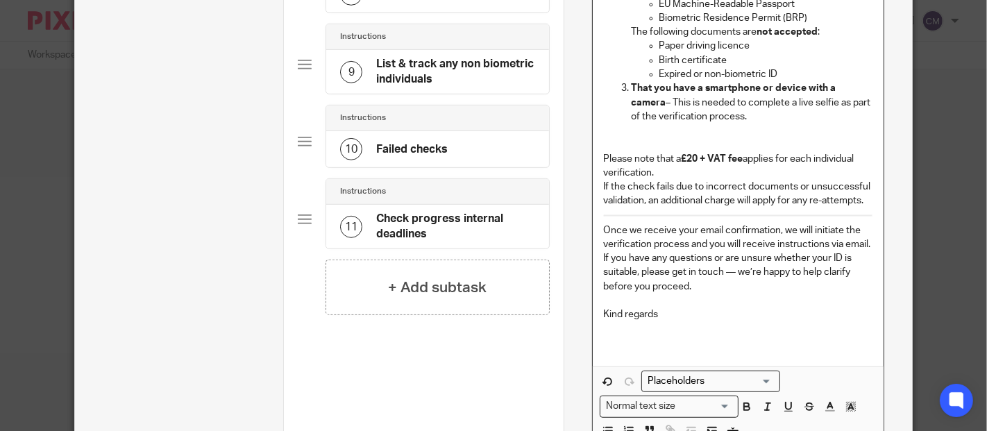
click at [712, 380] on input "Search for option" at bounding box center [707, 381] width 128 height 15
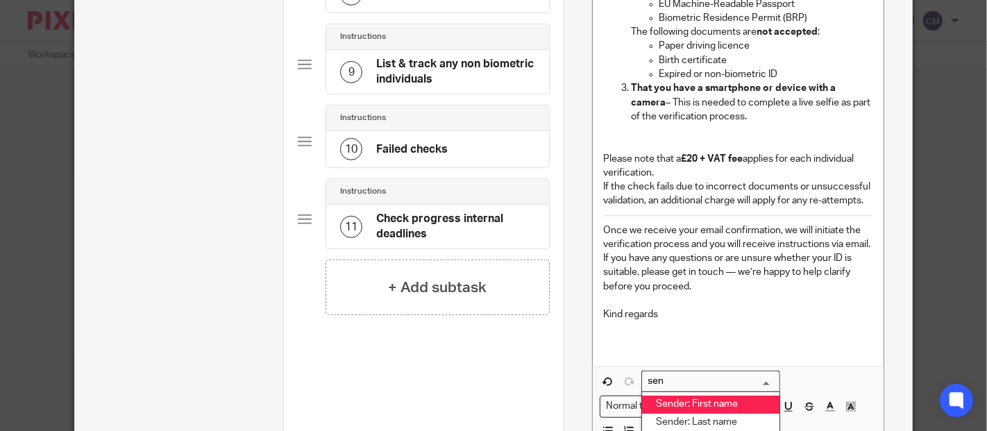
click at [731, 405] on li "Sender: First name" at bounding box center [710, 405] width 137 height 18
type input "sen"
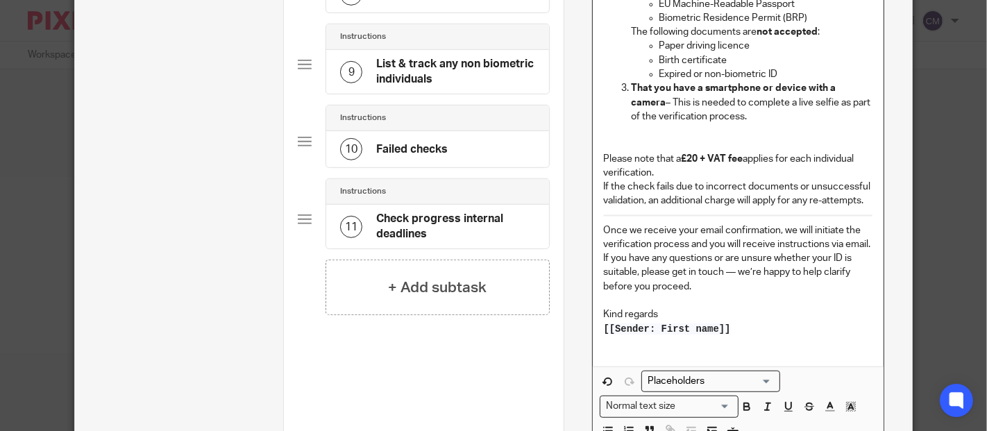
click at [734, 382] on input "Search for option" at bounding box center [707, 381] width 128 height 15
click at [726, 415] on li "Sender: Last name" at bounding box center [710, 423] width 137 height 18
type input "sen"
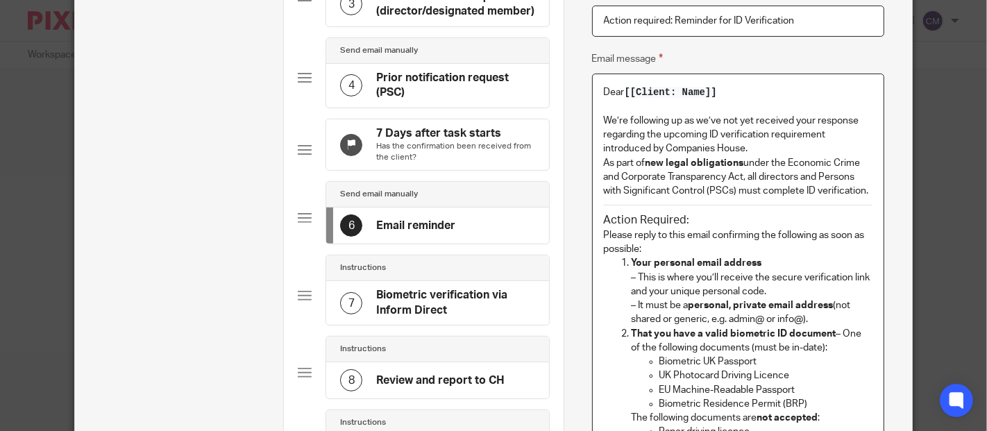
scroll to position [256, 0]
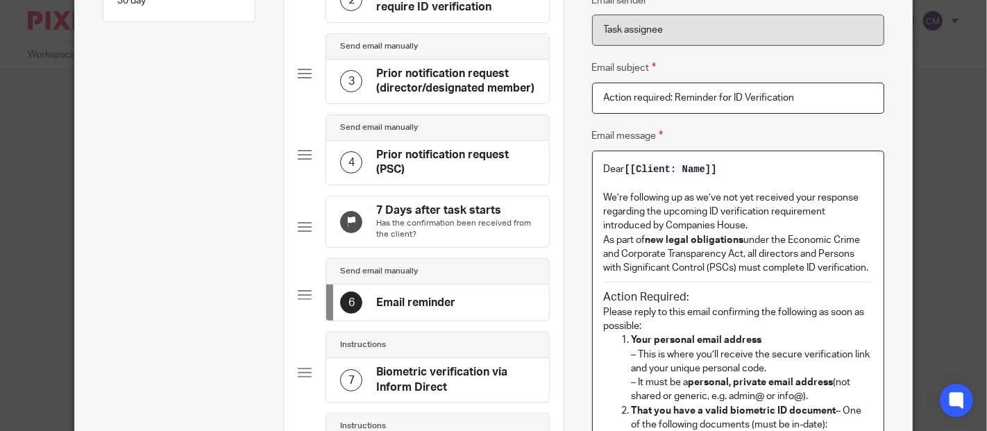
click at [718, 178] on p at bounding box center [738, 184] width 269 height 14
click at [719, 167] on p "Dear [[Client: Name]]" at bounding box center [738, 169] width 269 height 14
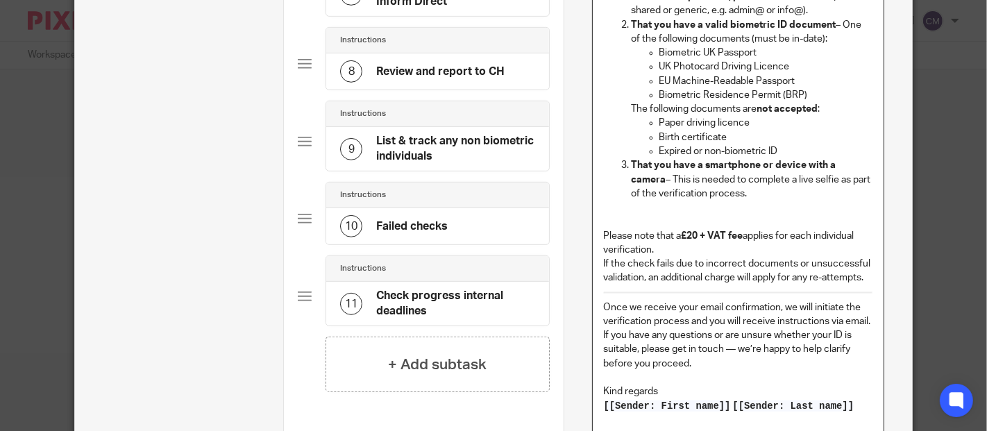
scroll to position [873, 0]
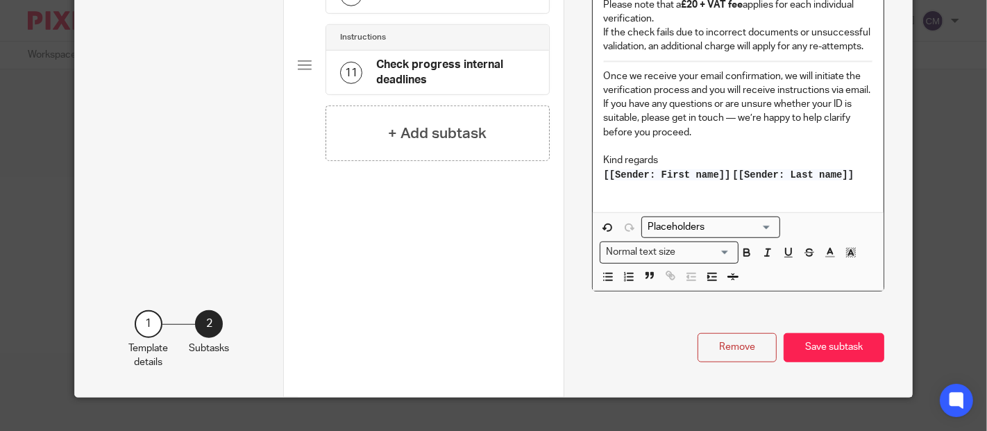
click at [699, 226] on input "Search for option" at bounding box center [707, 227] width 128 height 15
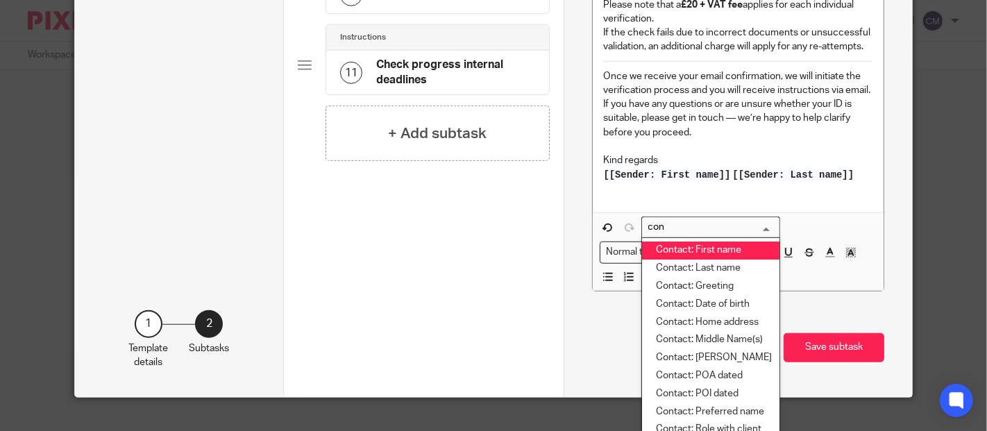
click at [666, 246] on li "Contact: First name" at bounding box center [710, 251] width 137 height 18
type input "con"
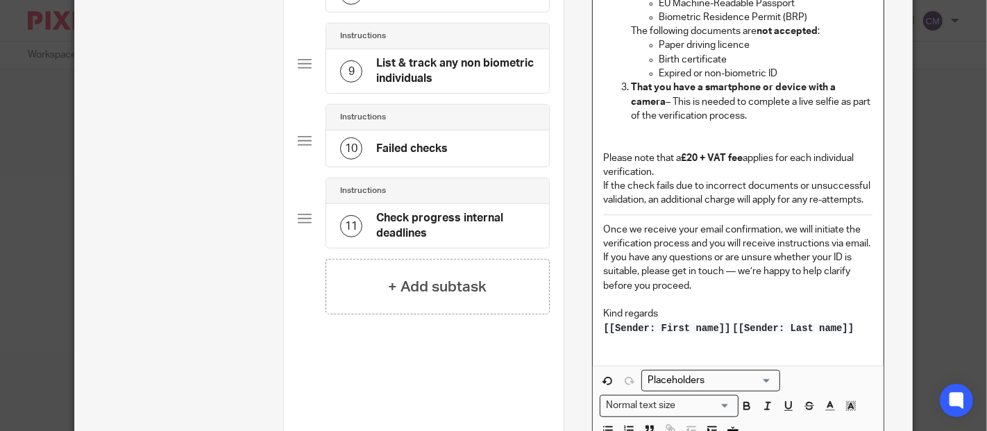
scroll to position [643, 0]
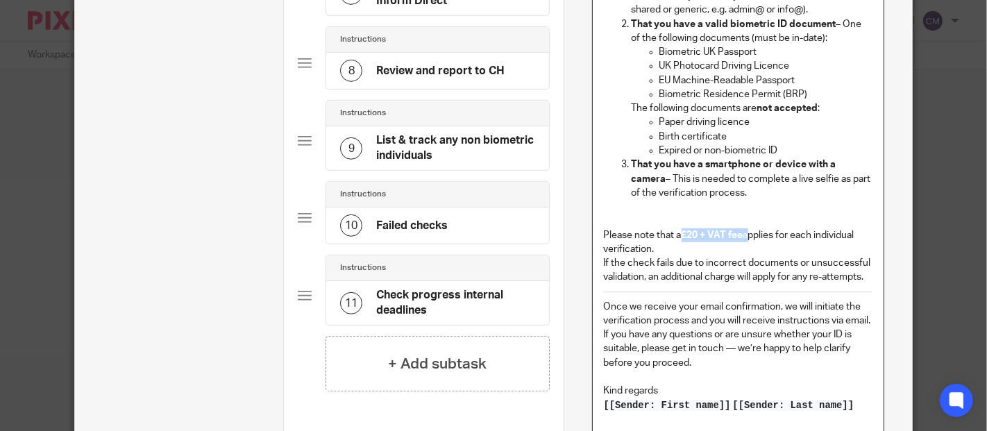
drag, startPoint x: 744, startPoint y: 233, endPoint x: 675, endPoint y: 237, distance: 69.5
click at [675, 237] on p "Please note that a £20 + VAT fee applies for each individual verification." at bounding box center [738, 242] width 269 height 28
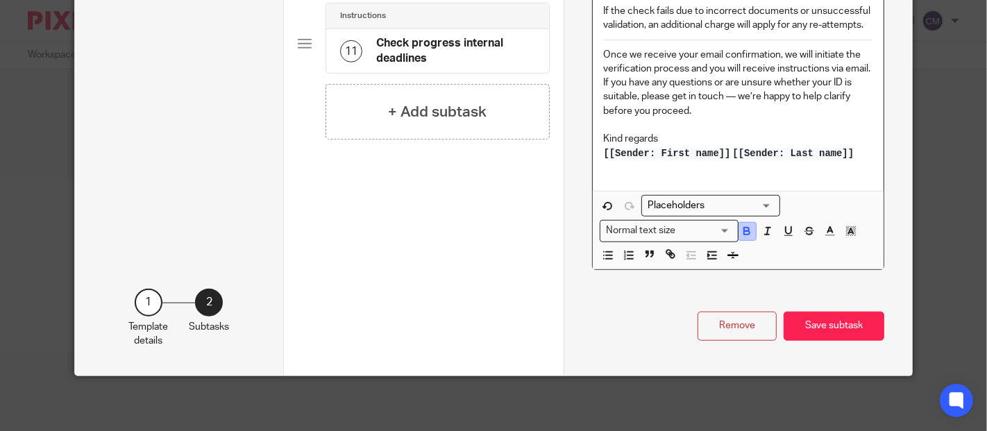
click at [743, 235] on icon "button" at bounding box center [747, 231] width 12 height 12
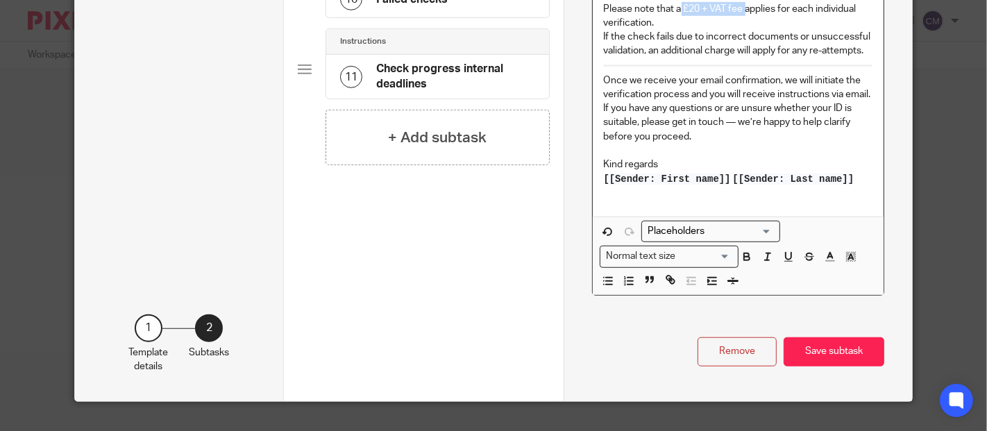
scroll to position [715, 0]
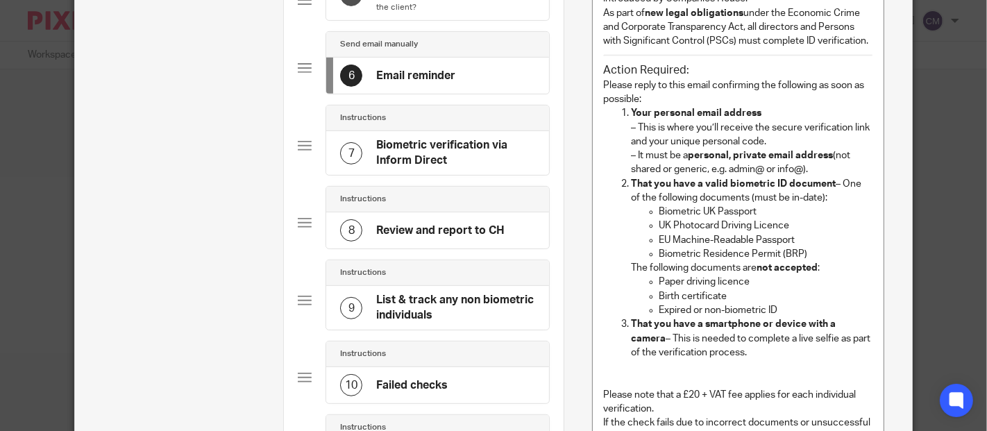
scroll to position [175, 0]
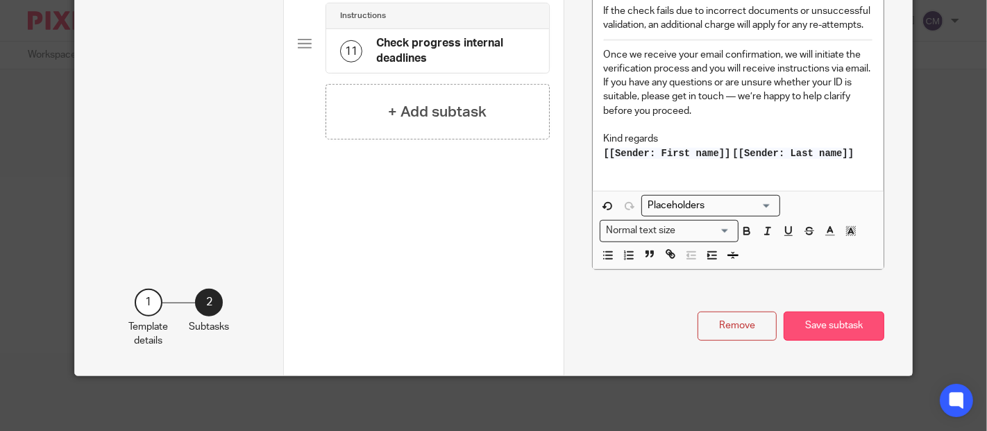
click at [836, 319] on button "Save subtask" at bounding box center [834, 327] width 101 height 30
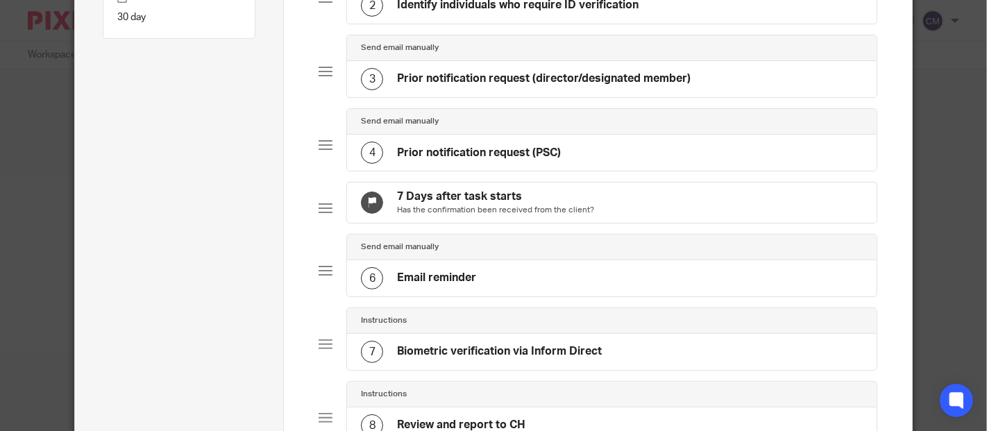
scroll to position [316, 0]
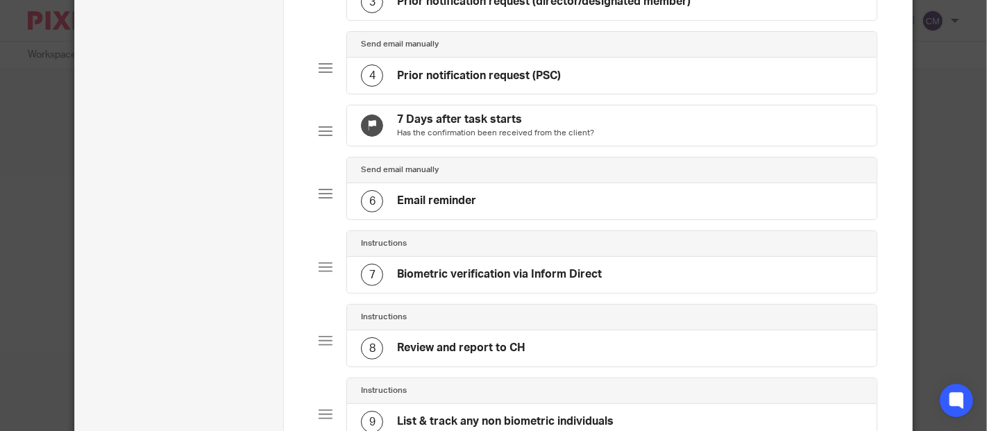
click at [453, 183] on div "Send email manually" at bounding box center [612, 171] width 530 height 26
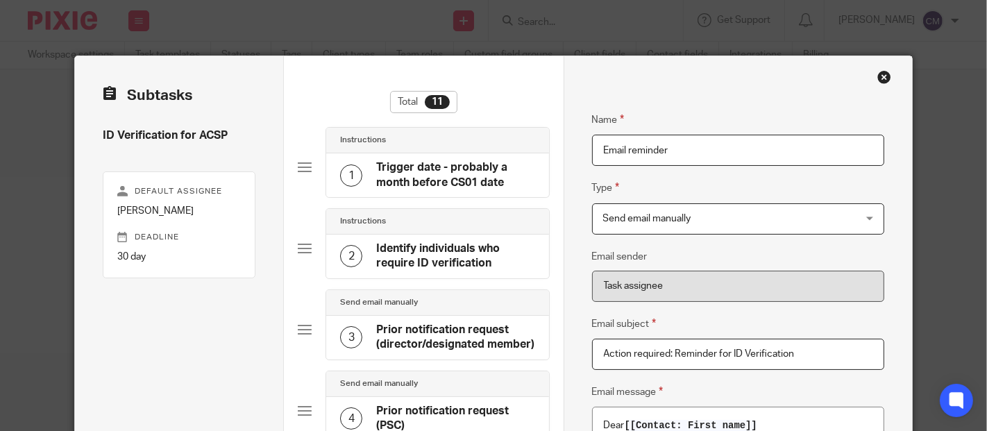
scroll to position [231, 0]
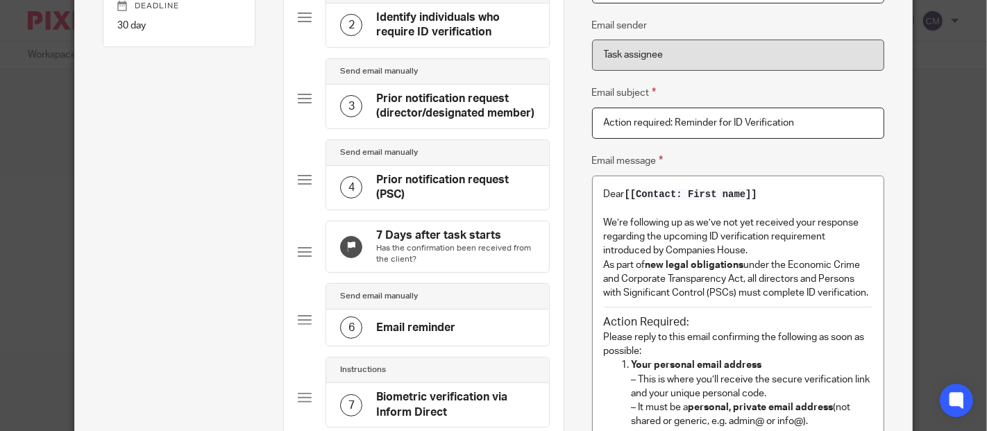
click at [860, 293] on p "As part of new legal obligations under the Economic Crime and Corporate Transpa…" at bounding box center [738, 279] width 269 height 42
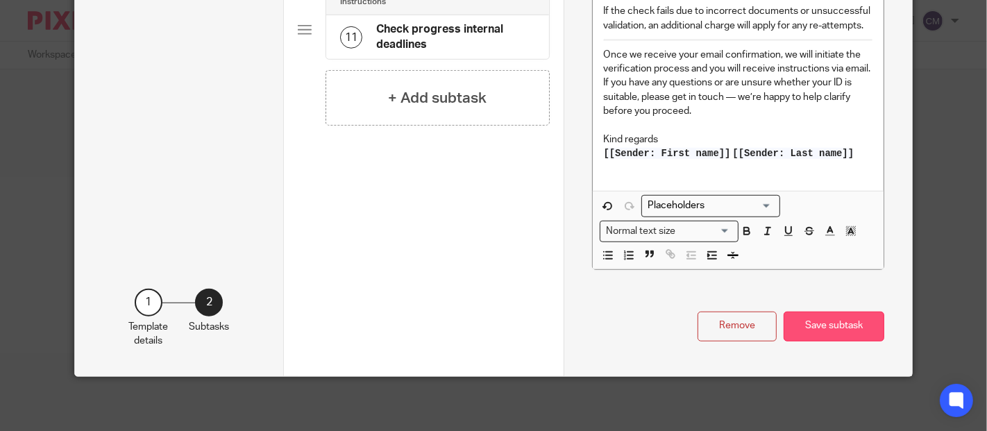
click at [832, 327] on button "Save subtask" at bounding box center [834, 327] width 101 height 30
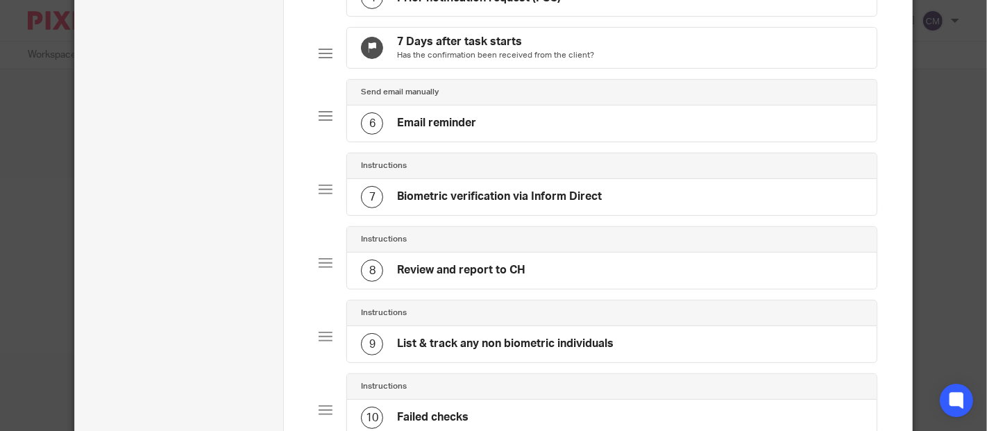
scroll to position [316, 0]
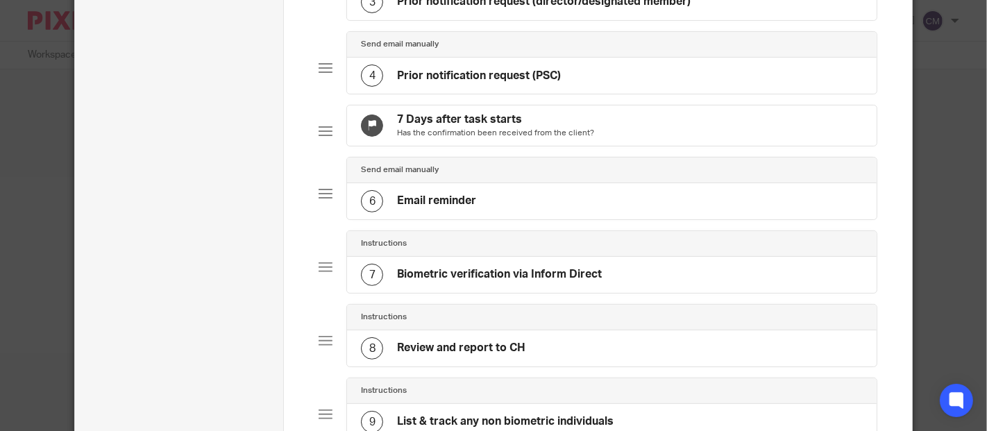
click at [498, 257] on div "Instructions" at bounding box center [612, 244] width 530 height 26
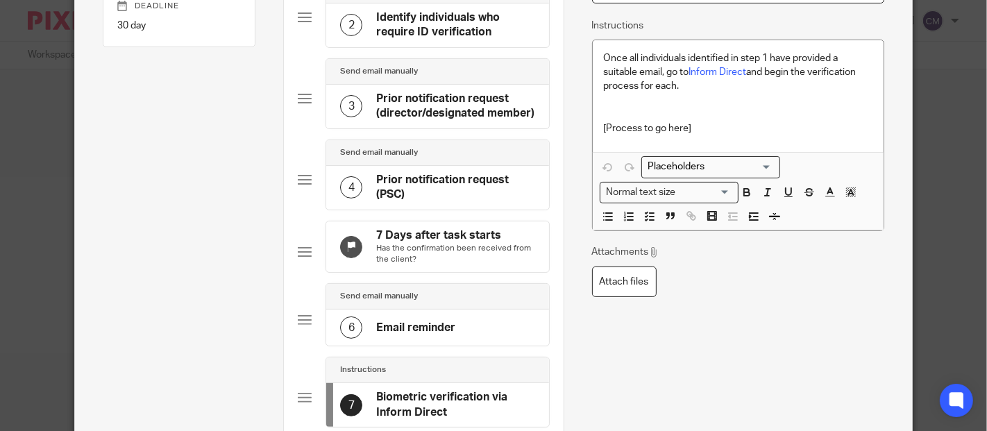
scroll to position [385, 0]
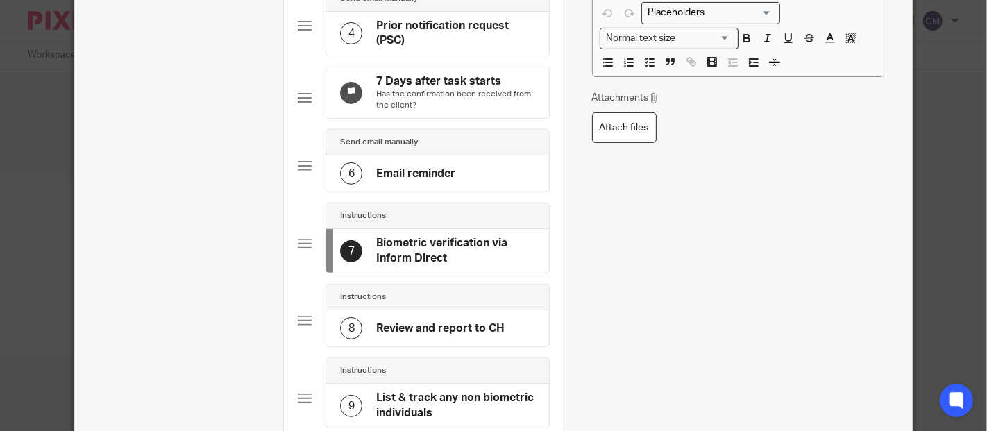
click at [466, 324] on div "8 Review and report to CH" at bounding box center [437, 328] width 222 height 36
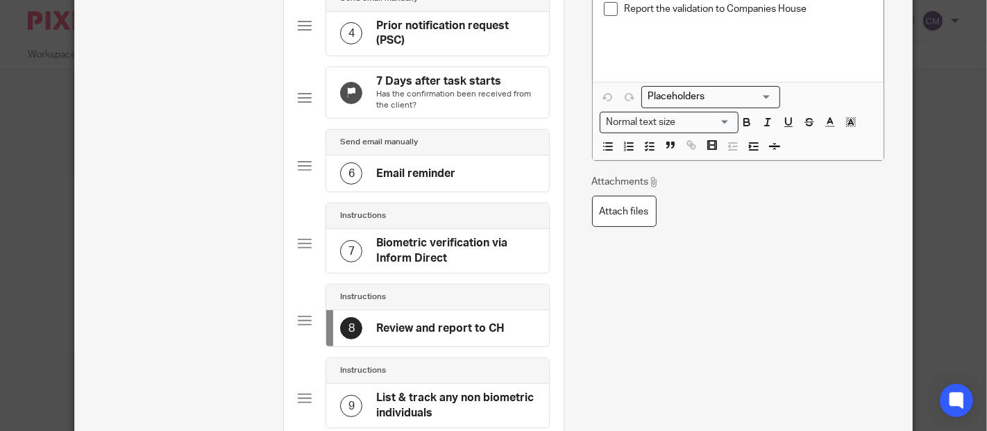
scroll to position [308, 0]
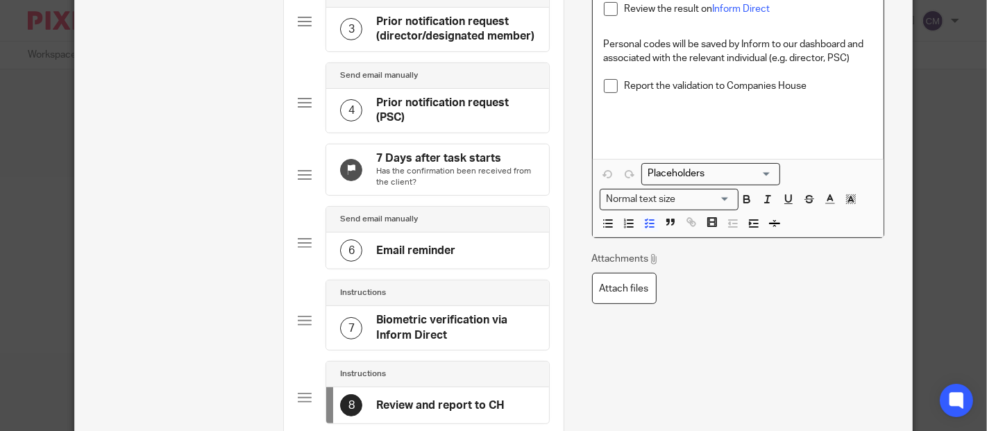
click at [813, 90] on p "Report the validation to Companies House" at bounding box center [749, 86] width 248 height 14
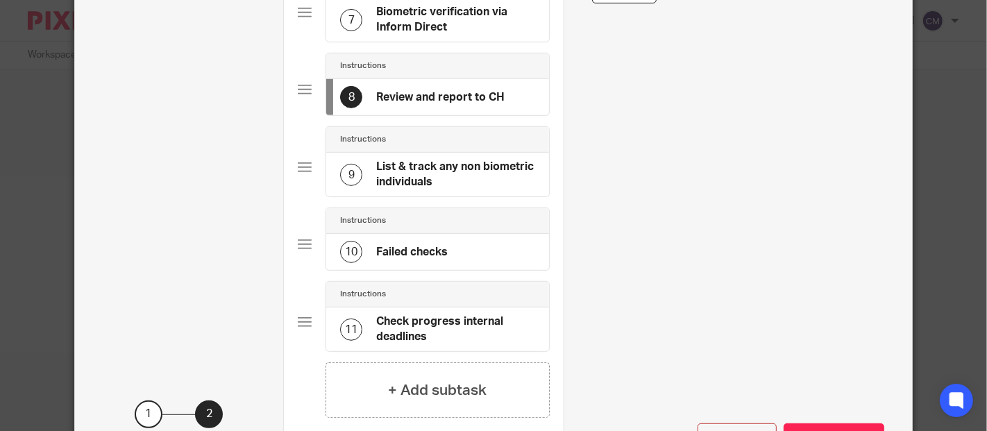
scroll to position [694, 0]
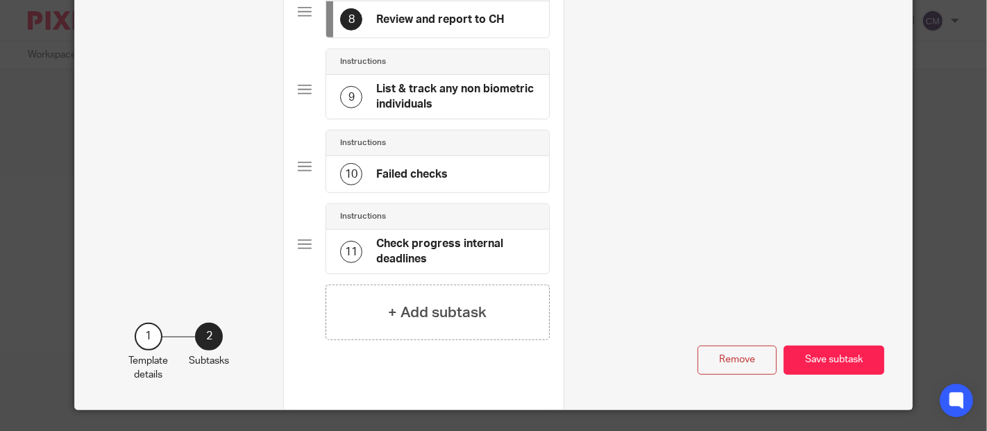
click at [428, 112] on h4 "List & track any non biometric individuals" at bounding box center [455, 97] width 158 height 30
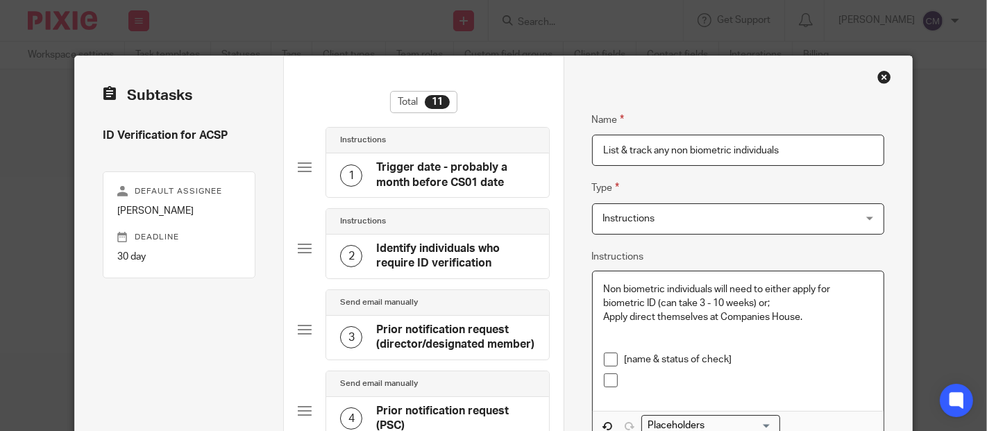
click at [625, 315] on p "Apply direct themselves at Companies House." at bounding box center [738, 317] width 269 height 14
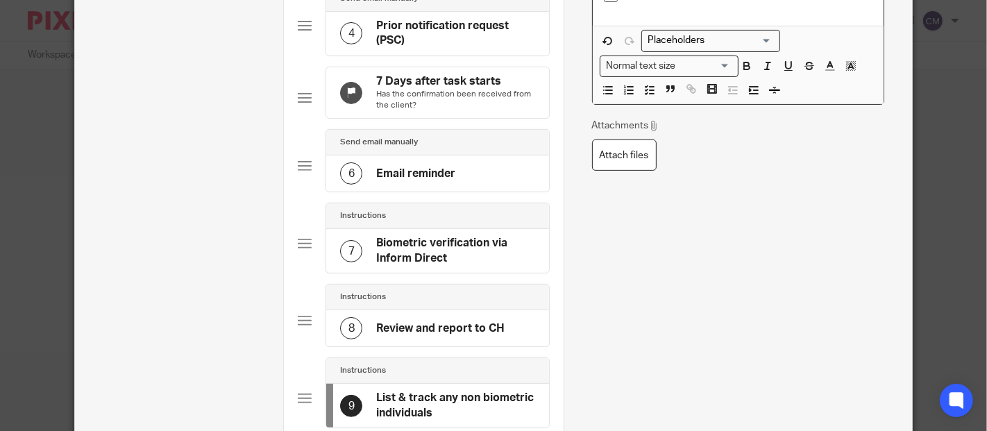
scroll to position [539, 0]
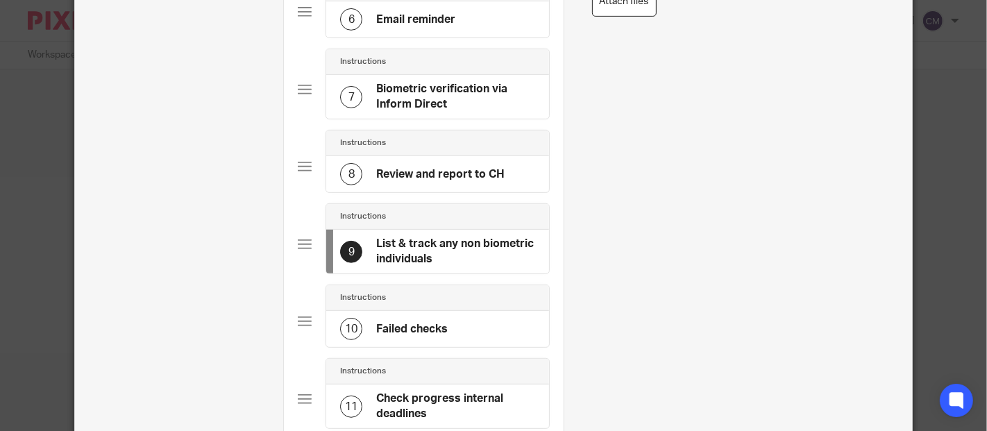
click at [431, 303] on div "Instructions" at bounding box center [437, 297] width 194 height 11
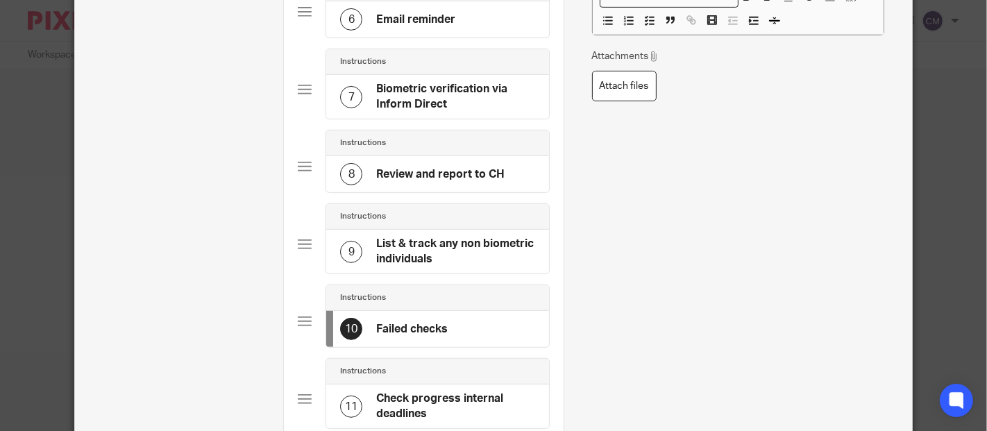
scroll to position [616, 0]
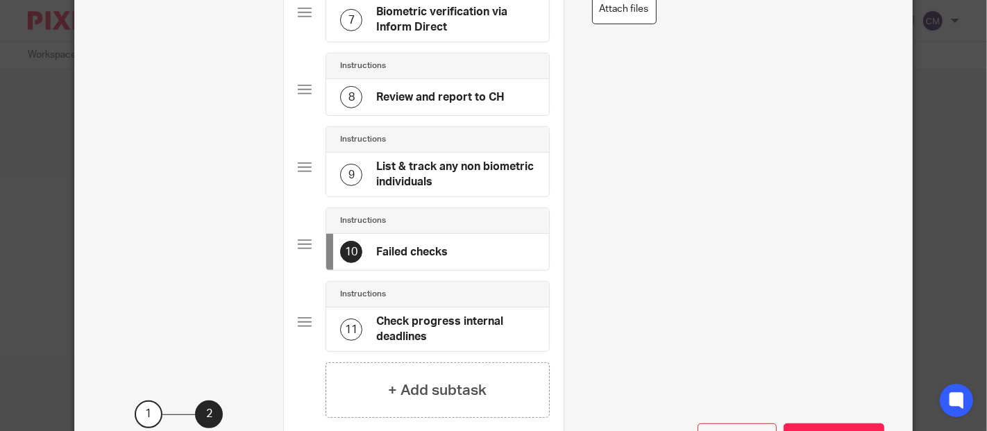
click at [455, 307] on div "Instructions" at bounding box center [437, 295] width 222 height 26
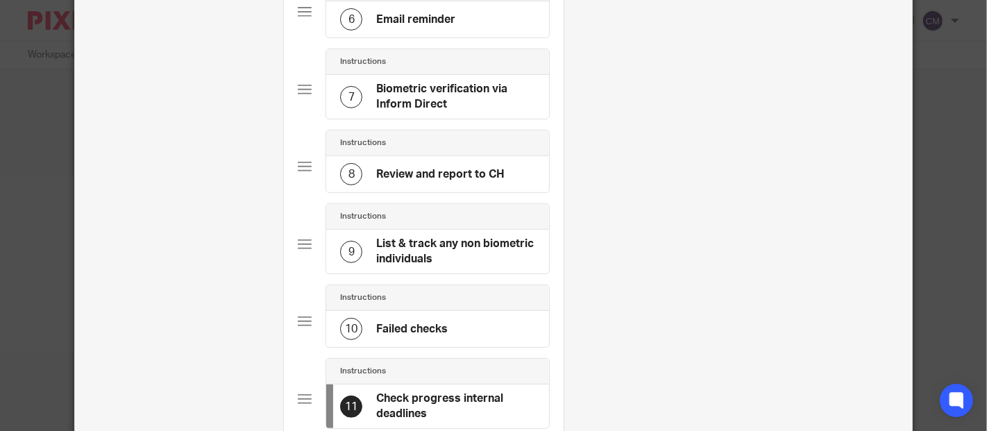
scroll to position [462, 0]
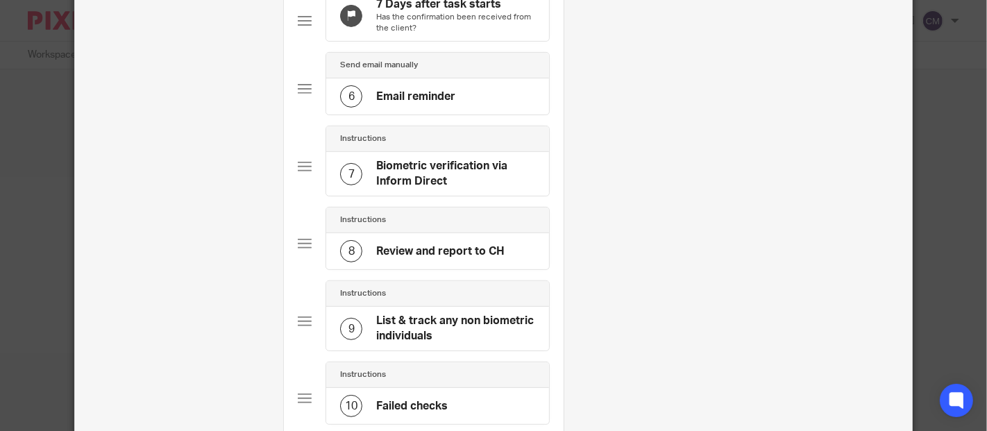
click at [428, 162] on div "7 Biometric verification via Inform Direct" at bounding box center [437, 174] width 222 height 44
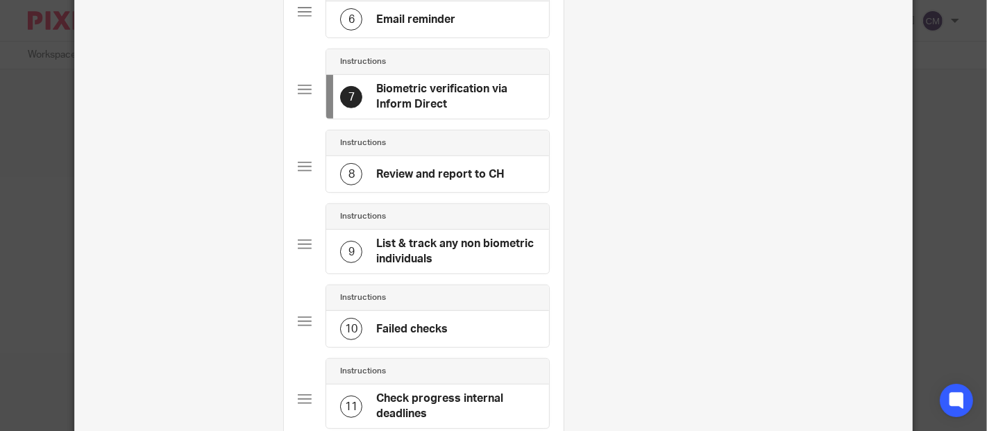
scroll to position [737, 0]
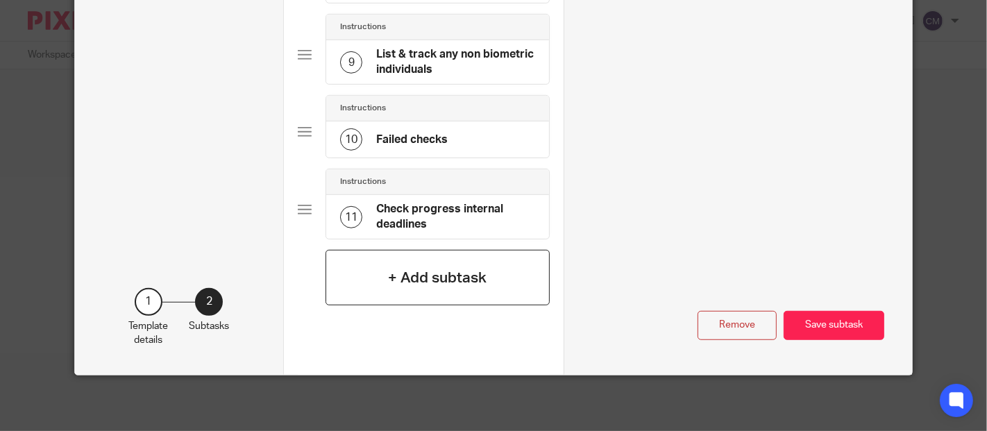
click at [392, 274] on h4 "+ Add subtask" at bounding box center [437, 278] width 99 height 22
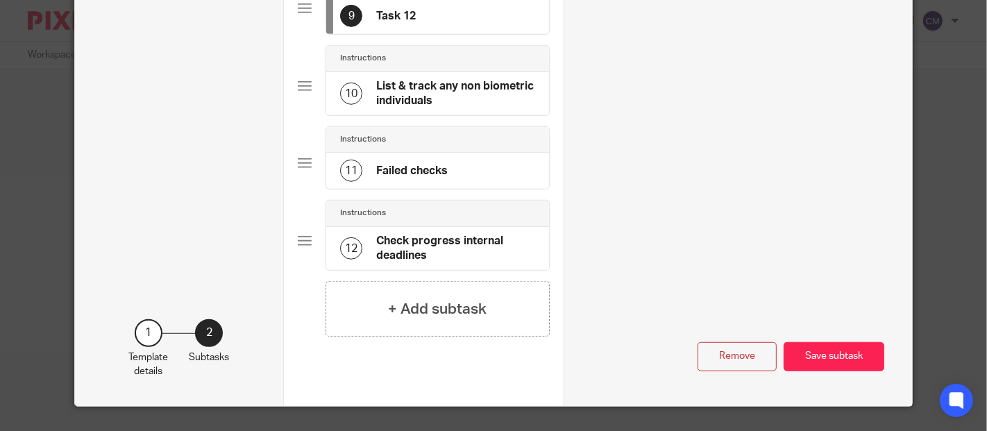
scroll to position [539, 0]
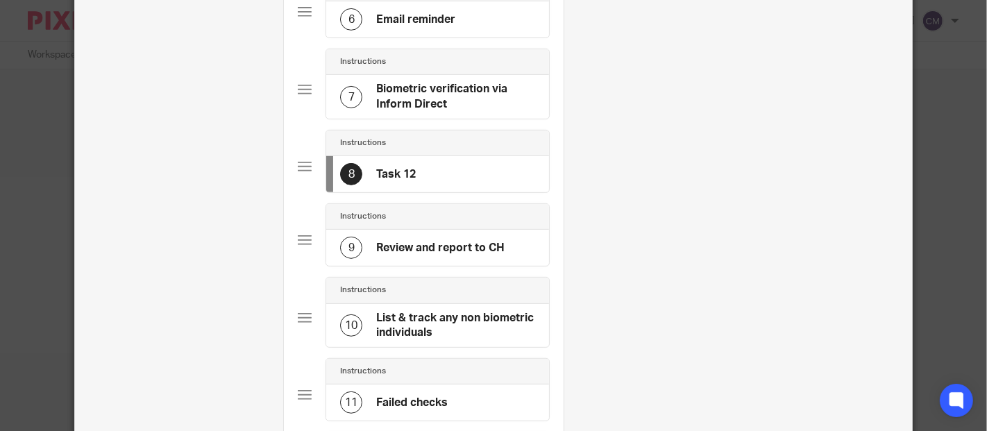
click at [474, 93] on h4 "Biometric verification via Inform Direct" at bounding box center [455, 97] width 158 height 30
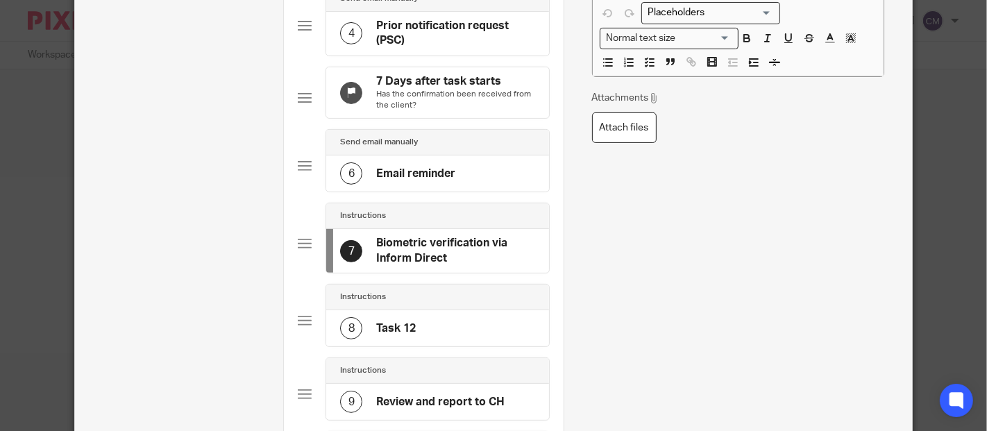
scroll to position [462, 0]
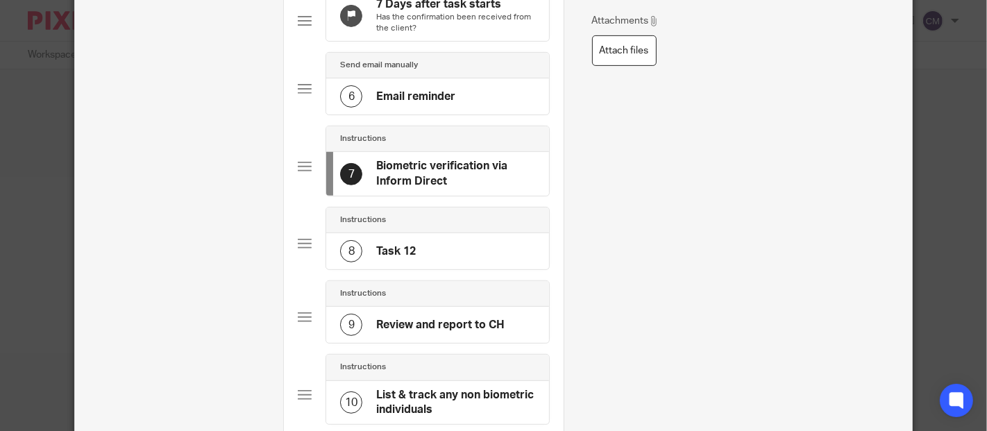
click at [437, 245] on div "8 Task 12" at bounding box center [437, 251] width 222 height 36
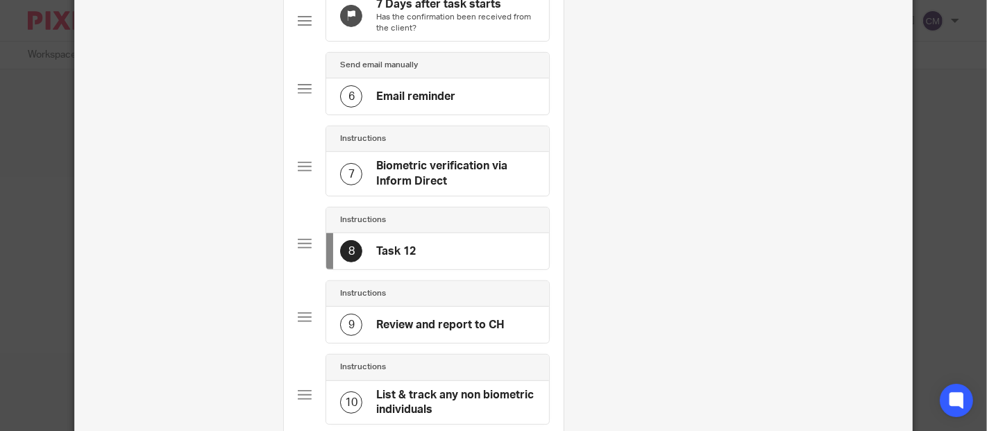
scroll to position [0, 0]
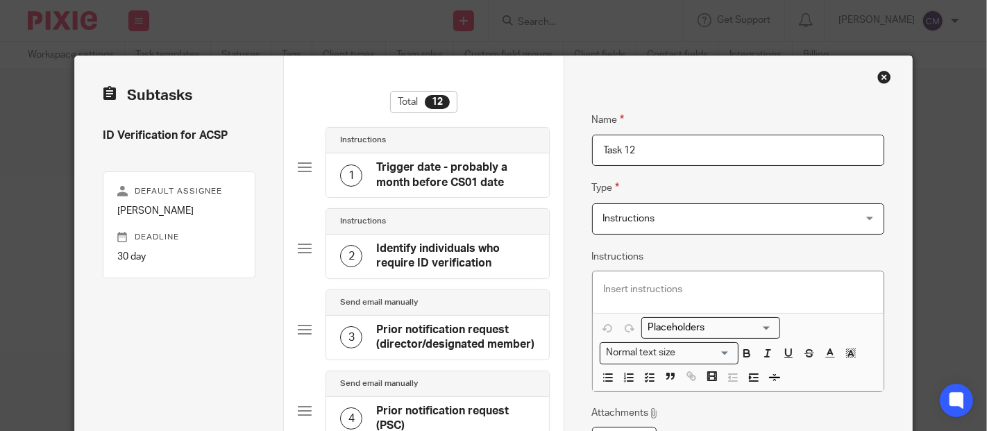
drag, startPoint x: 596, startPoint y: 154, endPoint x: 589, endPoint y: 151, distance: 7.5
click at [592, 151] on input "Task 12" at bounding box center [738, 150] width 293 height 31
type input "Check progress on Inform Direct"
click at [683, 221] on span "Instructions" at bounding box center [715, 218] width 225 height 29
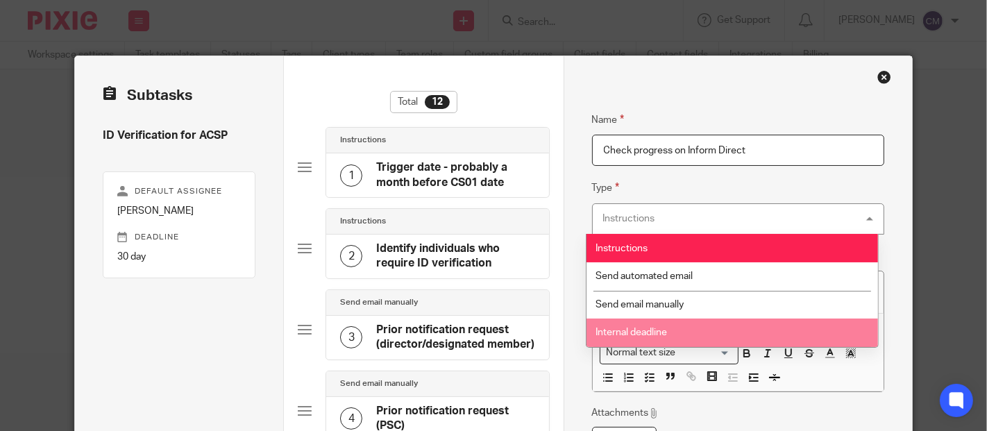
click at [684, 328] on li "Internal deadline" at bounding box center [731, 333] width 291 height 28
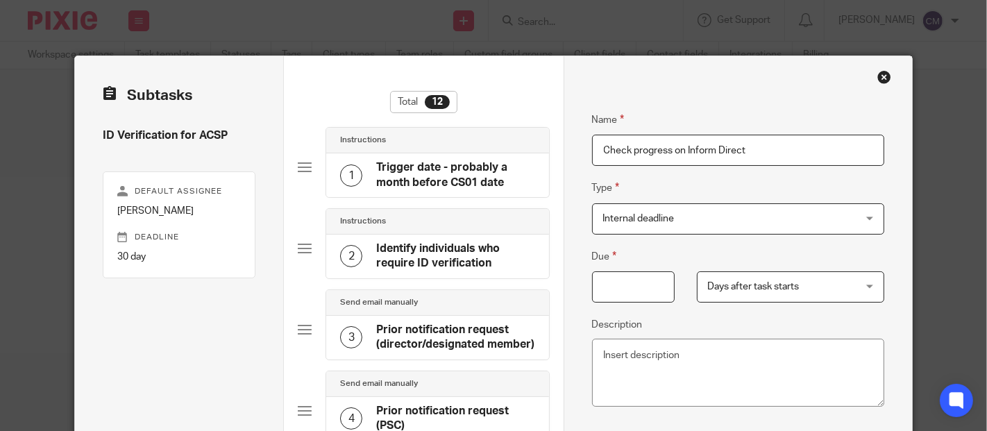
click at [627, 291] on input "Due" at bounding box center [633, 286] width 83 height 31
type input "14"
click at [654, 356] on textarea "Description" at bounding box center [738, 373] width 293 height 68
drag, startPoint x: 792, startPoint y: 354, endPoint x: 762, endPoint y: 353, distance: 29.9
click at [762, 353] on textarea "Check status of checks on Inform and nudge clients if required" at bounding box center [738, 373] width 293 height 68
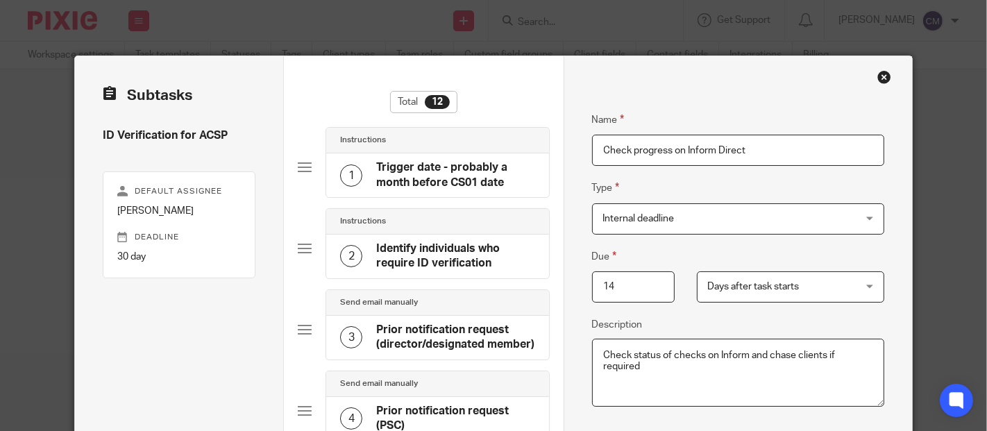
type textarea "Check status of checks on Inform and chase clients if required"
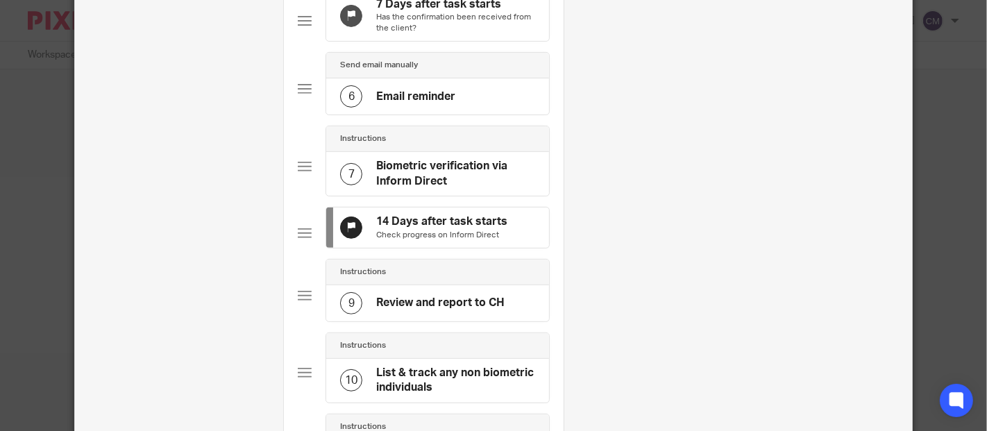
scroll to position [539, 0]
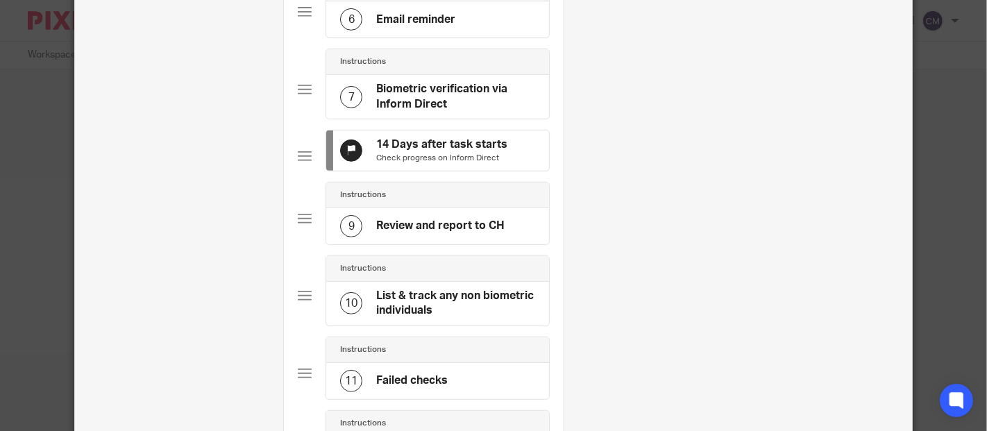
click at [431, 201] on div "Instructions" at bounding box center [437, 194] width 194 height 11
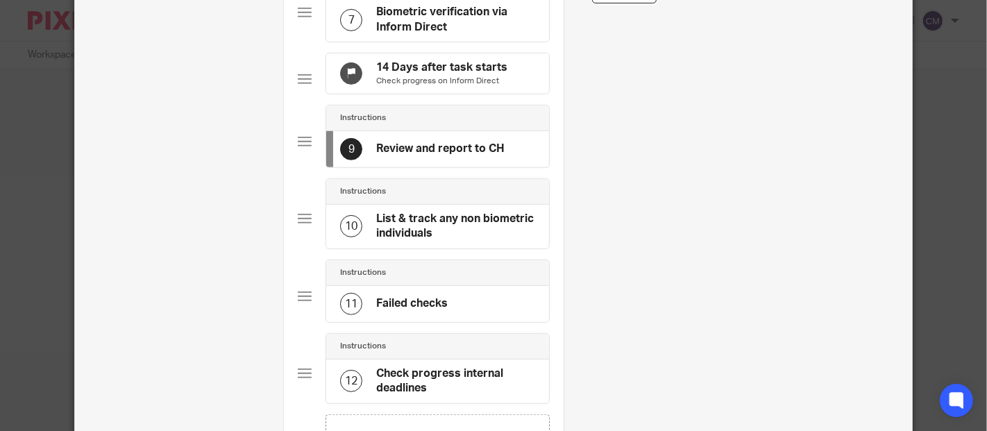
click at [440, 242] on h4 "List & track any non biometric individuals" at bounding box center [455, 227] width 158 height 30
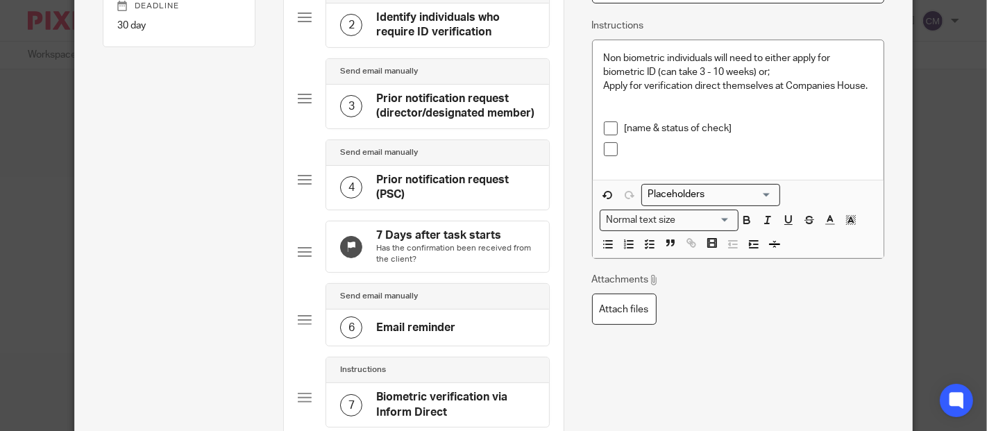
scroll to position [308, 0]
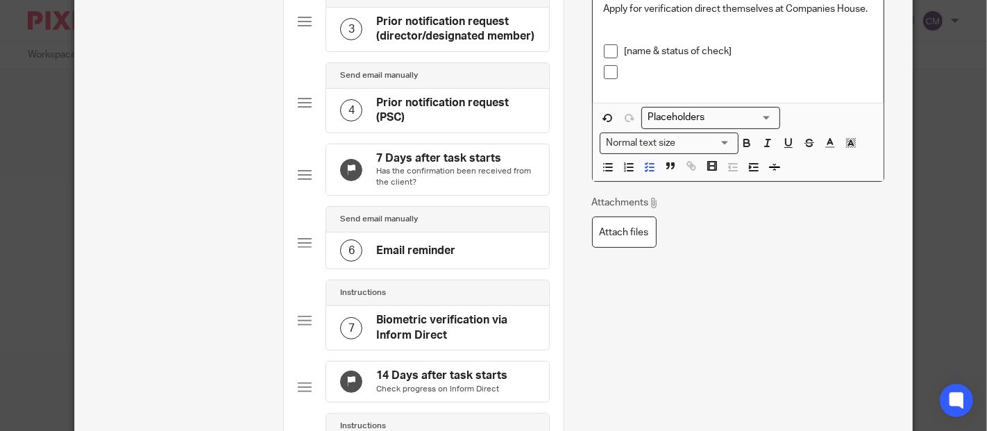
click at [636, 76] on p at bounding box center [749, 72] width 248 height 14
drag, startPoint x: 729, startPoint y: 52, endPoint x: 620, endPoint y: 52, distance: 109.0
click at [625, 52] on p "[name & status of check]" at bounding box center [749, 51] width 248 height 14
click at [625, 69] on p at bounding box center [749, 72] width 248 height 14
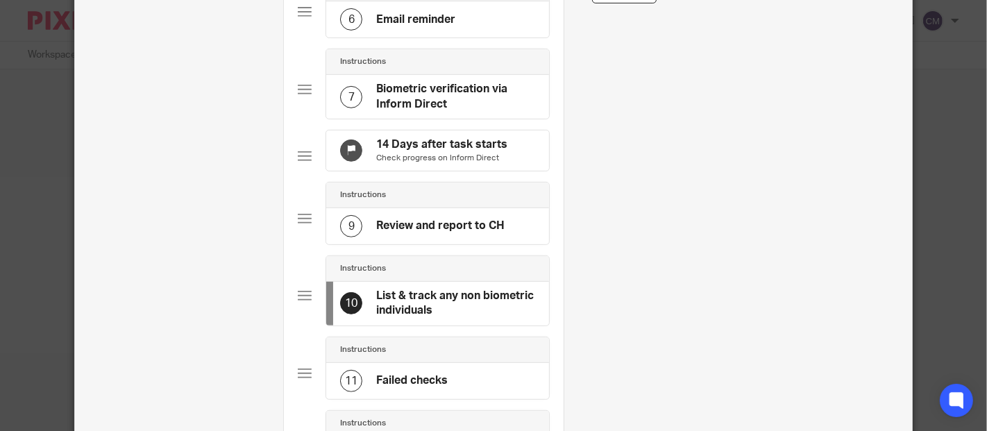
scroll to position [616, 0]
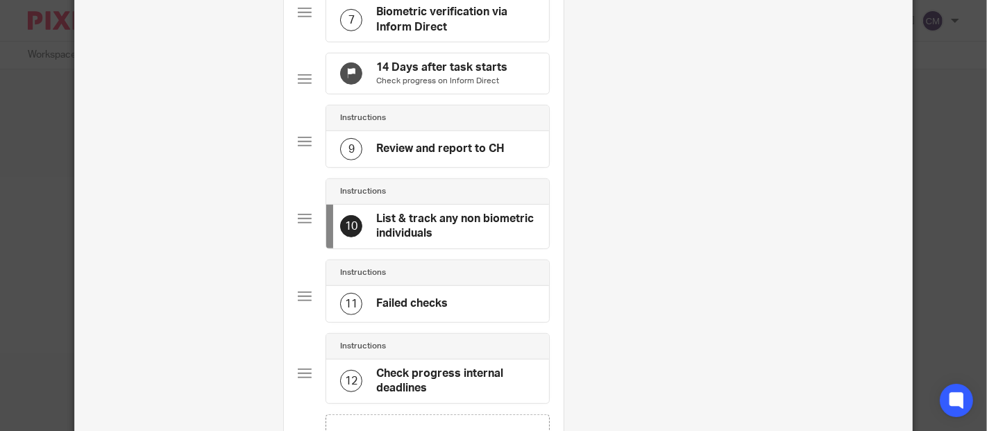
click at [400, 286] on div "Instructions" at bounding box center [437, 273] width 222 height 26
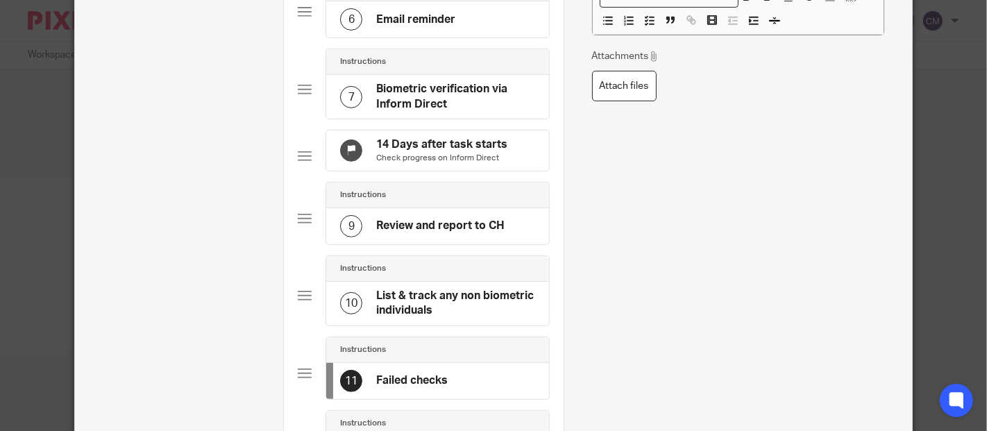
scroll to position [694, 0]
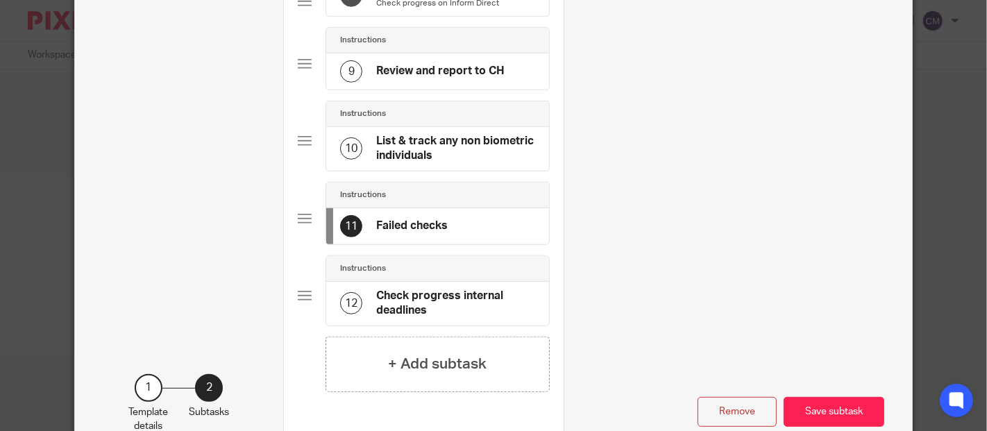
click at [475, 310] on h4 "Check progress internal deadlines" at bounding box center [455, 304] width 158 height 30
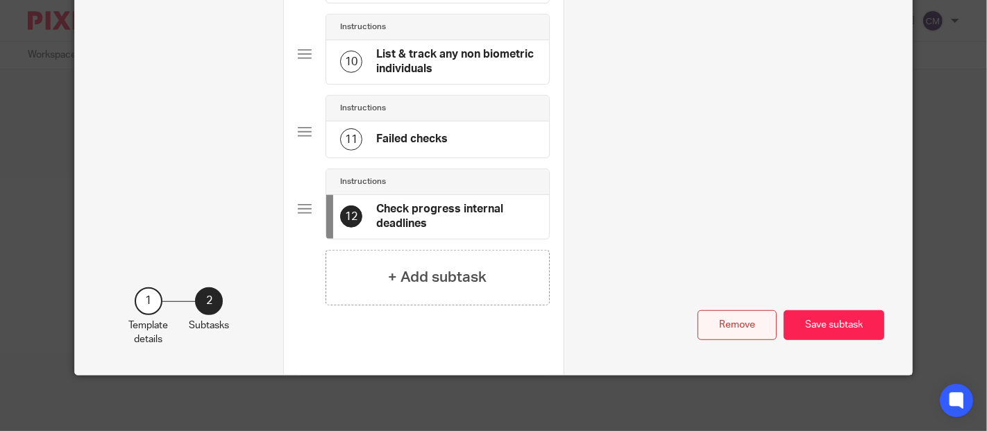
click at [704, 333] on button "Remove" at bounding box center [736, 325] width 79 height 30
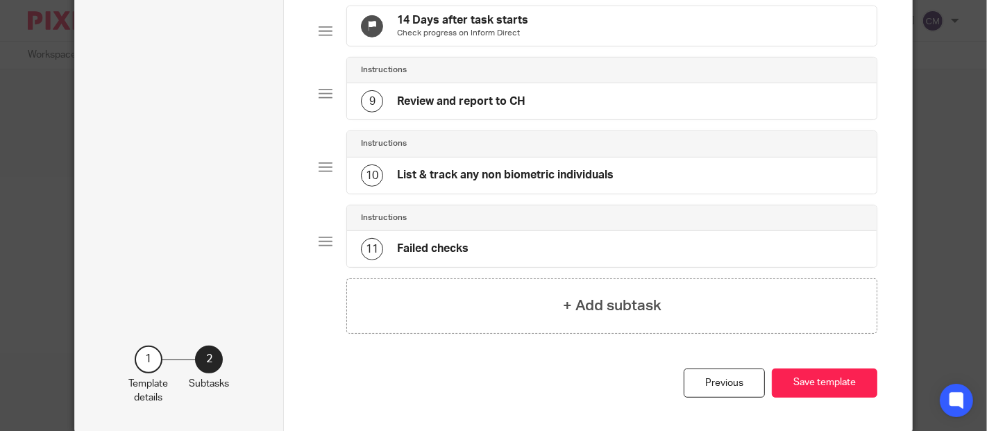
scroll to position [692, 0]
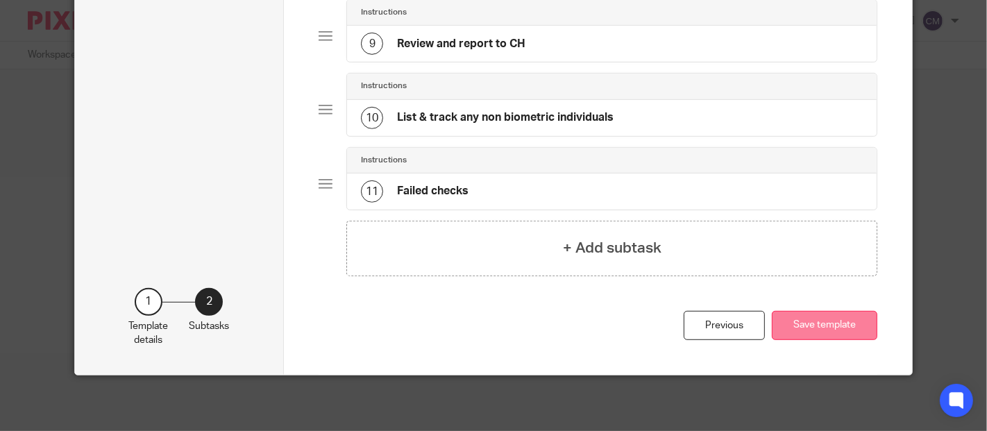
click at [826, 330] on button "Save template" at bounding box center [824, 326] width 105 height 30
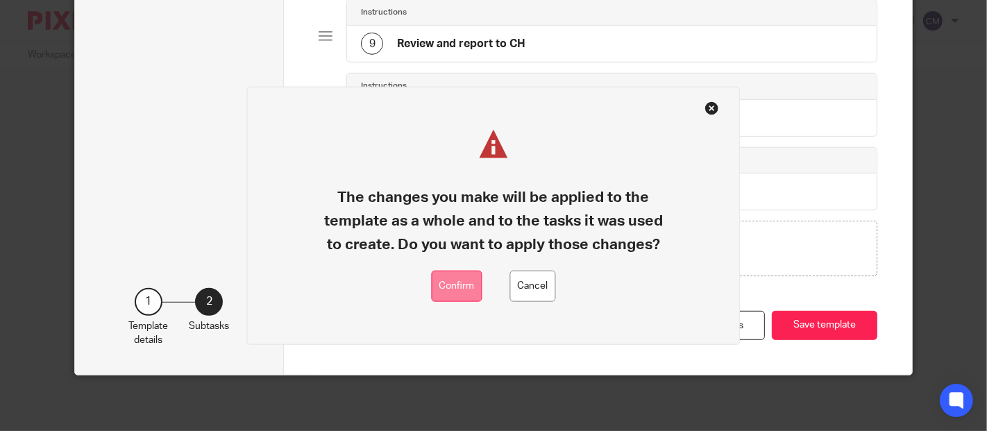
click at [469, 284] on button "Confirm" at bounding box center [457, 286] width 51 height 31
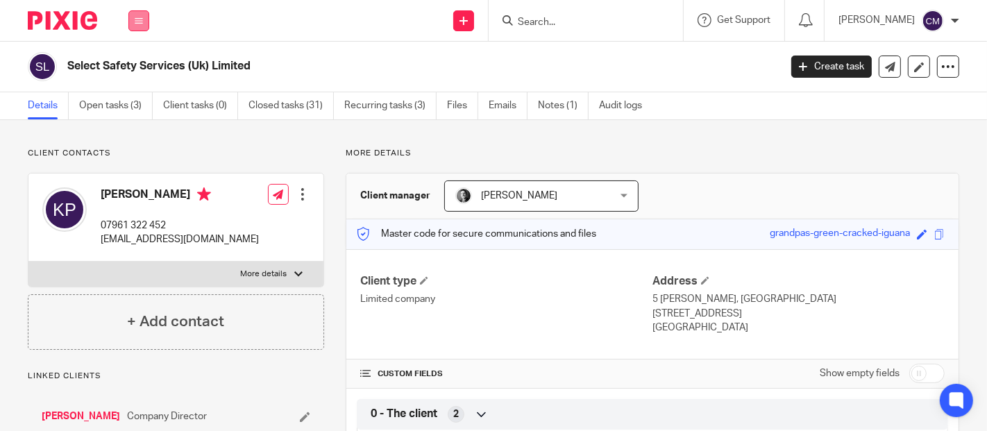
click at [142, 27] on button at bounding box center [138, 20] width 21 height 21
click at [124, 162] on link "Settings" at bounding box center [138, 167] width 37 height 10
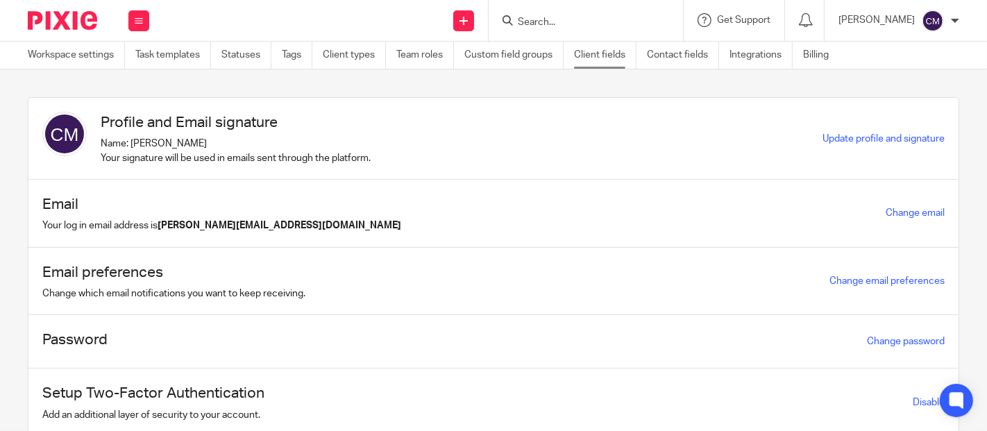
click at [620, 56] on link "Client fields" at bounding box center [605, 55] width 62 height 27
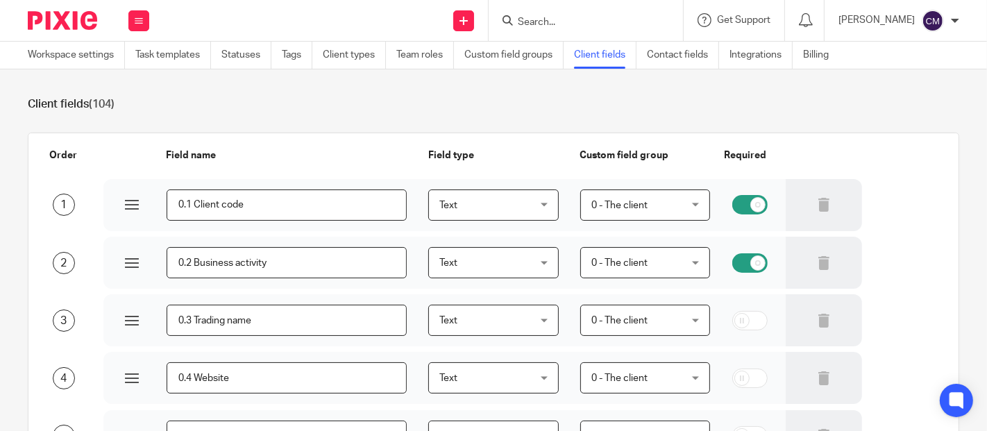
click at [543, 55] on link "Custom field groups" at bounding box center [513, 55] width 99 height 27
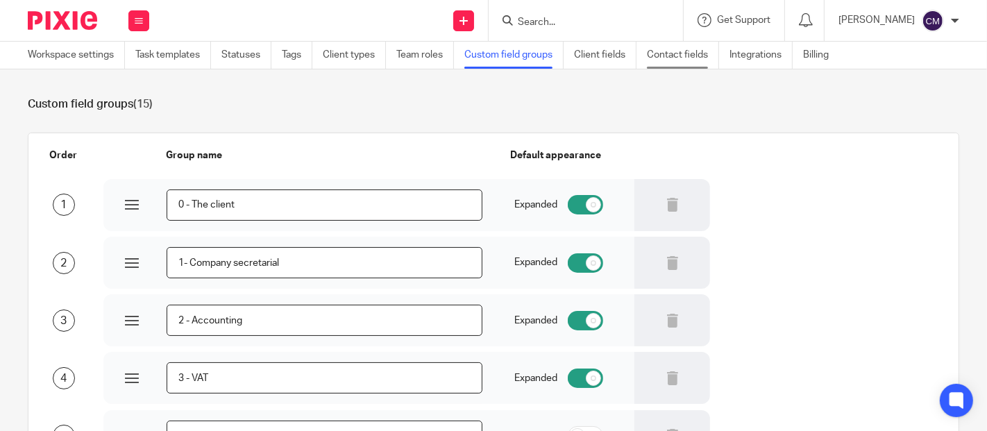
click at [658, 58] on link "Contact fields" at bounding box center [683, 55] width 72 height 27
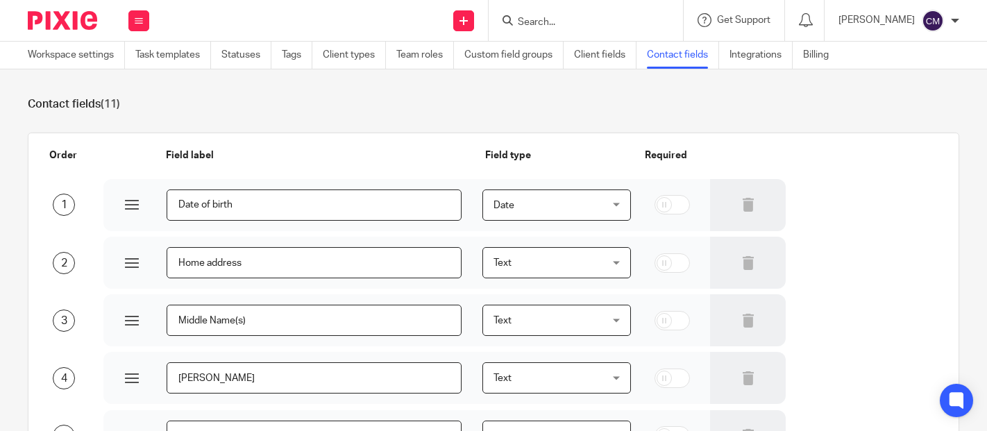
click at [623, 58] on link "Client fields" at bounding box center [605, 55] width 62 height 27
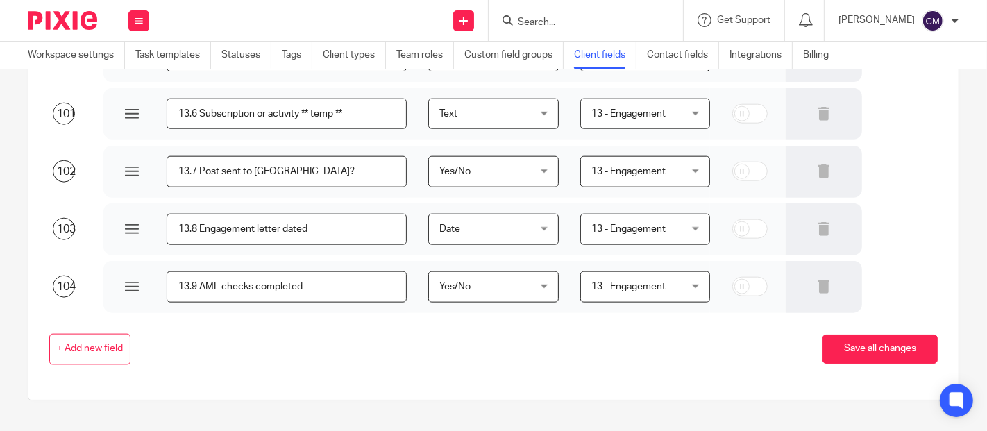
scroll to position [5877, 0]
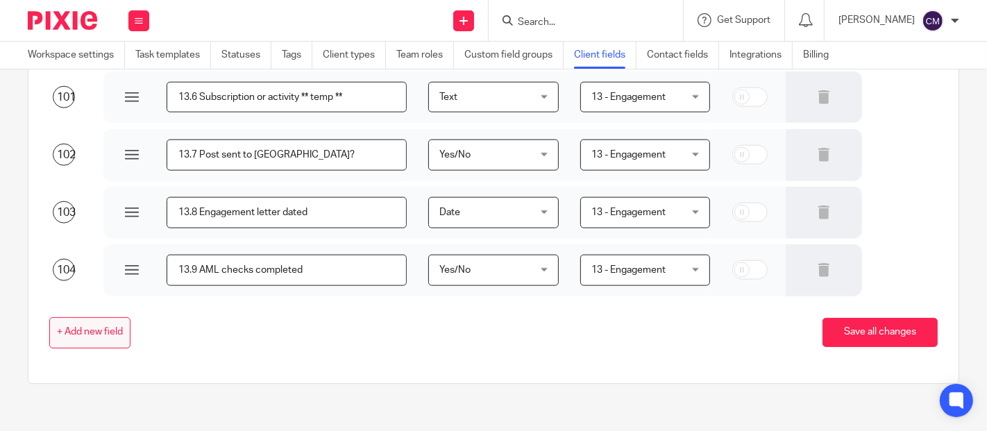
click at [88, 333] on span "+ Add new field" at bounding box center [90, 332] width 66 height 11
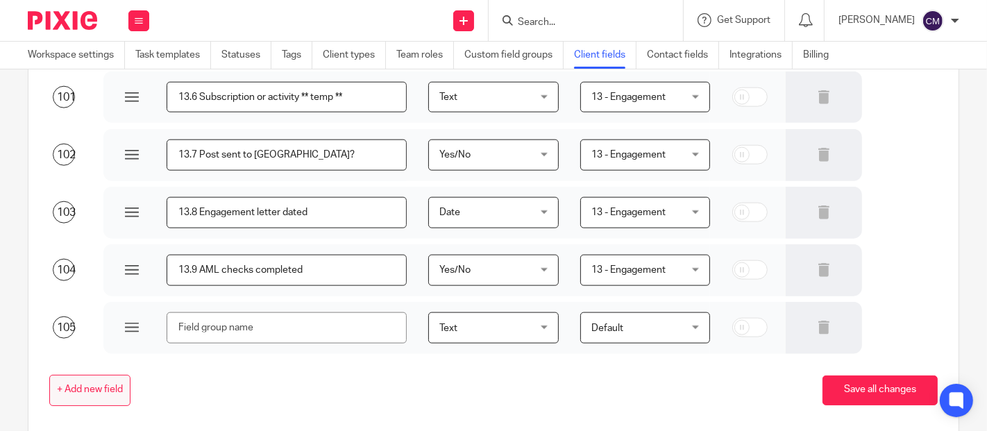
click at [83, 390] on span "+ Add new field" at bounding box center [90, 389] width 66 height 11
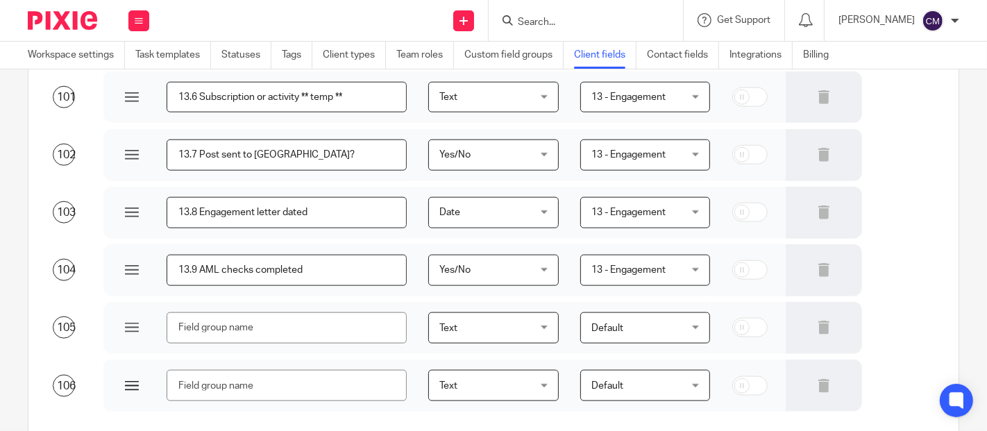
scroll to position [5992, 0]
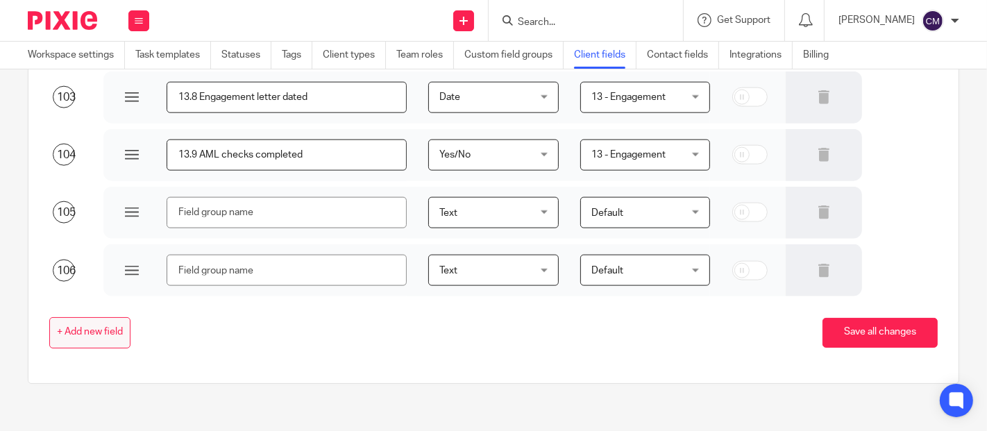
click at [85, 321] on button "+ Add new field" at bounding box center [89, 332] width 81 height 31
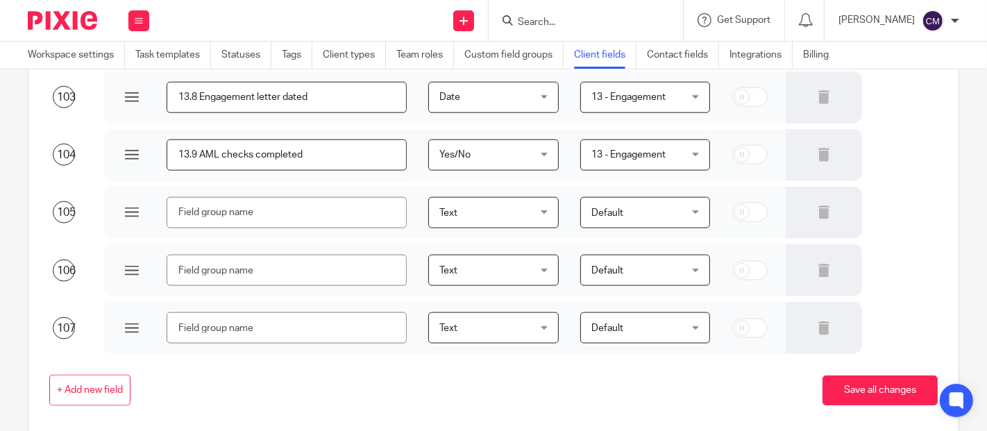
scroll to position [6050, 0]
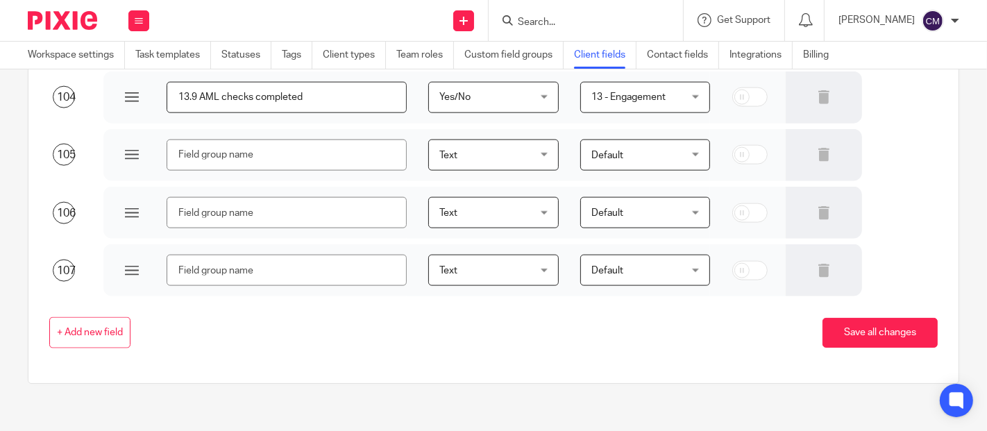
click at [94, 344] on button "+ Add new field" at bounding box center [89, 332] width 81 height 31
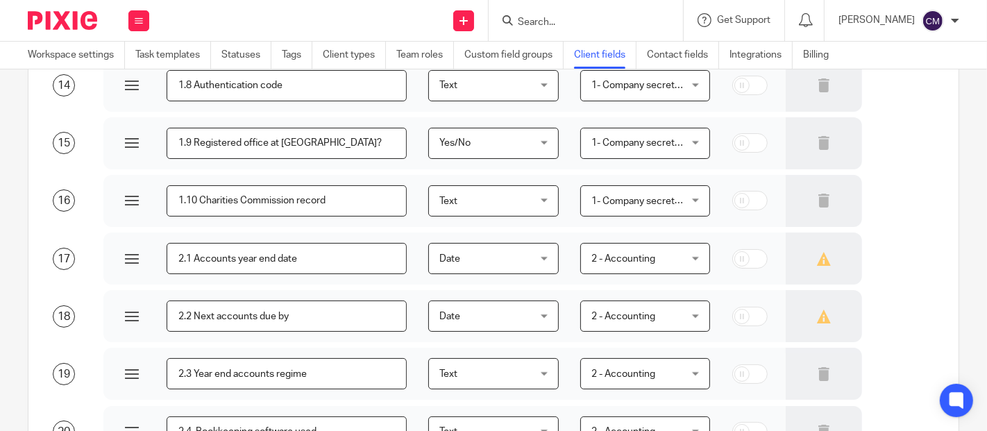
scroll to position [893, 0]
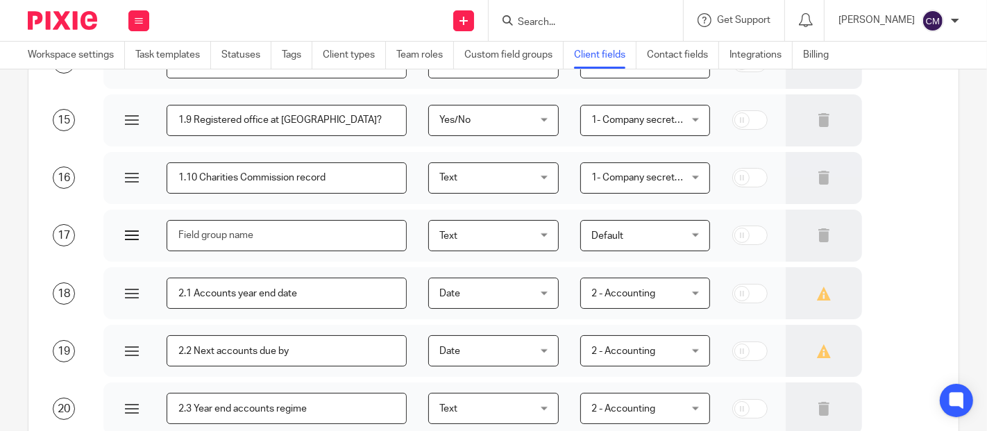
click at [281, 234] on input "text" at bounding box center [287, 235] width 240 height 31
type input "ID as Director?"
click at [516, 241] on span "Text" at bounding box center [486, 235] width 94 height 29
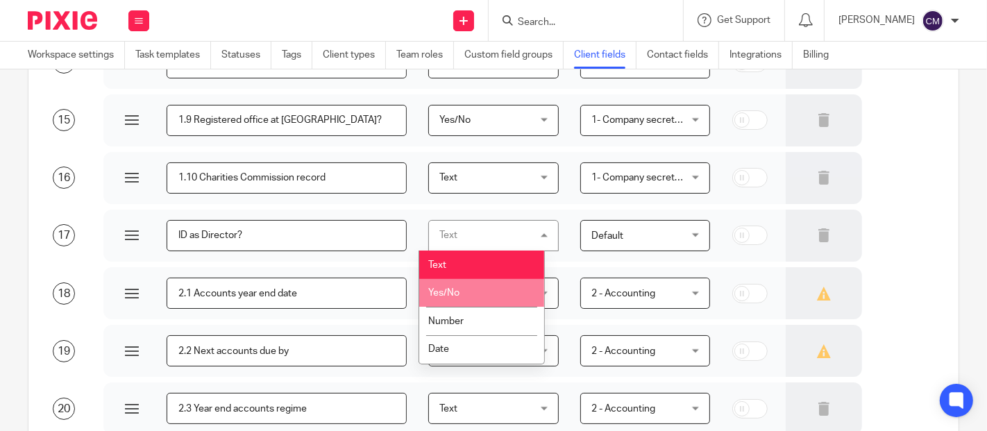
click at [461, 294] on li "Yes/No" at bounding box center [481, 293] width 125 height 28
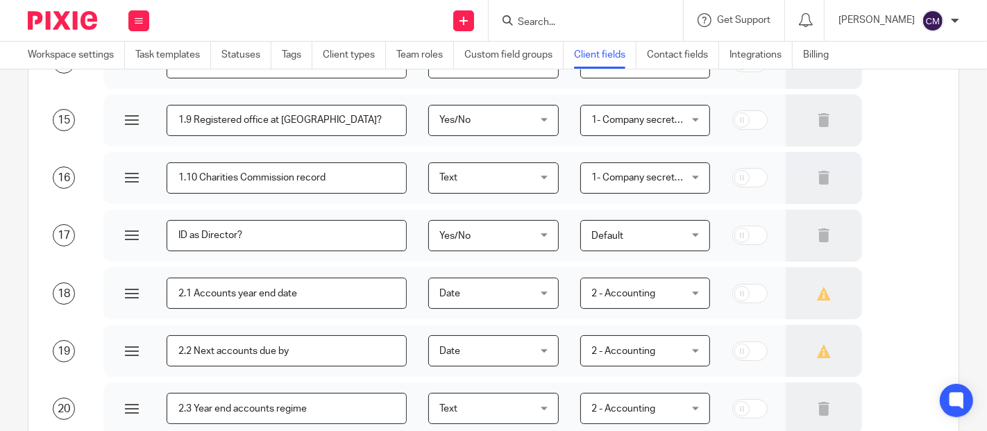
click at [629, 241] on span "Default" at bounding box center [638, 235] width 94 height 29
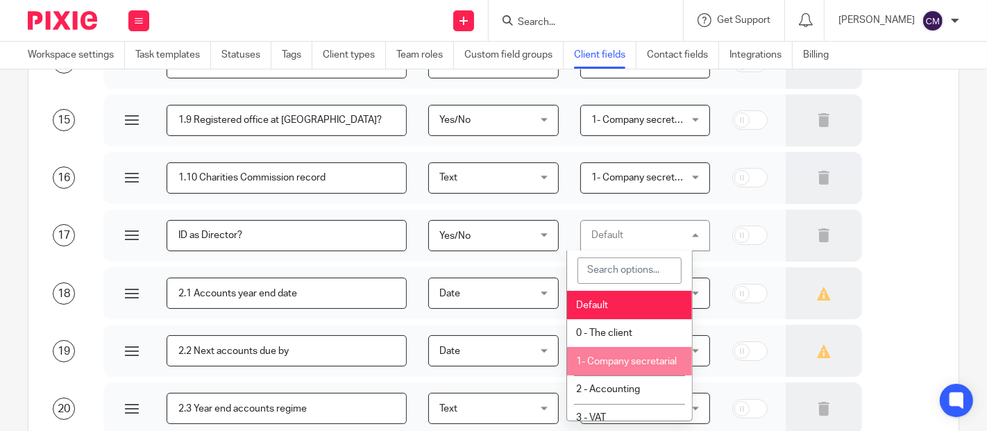
click at [618, 354] on li "1- Company secretarial" at bounding box center [629, 361] width 125 height 28
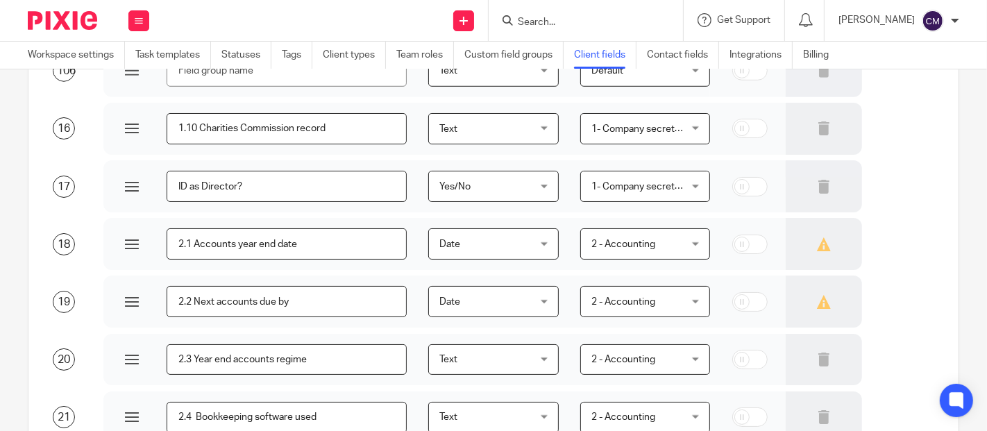
scroll to position [965, 0]
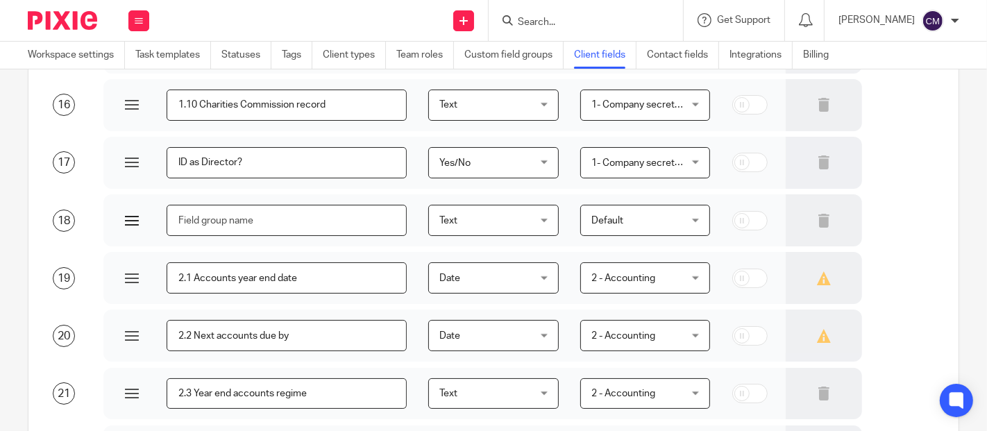
click at [200, 223] on input "text" at bounding box center [287, 220] width 240 height 31
type input "ID as PSC?"
click at [510, 217] on span "Text" at bounding box center [486, 219] width 94 height 29
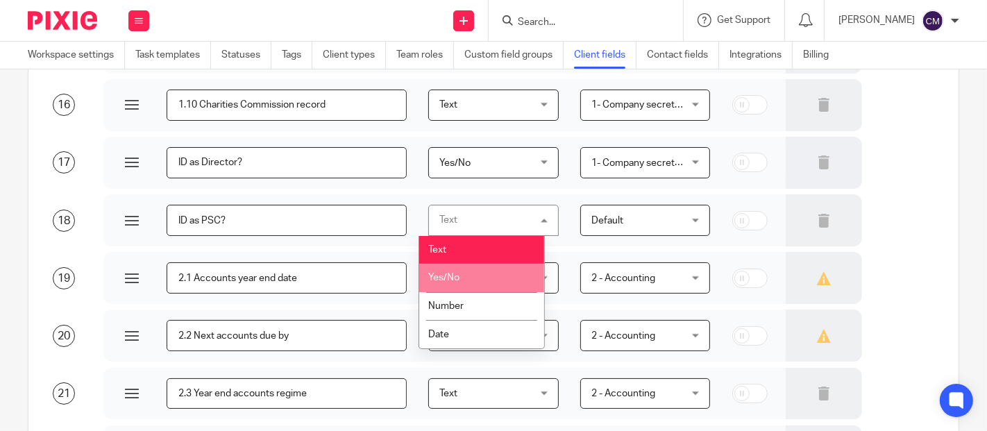
click at [466, 283] on li "Yes/No" at bounding box center [481, 278] width 125 height 28
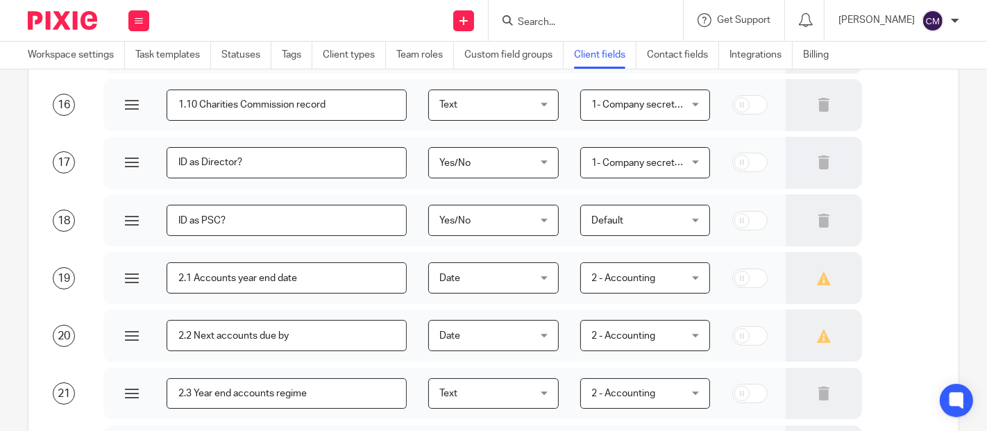
click at [606, 222] on span "Default" at bounding box center [607, 221] width 32 height 10
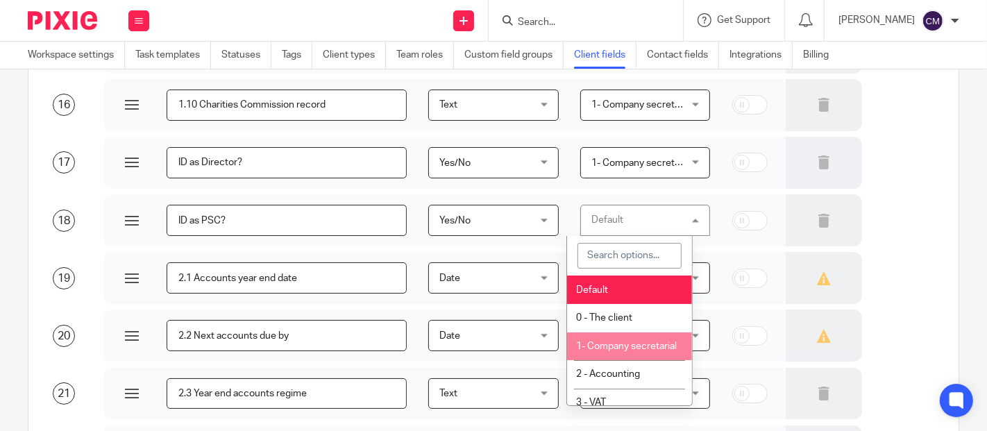
click at [622, 353] on li "1- Company secretarial" at bounding box center [629, 346] width 125 height 28
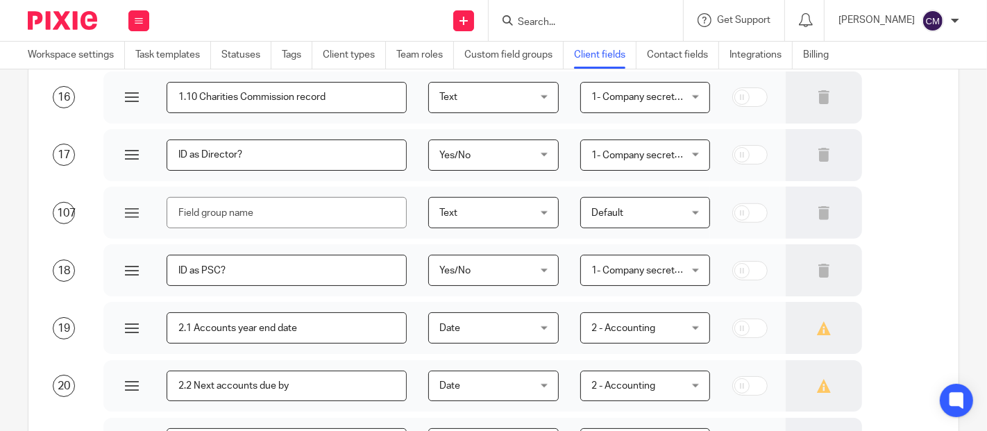
scroll to position [961, 0]
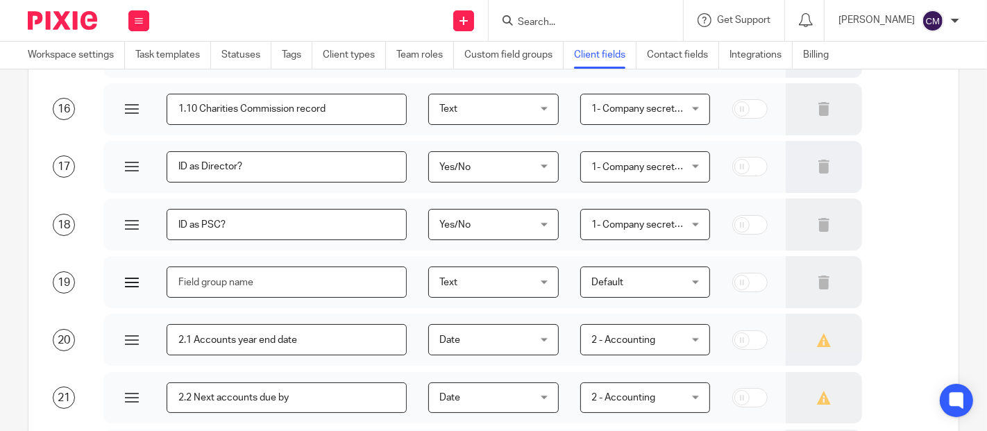
click at [238, 282] on input "text" at bounding box center [287, 282] width 240 height 31
type input "i"
type input "ID obtained?"
click at [530, 283] on div "Text Text" at bounding box center [493, 282] width 130 height 31
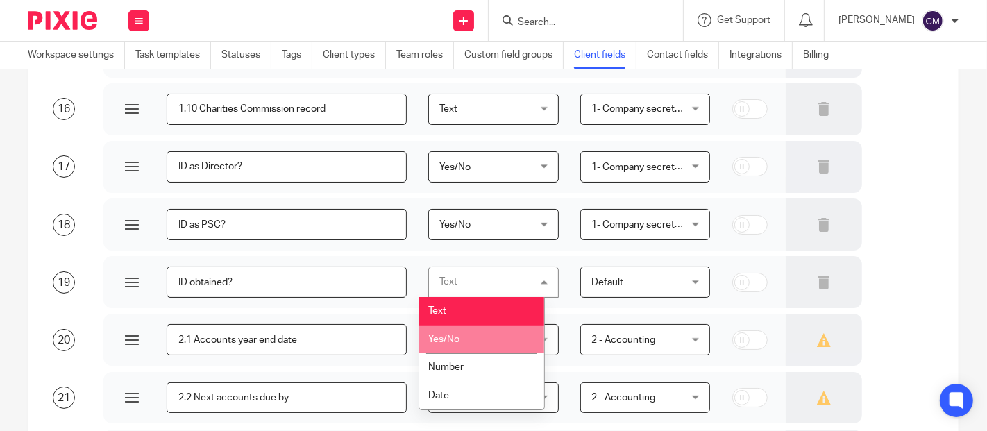
click at [480, 345] on li "Yes/No" at bounding box center [481, 339] width 125 height 28
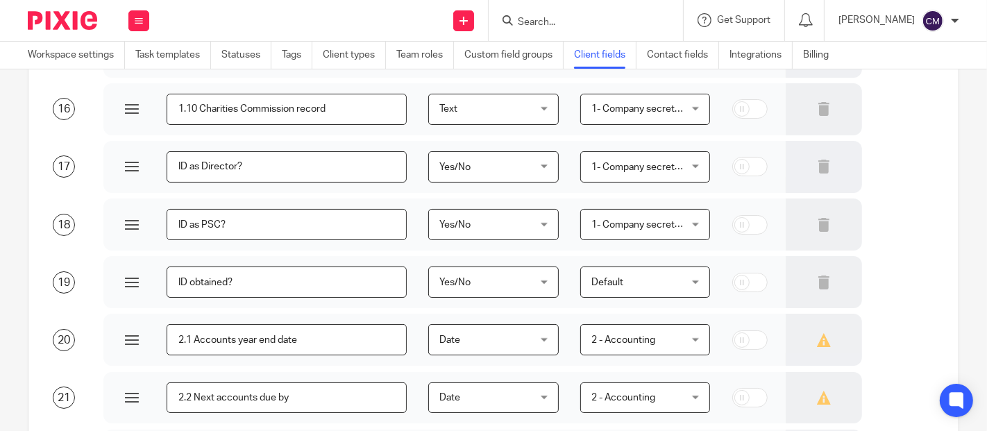
click at [608, 288] on span "Default" at bounding box center [638, 281] width 94 height 29
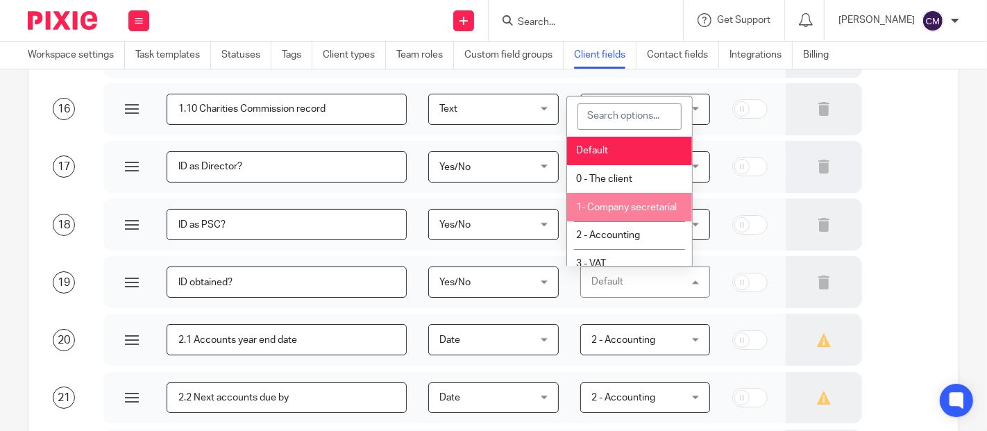
click at [604, 212] on li "1- Company secretarial" at bounding box center [629, 207] width 125 height 28
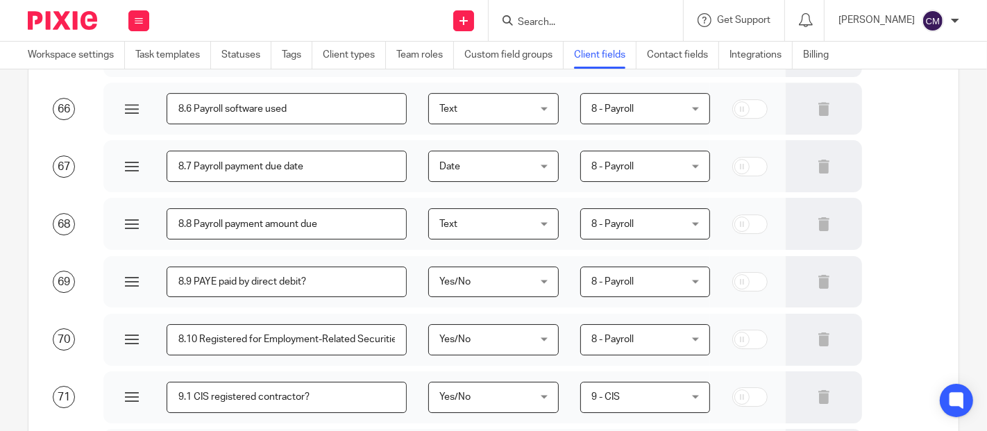
scroll to position [5547, 0]
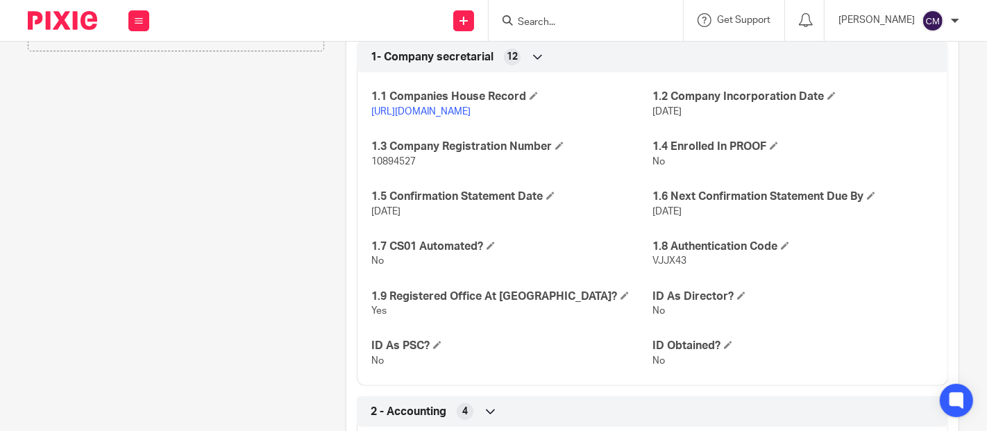
scroll to position [539, 0]
